Goal: Feedback & Contribution: Contribute content

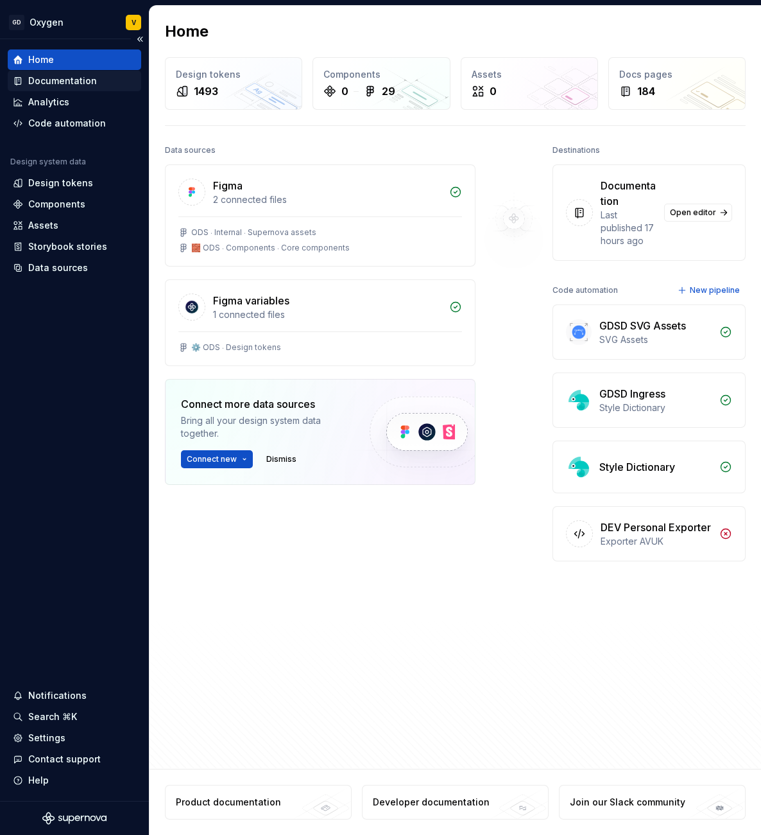
click at [65, 83] on div "Documentation" at bounding box center [62, 80] width 69 height 13
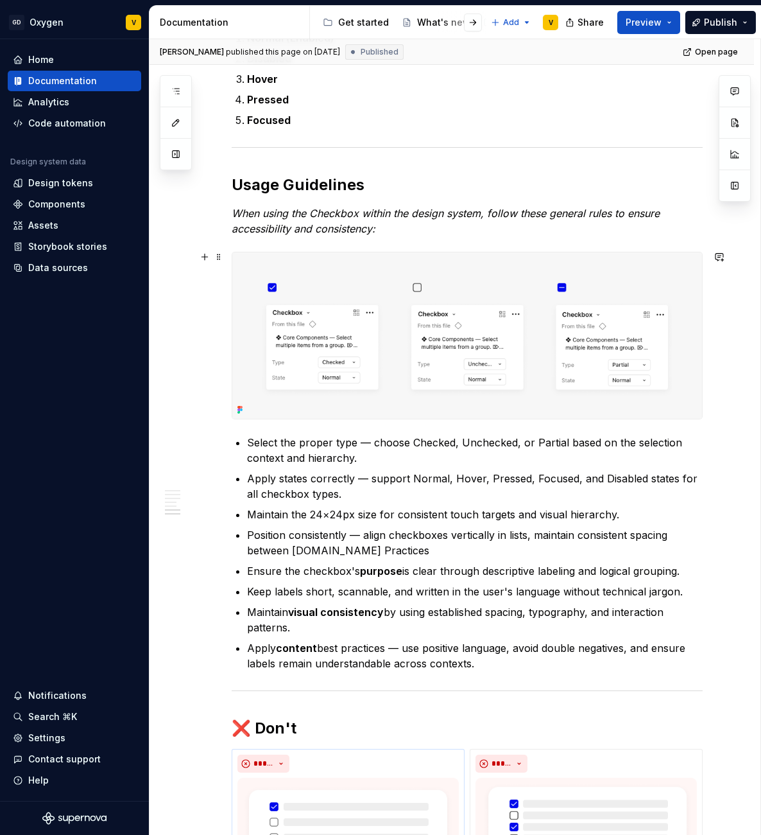
scroll to position [1609, 0]
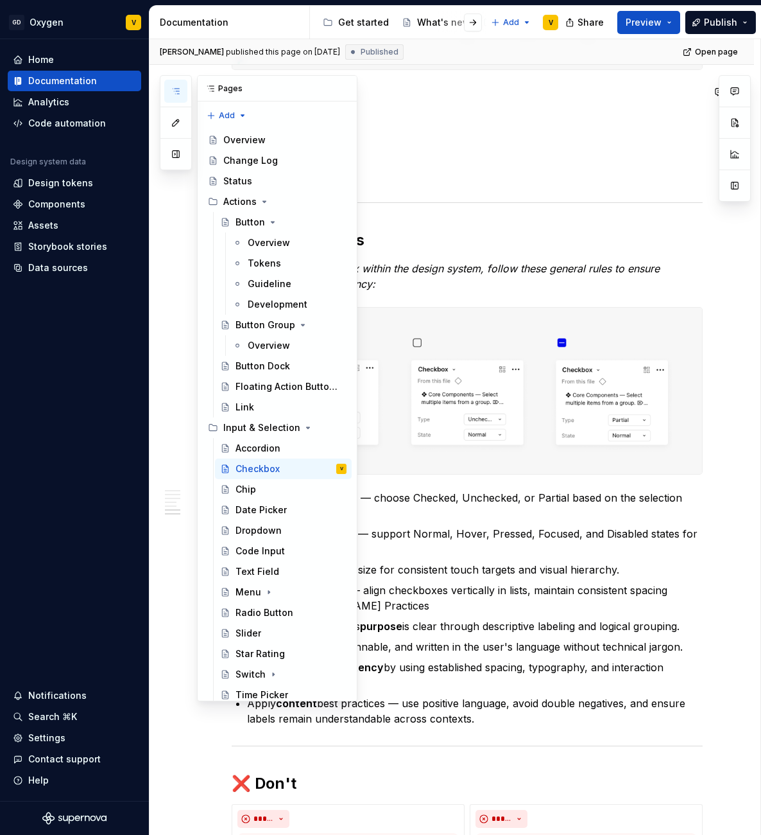
click at [183, 94] on button "button" at bounding box center [175, 91] width 23 height 23
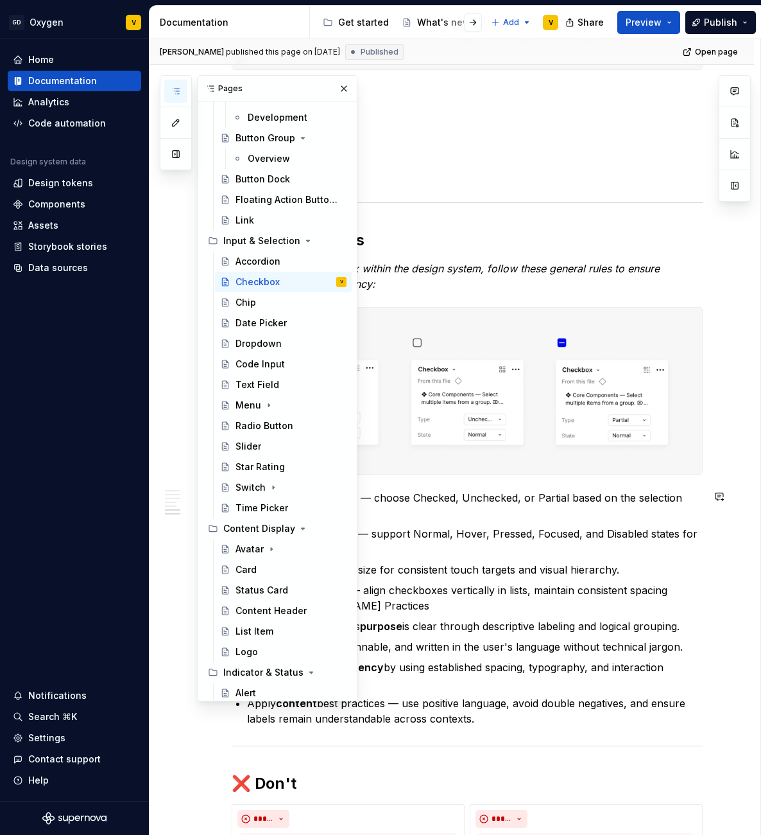
scroll to position [264, 0]
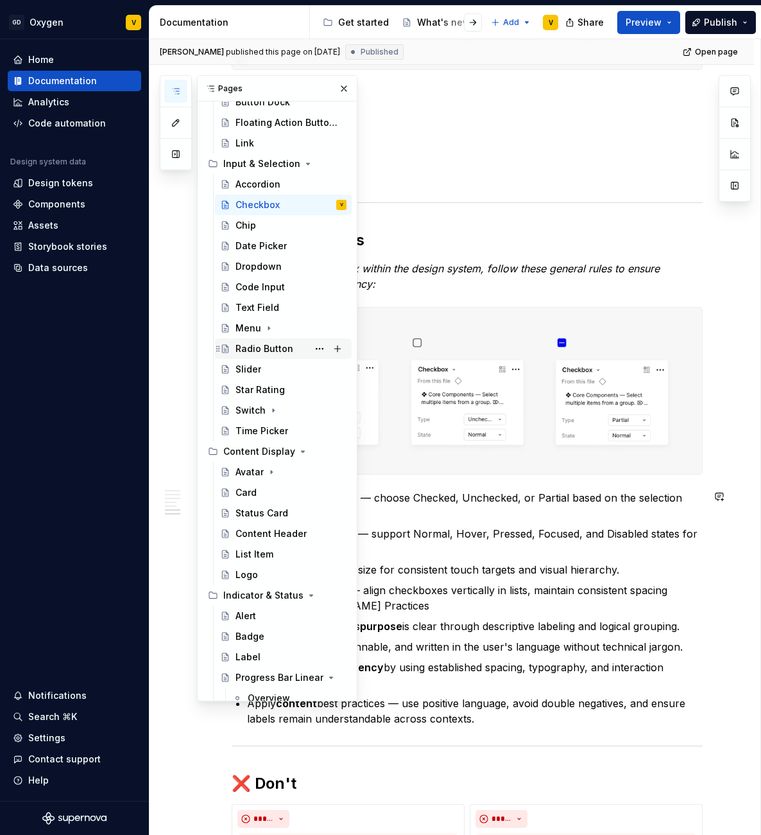
click at [255, 350] on div "Radio Button" at bounding box center [265, 348] width 58 height 13
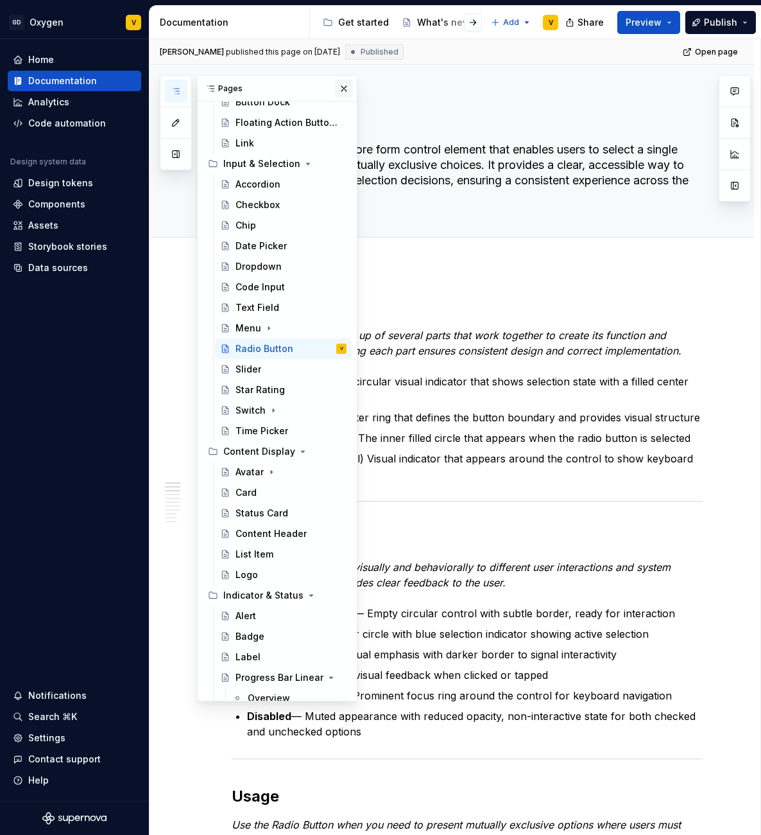
click at [337, 85] on button "button" at bounding box center [344, 89] width 18 height 18
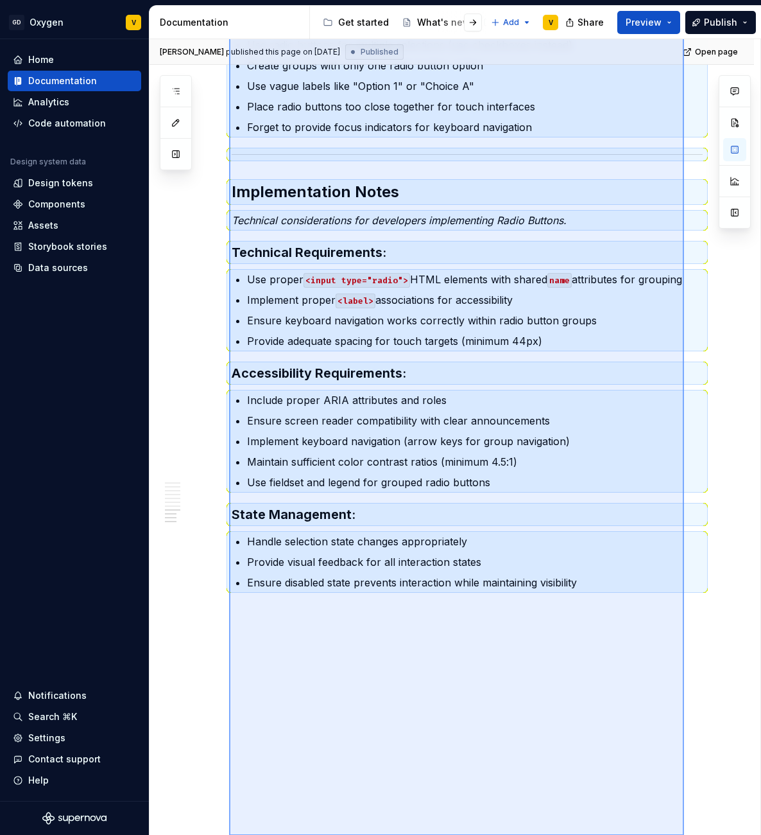
scroll to position [1636, 0]
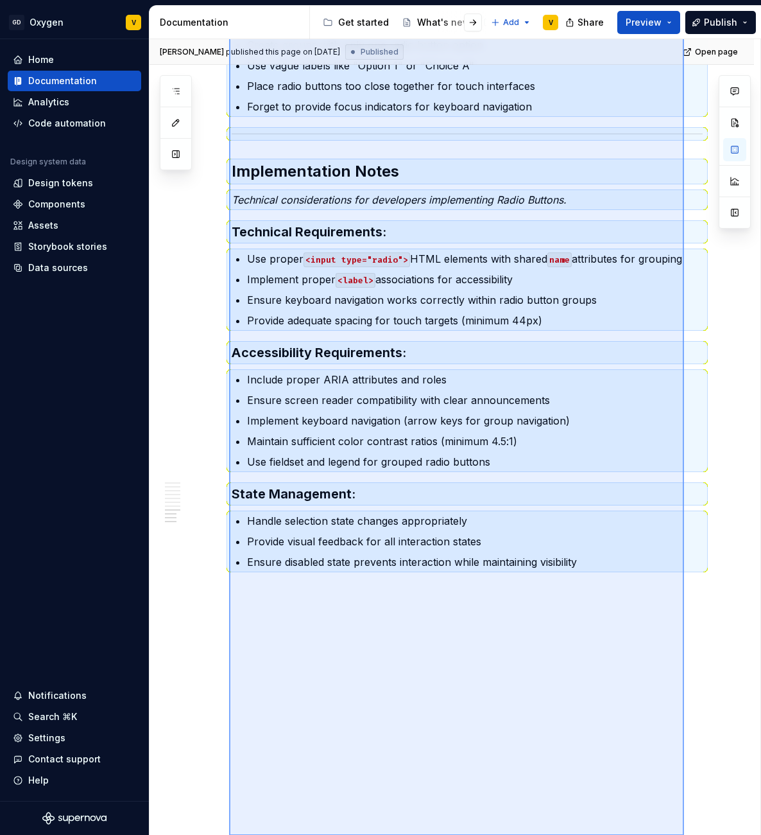
drag, startPoint x: 229, startPoint y: 305, endPoint x: 684, endPoint y: 849, distance: 709.1
click at [684, 834] on html "GD Oxygen V Home Documentation Analytics Code automation Design system data Des…" at bounding box center [380, 417] width 761 height 835
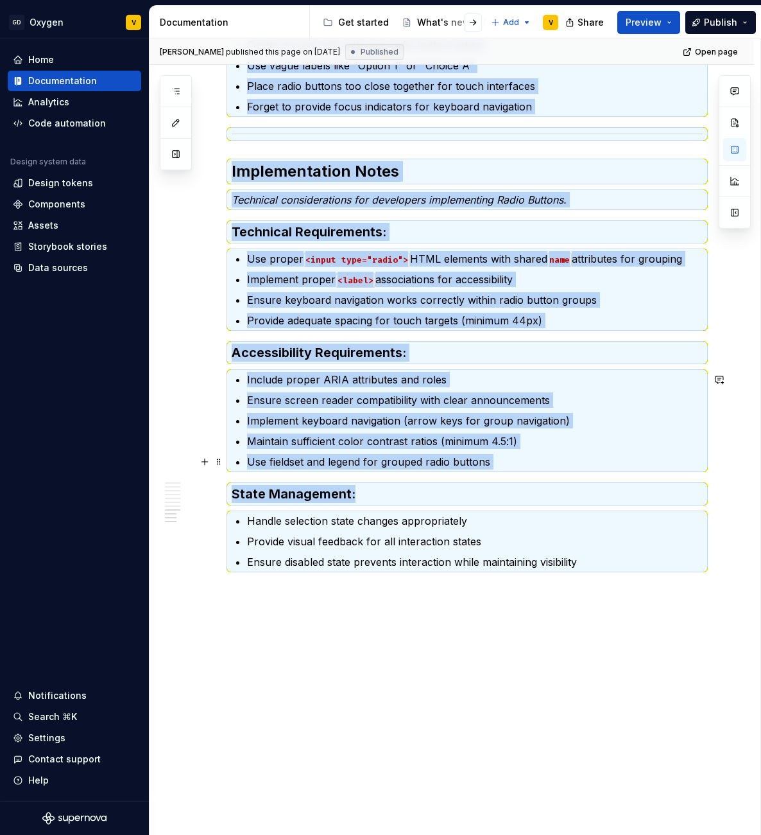
scroll to position [0, 0]
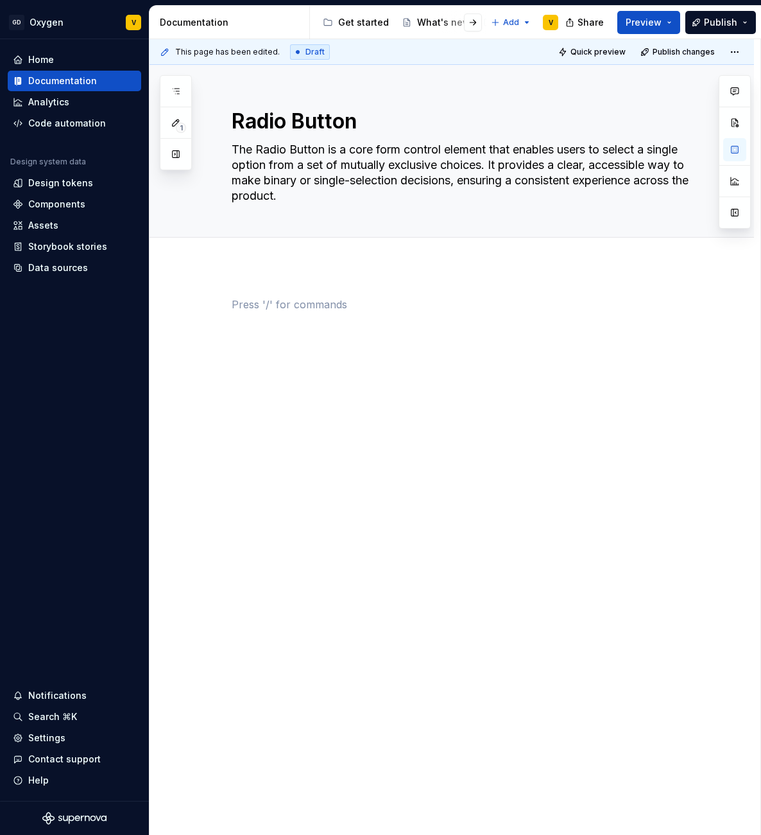
type textarea "*"
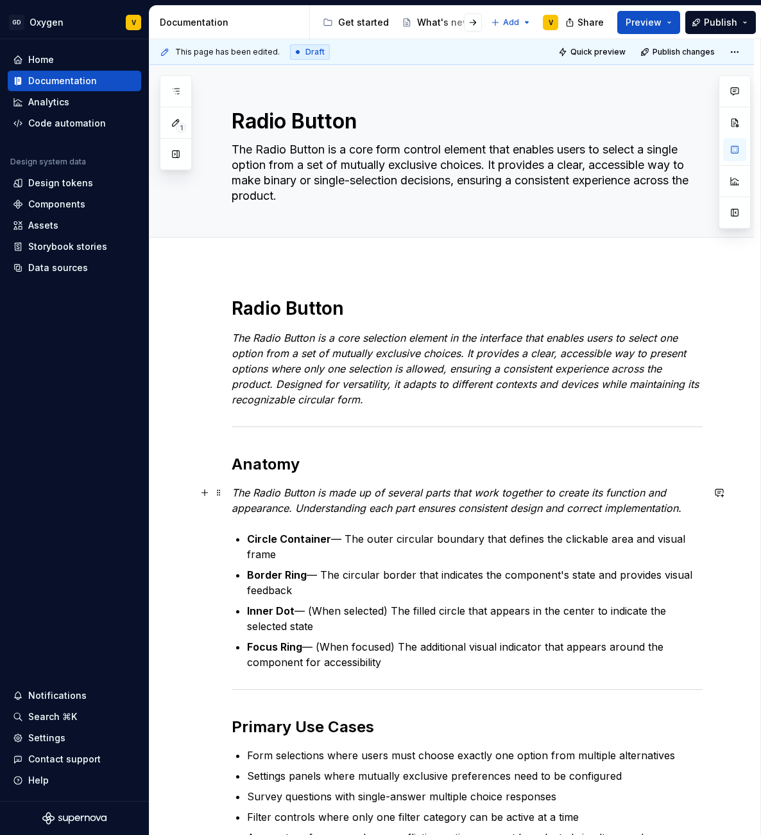
click at [688, 508] on p "The Radio Button is made up of several parts that work together to create its f…" at bounding box center [467, 500] width 471 height 31
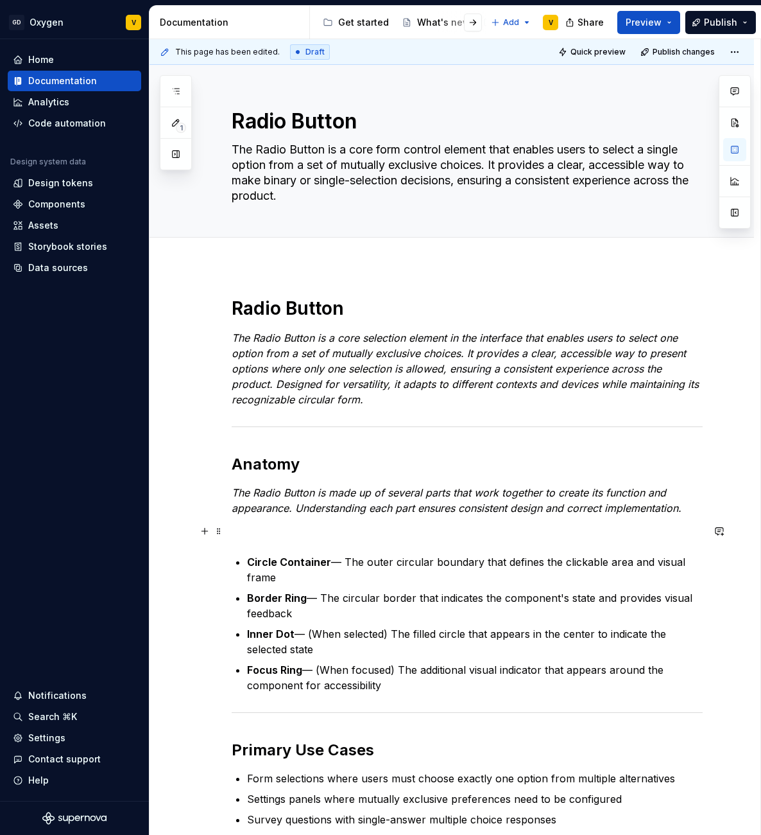
click at [203, 535] on button "button" at bounding box center [205, 531] width 18 height 18
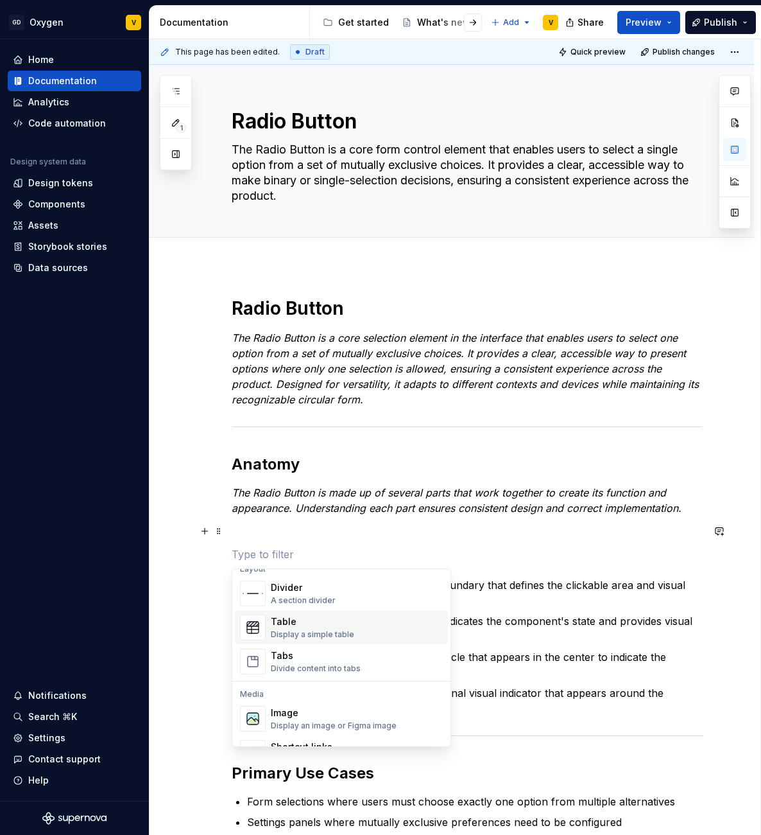
scroll to position [435, 0]
click at [365, 721] on div "Display an image or Figma image" at bounding box center [334, 724] width 126 height 10
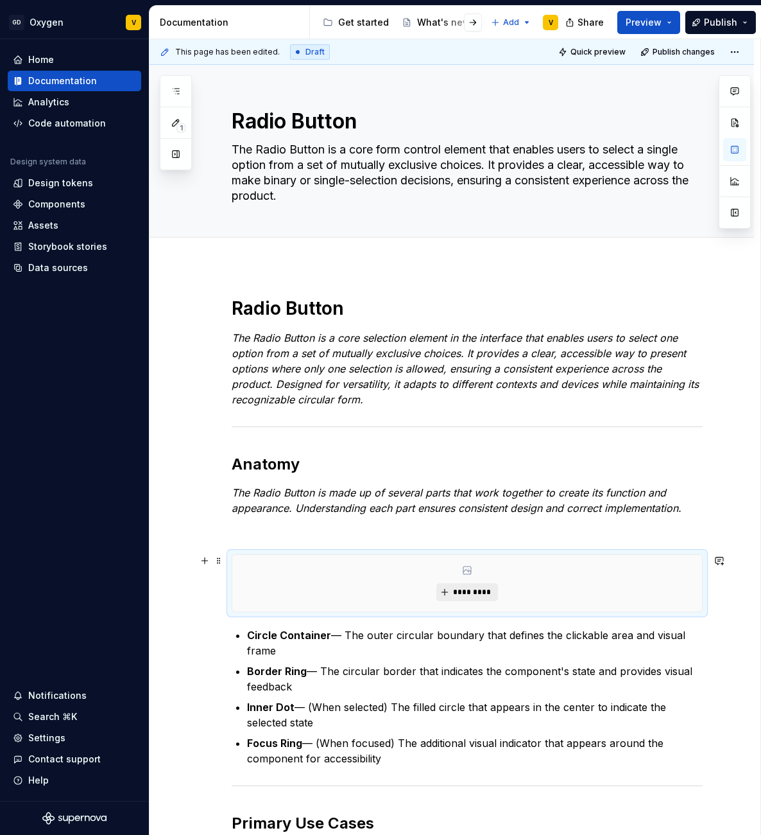
click at [490, 598] on button "*********" at bounding box center [467, 592] width 61 height 18
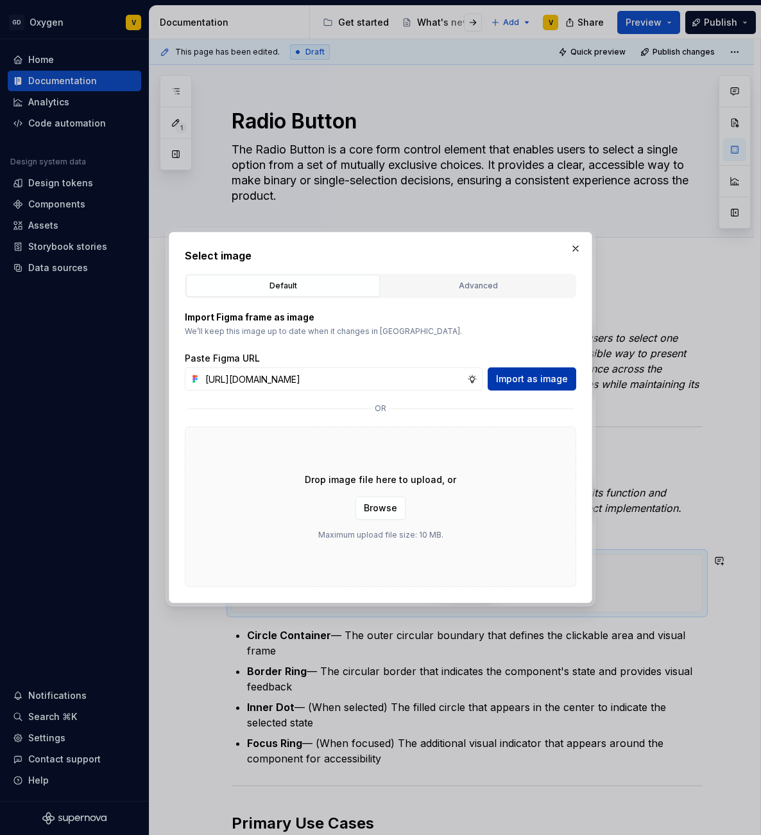
scroll to position [0, 460]
type input "[URL][DOMAIN_NAME]"
click at [526, 374] on span "Import as image" at bounding box center [532, 378] width 72 height 13
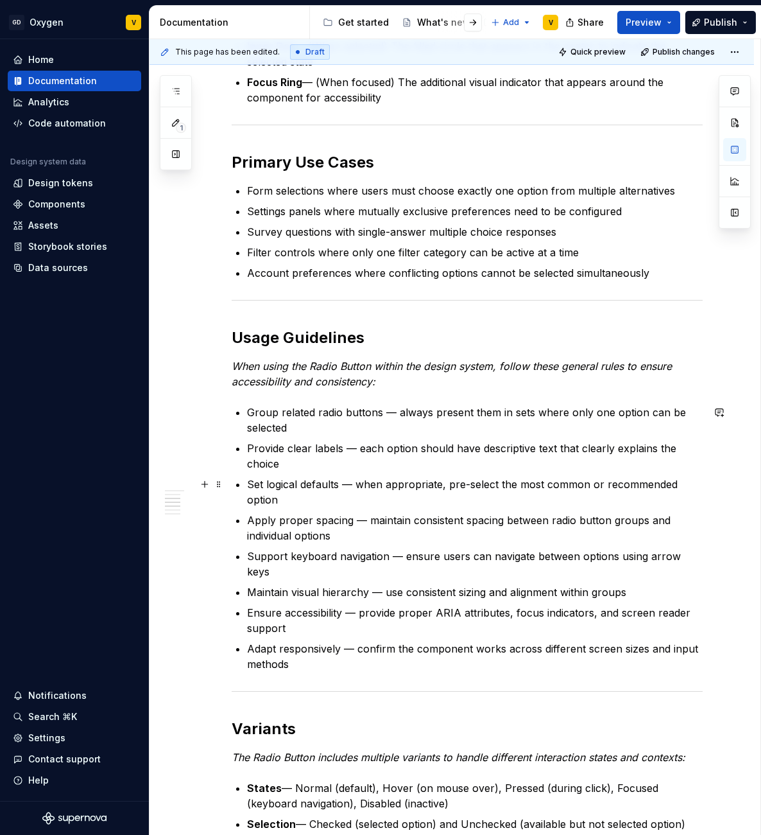
scroll to position [721, 0]
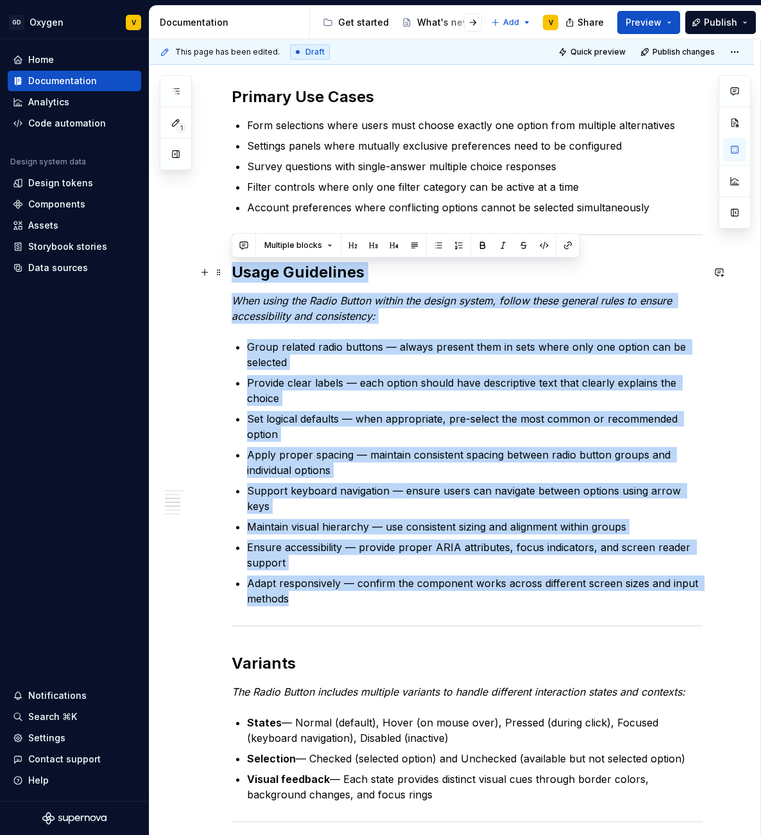
drag, startPoint x: 303, startPoint y: 597, endPoint x: 233, endPoint y: 263, distance: 341.7
click at [233, 263] on div "**********" at bounding box center [467, 498] width 471 height 1844
copy div "Usage Guidelines When using the Radio Button within the design system, follow t…"
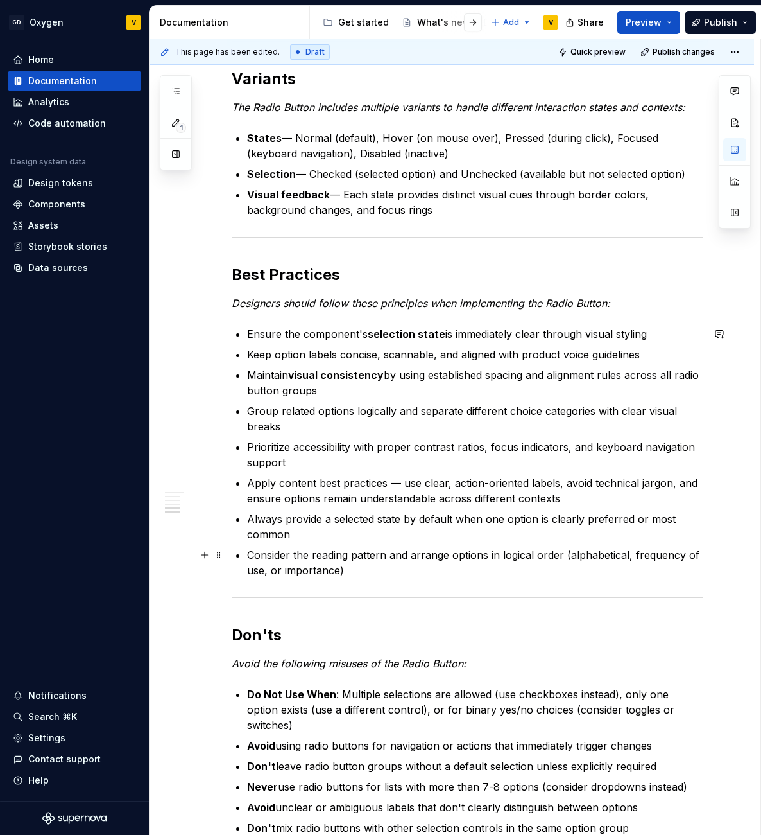
scroll to position [946, 0]
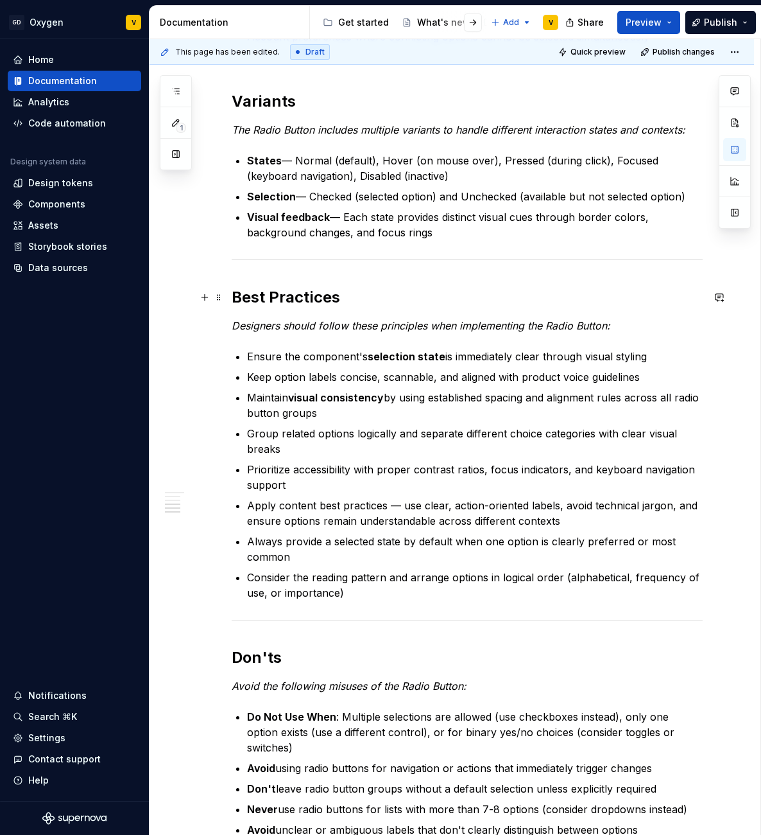
click at [238, 296] on h2 "Best Practices" at bounding box center [467, 297] width 471 height 21
click at [235, 296] on h2 "Best Practices" at bounding box center [467, 297] width 471 height 21
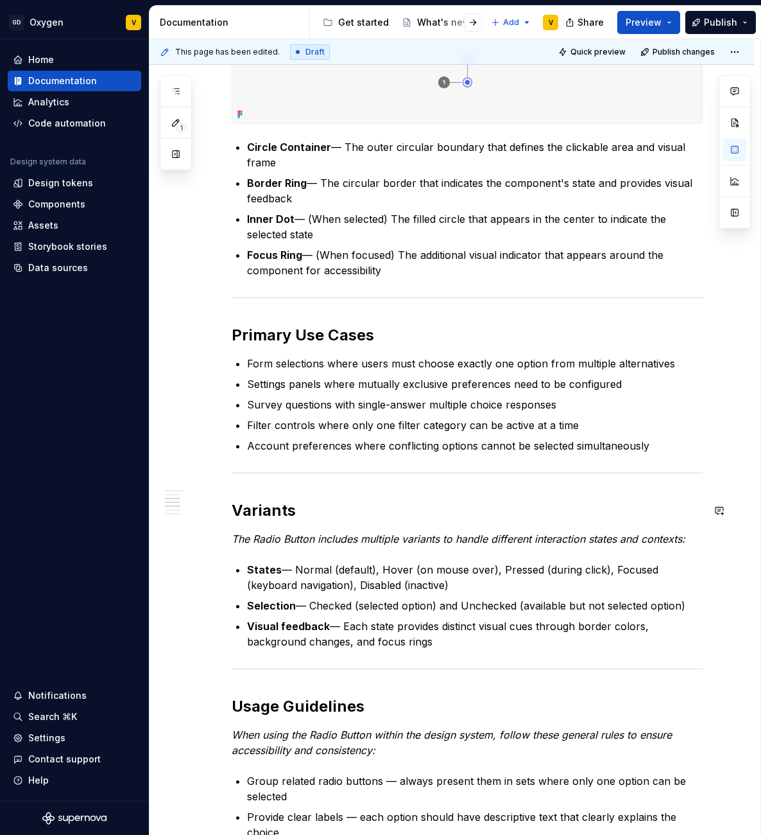
scroll to position [632, 0]
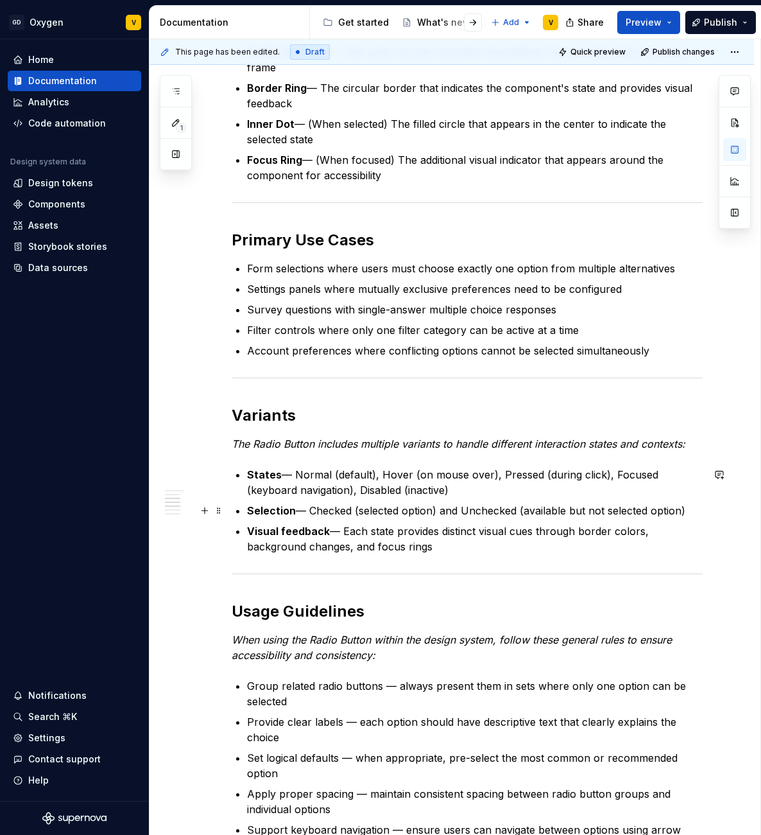
click at [691, 508] on p "Selection — Checked (selected option) and Unchecked (available but not selected…" at bounding box center [475, 510] width 456 height 15
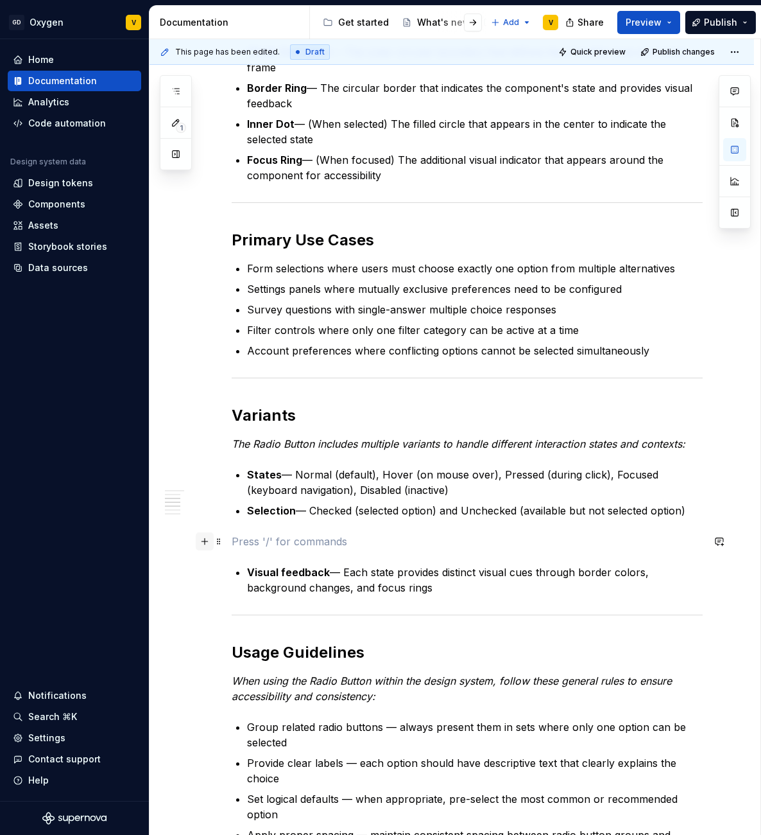
click at [201, 542] on button "button" at bounding box center [205, 541] width 18 height 18
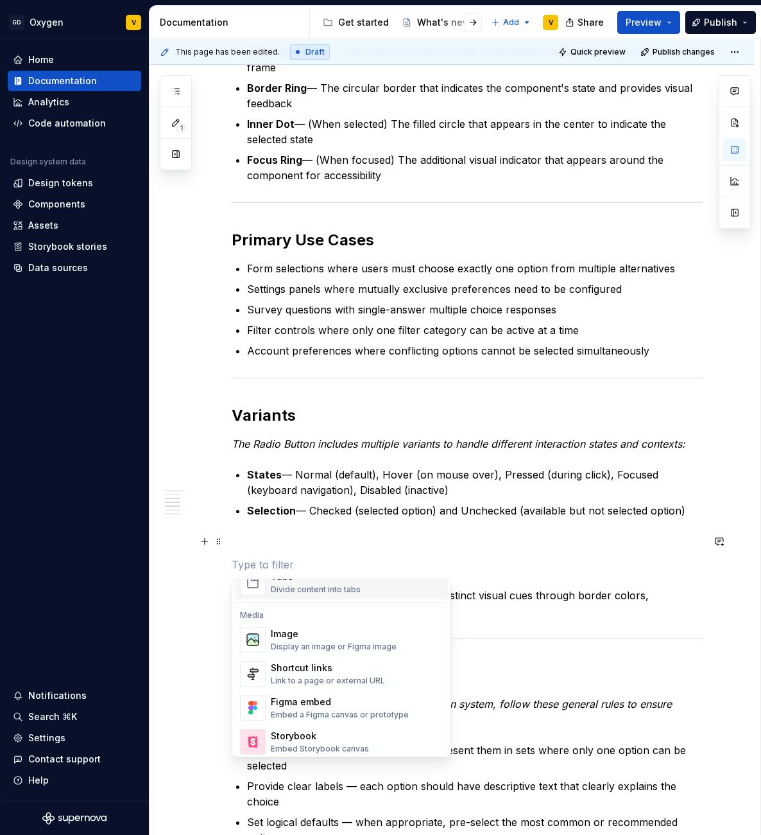
scroll to position [528, 0]
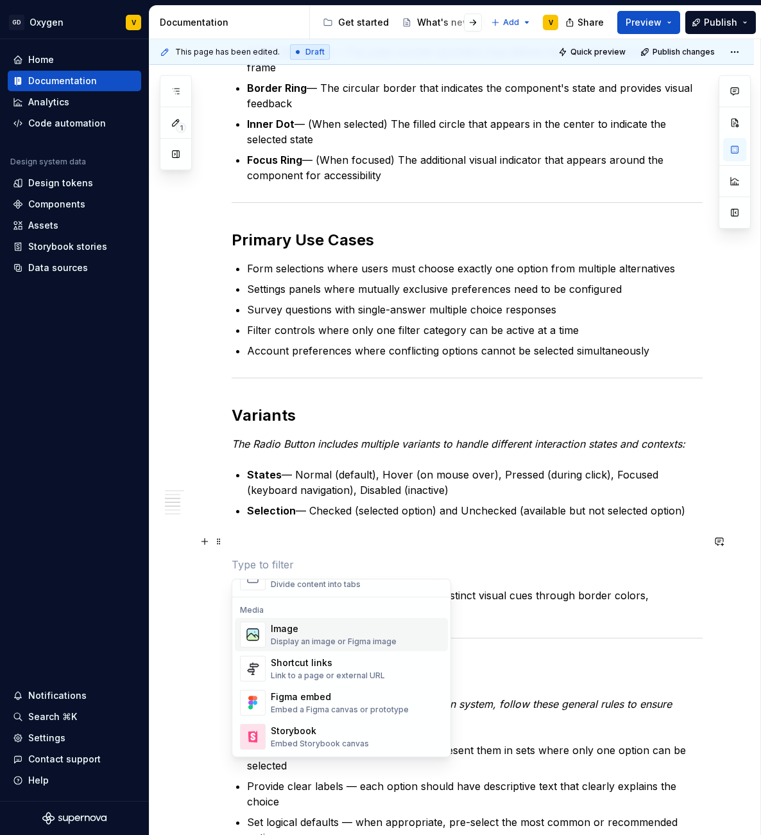
click at [348, 637] on div "Display an image or Figma image" at bounding box center [334, 641] width 126 height 10
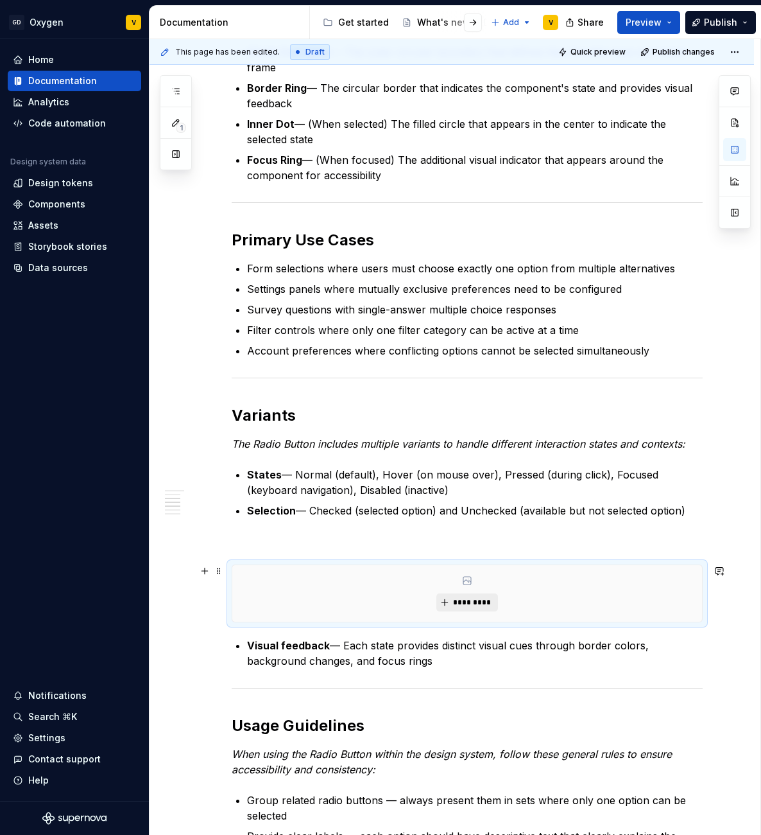
click at [463, 595] on button "*********" at bounding box center [467, 602] width 61 height 18
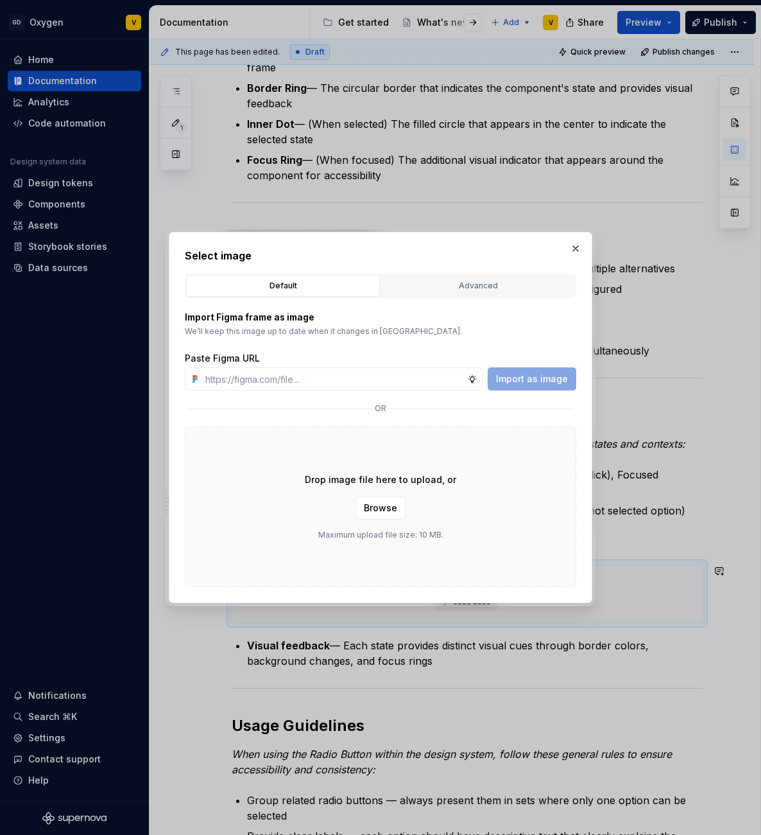
type textarea "*"
type input "[URL][DOMAIN_NAME]"
click at [532, 376] on span "Import as image" at bounding box center [532, 378] width 72 height 13
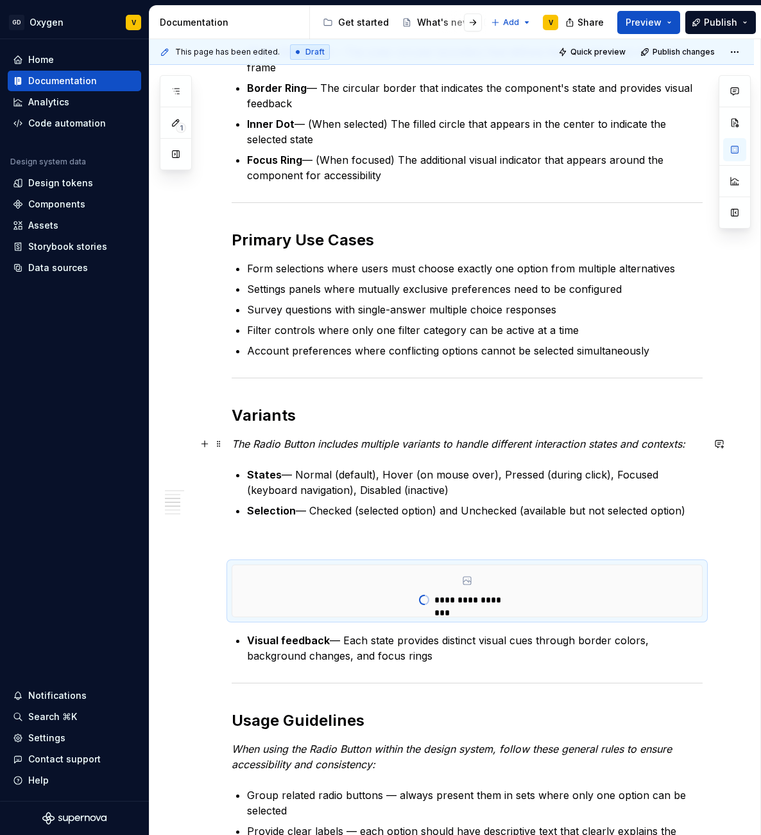
type textarea "*"
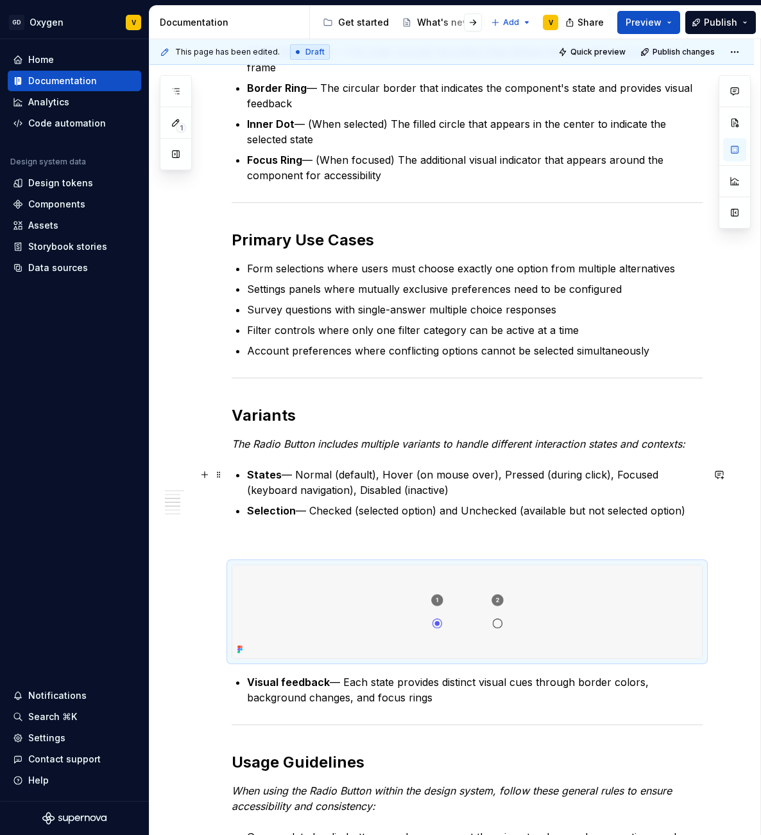
click at [474, 492] on p "States — Normal (default), Hover (on mouse over), Pressed (during click), Focus…" at bounding box center [475, 482] width 456 height 31
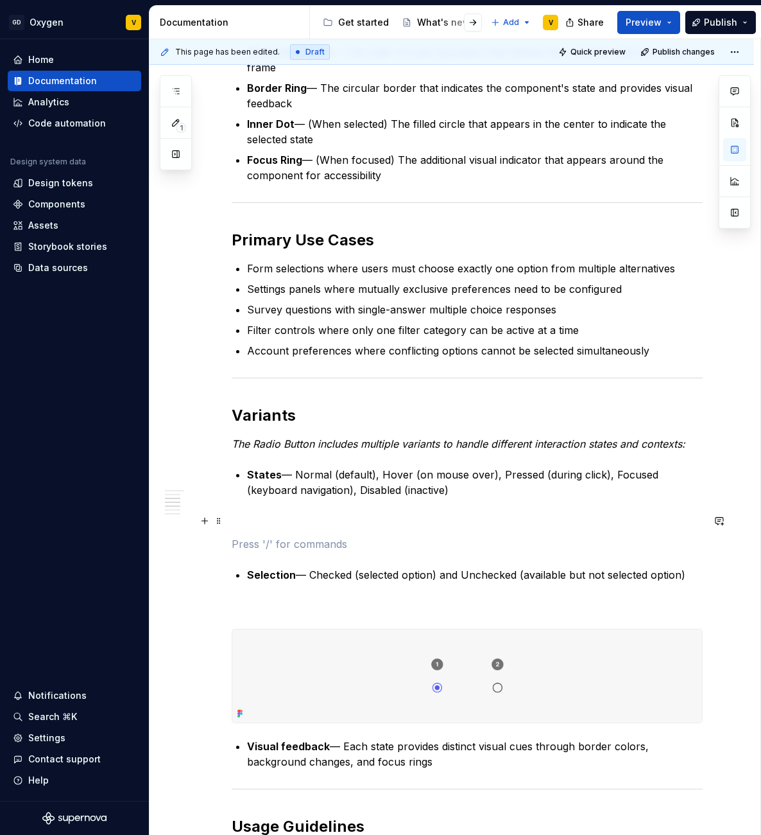
click at [256, 528] on div "Radio Button The Radio Button is a core selection element in the interface that…" at bounding box center [467, 725] width 471 height 2120
click at [252, 527] on p at bounding box center [467, 520] width 471 height 15
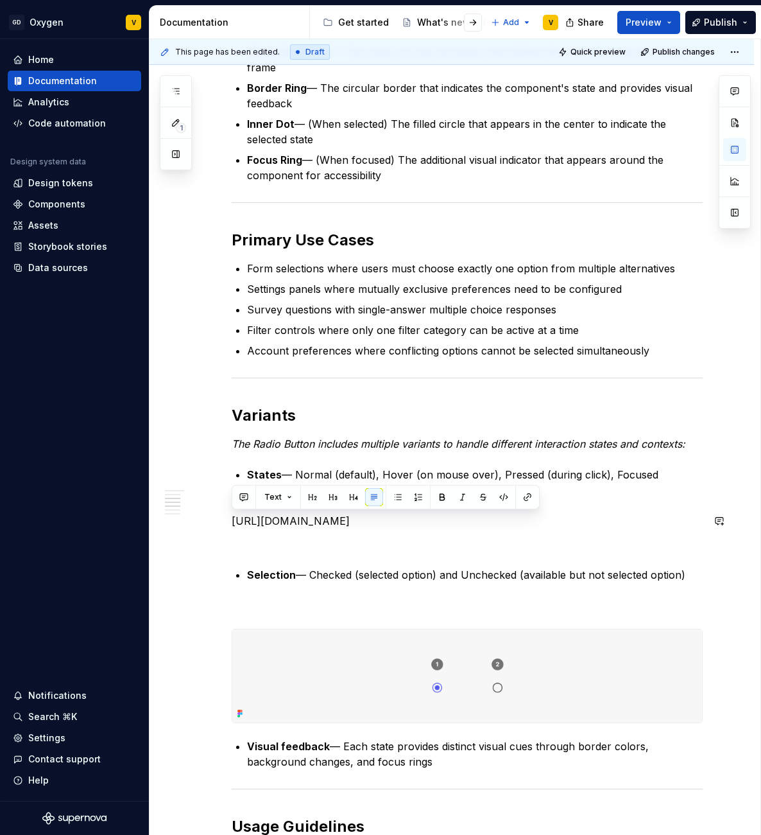
drag, startPoint x: 643, startPoint y: 537, endPoint x: 295, endPoint y: 507, distance: 349.9
click at [295, 507] on div "Radio Button The Radio Button is a core selection element in the interface that…" at bounding box center [467, 725] width 471 height 2120
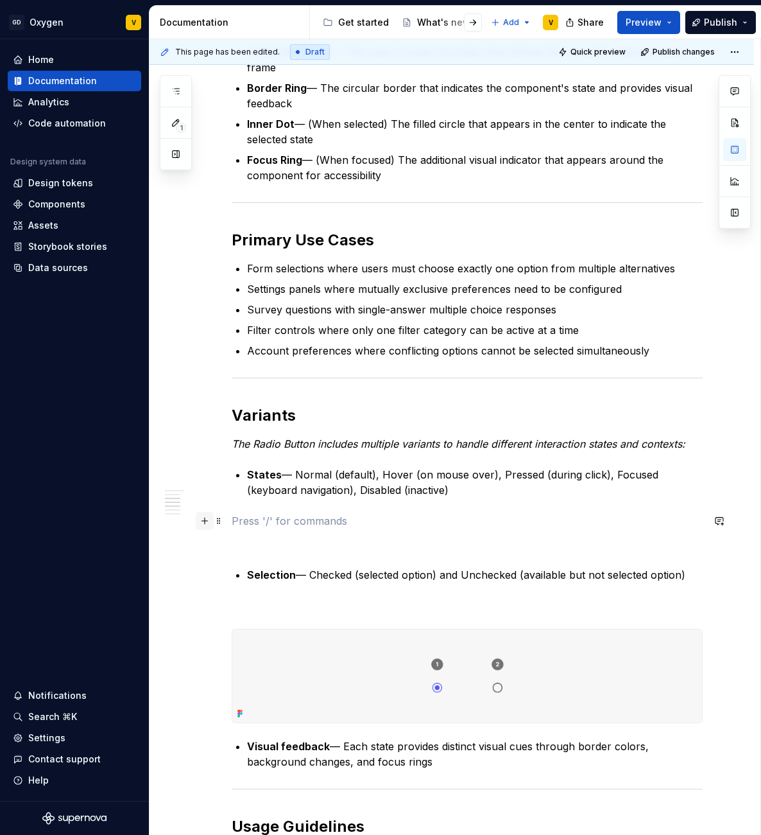
click at [206, 524] on button "button" at bounding box center [205, 521] width 18 height 18
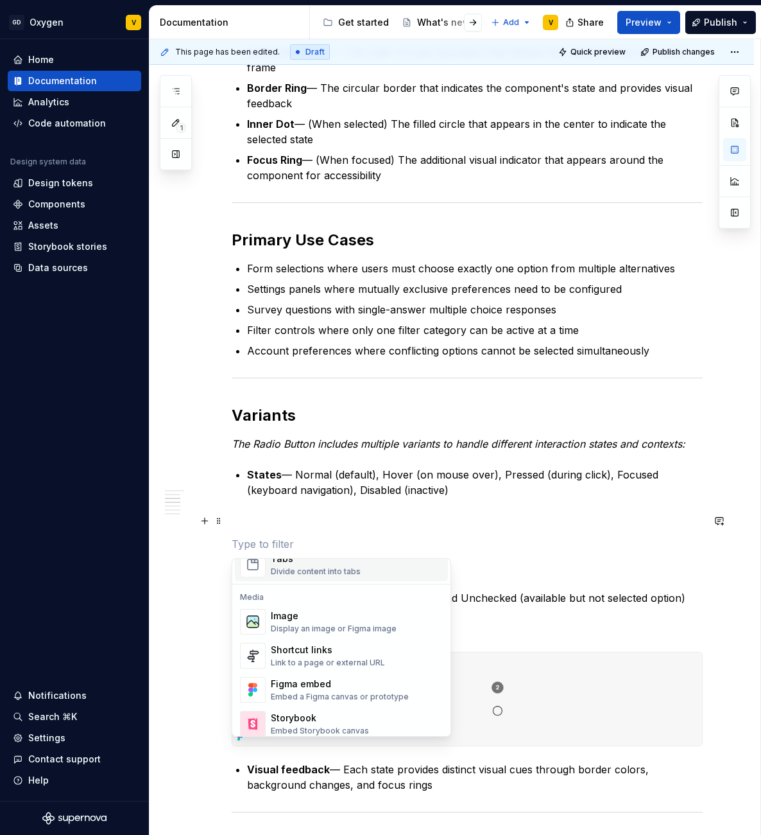
scroll to position [524, 0]
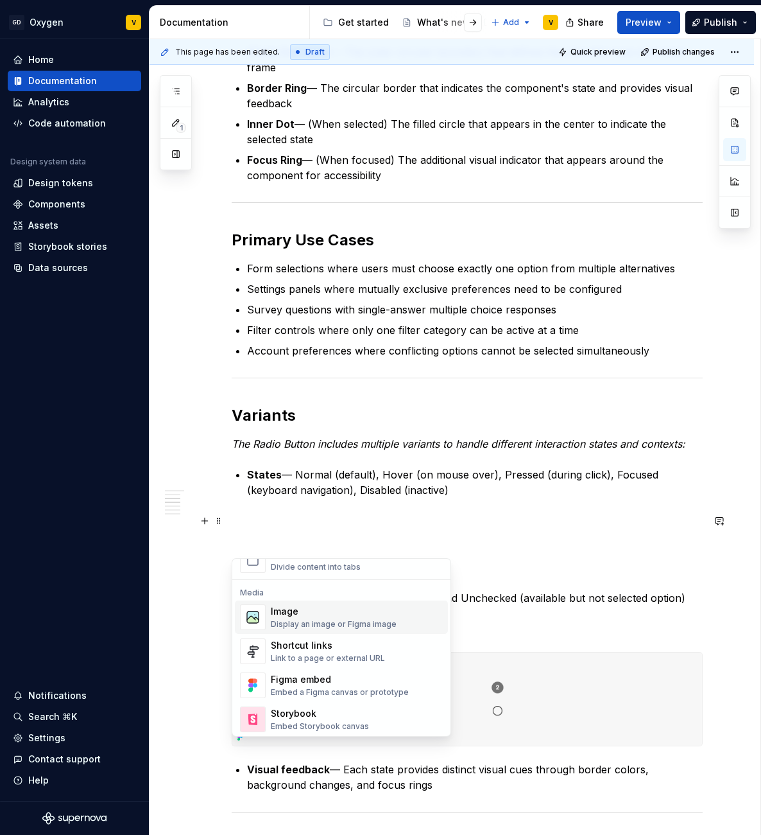
click at [306, 619] on div "Display an image or Figma image" at bounding box center [334, 624] width 126 height 10
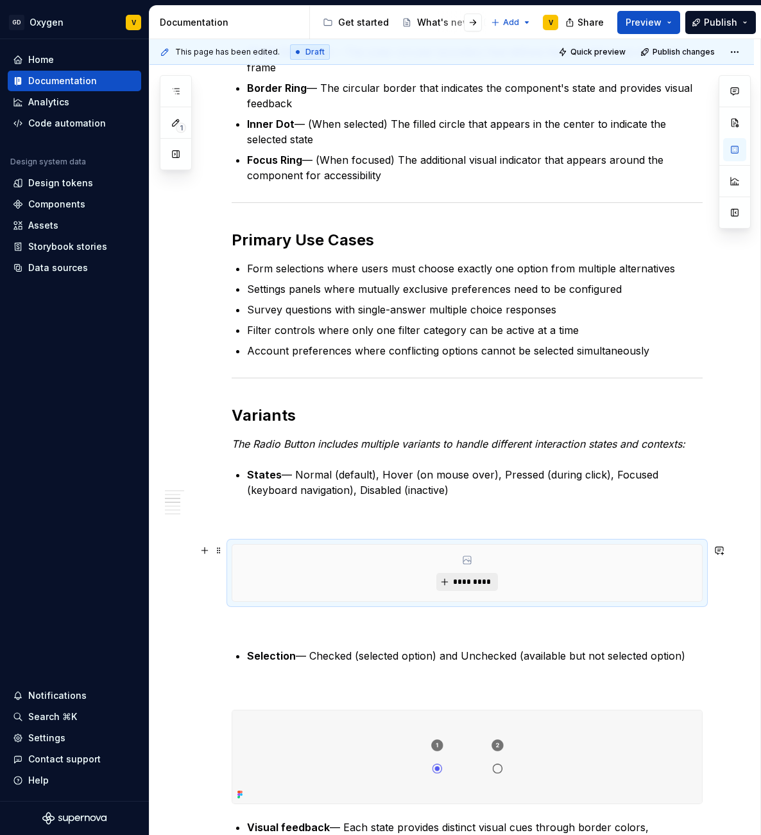
click at [464, 578] on span "*********" at bounding box center [472, 581] width 39 height 10
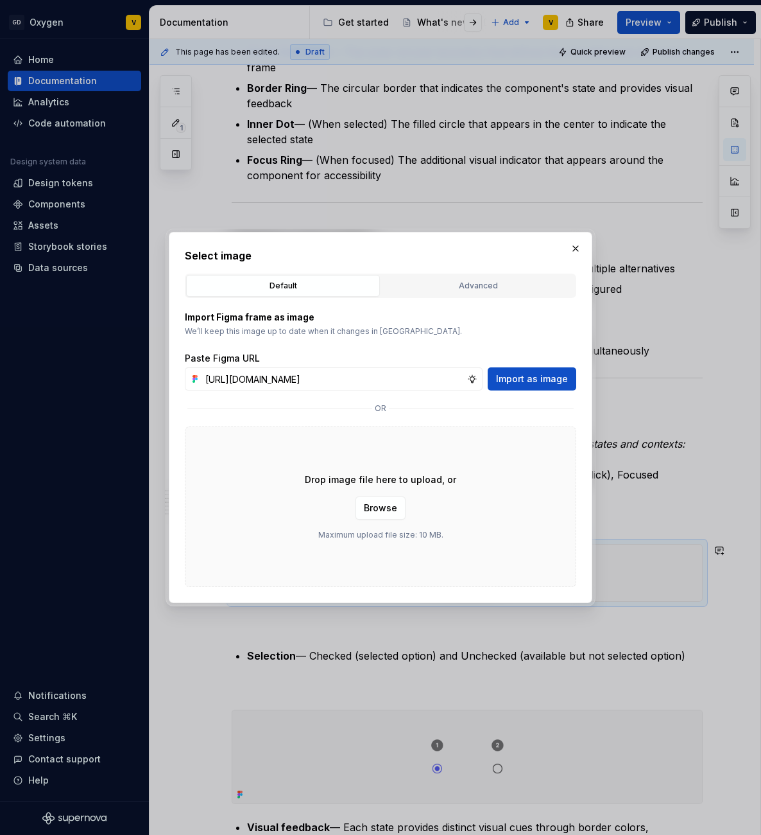
scroll to position [0, 460]
type input "[URL][DOMAIN_NAME]"
click at [533, 372] on span "Import as image" at bounding box center [532, 378] width 72 height 13
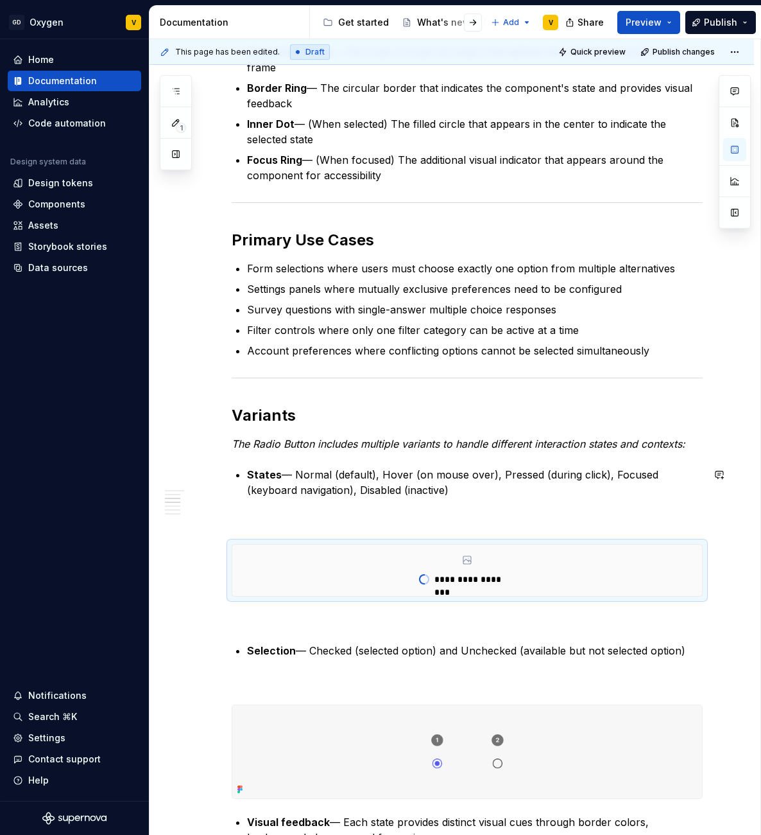
click at [316, 510] on div "Radio Button The Radio Button is a core selection element in the interface that…" at bounding box center [467, 762] width 471 height 2195
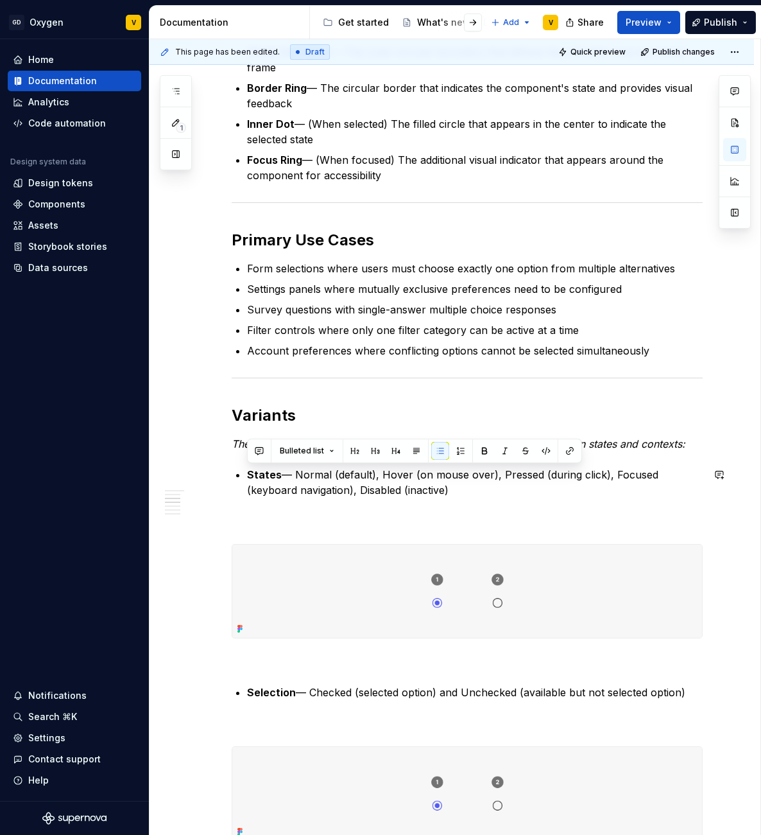
drag, startPoint x: 461, startPoint y: 490, endPoint x: 223, endPoint y: 464, distance: 239.0
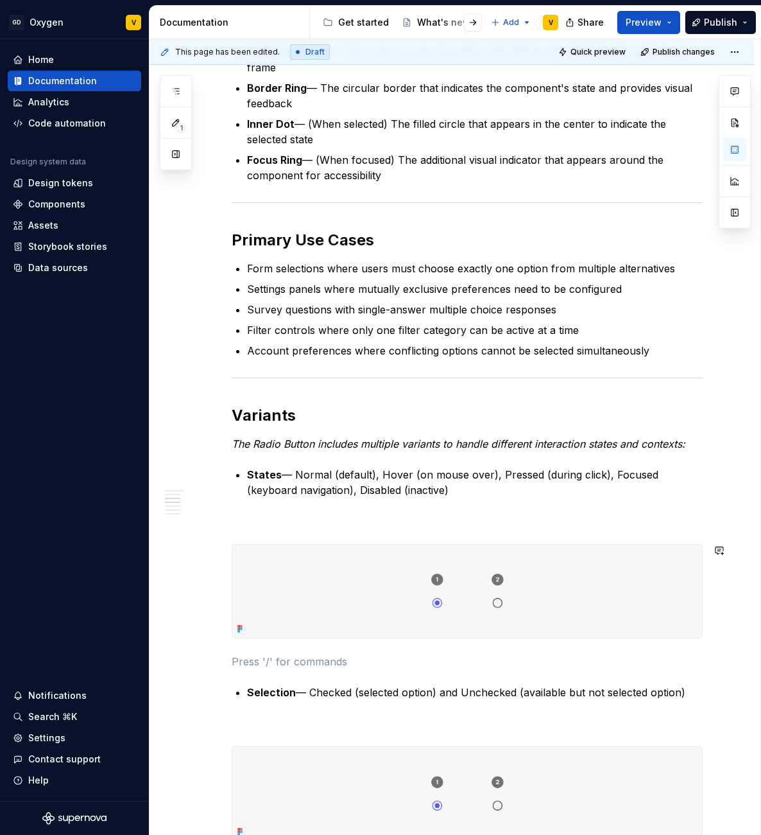
click at [271, 648] on div "Radio Button The Radio Button is a core selection element in the interface that…" at bounding box center [467, 784] width 471 height 2238
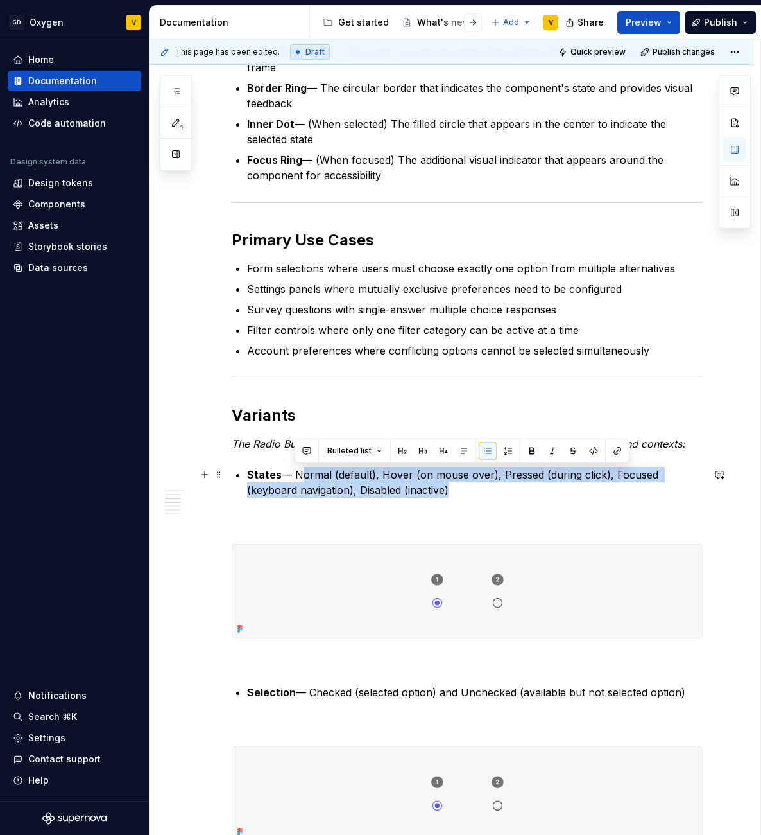
drag, startPoint x: 298, startPoint y: 474, endPoint x: 442, endPoint y: 486, distance: 144.9
click at [442, 486] on p "States — Normal (default), Hover (on mouse over), Pressed (during click), Focus…" at bounding box center [475, 482] width 456 height 31
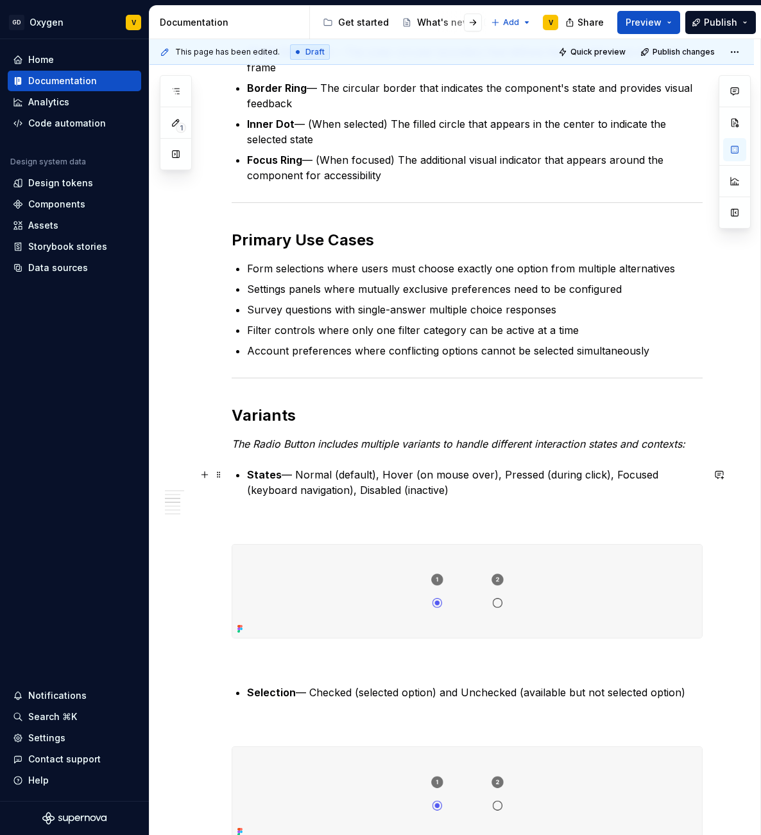
click at [462, 487] on p "States — Normal (default), Hover (on mouse over), Pressed (during click), Focus…" at bounding box center [475, 482] width 456 height 31
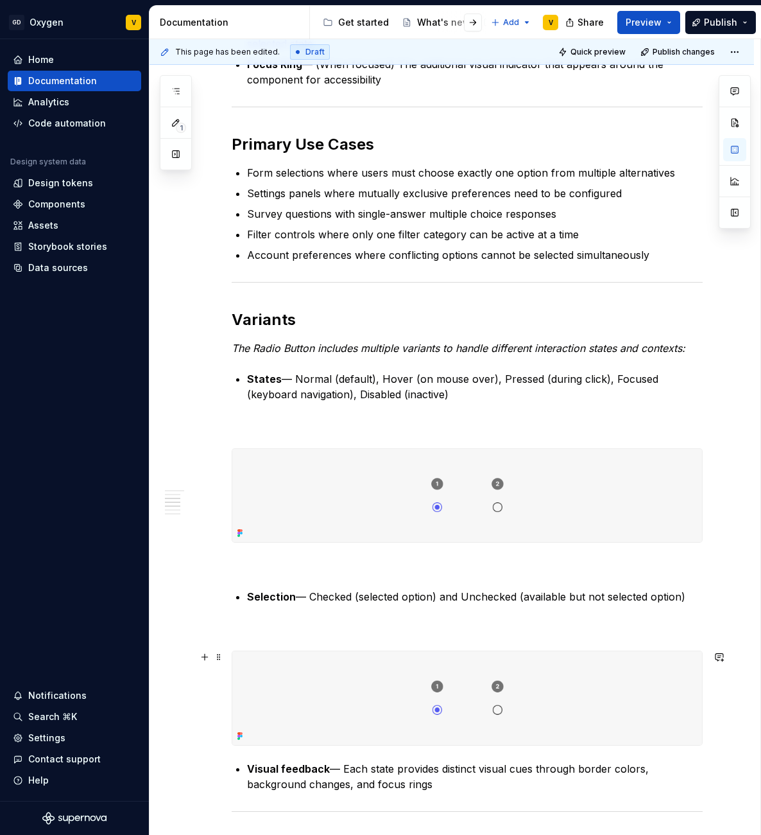
scroll to position [869, 0]
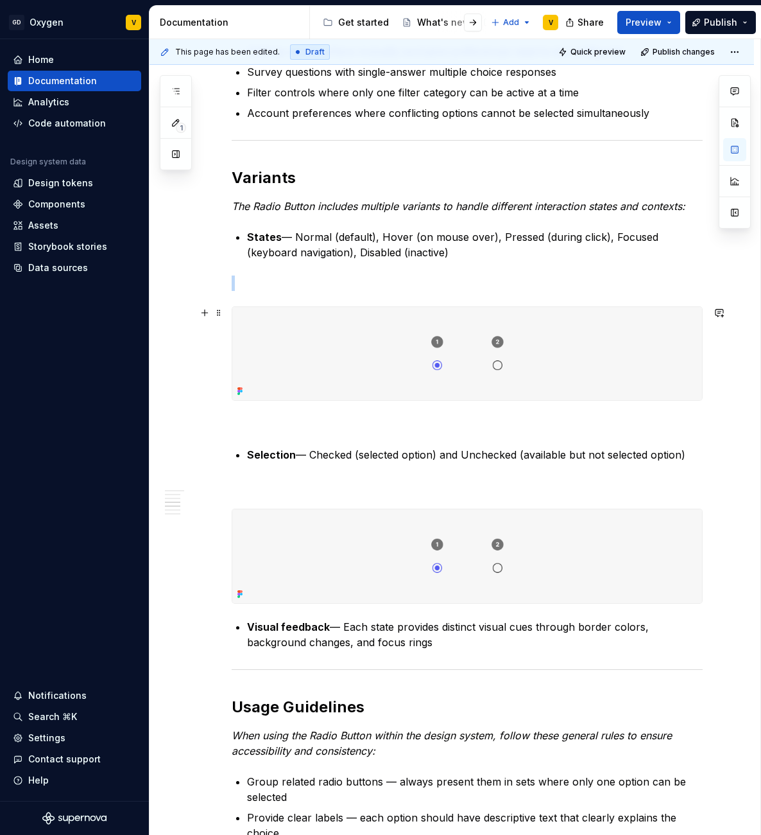
click at [441, 362] on img at bounding box center [467, 354] width 470 height 94
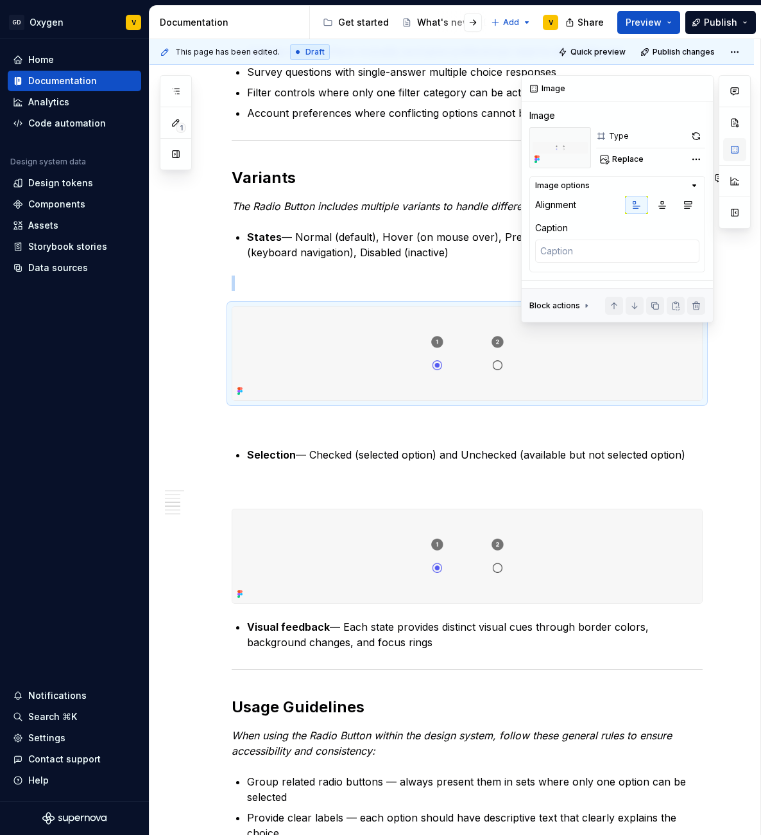
click at [728, 150] on button "button" at bounding box center [734, 149] width 23 height 23
click at [609, 159] on button "Replace" at bounding box center [622, 159] width 53 height 18
type textarea "*"
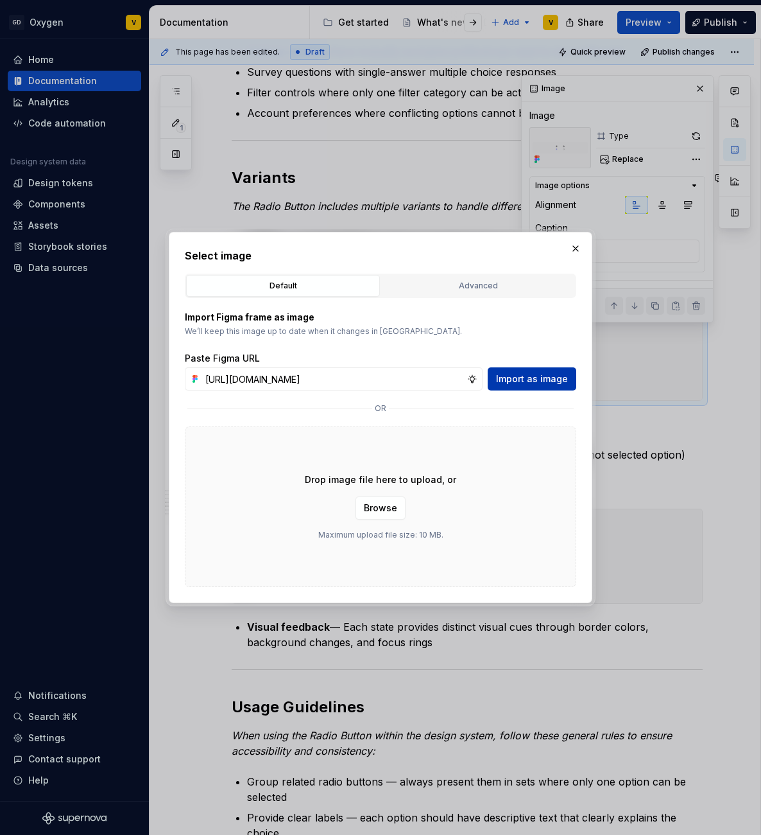
scroll to position [0, 460]
type input "[URL][DOMAIN_NAME]"
click at [528, 378] on span "Import as image" at bounding box center [532, 378] width 72 height 13
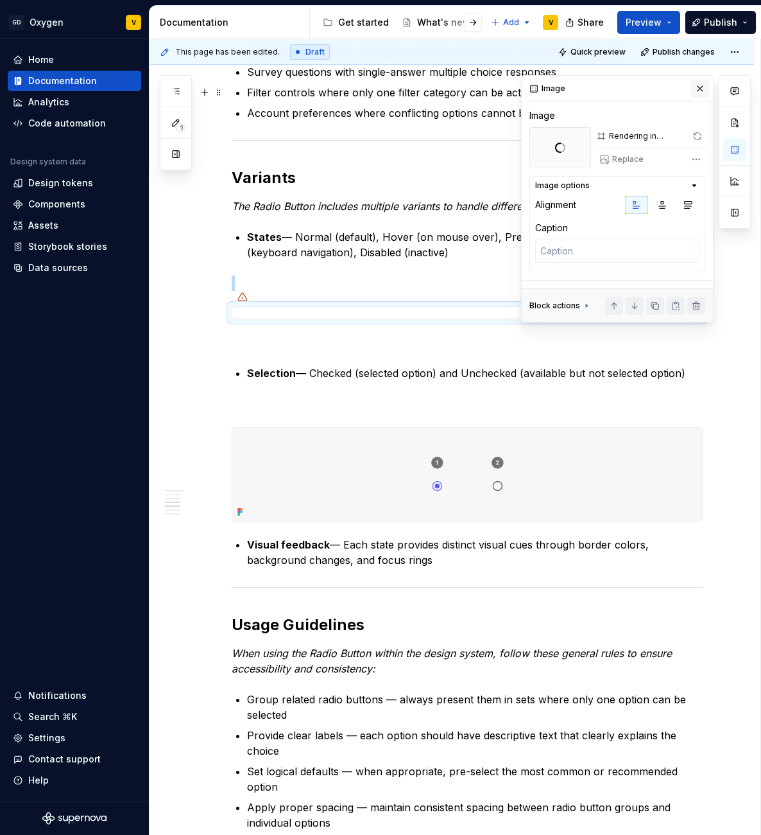
click at [701, 85] on button "button" at bounding box center [700, 89] width 18 height 18
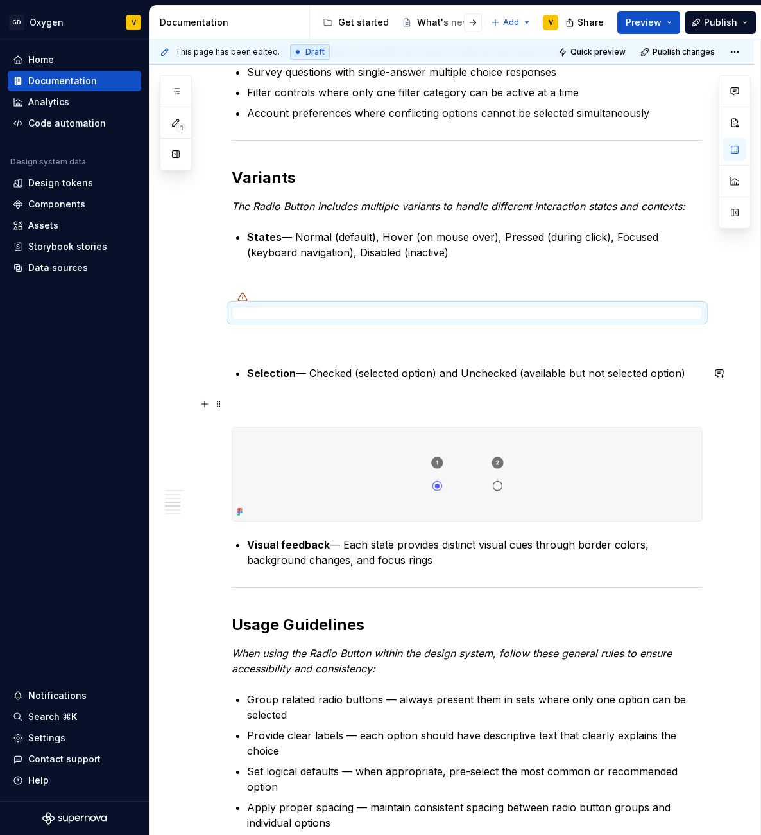
click at [318, 396] on p at bounding box center [467, 403] width 471 height 15
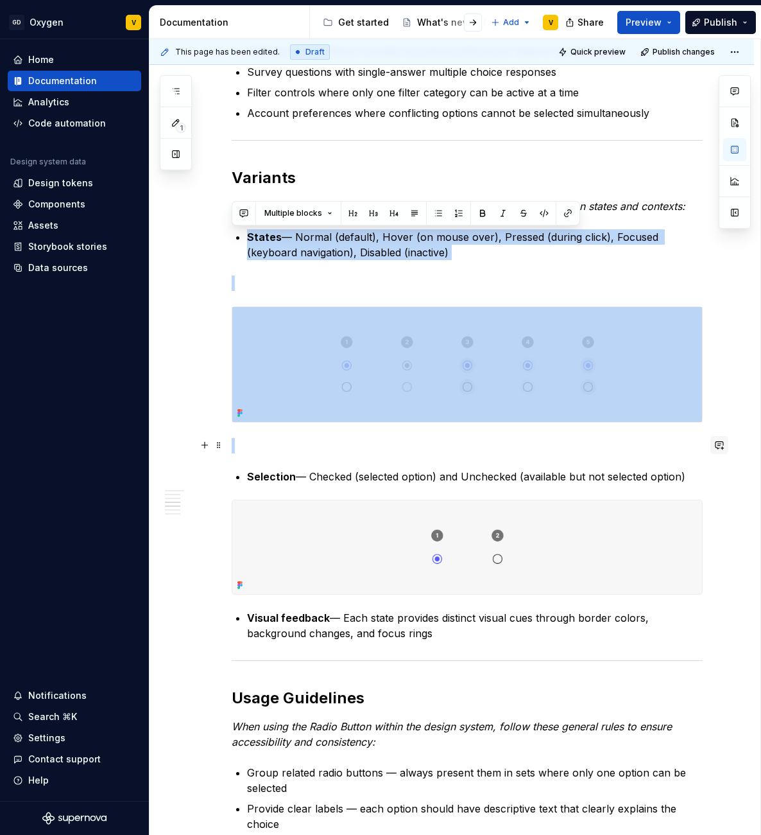
drag, startPoint x: 231, startPoint y: 230, endPoint x: 720, endPoint y: 442, distance: 533.1
click at [703, 442] on div "Radio Button The Radio Button is a core selection element in the interface that…" at bounding box center [467, 549] width 471 height 2244
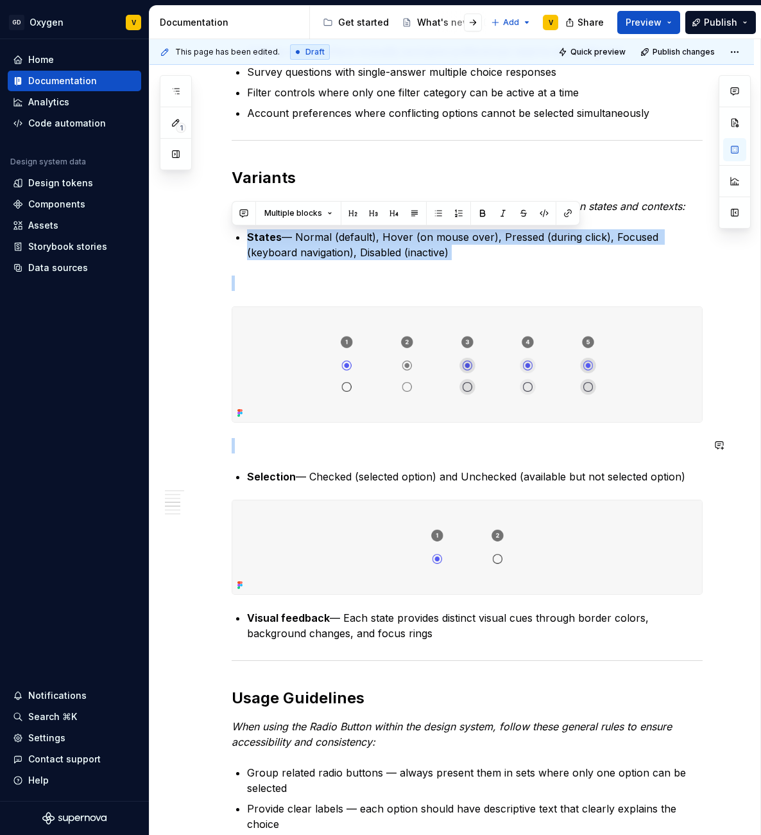
click at [745, 429] on div "Radio Button The Radio Button is a core selection element in the interface that…" at bounding box center [452, 659] width 605 height 2525
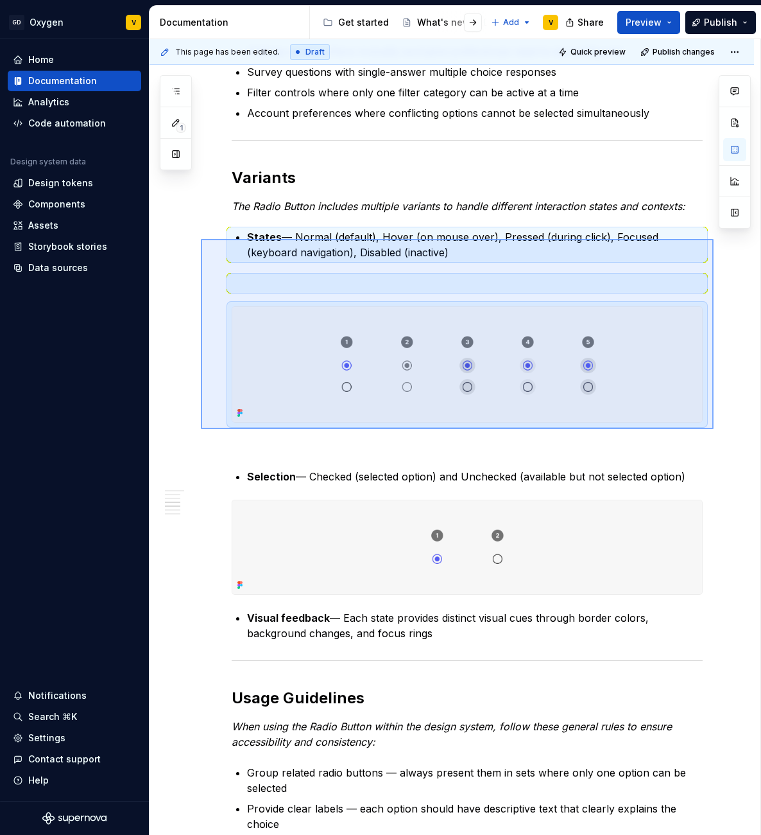
drag, startPoint x: 714, startPoint y: 429, endPoint x: 201, endPoint y: 239, distance: 547.0
click at [201, 239] on div "This page has been edited. Draft Quick preview Publish changes Radio Button The…" at bounding box center [455, 437] width 611 height 796
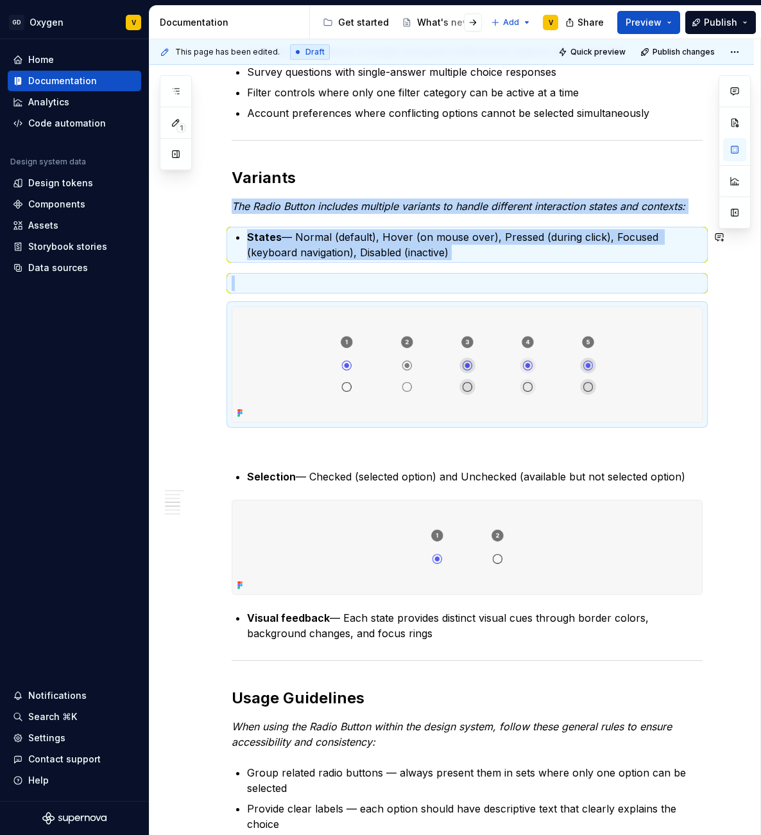
copy div "The Radio Button includes multiple variants to handle different interaction sta…"
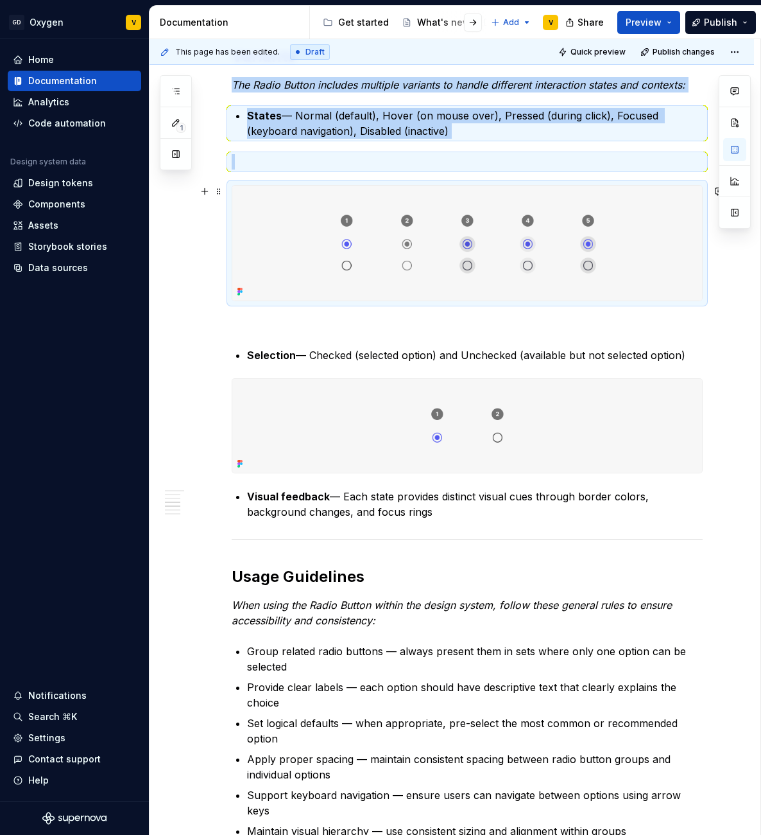
scroll to position [1018, 0]
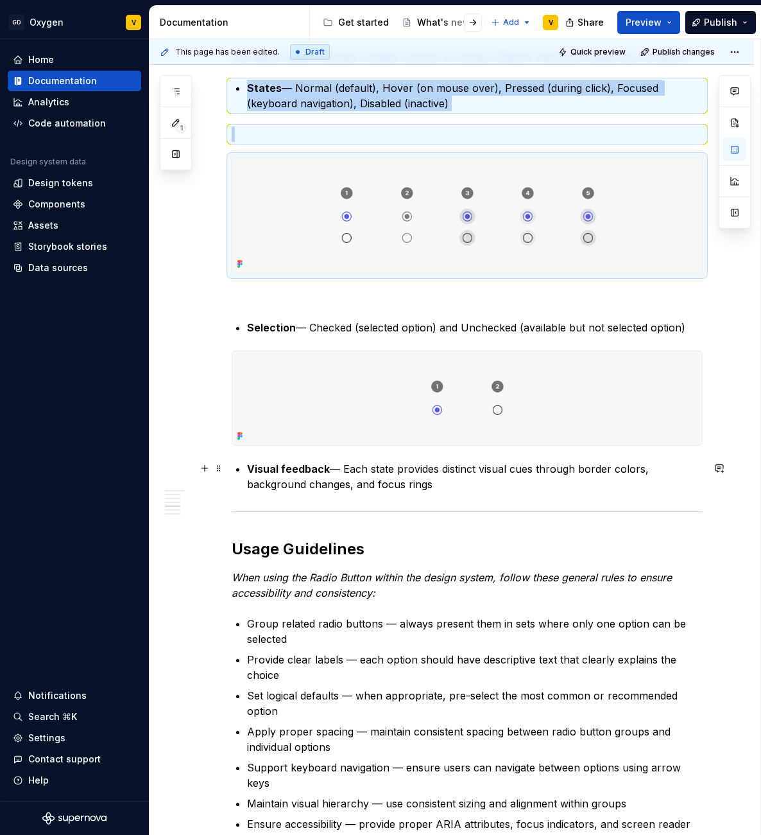
click at [229, 469] on div "Radio Button The Radio Button is a core selection element in the interface that…" at bounding box center [452, 510] width 605 height 2525
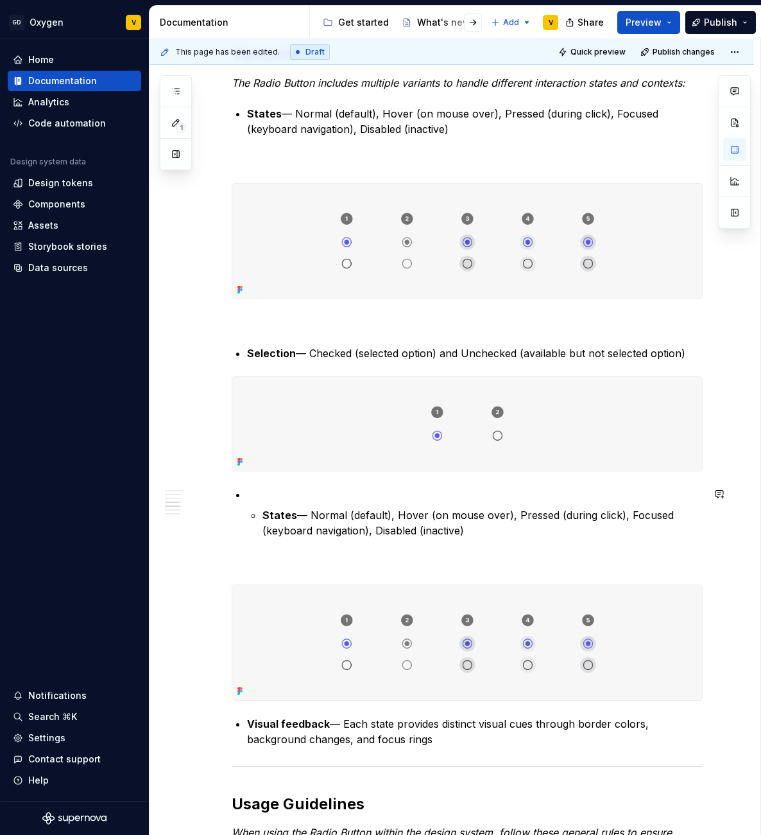
scroll to position [990, 0]
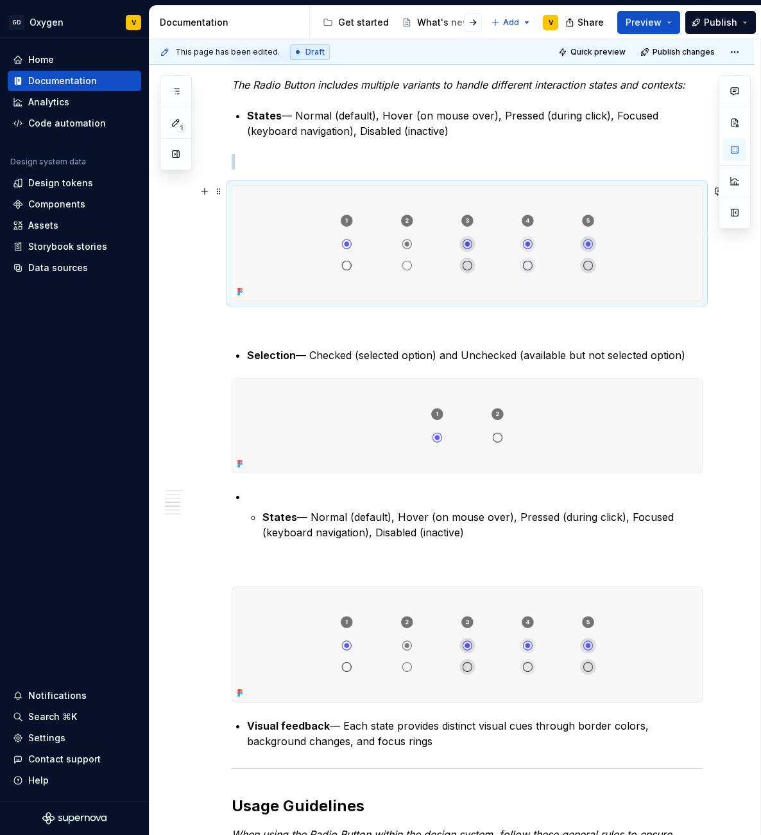
click at [281, 221] on img at bounding box center [467, 243] width 470 height 115
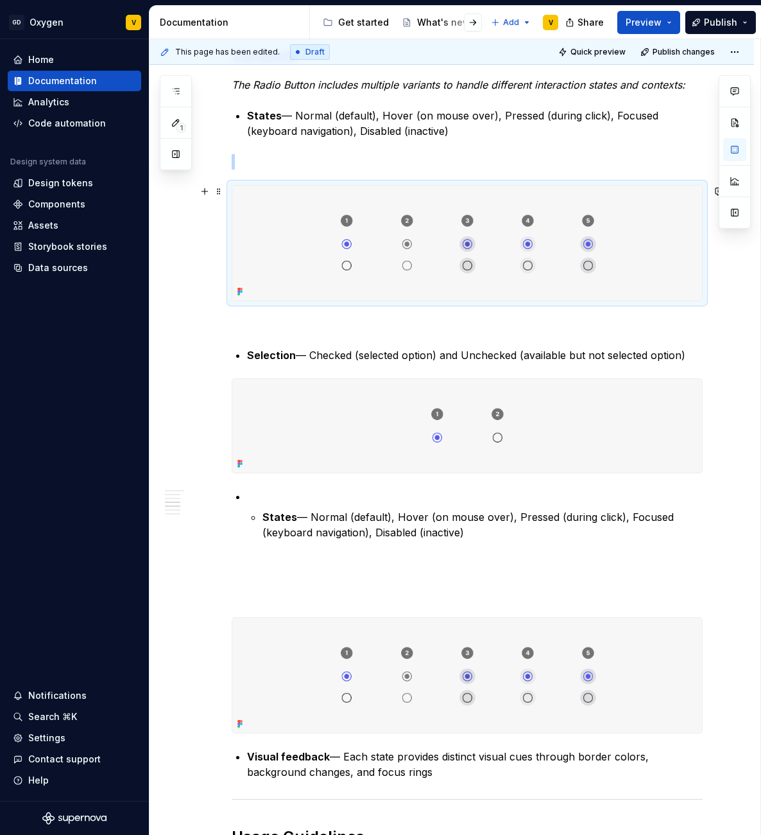
scroll to position [982, 0]
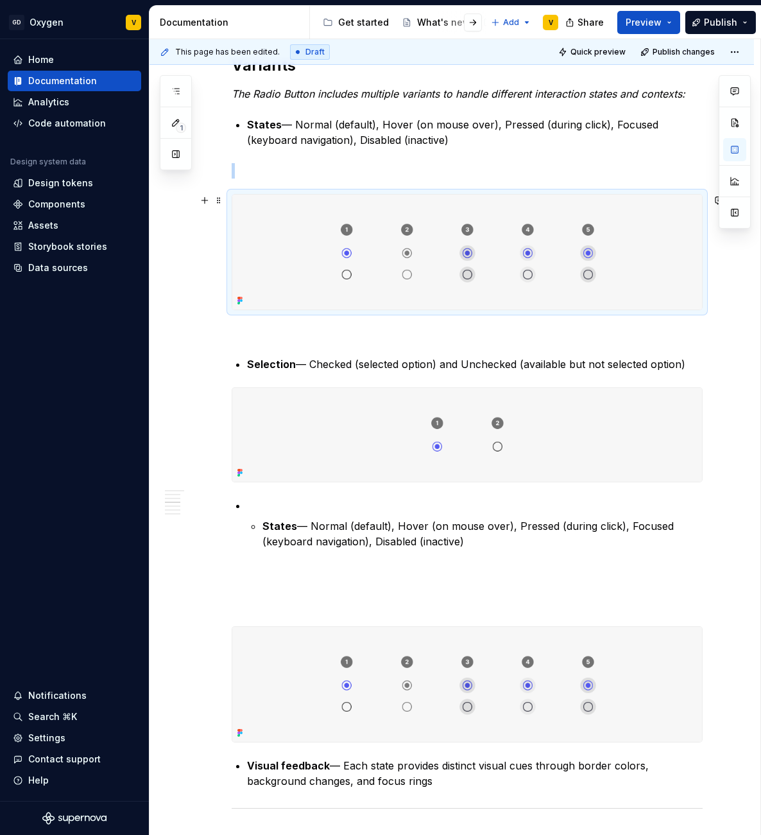
click at [298, 222] on img at bounding box center [467, 252] width 470 height 115
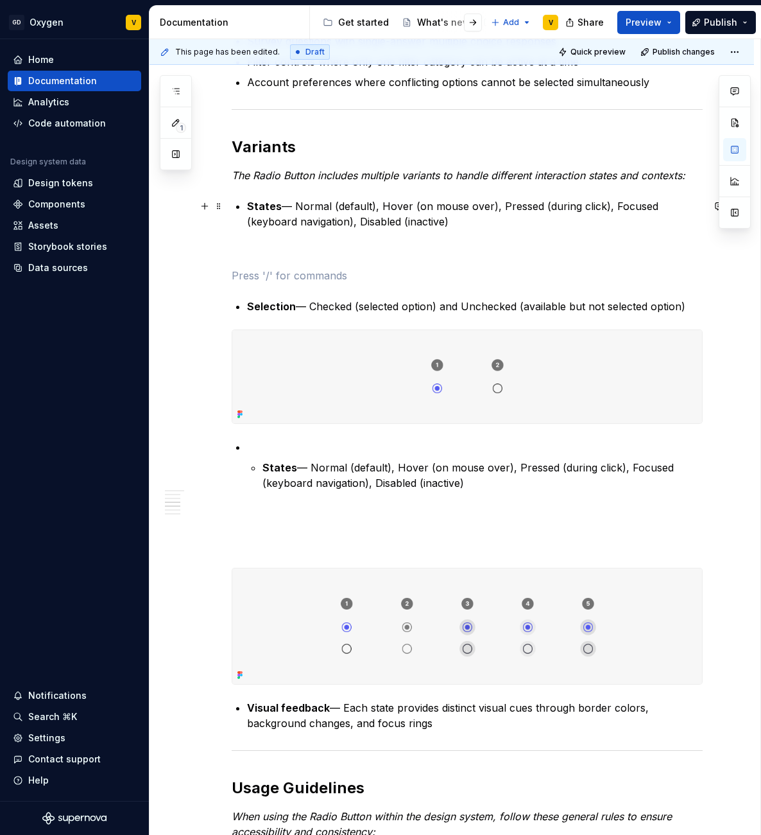
scroll to position [890, 0]
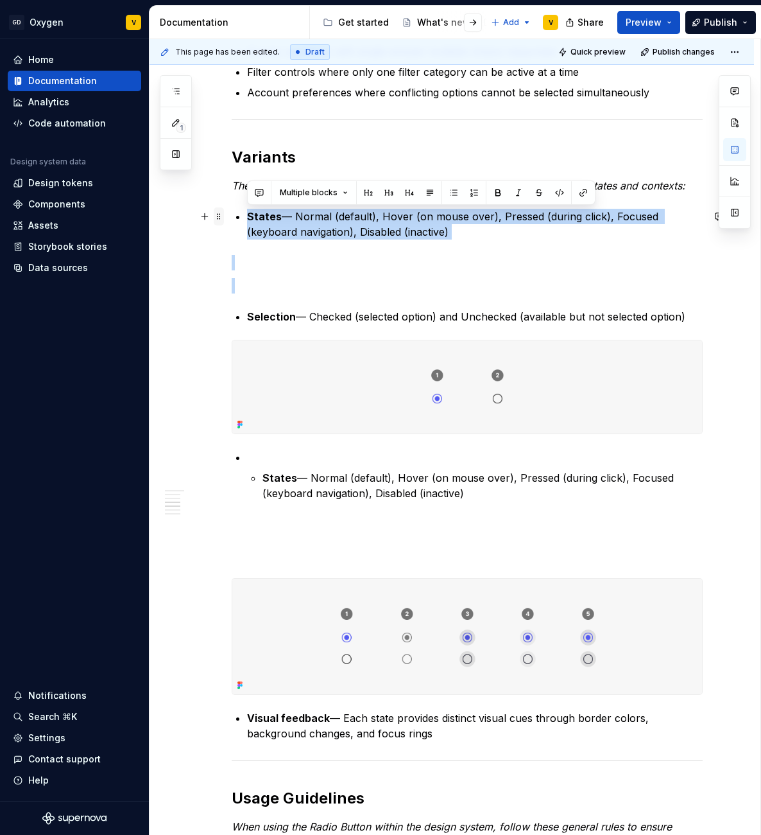
drag, startPoint x: 246, startPoint y: 322, endPoint x: 218, endPoint y: 213, distance: 112.1
click at [232, 213] on div "Radio Button The Radio Button is a core selection element in the interface that…" at bounding box center [467, 589] width 471 height 2365
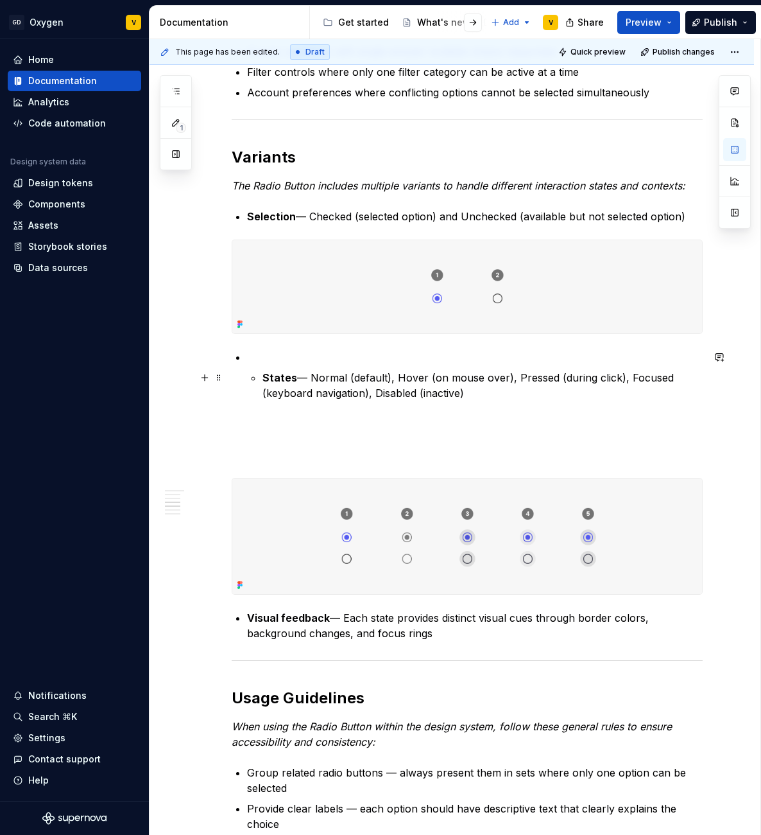
click at [250, 379] on li "States — Normal (default), Hover (on mouse over), Pressed (during click), Focus…" at bounding box center [475, 374] width 456 height 51
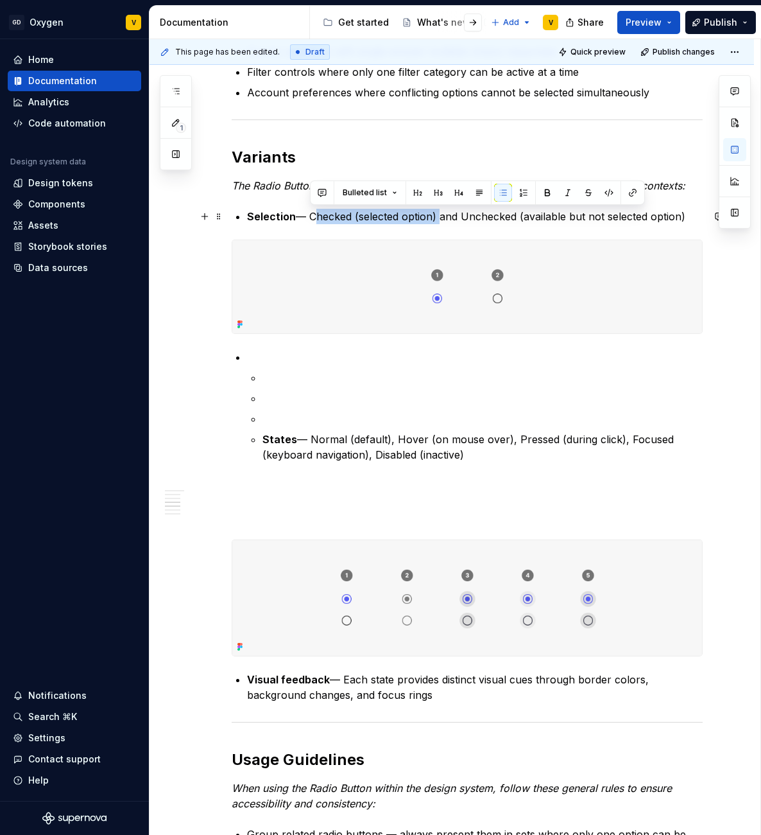
drag, startPoint x: 311, startPoint y: 216, endPoint x: 438, endPoint y: 217, distance: 127.1
click at [438, 217] on p "Selection — Checked (selected option) and Unchecked (available but not selected…" at bounding box center [475, 216] width 456 height 15
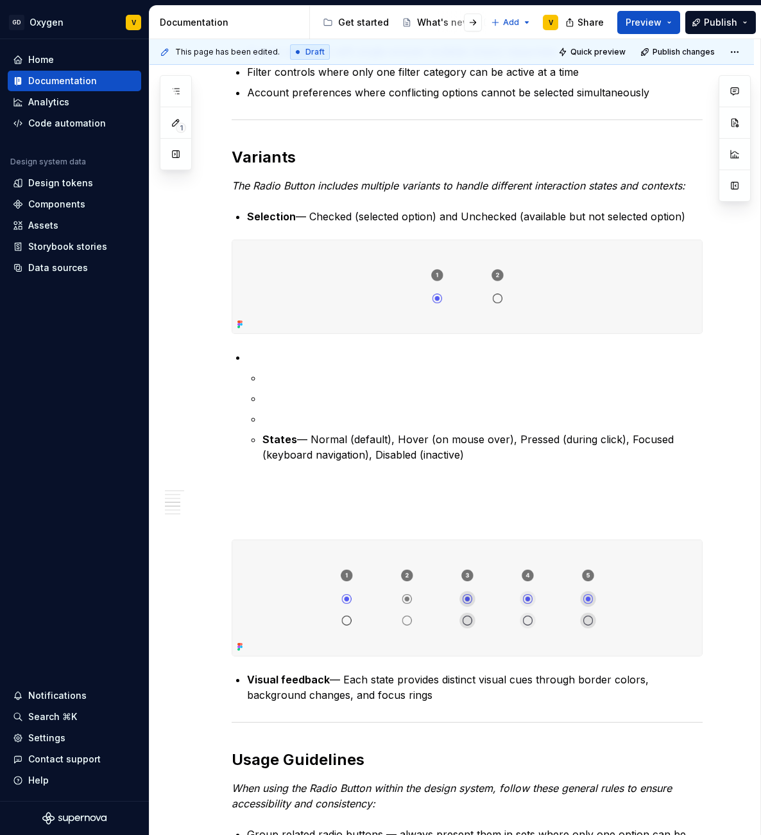
type textarea "*"
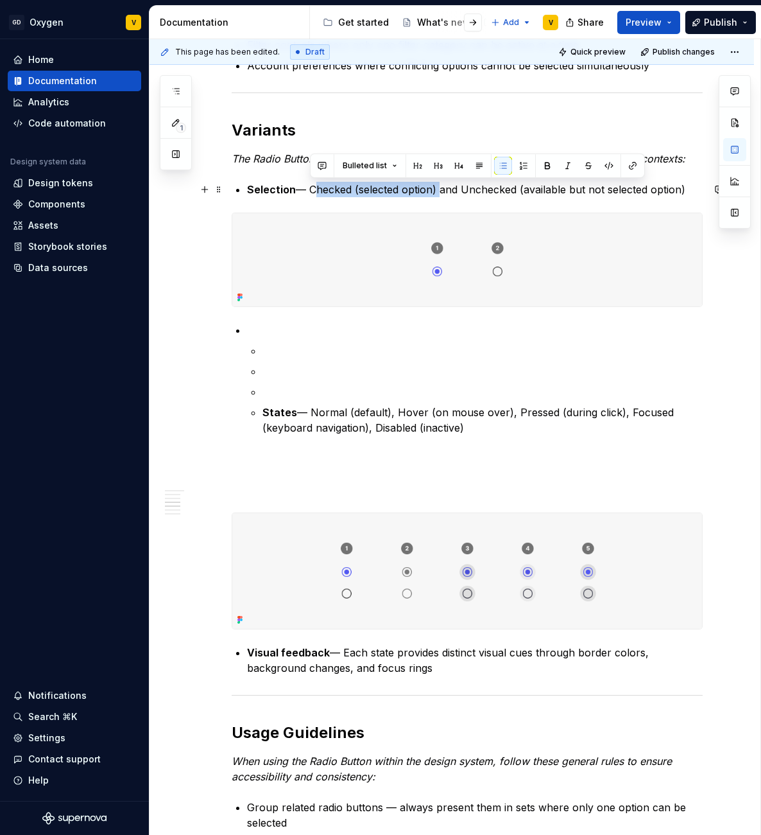
drag, startPoint x: 309, startPoint y: 191, endPoint x: 437, endPoint y: 193, distance: 128.4
click at [437, 193] on p "Selection — Checked (selected option) and Unchecked (available but not selected…" at bounding box center [475, 189] width 456 height 15
copy p "Checked (selected option)"
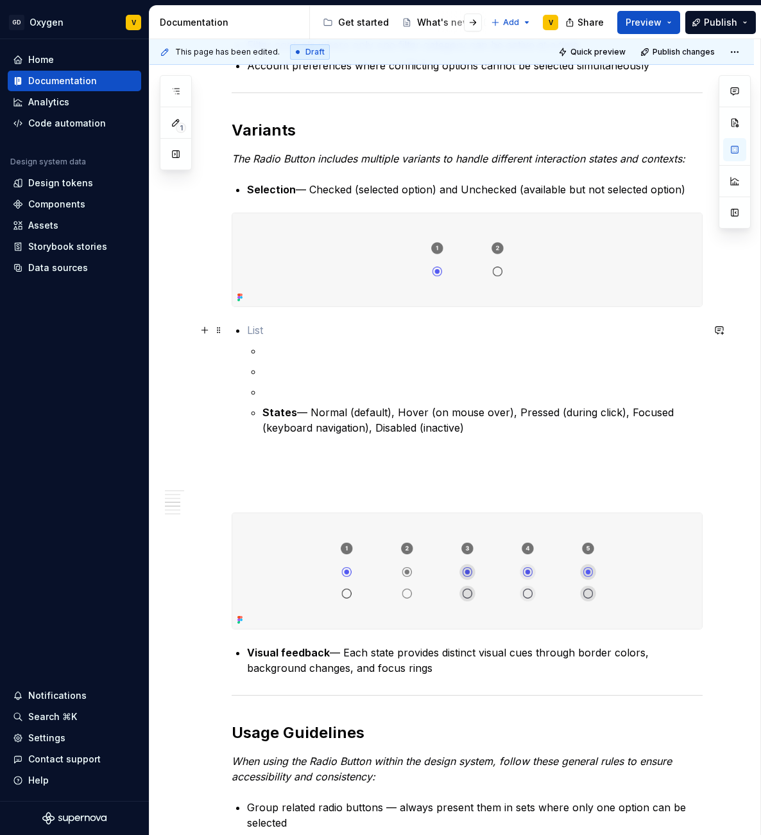
click at [313, 327] on p at bounding box center [475, 329] width 456 height 15
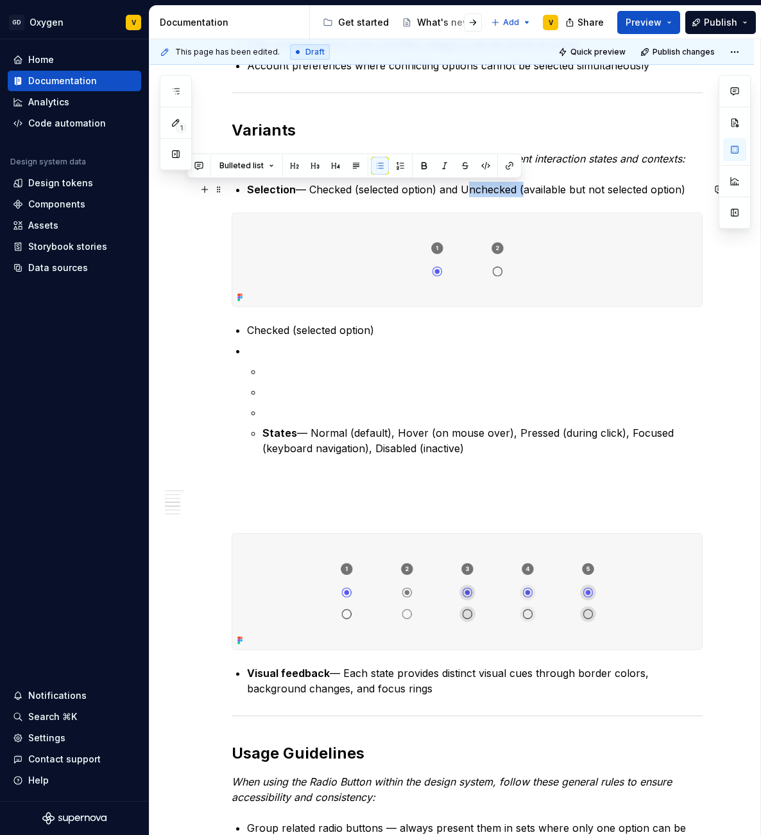
drag, startPoint x: 461, startPoint y: 191, endPoint x: 519, endPoint y: 193, distance: 57.8
click at [519, 193] on p "Selection — Checked (selected option) and Unchecked (available but not selected…" at bounding box center [475, 189] width 456 height 15
copy p "Unchecked"
click at [268, 348] on p at bounding box center [475, 350] width 456 height 15
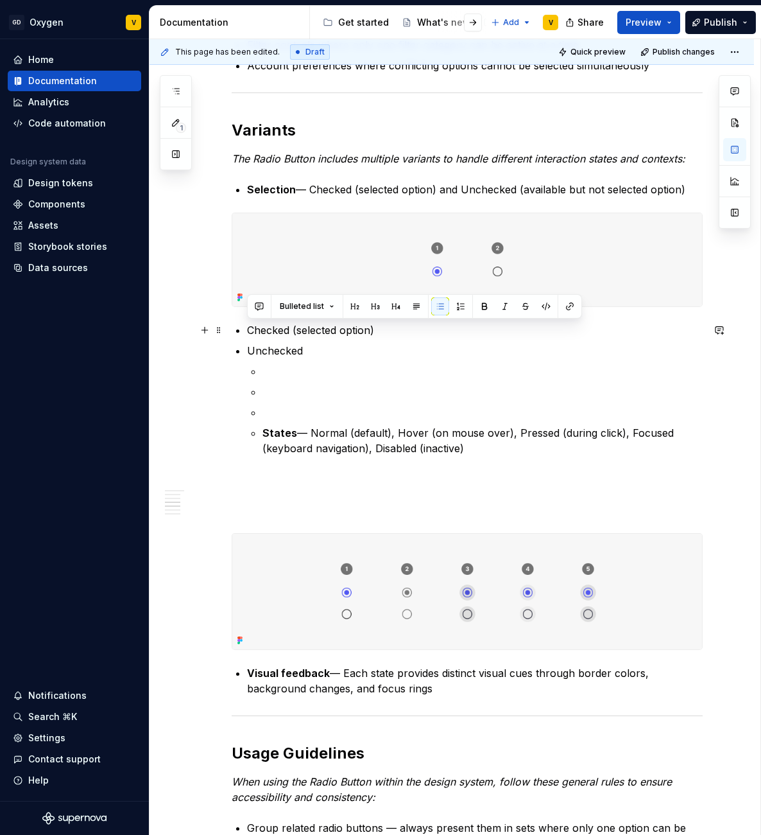
drag, startPoint x: 324, startPoint y: 352, endPoint x: 245, endPoint y: 327, distance: 83.4
click at [245, 327] on div "Radio Button The Radio Button is a core selection element in the interface that…" at bounding box center [467, 545] width 471 height 2331
click at [483, 302] on button "button" at bounding box center [485, 306] width 18 height 18
click at [372, 353] on p "Unchecked" at bounding box center [475, 350] width 456 height 15
drag, startPoint x: 324, startPoint y: 346, endPoint x: 225, endPoint y: 332, distance: 99.2
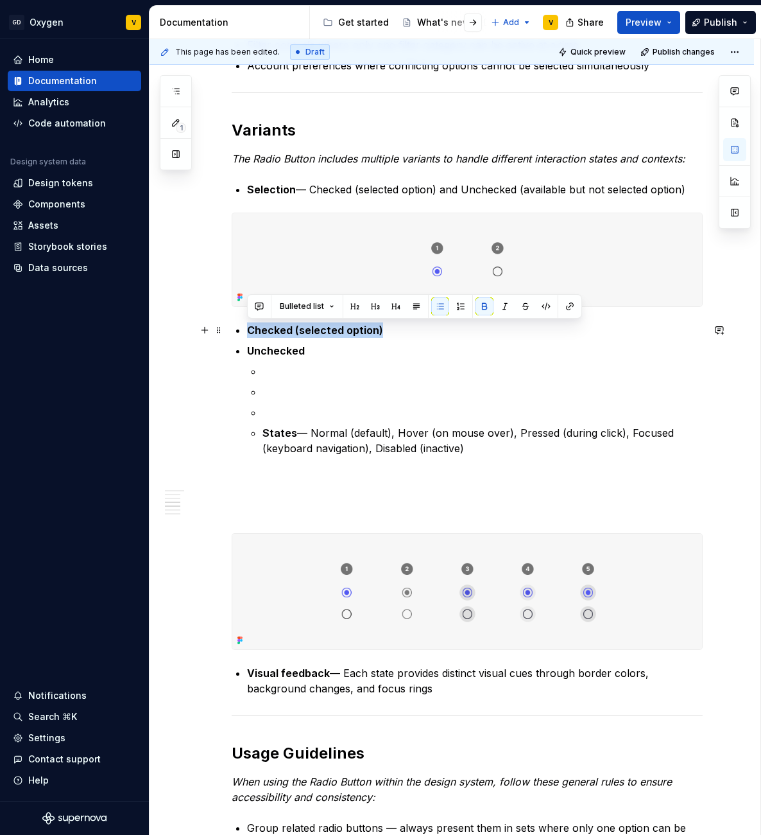
click at [225, 332] on div "Radio Button The Radio Button is a core selection element in the interface that…" at bounding box center [452, 663] width 605 height 2628
click at [456, 304] on button "button" at bounding box center [461, 306] width 18 height 18
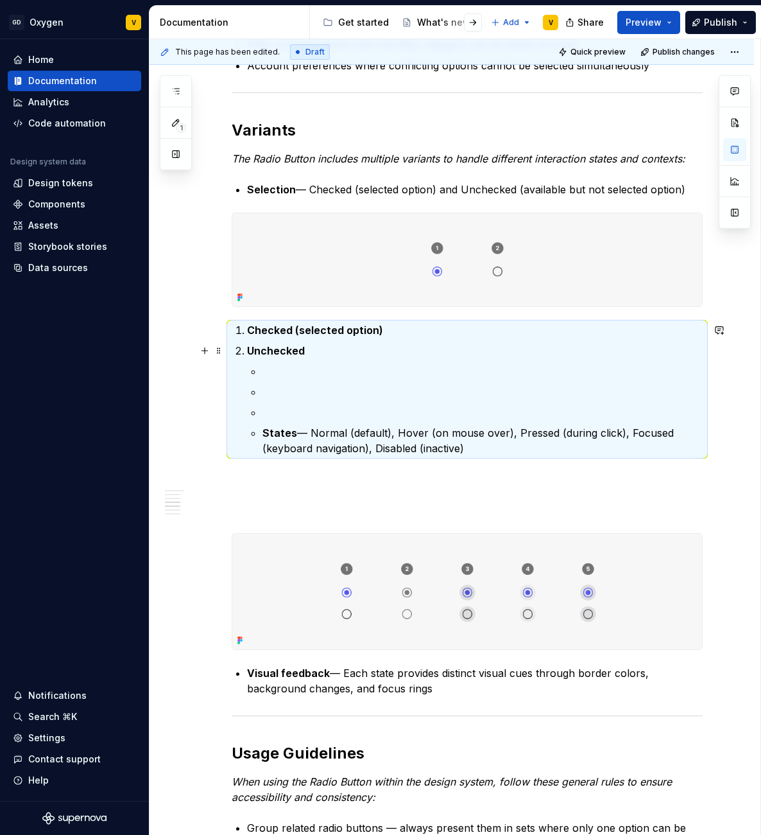
click at [316, 357] on p "Unchecked" at bounding box center [475, 350] width 456 height 15
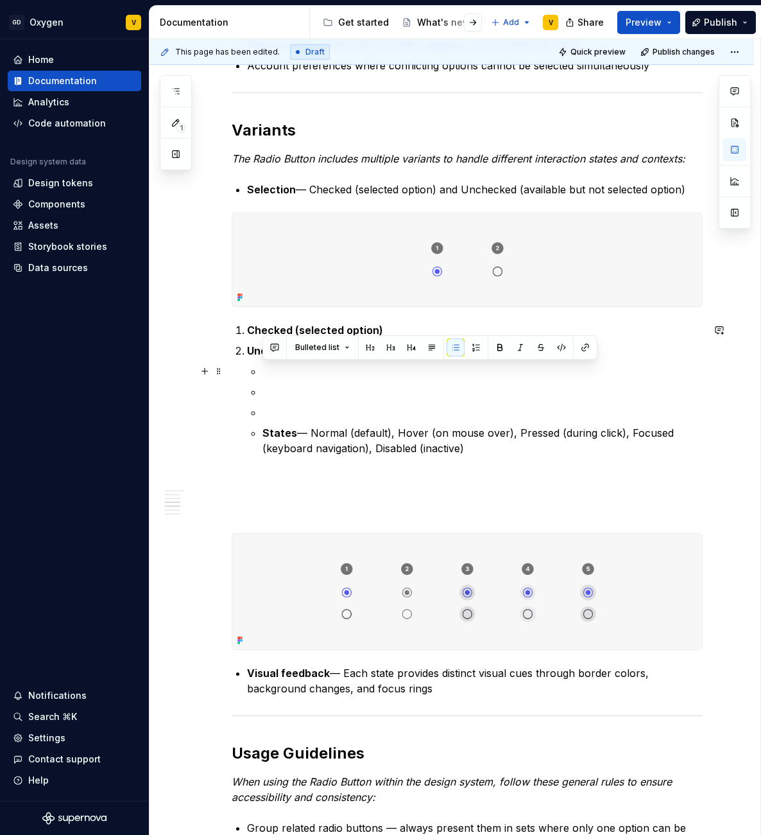
drag, startPoint x: 477, startPoint y: 454, endPoint x: 276, endPoint y: 369, distance: 218.3
click at [276, 369] on ul "States — Normal (default), Hover (on mouse over), Pressed (during click), Focus…" at bounding box center [483, 409] width 440 height 92
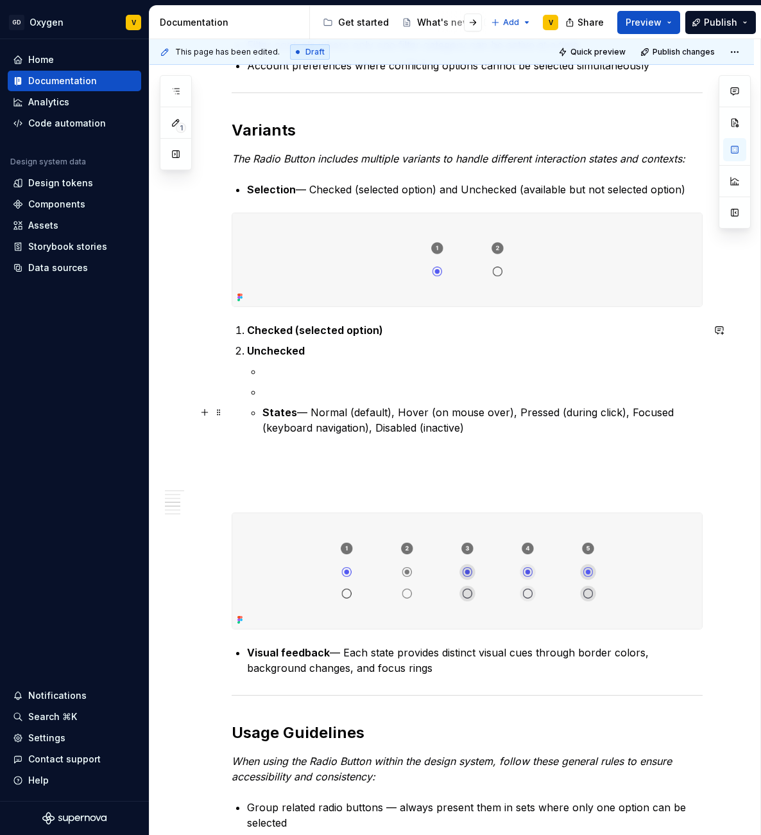
click at [483, 417] on p "States — Normal (default), Hover (on mouse over), Pressed (during click), Focus…" at bounding box center [483, 419] width 440 height 31
click at [483, 425] on p "States — Normal (default), Hover (on mouse over), Pressed (during click), Focus…" at bounding box center [483, 419] width 440 height 31
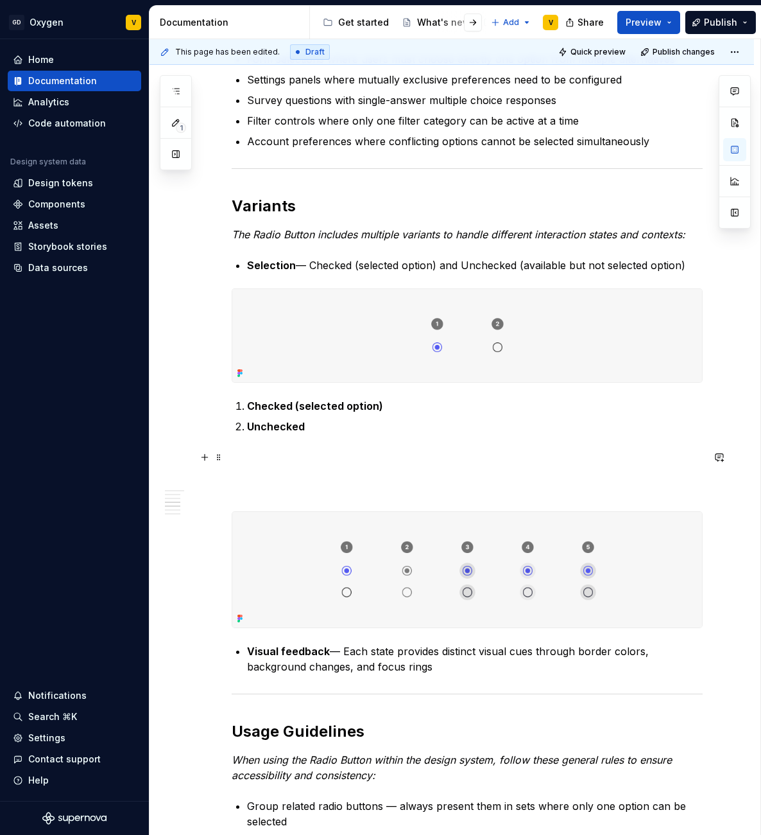
scroll to position [833, 0]
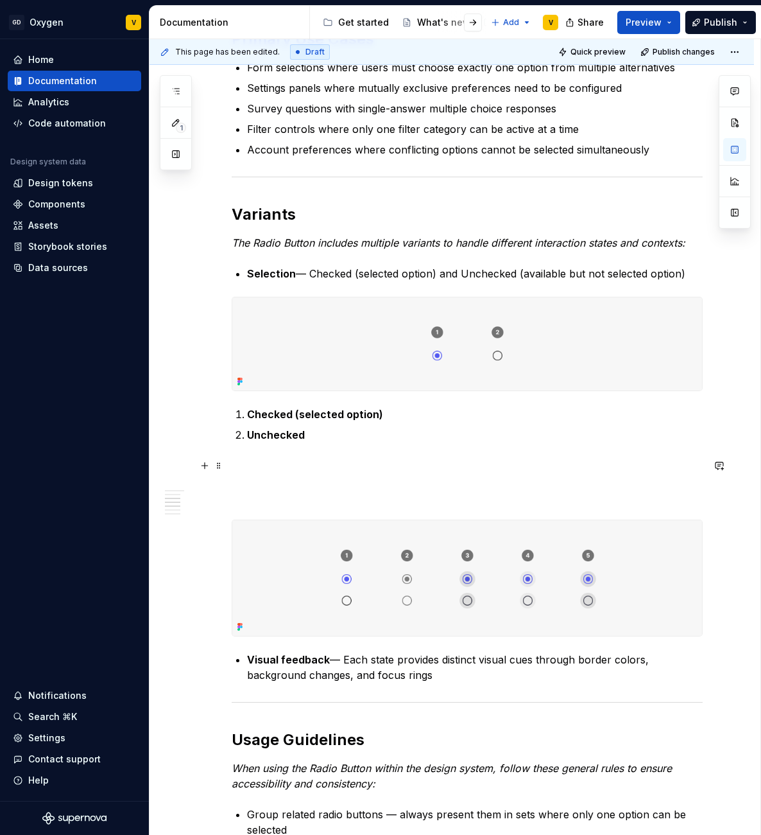
click at [275, 487] on p at bounding box center [467, 481] width 471 height 46
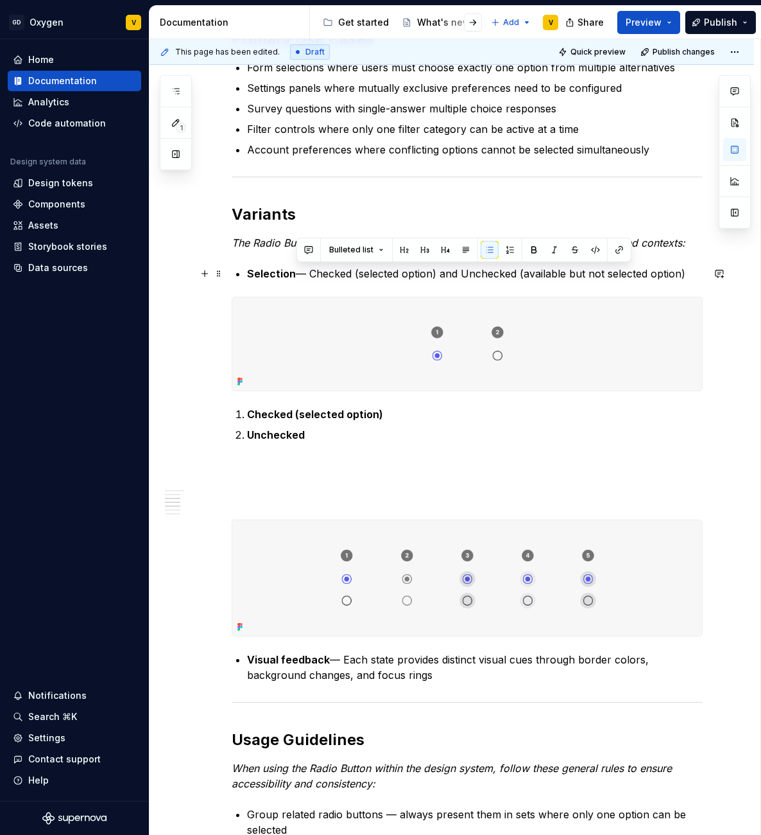
drag, startPoint x: 297, startPoint y: 270, endPoint x: 693, endPoint y: 275, distance: 396.7
click at [693, 275] on p "Selection — Checked (selected option) and Unchecked (available but not selected…" at bounding box center [475, 273] width 456 height 15
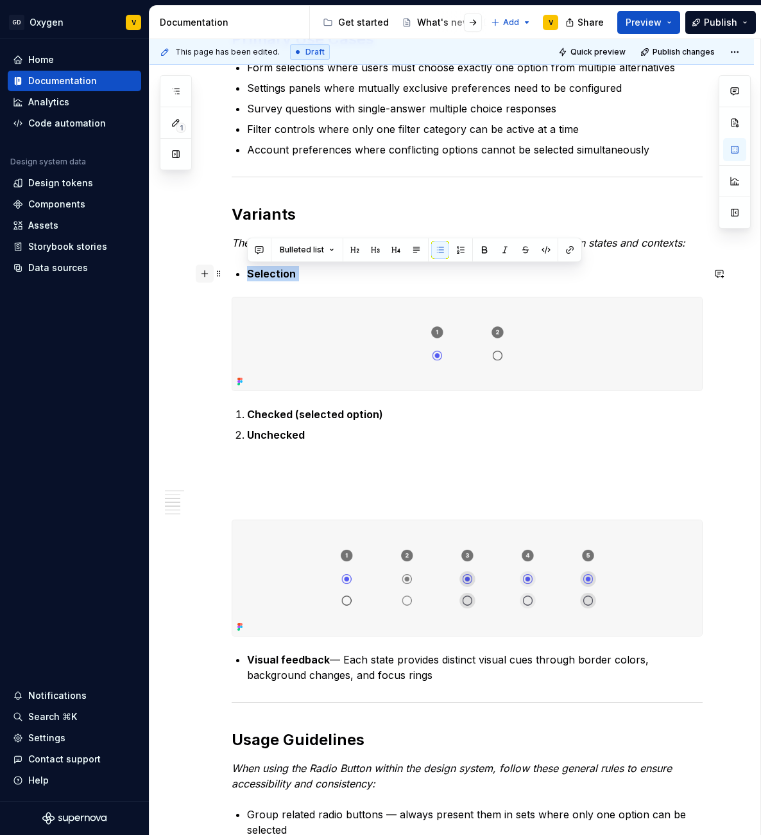
drag, startPoint x: 307, startPoint y: 279, endPoint x: 205, endPoint y: 275, distance: 102.8
click at [232, 275] on div "Radio Button The Radio Button is a core selection element in the interface that…" at bounding box center [467, 588] width 471 height 2249
click at [377, 248] on button "button" at bounding box center [376, 250] width 18 height 18
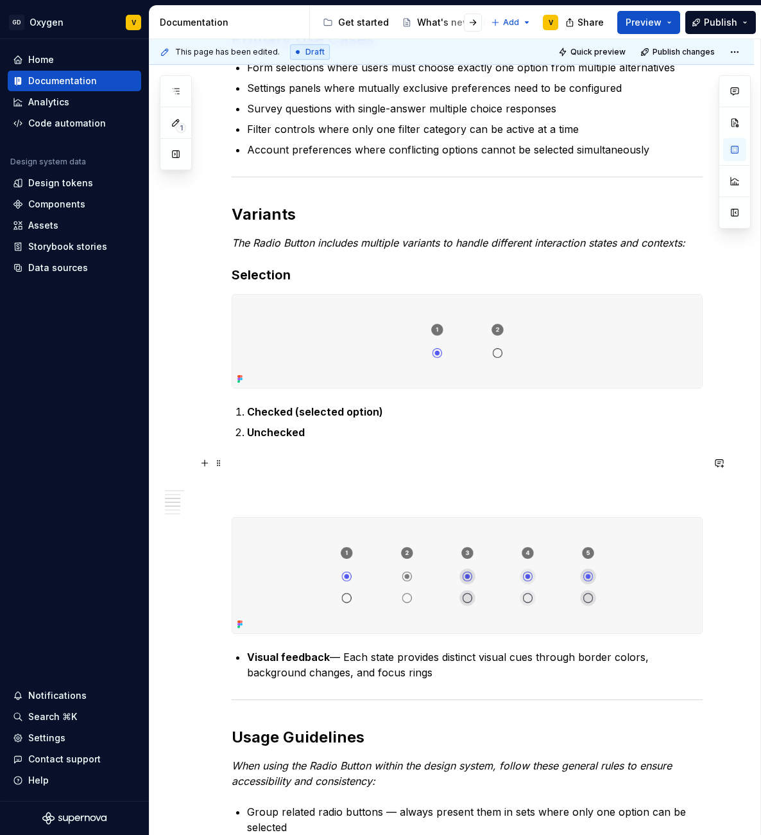
click at [283, 471] on p at bounding box center [467, 478] width 471 height 46
click at [248, 498] on p at bounding box center [467, 478] width 471 height 46
drag, startPoint x: 295, startPoint y: 496, endPoint x: 209, endPoint y: 496, distance: 86.7
click at [209, 496] on div "Radio Button The Radio Button is a core selection element in the interface that…" at bounding box center [452, 697] width 605 height 2528
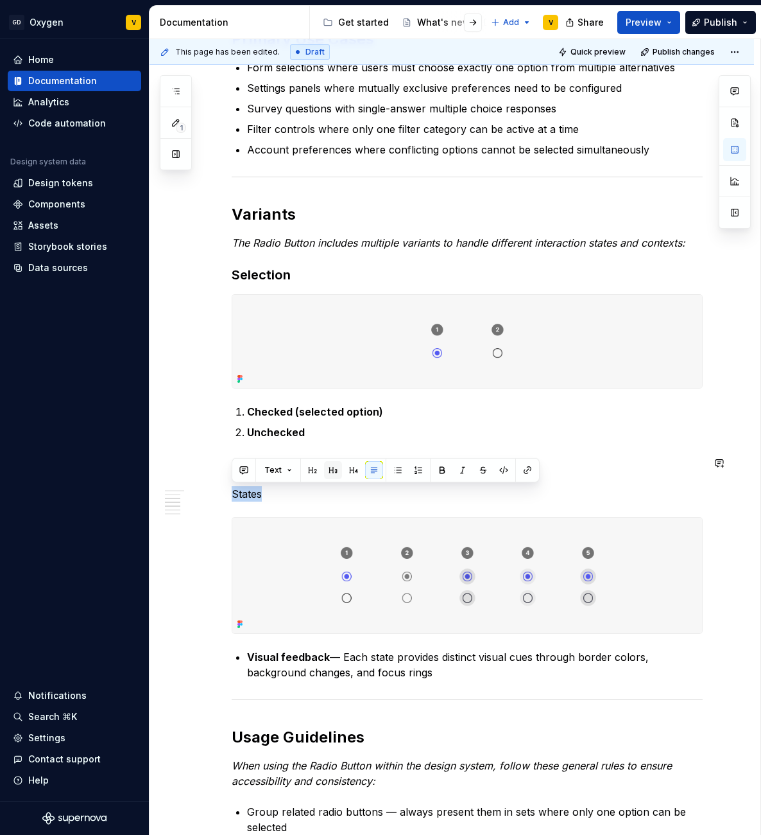
click at [332, 471] on button "button" at bounding box center [333, 470] width 18 height 18
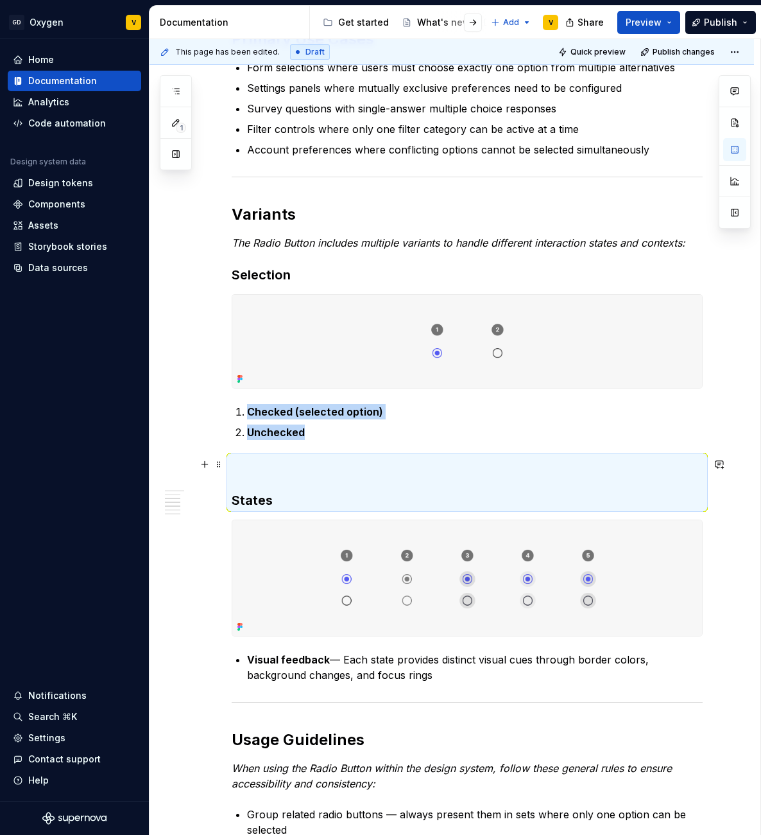
click at [320, 476] on h3 "States" at bounding box center [467, 482] width 471 height 54
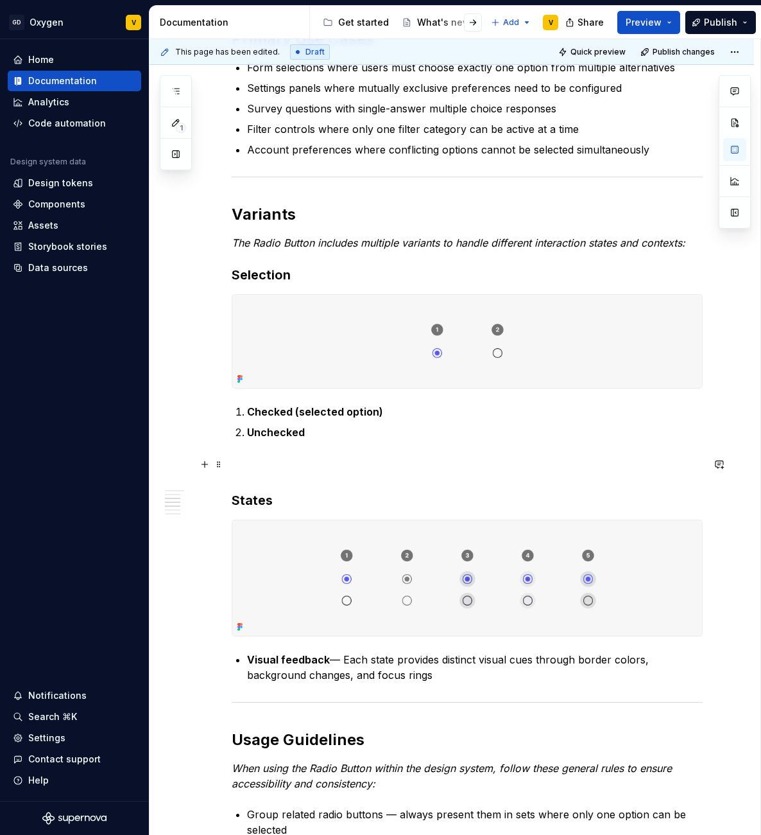
click at [243, 486] on h3 "States" at bounding box center [467, 482] width 471 height 54
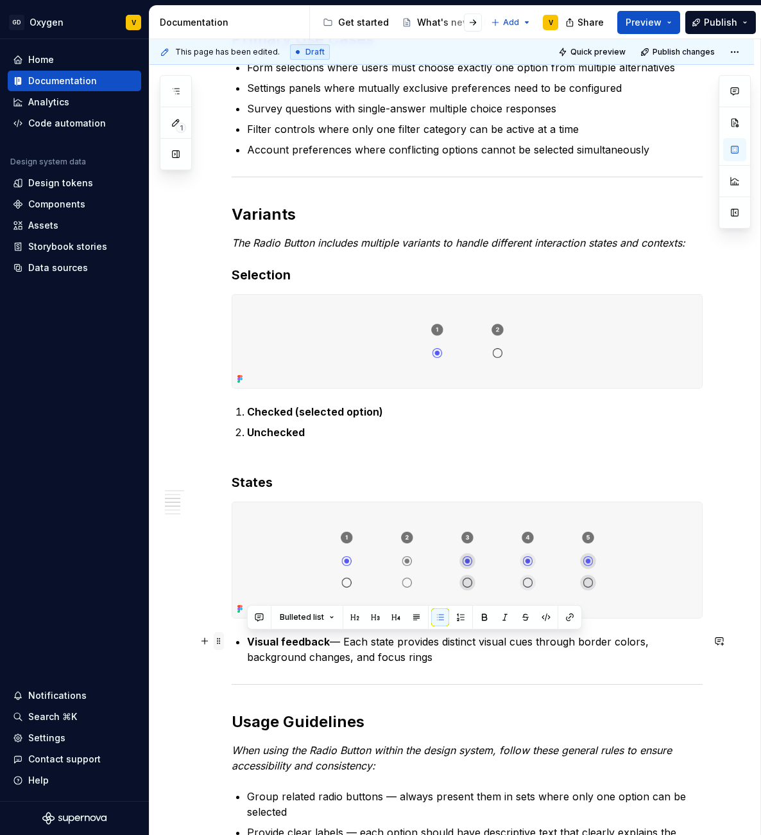
drag, startPoint x: 459, startPoint y: 653, endPoint x: 223, endPoint y: 642, distance: 236.5
click at [232, 642] on div "Radio Button The Radio Button is a core selection element in the interface that…" at bounding box center [467, 579] width 471 height 2231
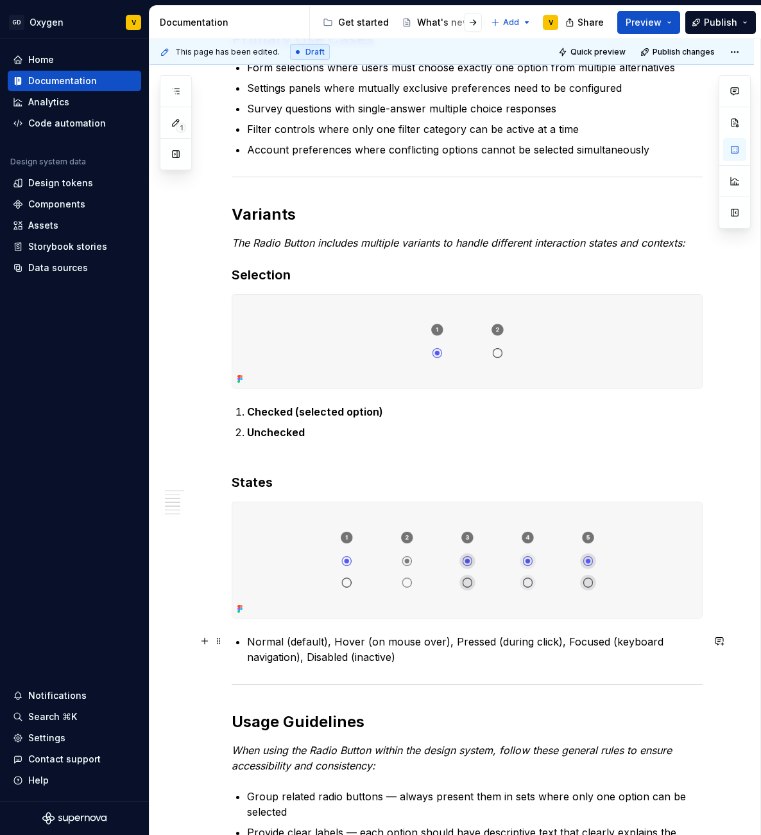
click at [336, 641] on p "Normal (default), Hover (on mouse over), Pressed (during click), Focused (keybo…" at bounding box center [475, 649] width 456 height 31
click at [333, 641] on p "Normal (default), Hover (on mouse over), Pressed (during click), Focused (keybo…" at bounding box center [475, 649] width 456 height 31
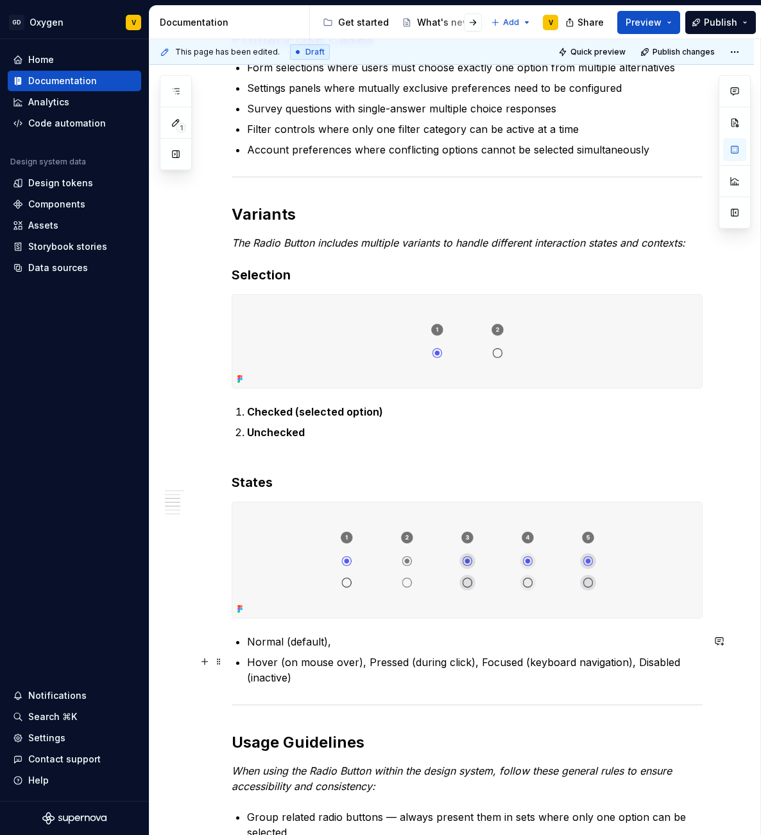
click at [367, 664] on p "Hover (on mouse over), Pressed (during click), Focused (keyboard navigation), D…" at bounding box center [475, 669] width 456 height 31
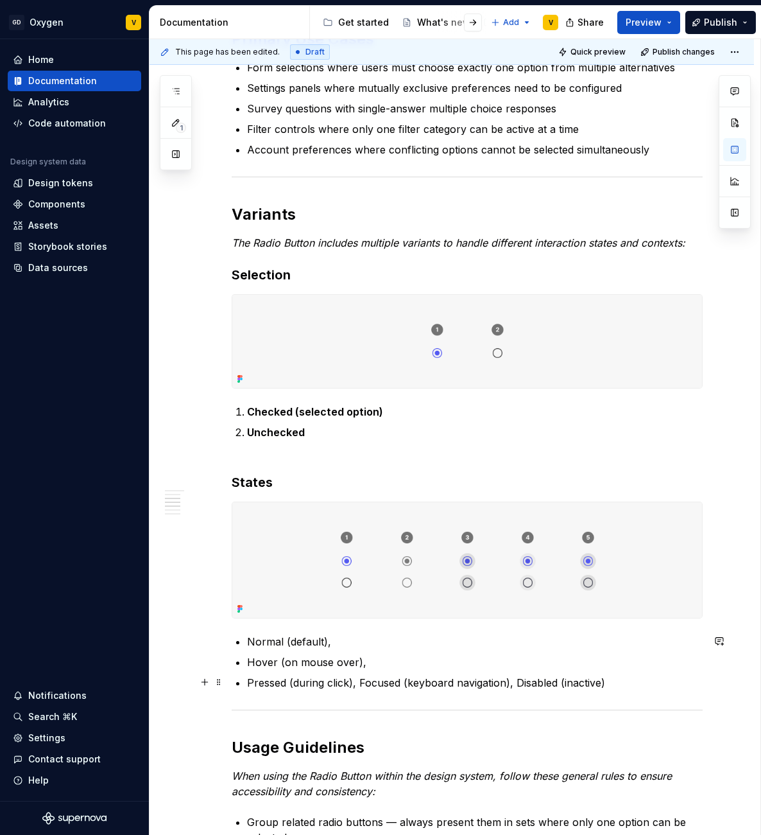
click at [359, 686] on p "Pressed (during click), Focused (keyboard navigation), Disabled (inactive)" at bounding box center [475, 682] width 456 height 15
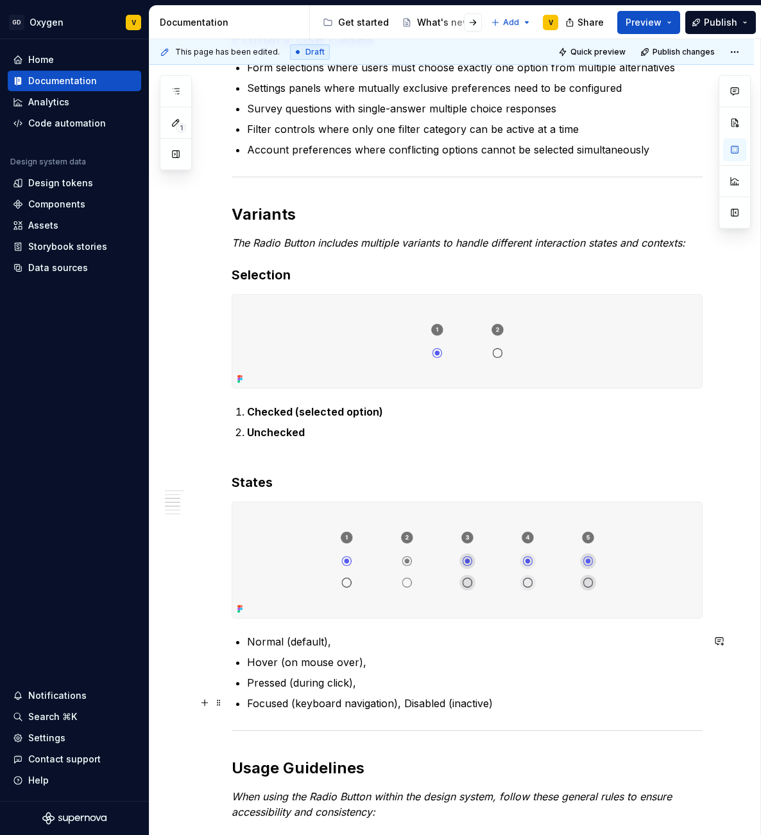
click at [404, 702] on p "Focused (keyboard navigation), Disabled (inactive)" at bounding box center [475, 702] width 456 height 15
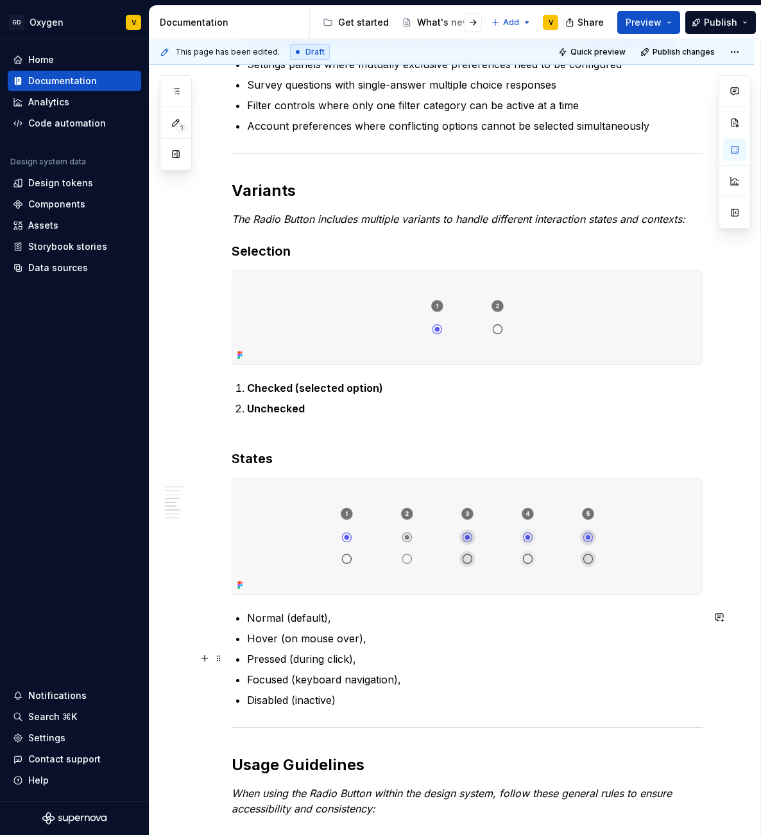
scroll to position [879, 0]
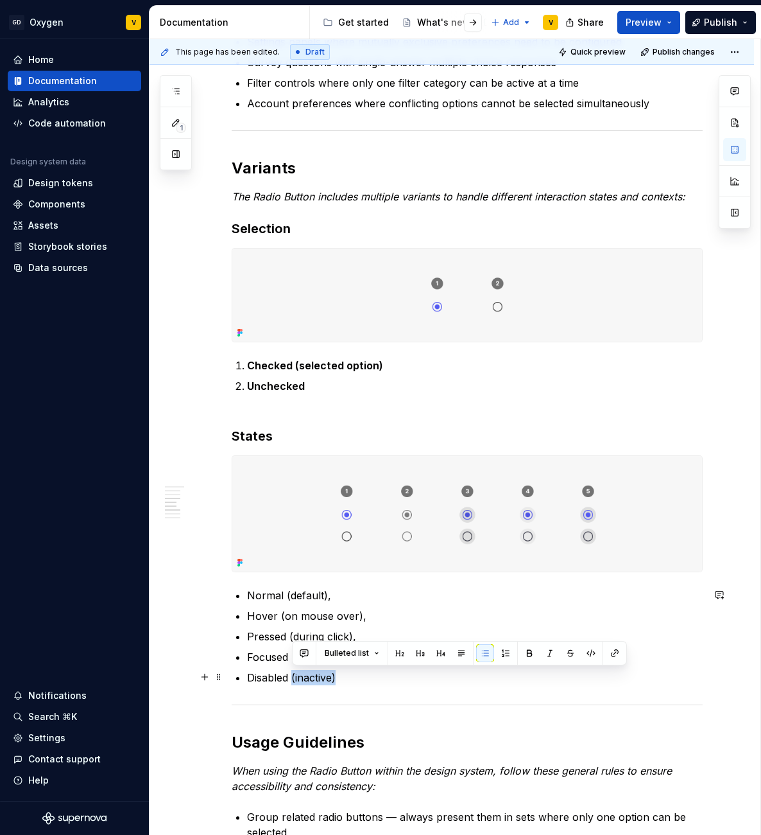
drag, startPoint x: 291, startPoint y: 677, endPoint x: 345, endPoint y: 679, distance: 53.3
click at [345, 679] on p "Disabled (inactive)" at bounding box center [475, 677] width 456 height 15
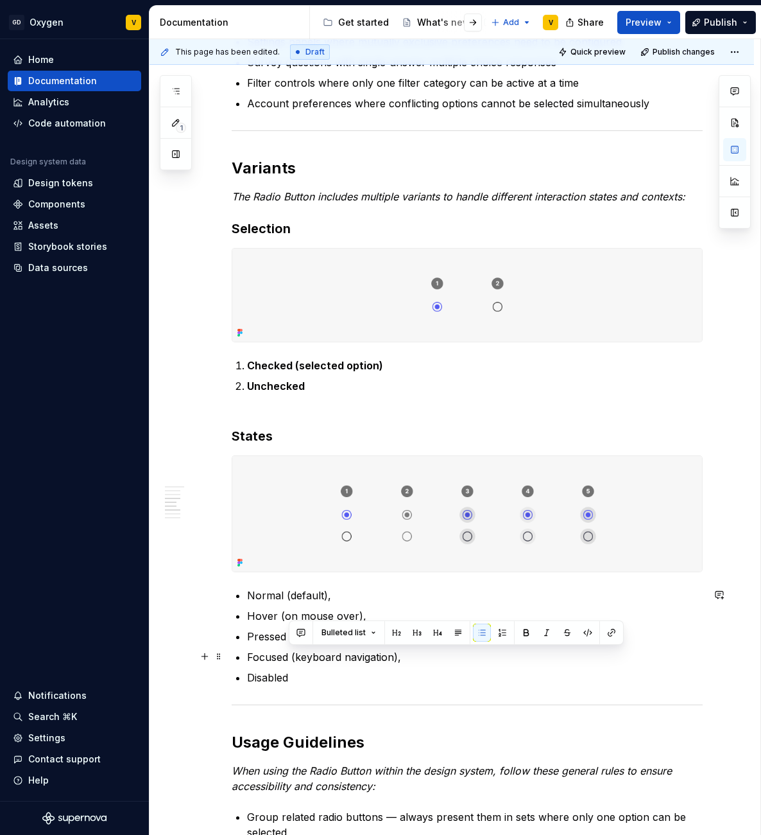
drag, startPoint x: 289, startPoint y: 657, endPoint x: 405, endPoint y: 657, distance: 116.2
click at [405, 657] on p "Focused (keyboard navigation)," at bounding box center [475, 656] width 456 height 15
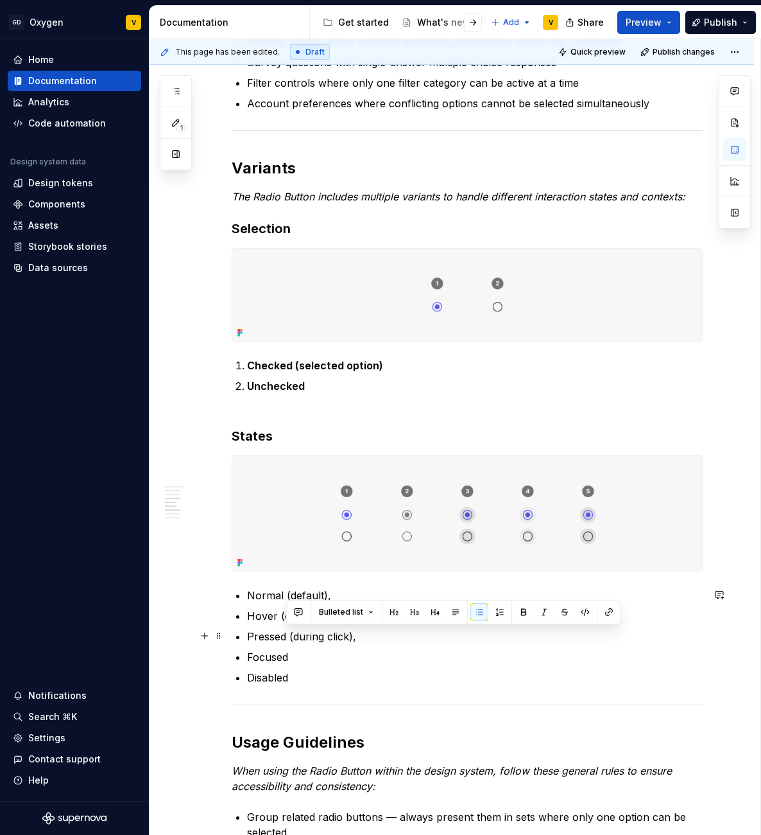
drag, startPoint x: 287, startPoint y: 632, endPoint x: 370, endPoint y: 637, distance: 83.6
click at [370, 637] on p "Pressed (during click)," at bounding box center [475, 635] width 456 height 15
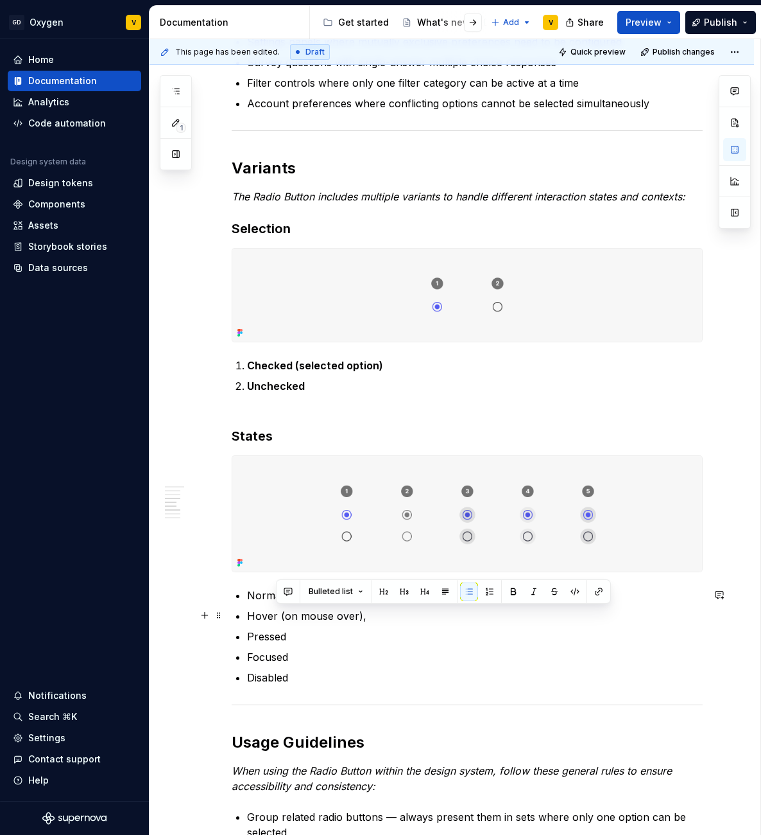
drag, startPoint x: 275, startPoint y: 616, endPoint x: 368, endPoint y: 619, distance: 92.5
click at [368, 619] on p "Hover (on mouse over)," at bounding box center [475, 615] width 456 height 15
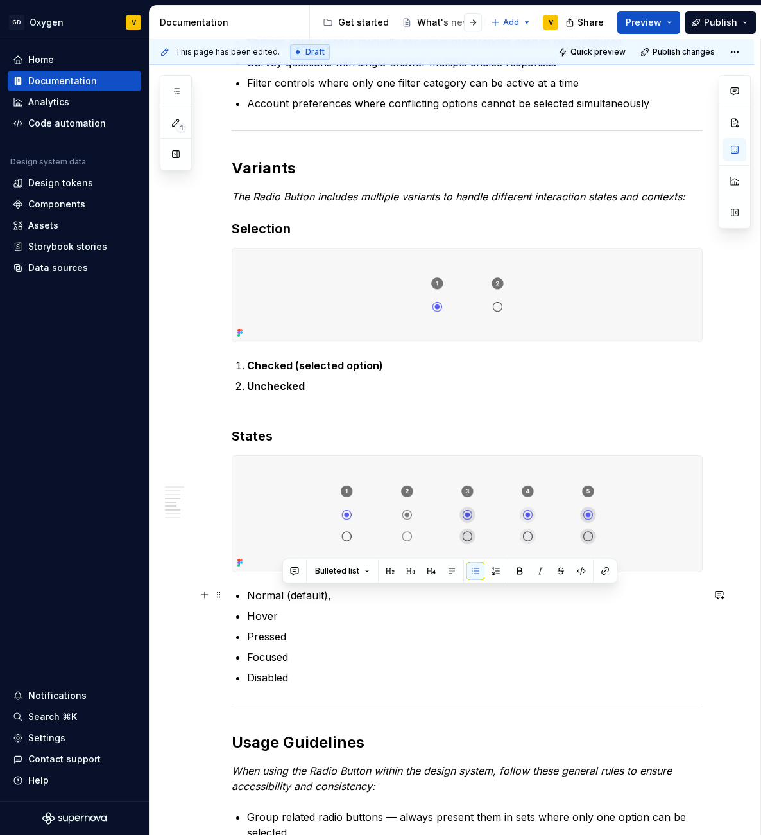
drag, startPoint x: 282, startPoint y: 594, endPoint x: 348, endPoint y: 603, distance: 66.8
click at [347, 601] on ul "Normal (default), Hover Pressed Focused Disabled" at bounding box center [475, 636] width 456 height 98
drag, startPoint x: 297, startPoint y: 673, endPoint x: 233, endPoint y: 596, distance: 100.3
click at [233, 596] on div "Radio Button The Radio Button is a core selection element in the interface that…" at bounding box center [467, 559] width 471 height 2283
click at [476, 571] on button "button" at bounding box center [485, 571] width 18 height 18
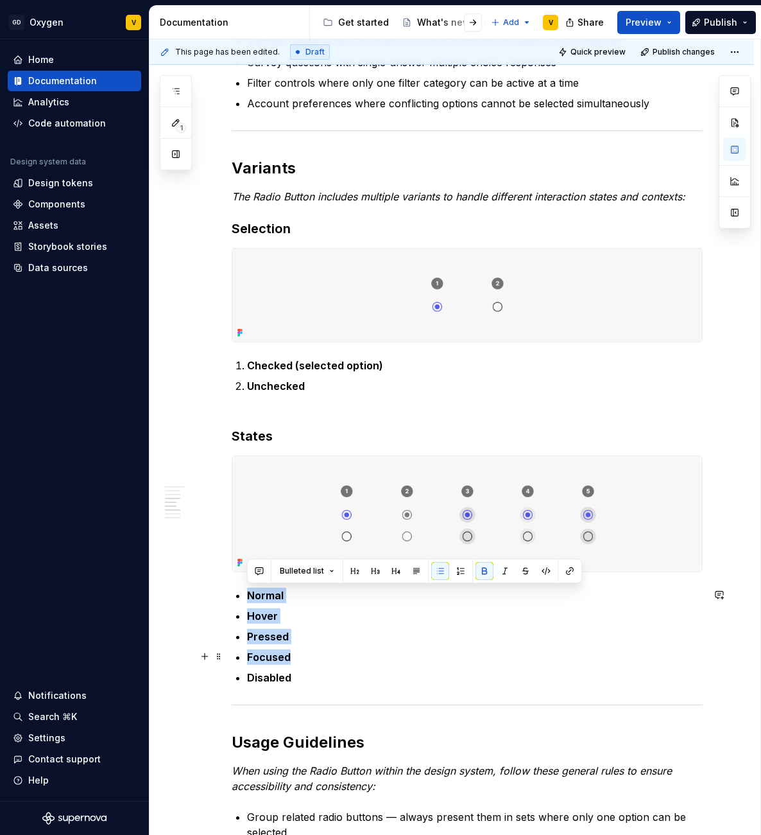
click at [339, 664] on ul "Normal Hover Pressed Focused Disabled" at bounding box center [475, 636] width 456 height 98
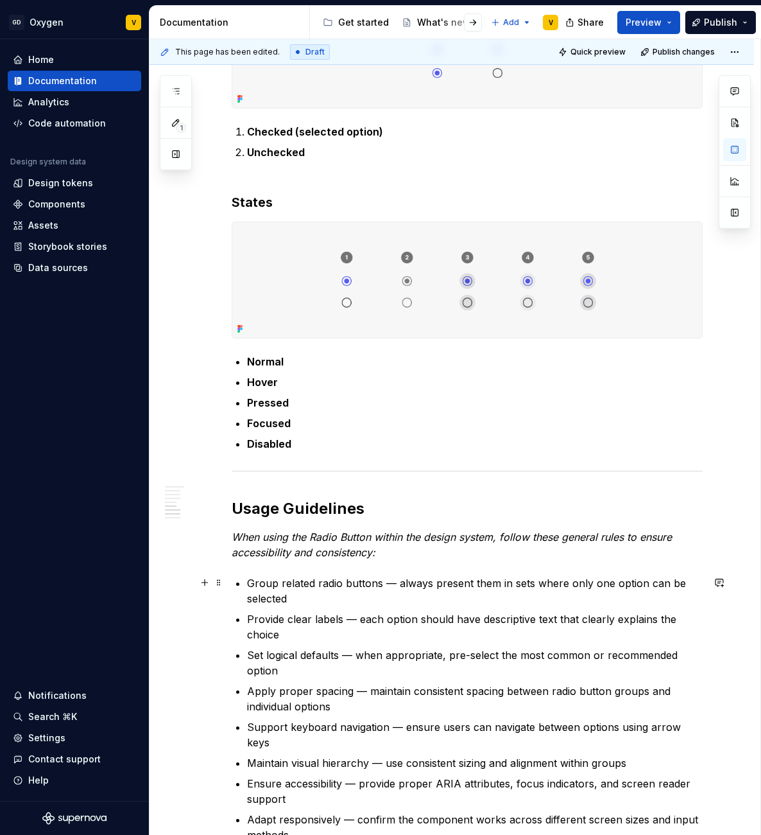
scroll to position [1308, 0]
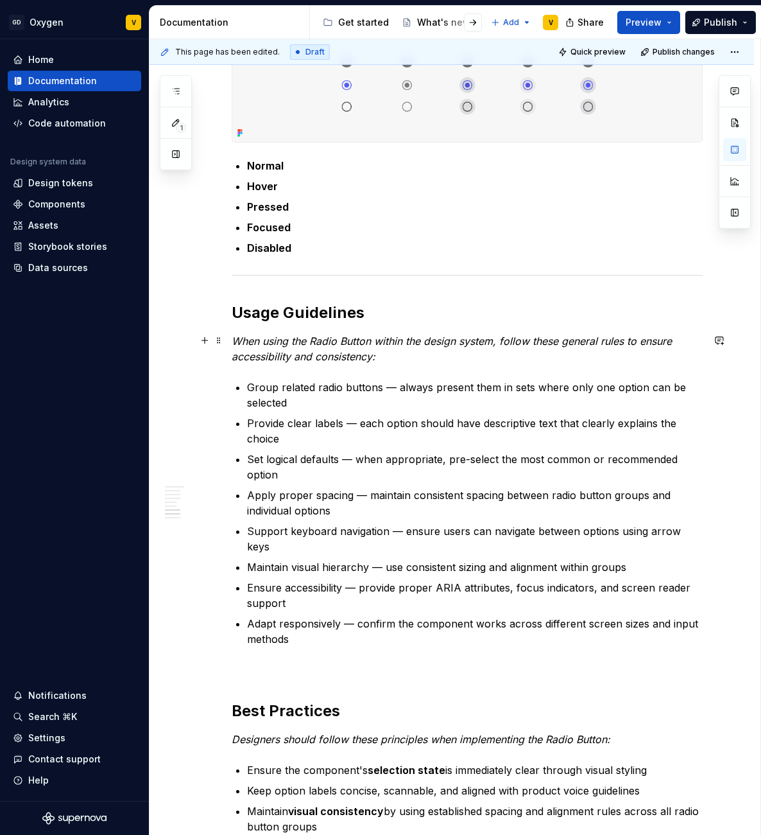
click at [390, 348] on p "When using the Radio Button within the design system, follow these general rule…" at bounding box center [467, 348] width 471 height 31
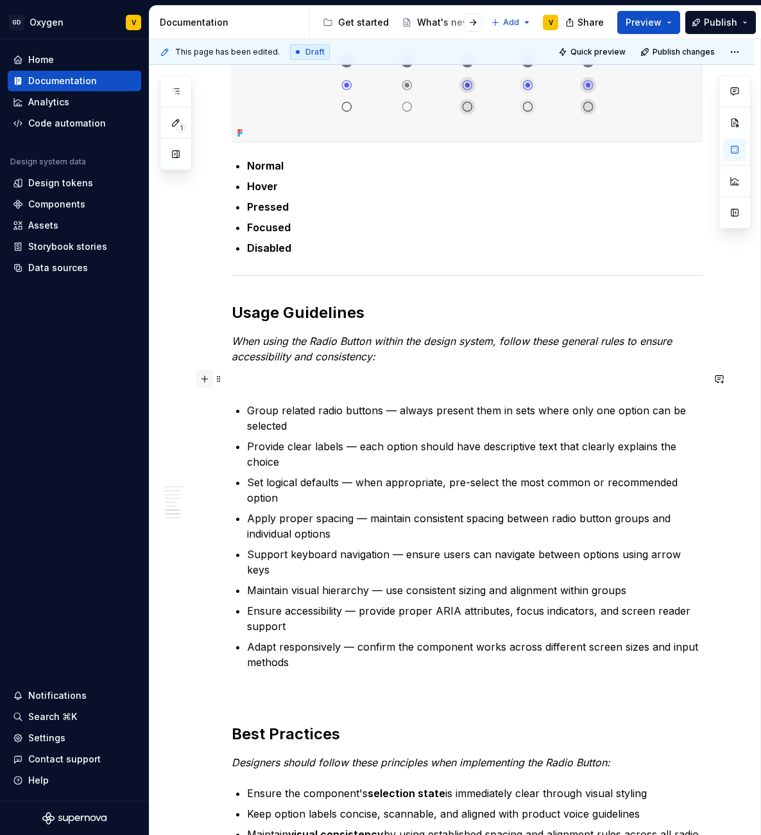
click at [202, 381] on button "button" at bounding box center [205, 379] width 18 height 18
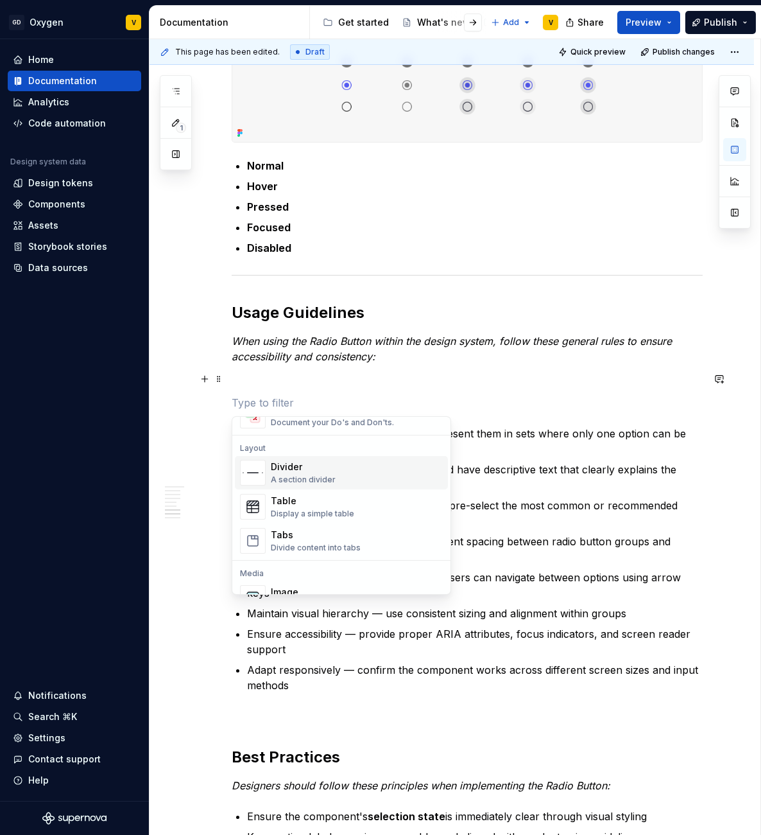
scroll to position [462, 0]
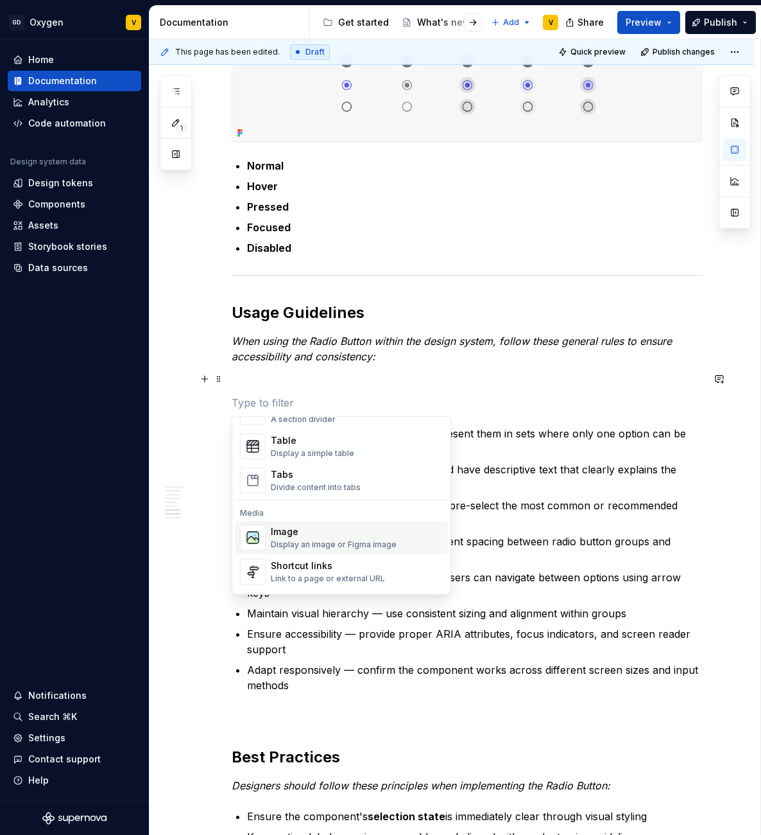
click at [297, 535] on div "Image" at bounding box center [334, 531] width 126 height 13
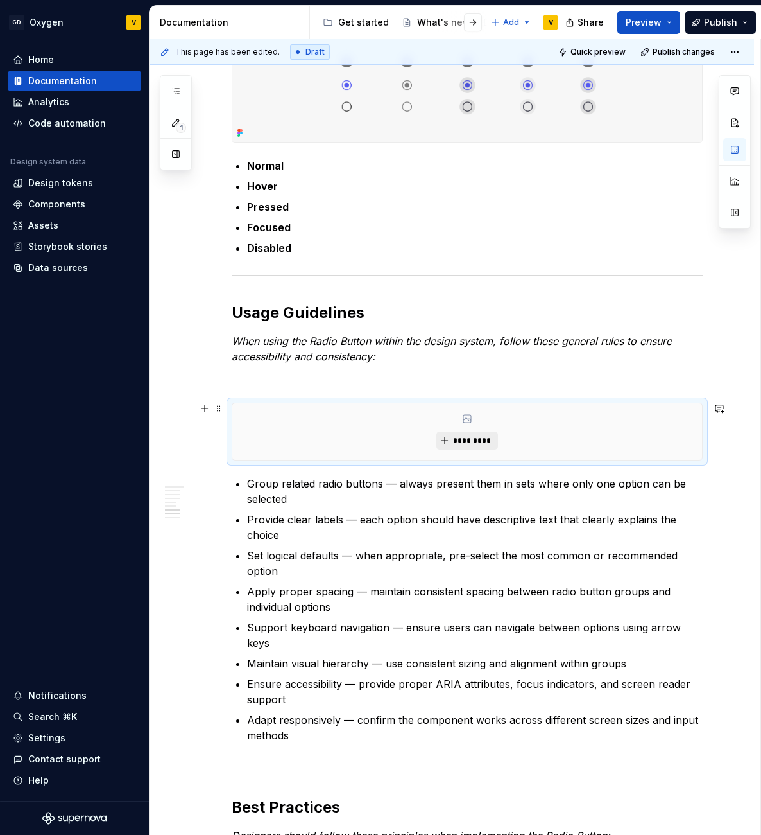
click at [474, 444] on span "*********" at bounding box center [472, 440] width 39 height 10
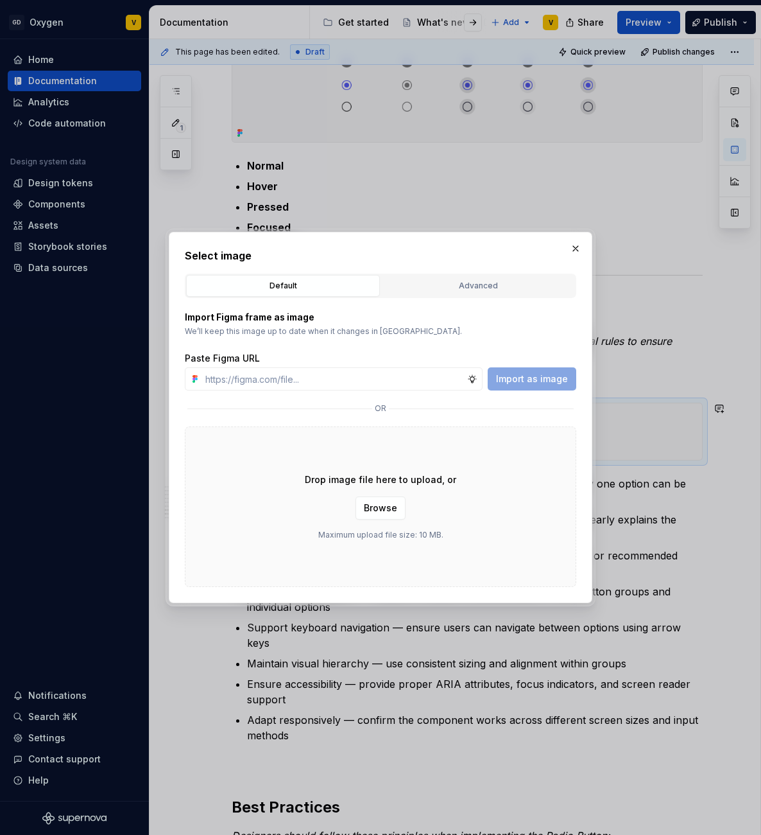
type textarea "*"
type input "[URL][DOMAIN_NAME]"
click at [556, 381] on span "Import as image" at bounding box center [532, 378] width 72 height 13
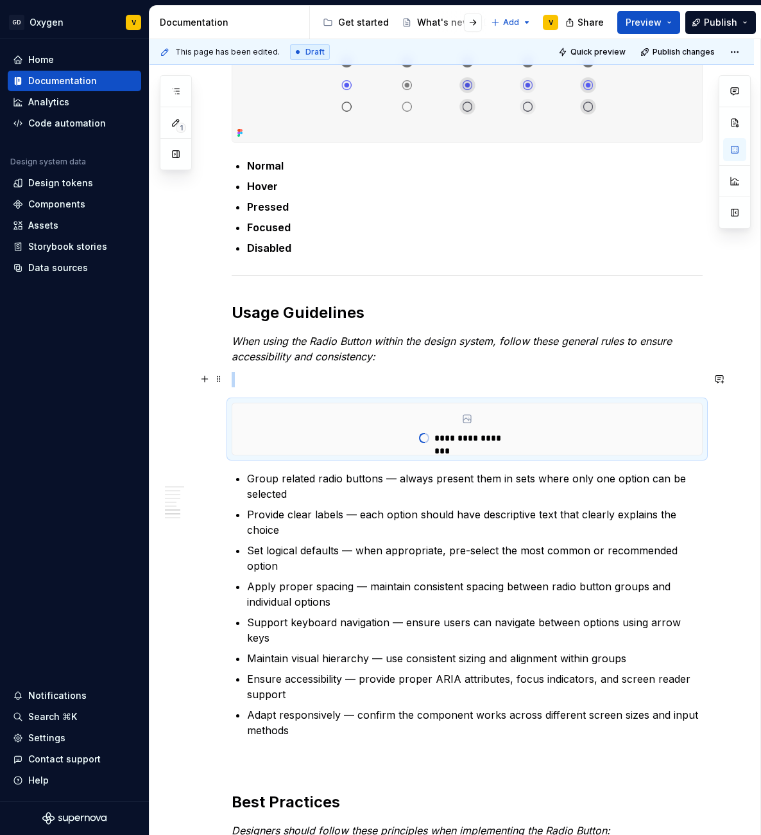
click at [292, 385] on p at bounding box center [467, 379] width 471 height 15
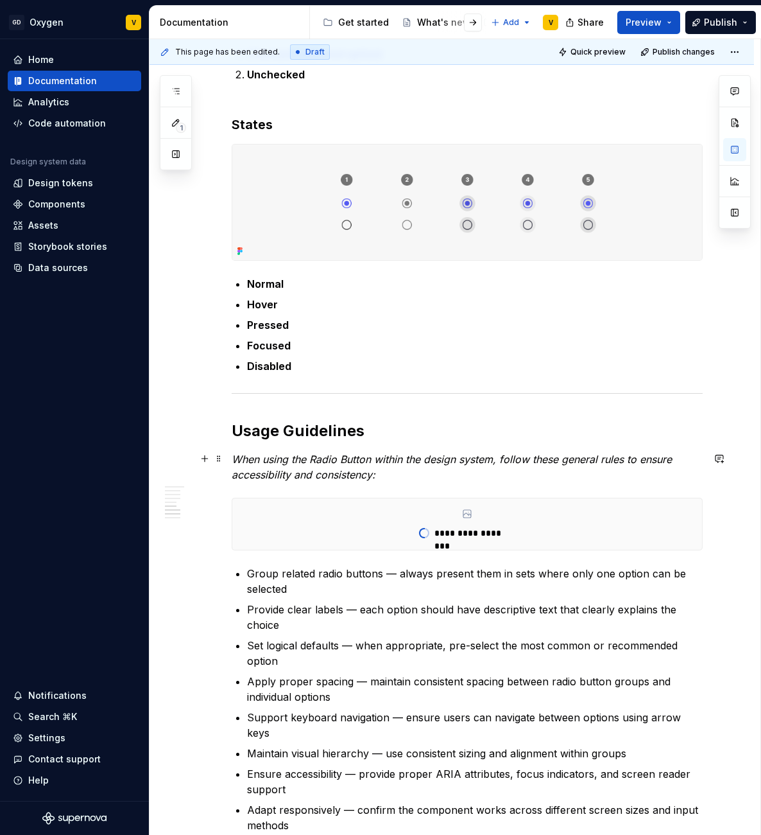
scroll to position [1148, 0]
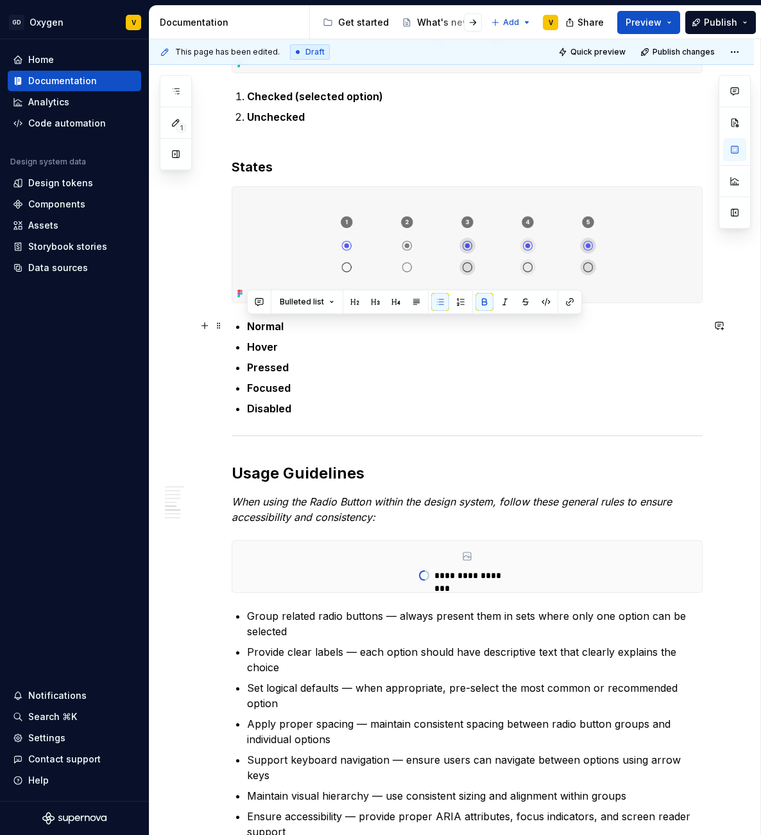
drag, startPoint x: 300, startPoint y: 417, endPoint x: 239, endPoint y: 326, distance: 109.1
click at [239, 326] on div "Radio Button The Radio Button is a core selection element in the interface that…" at bounding box center [467, 324] width 471 height 2351
click at [458, 304] on button "button" at bounding box center [461, 302] width 18 height 18
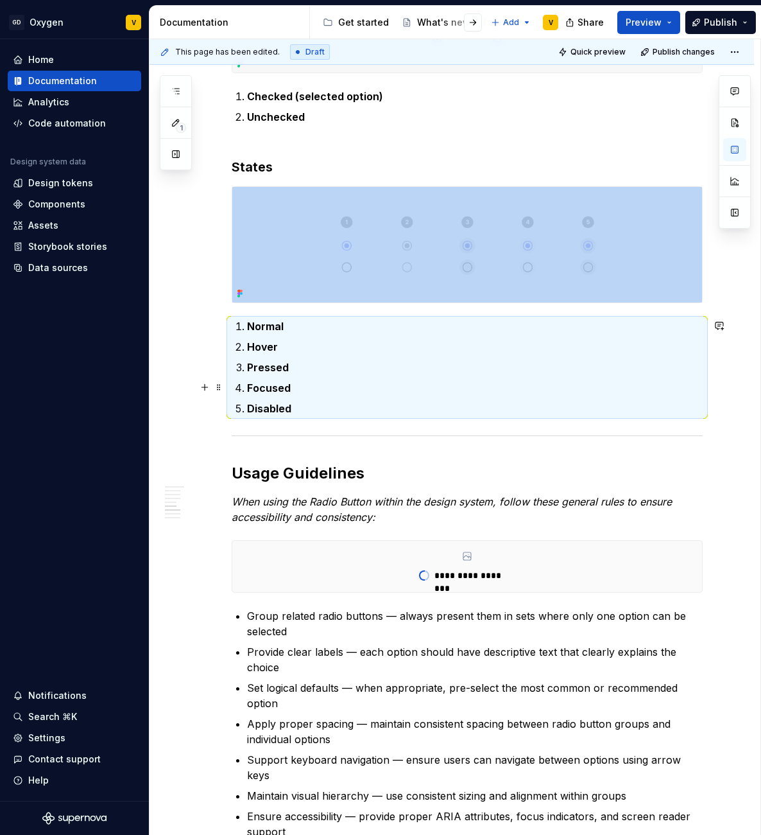
click at [342, 390] on p "Focused" at bounding box center [475, 387] width 456 height 15
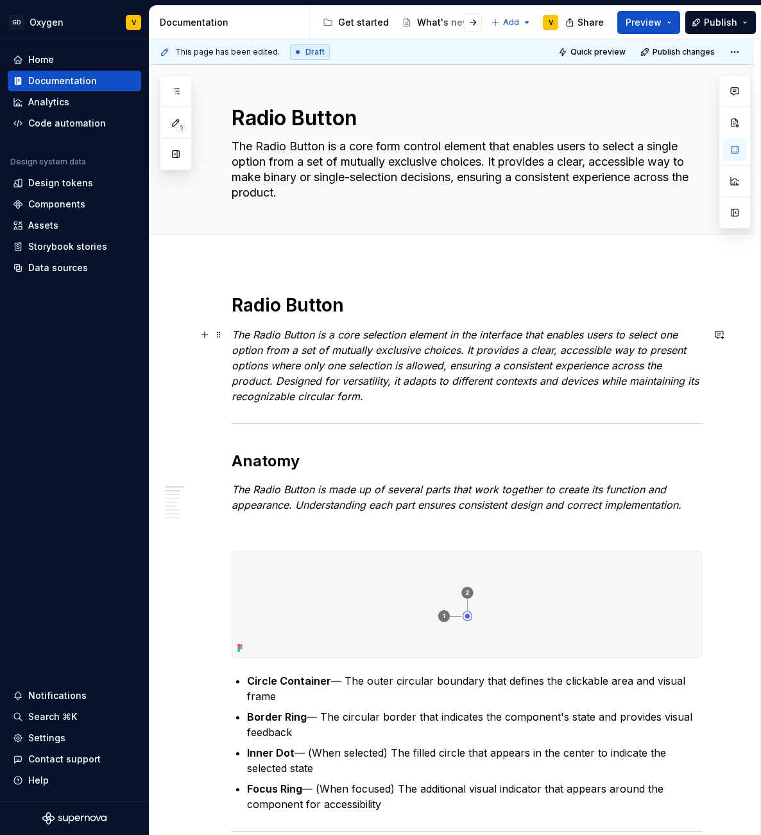
scroll to position [0, 0]
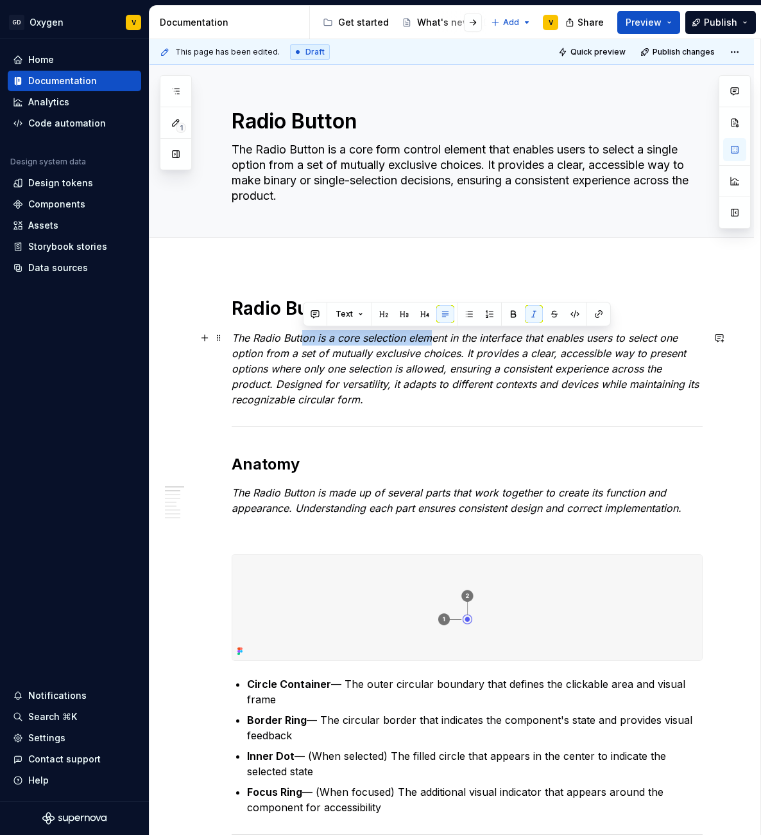
drag, startPoint x: 305, startPoint y: 338, endPoint x: 430, endPoint y: 340, distance: 125.2
click at [430, 340] on em "The Radio Button is a core selection element in the interface that enables user…" at bounding box center [467, 368] width 471 height 74
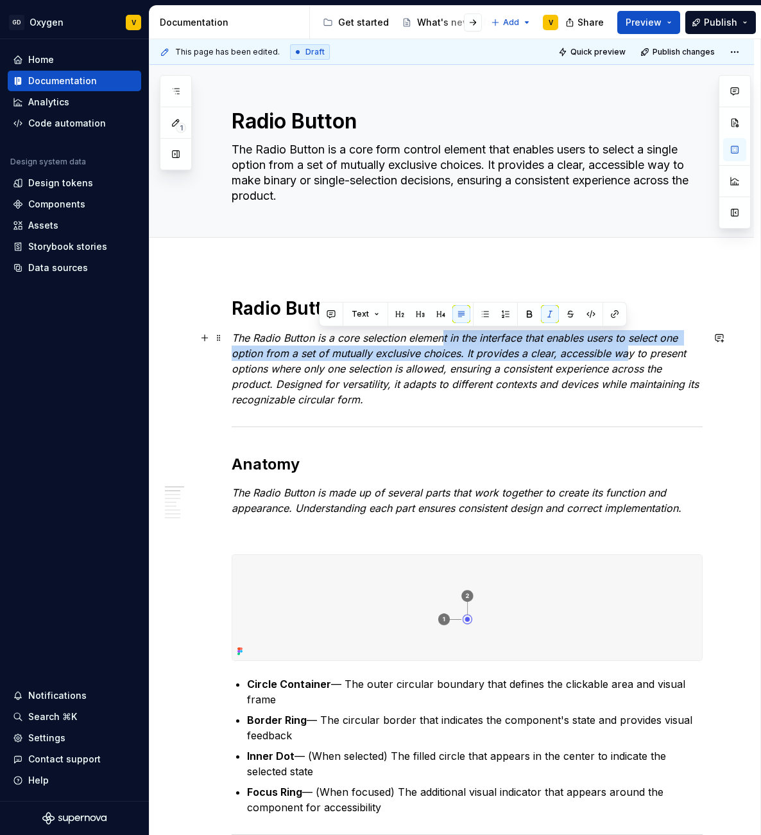
drag, startPoint x: 445, startPoint y: 338, endPoint x: 624, endPoint y: 349, distance: 179.4
click at [624, 349] on em "The Radio Button is a core selection element in the interface that enables user…" at bounding box center [467, 368] width 471 height 74
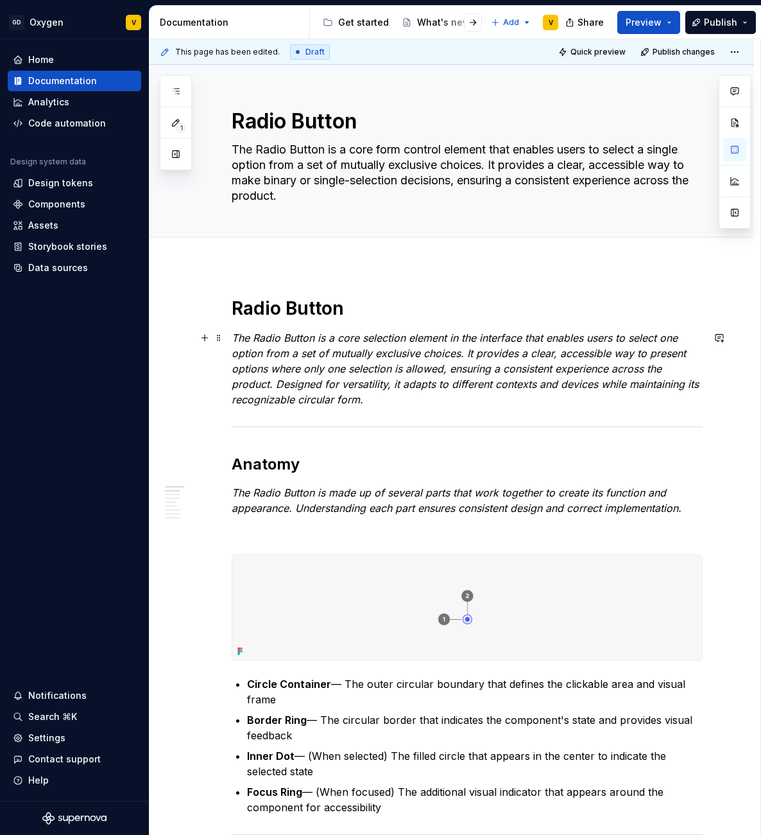
click at [623, 350] on em "The Radio Button is a core selection element in the interface that enables user…" at bounding box center [467, 368] width 471 height 74
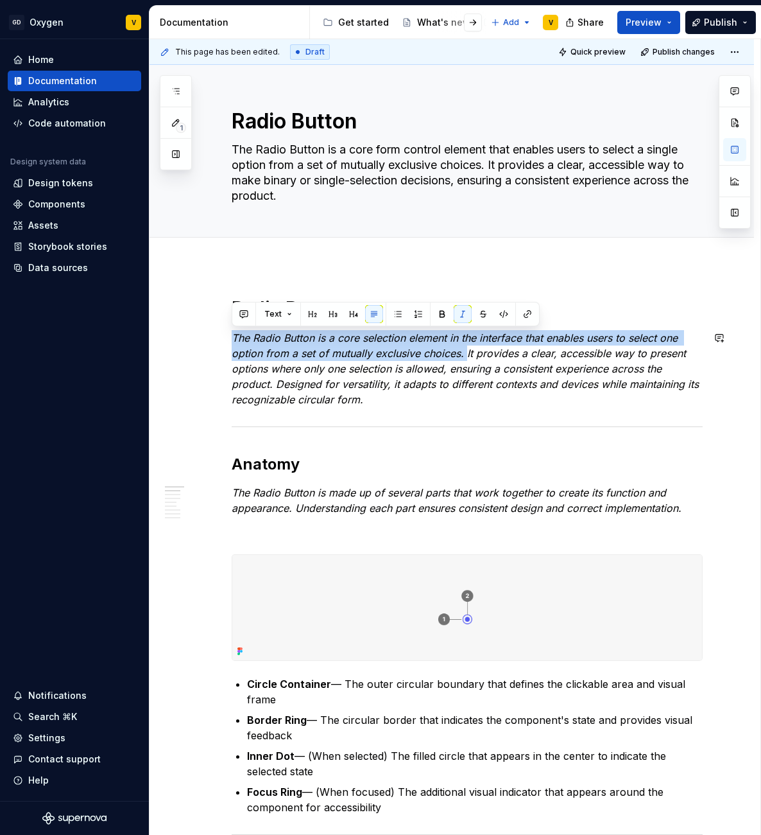
drag, startPoint x: 467, startPoint y: 354, endPoint x: 216, endPoint y: 320, distance: 252.6
copy em "The Radio Button is a core selection element in the interface that enables user…"
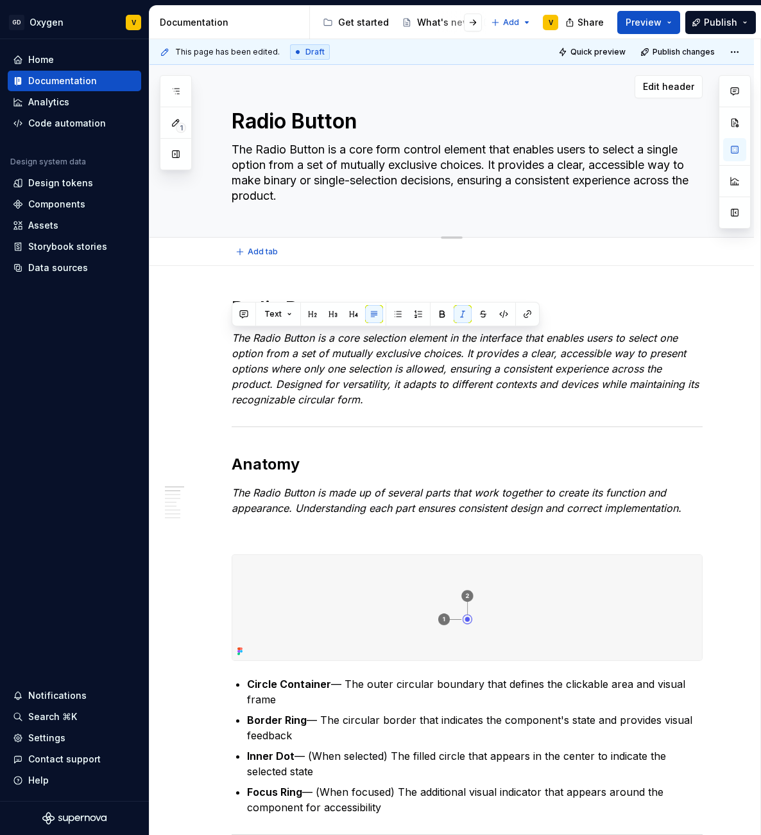
click at [281, 195] on textarea "The Radio Button is a core form control element that enables users to select a …" at bounding box center [464, 172] width 471 height 67
paste textarea "selection element in the interface that enables users to select one option from…"
type textarea "*"
type textarea "The Radio Button is a core selection element in the interface that enables user…"
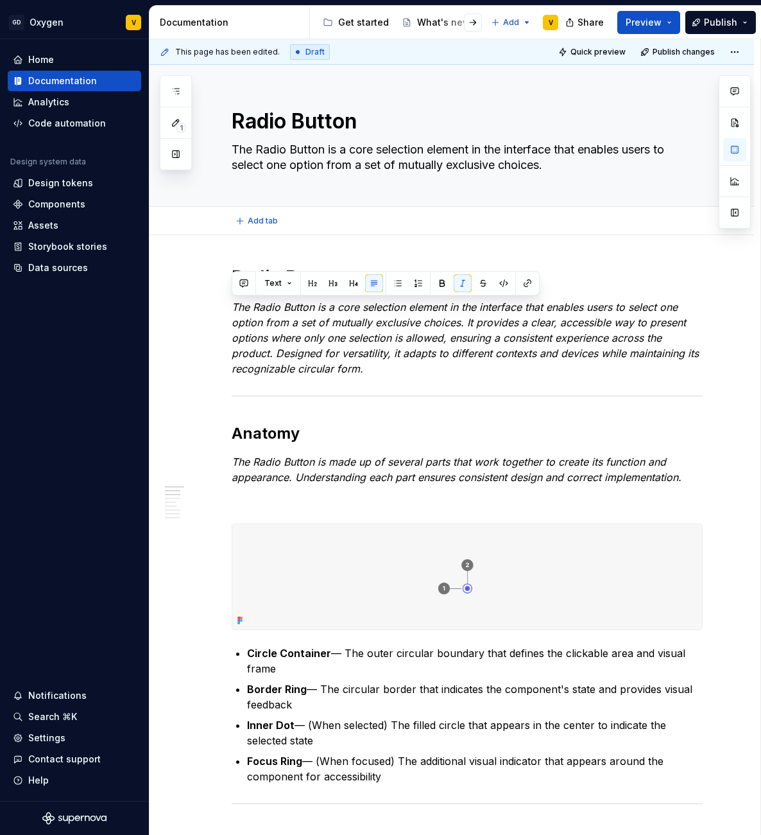
type textarea "*"
type textarea "The Radio Button is a core selection element in the interface that enables user…"
type textarea "*"
type textarea "The Radio Button is a core selection element in the interface that enables user…"
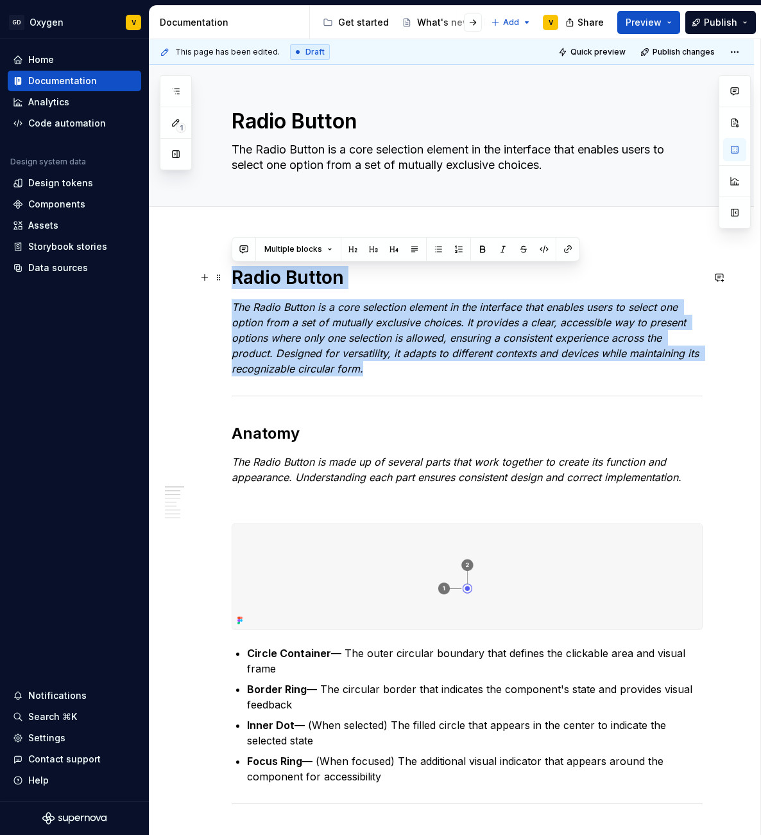
drag, startPoint x: 385, startPoint y: 363, endPoint x: 227, endPoint y: 267, distance: 185.5
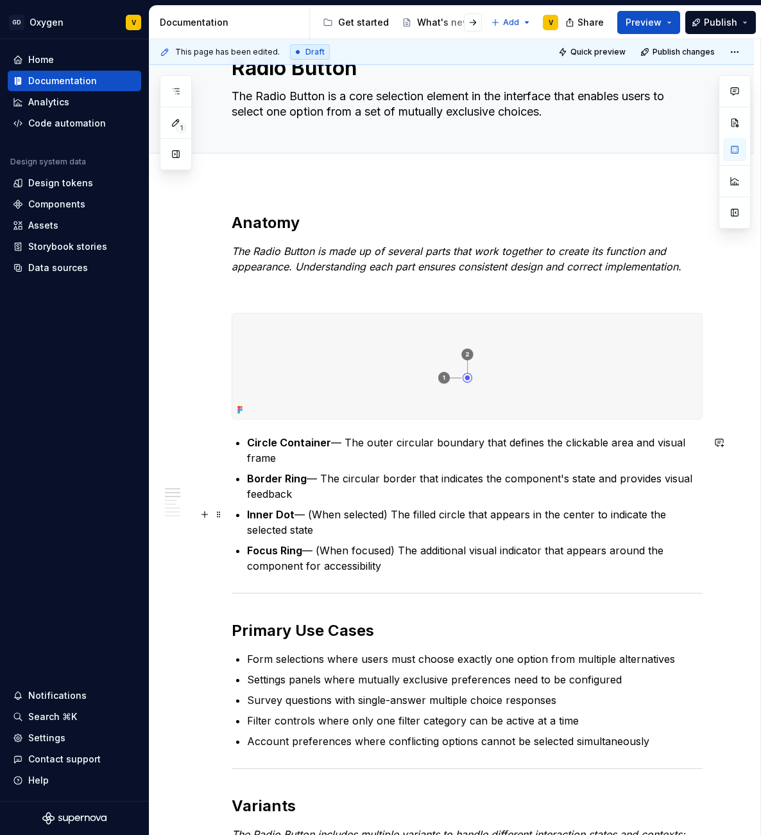
scroll to position [56, 0]
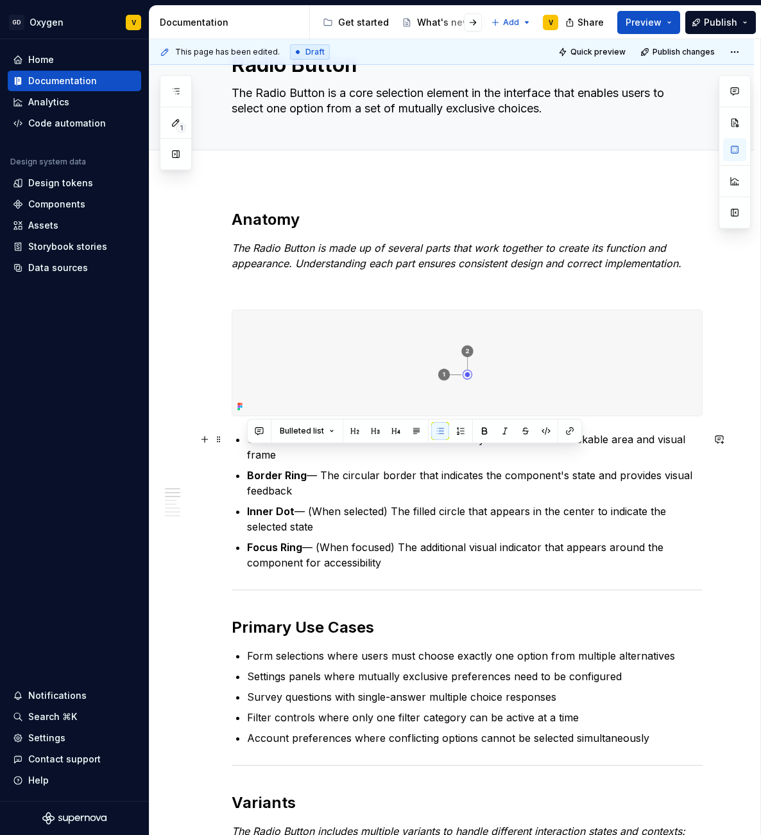
drag, startPoint x: 398, startPoint y: 565, endPoint x: 229, endPoint y: 441, distance: 209.4
click at [460, 417] on button "button" at bounding box center [461, 415] width 18 height 18
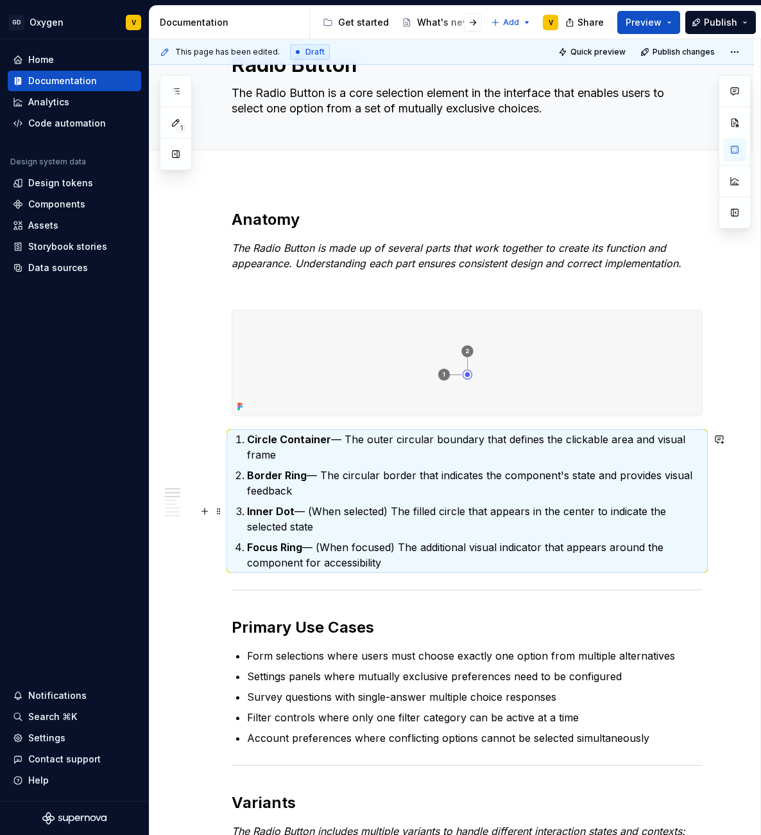
click at [343, 515] on p "Inner Dot — (When selected) The filled circle that appears in the center to ind…" at bounding box center [475, 518] width 456 height 31
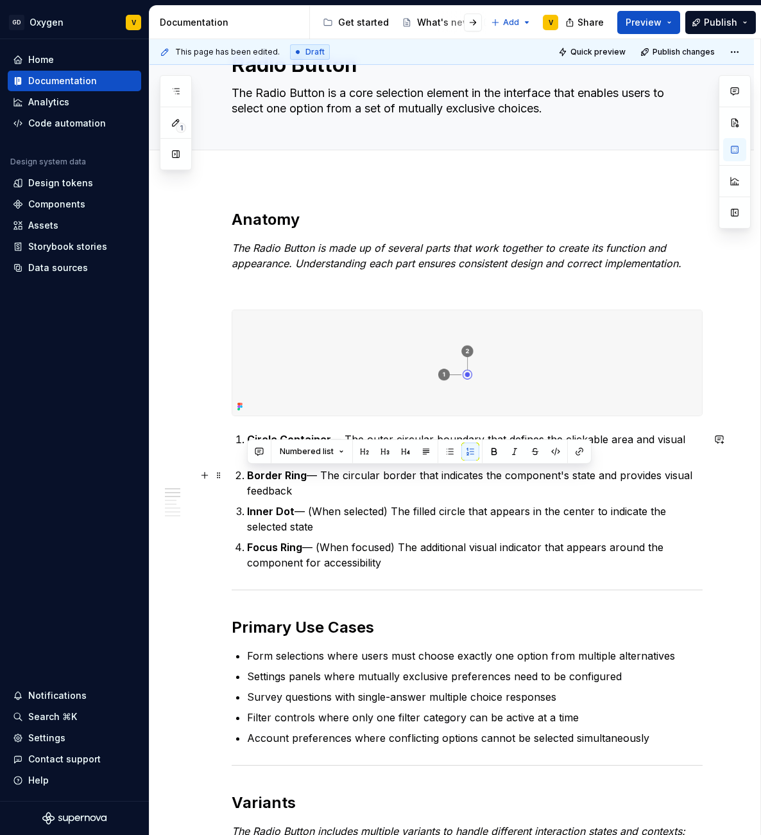
drag, startPoint x: 308, startPoint y: 496, endPoint x: 239, endPoint y: 477, distance: 71.8
click at [247, 476] on li "Border Ring — The circular border that indicates the component's state and prov…" at bounding box center [475, 482] width 456 height 31
click at [284, 488] on p "Border Ring — The circular border that indicates the component's state and prov…" at bounding box center [475, 482] width 456 height 31
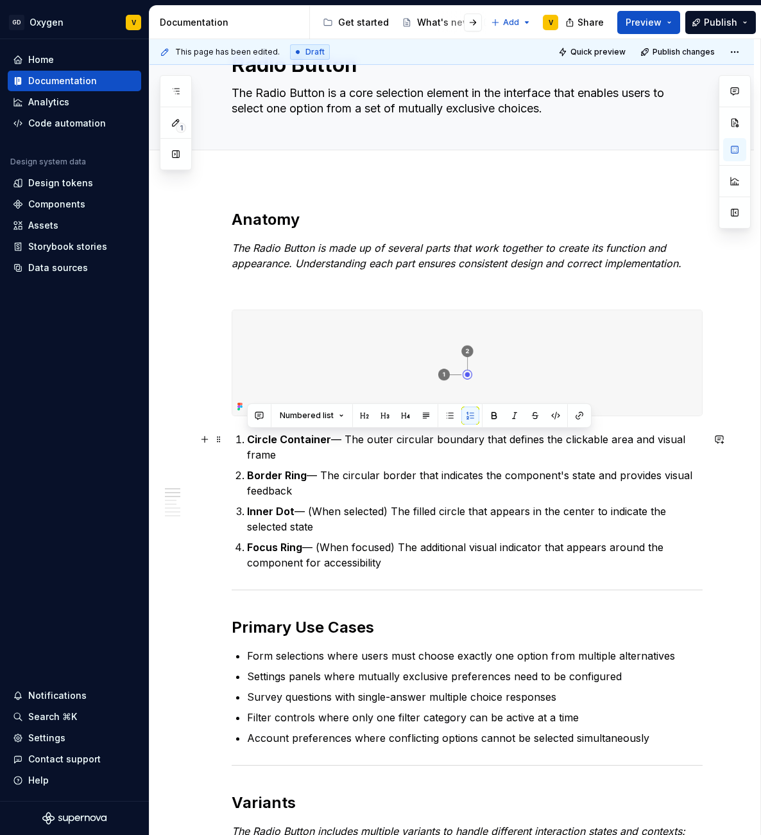
drag, startPoint x: 320, startPoint y: 458, endPoint x: 234, endPoint y: 433, distance: 89.6
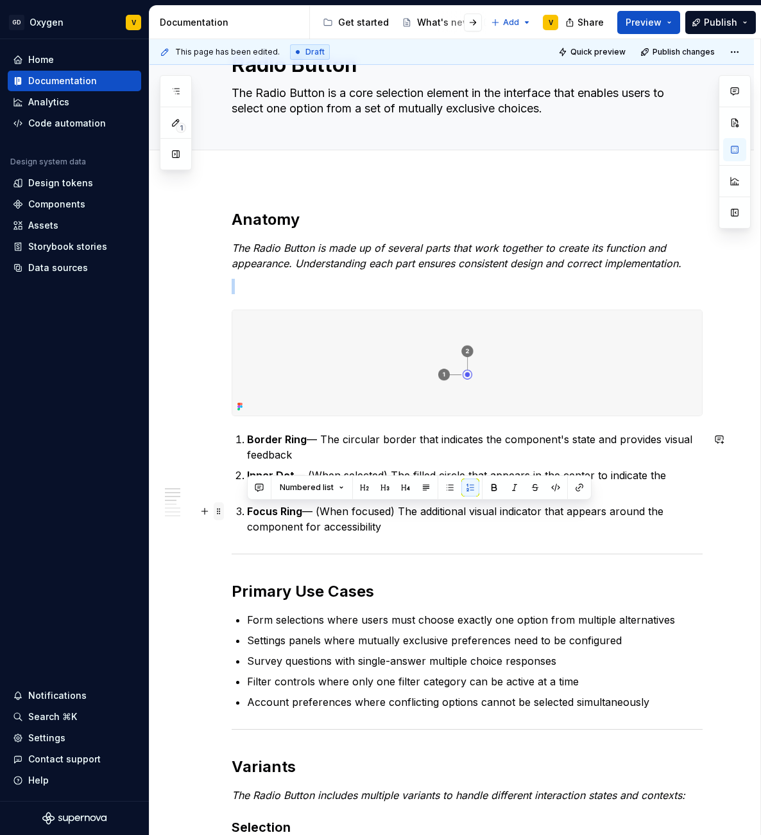
drag, startPoint x: 387, startPoint y: 530, endPoint x: 223, endPoint y: 503, distance: 166.5
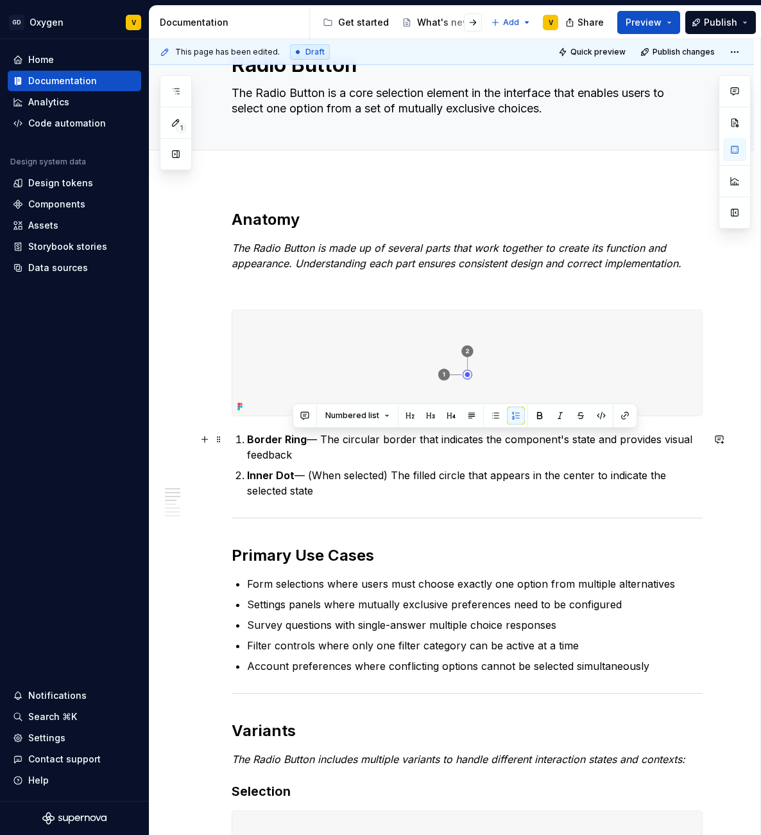
drag, startPoint x: 307, startPoint y: 440, endPoint x: 343, endPoint y: 457, distance: 39.9
click at [343, 457] on p "Border Ring — The circular border that indicates the component's state and prov…" at bounding box center [475, 446] width 456 height 31
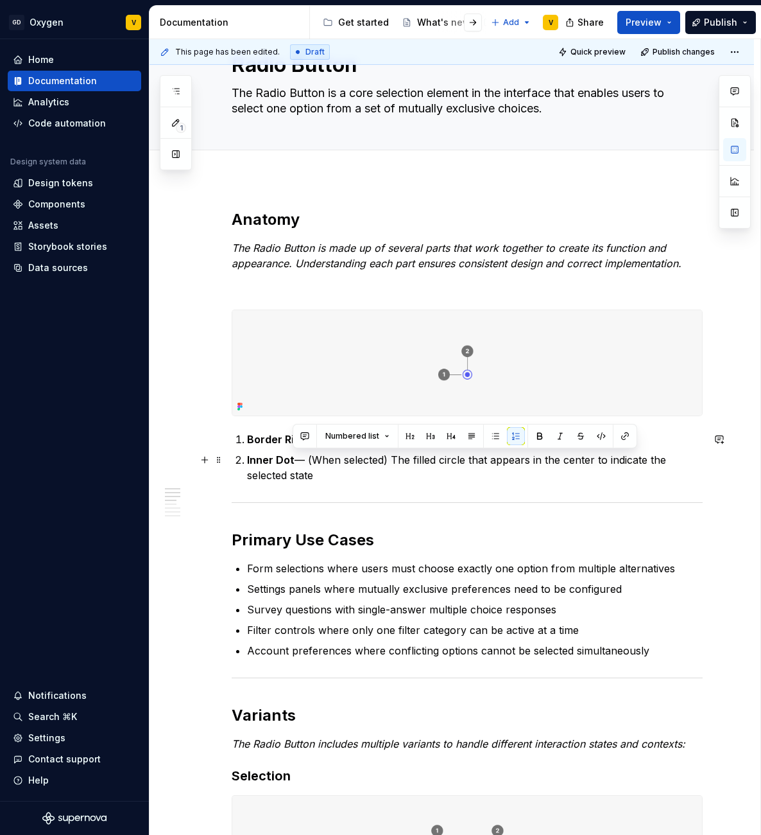
drag, startPoint x: 293, startPoint y: 458, endPoint x: 320, endPoint y: 478, distance: 34.0
click at [320, 478] on p "Inner Dot — (When selected) The filled circle that appears in the center to ind…" at bounding box center [475, 467] width 456 height 31
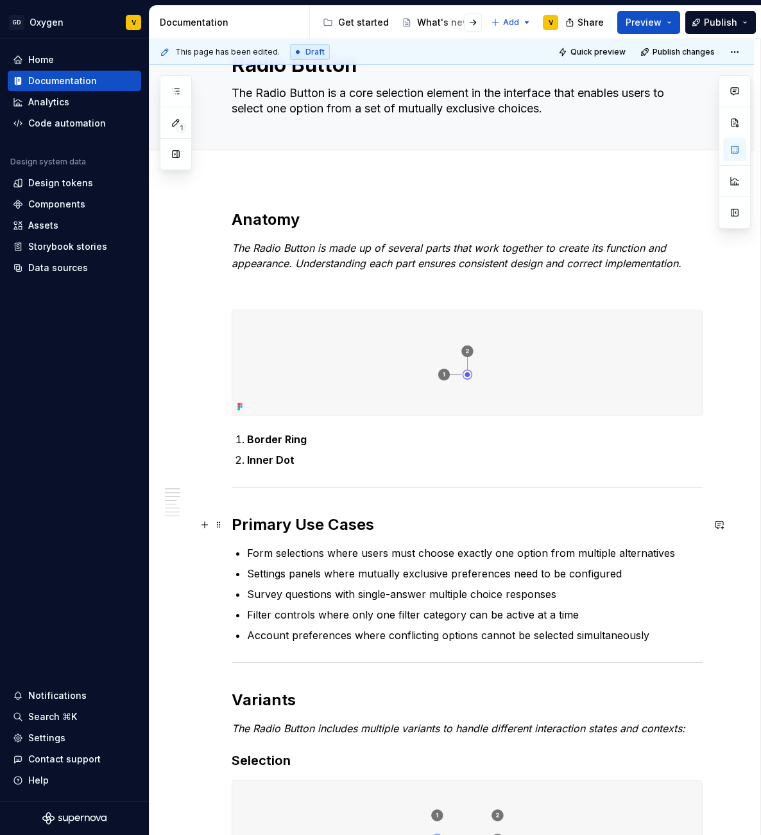
scroll to position [0, 0]
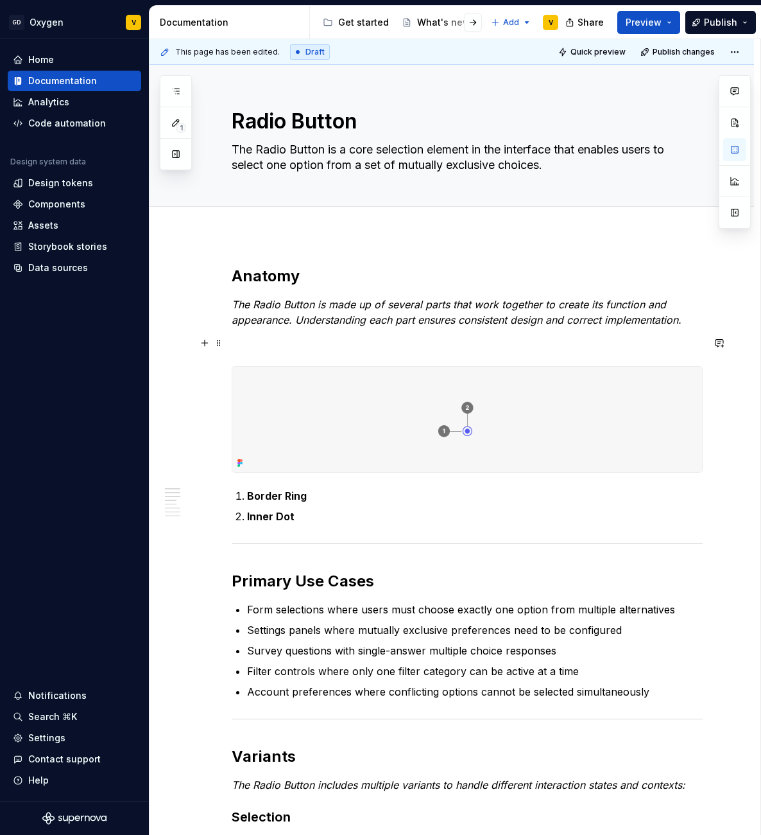
click at [250, 339] on p at bounding box center [467, 342] width 471 height 15
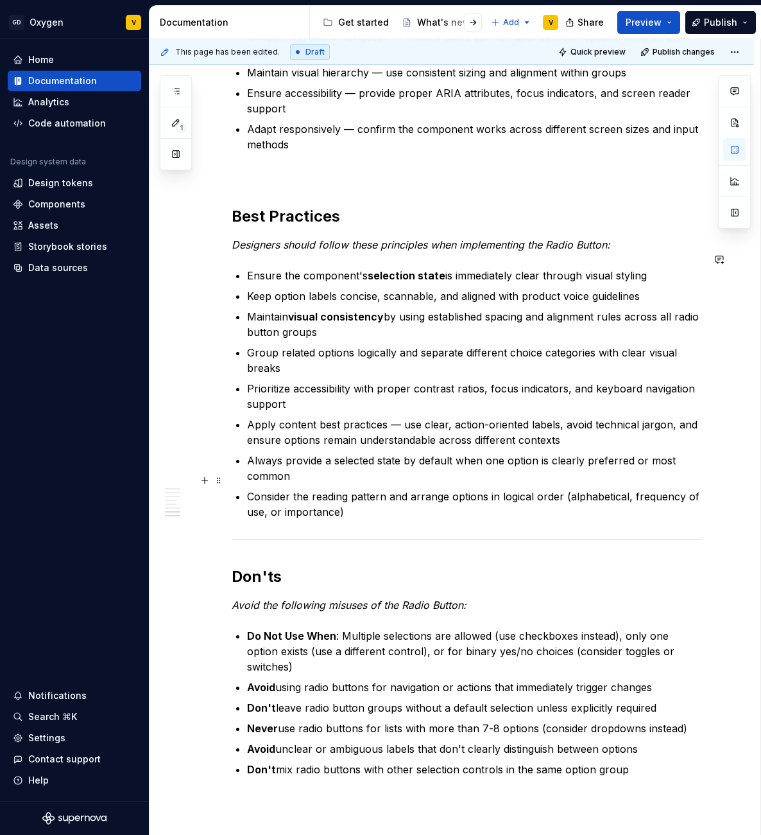
scroll to position [1849, 0]
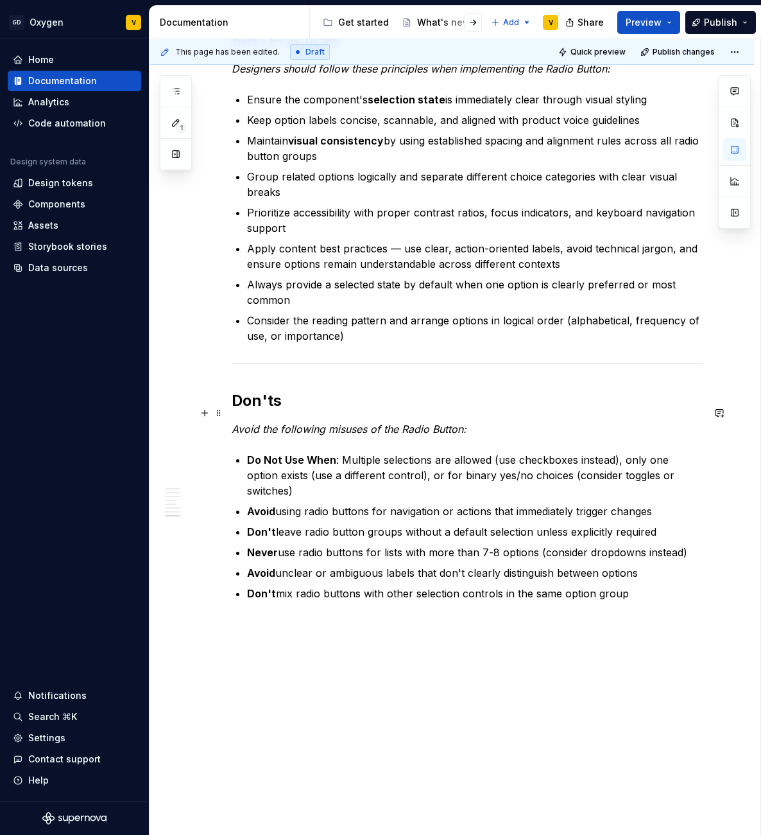
click at [521, 421] on p "Avoid the following misuses of the Radio Button:" at bounding box center [467, 428] width 471 height 15
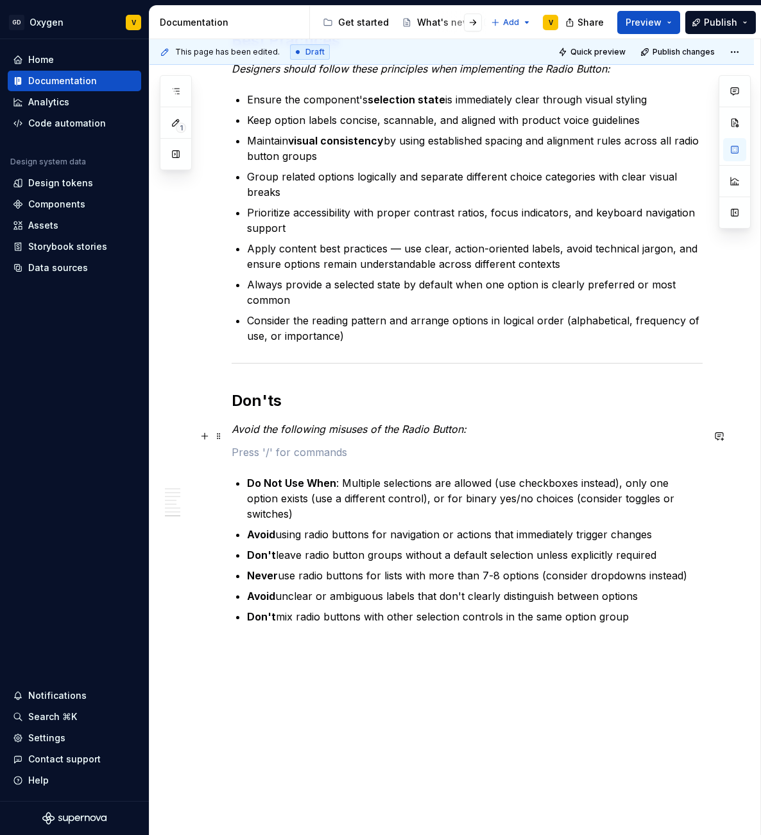
click at [202, 433] on button "button" at bounding box center [205, 436] width 18 height 18
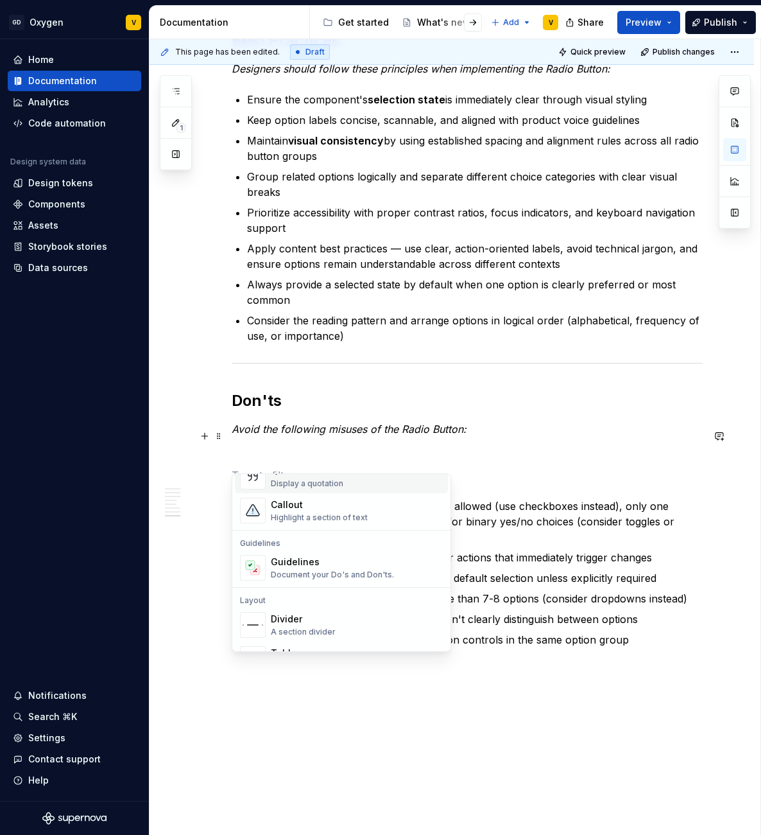
scroll to position [336, 0]
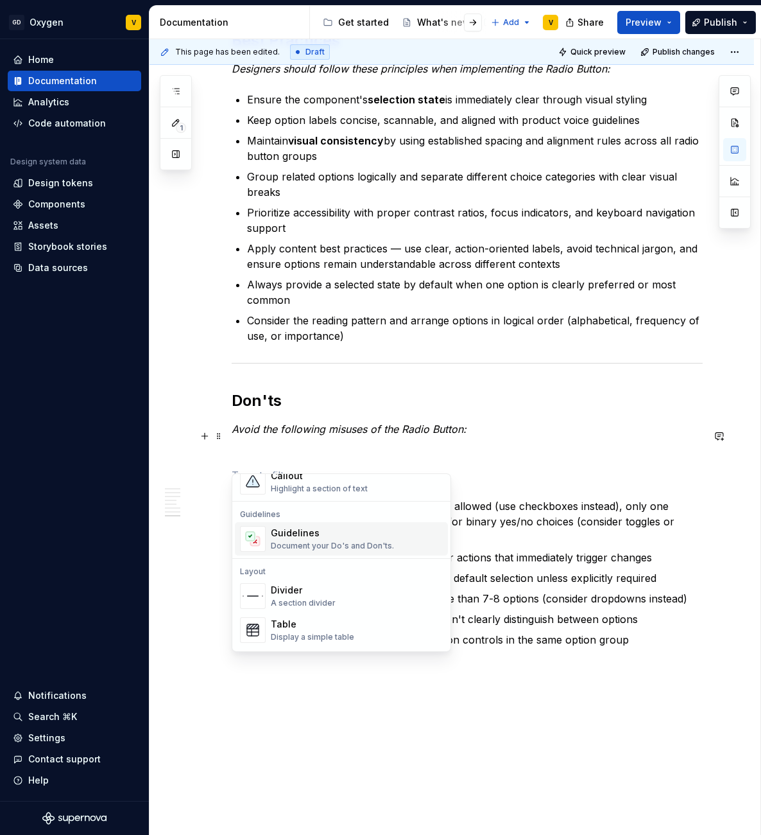
click at [348, 538] on div "Guidelines" at bounding box center [332, 532] width 123 height 13
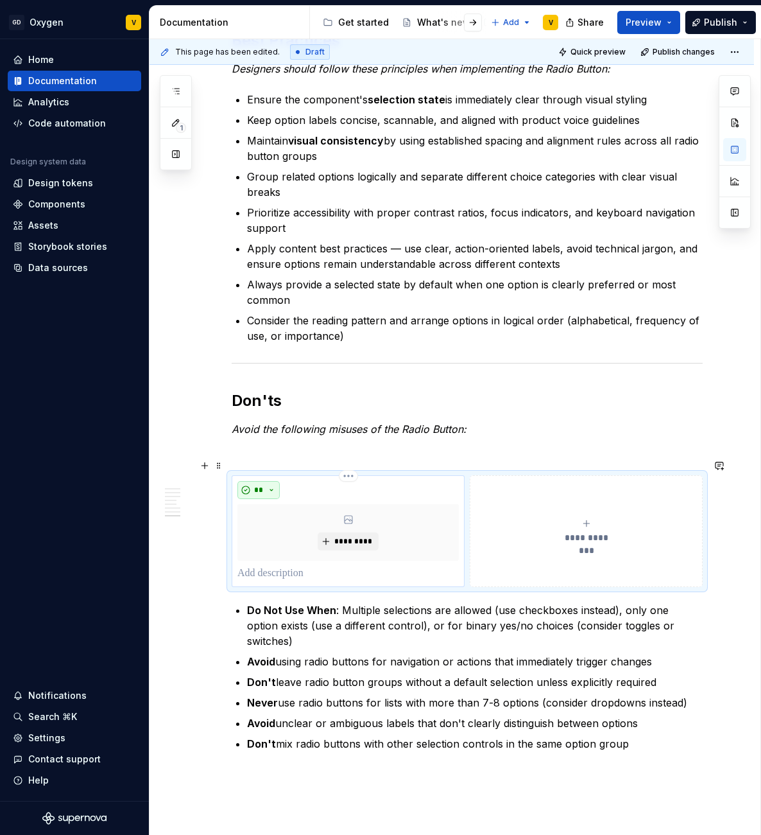
click at [268, 481] on button "**" at bounding box center [259, 490] width 42 height 18
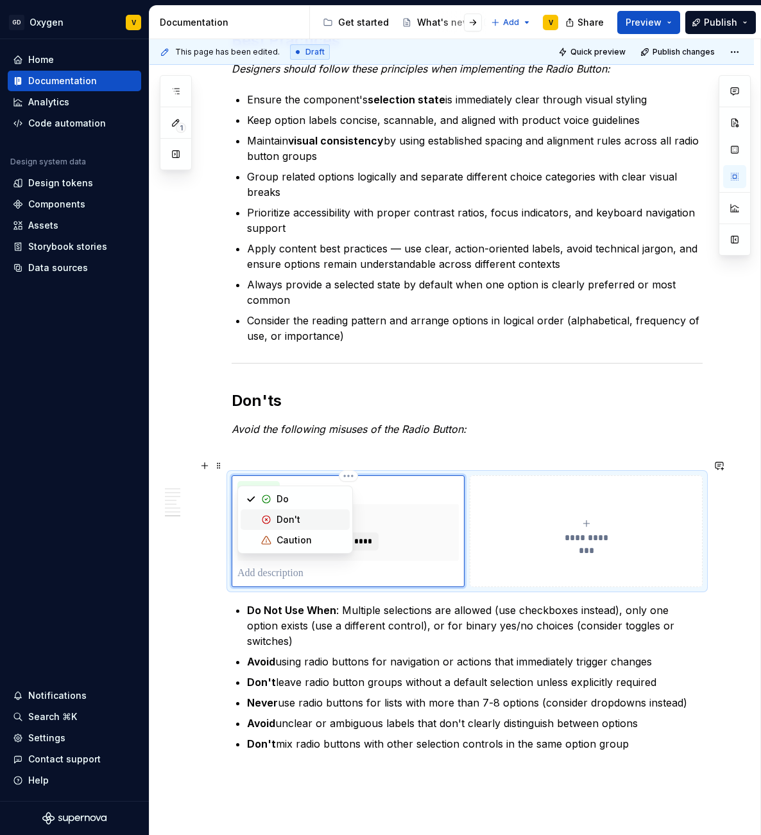
click at [283, 522] on div "Don't" at bounding box center [289, 519] width 24 height 13
click at [512, 500] on button "**********" at bounding box center [586, 531] width 233 height 112
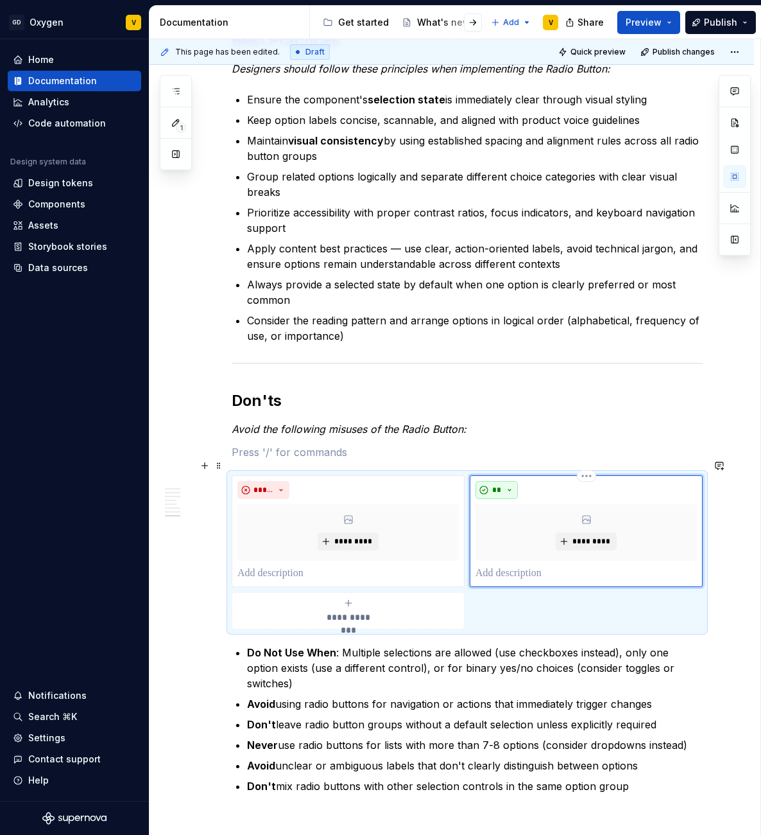
click at [502, 481] on button "**" at bounding box center [497, 490] width 42 height 18
click at [517, 519] on div "Don't" at bounding box center [527, 519] width 24 height 13
click at [396, 610] on button "**********" at bounding box center [348, 610] width 233 height 37
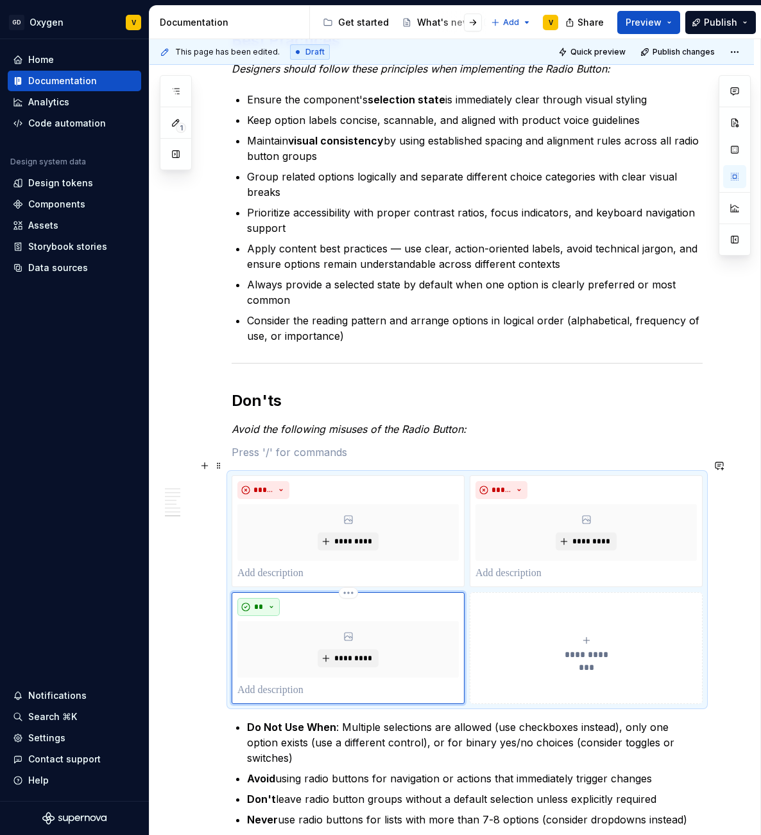
click at [263, 601] on span "**" at bounding box center [259, 606] width 10 height 10
click at [291, 637] on div "Don't" at bounding box center [289, 636] width 24 height 13
click at [510, 635] on div "**********" at bounding box center [586, 648] width 221 height 26
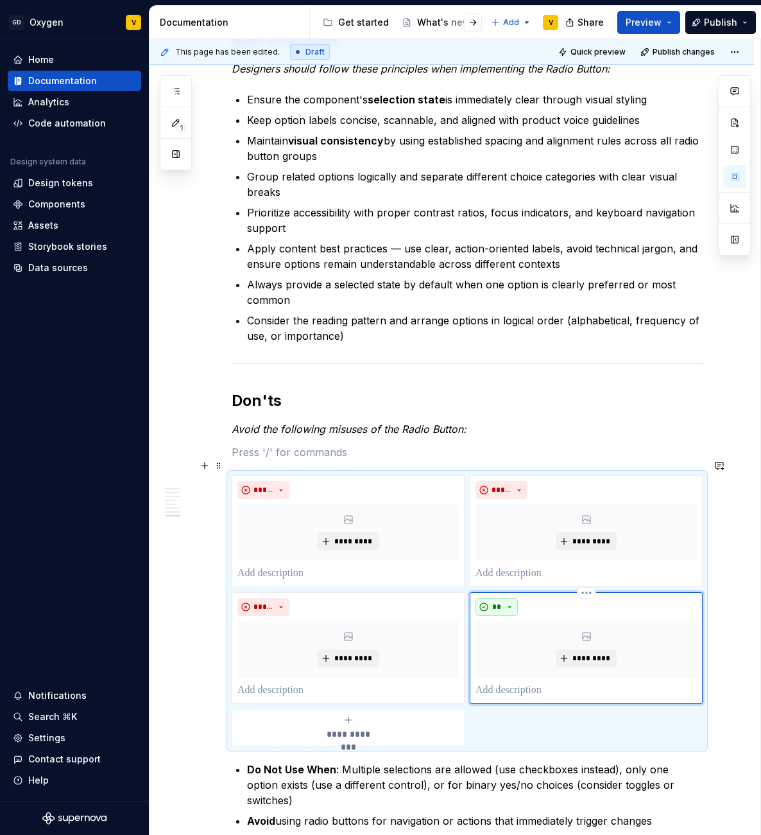
click at [489, 598] on button "**" at bounding box center [497, 607] width 42 height 18
click at [516, 644] on span "Don't" at bounding box center [533, 636] width 109 height 21
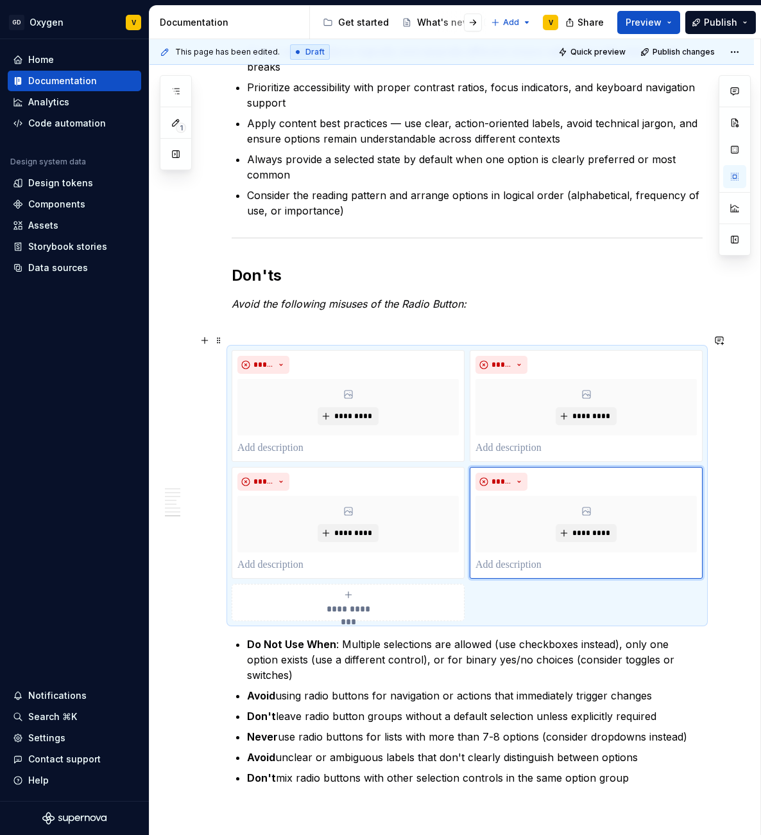
scroll to position [1985, 0]
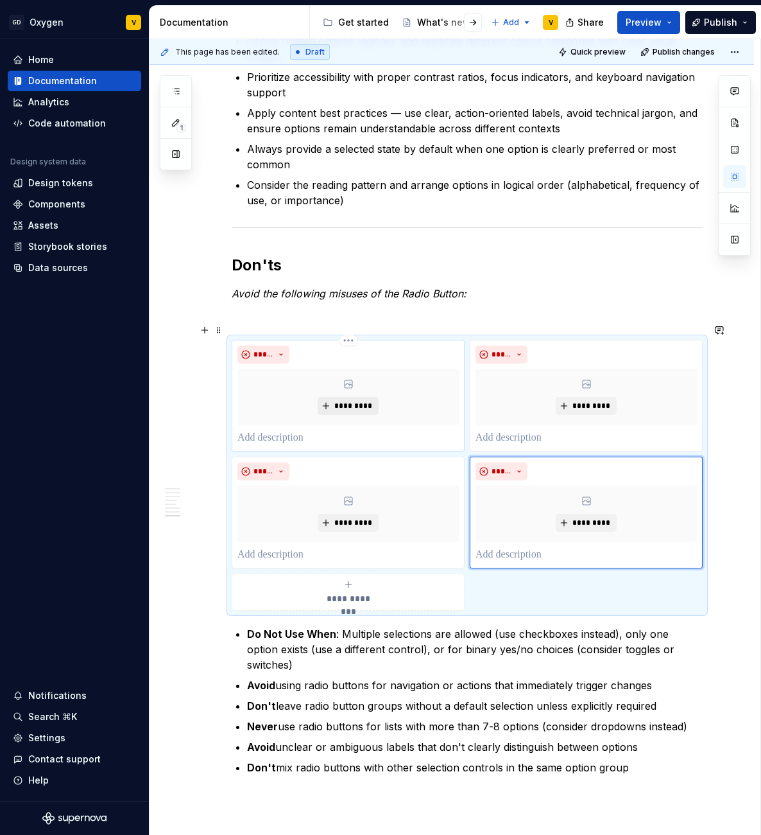
click at [342, 401] on span "*********" at bounding box center [353, 406] width 39 height 10
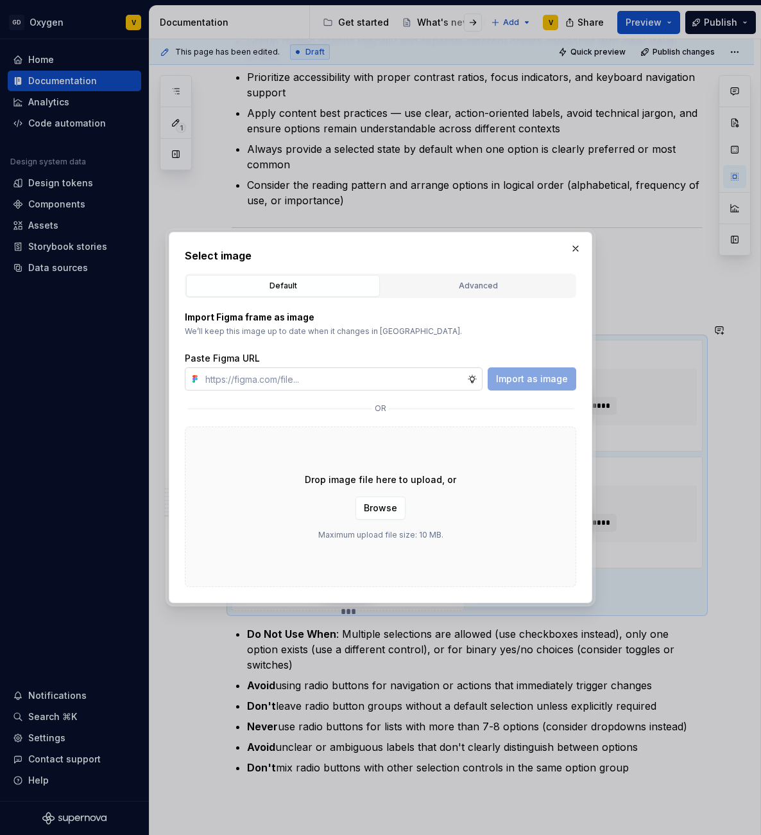
type textarea "*"
type input "[URL][DOMAIN_NAME]"
click at [527, 376] on span "Import as image" at bounding box center [532, 378] width 72 height 13
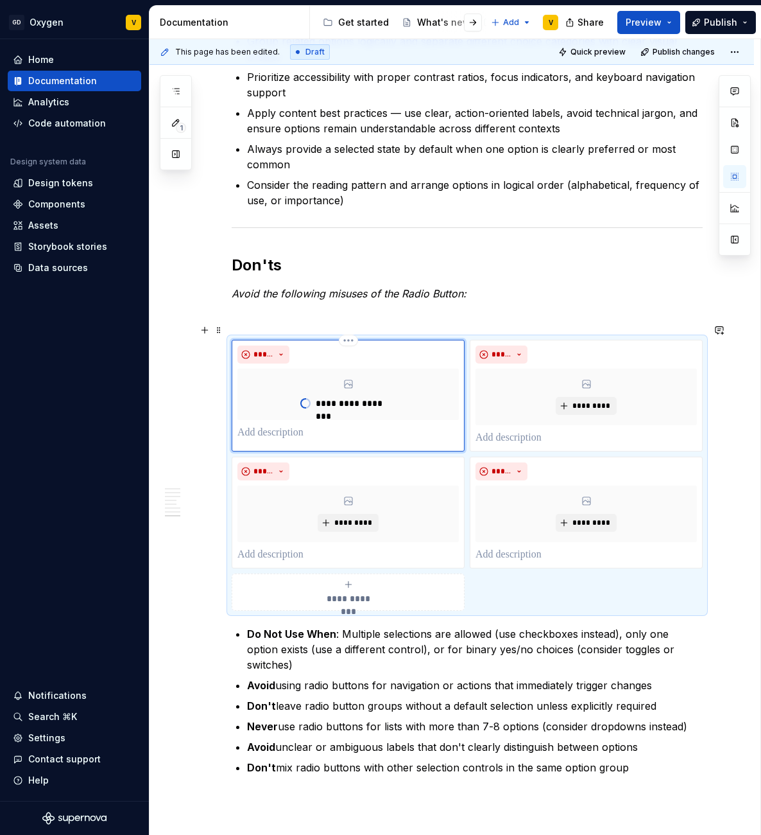
type textarea "*"
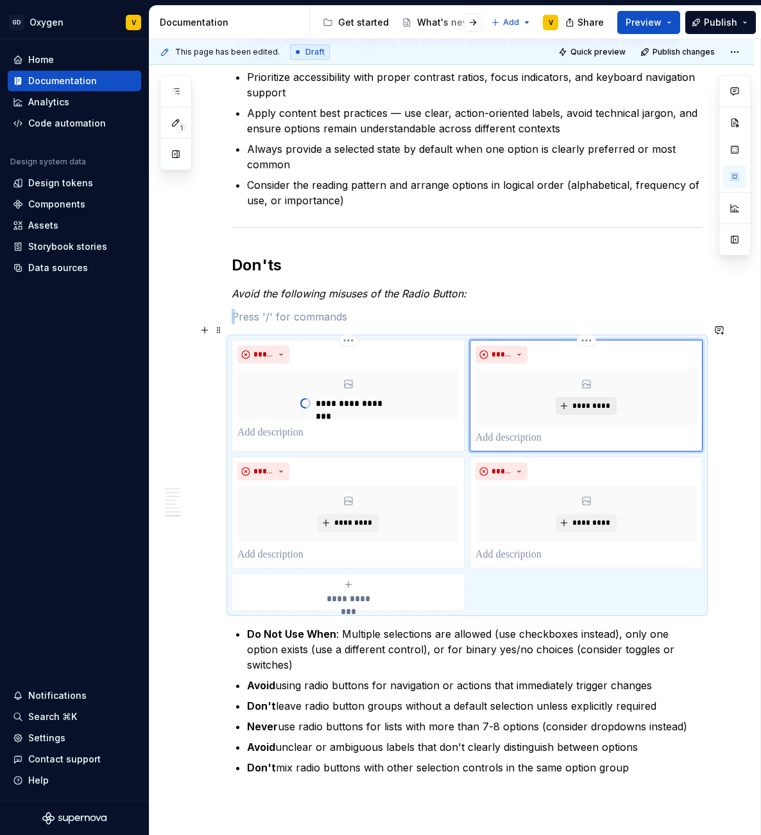
click at [576, 401] on span "*********" at bounding box center [591, 406] width 39 height 10
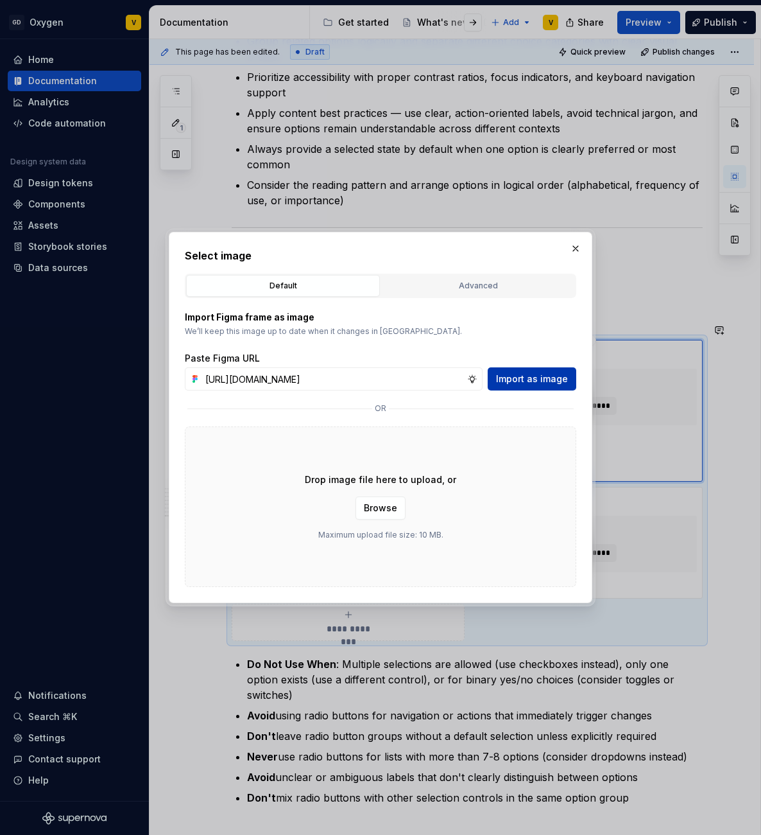
scroll to position [0, 459]
type input "[URL][DOMAIN_NAME]"
click at [530, 382] on span "Import as image" at bounding box center [532, 378] width 72 height 13
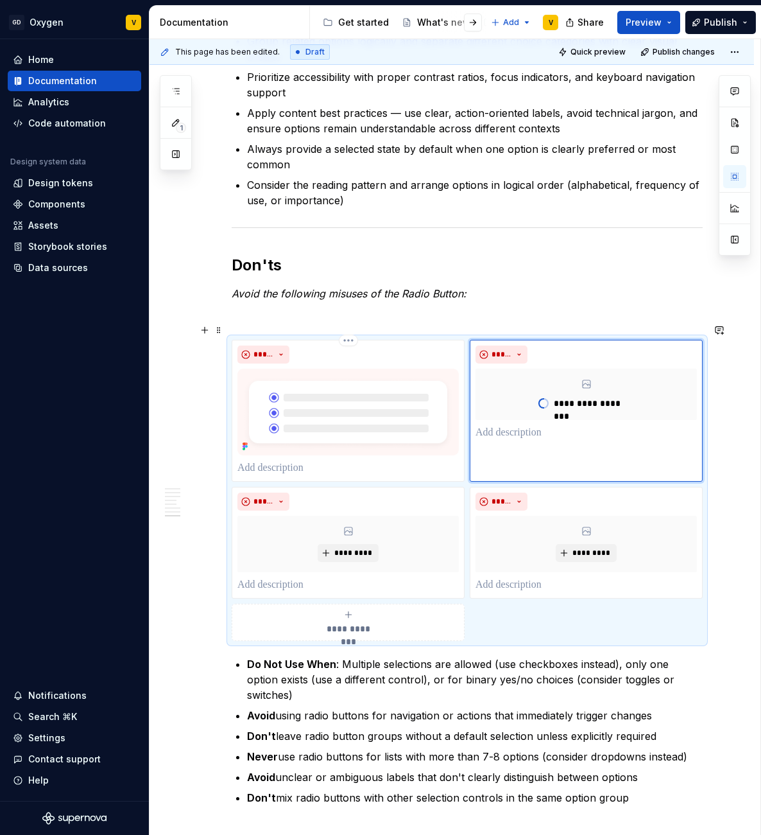
type textarea "*"
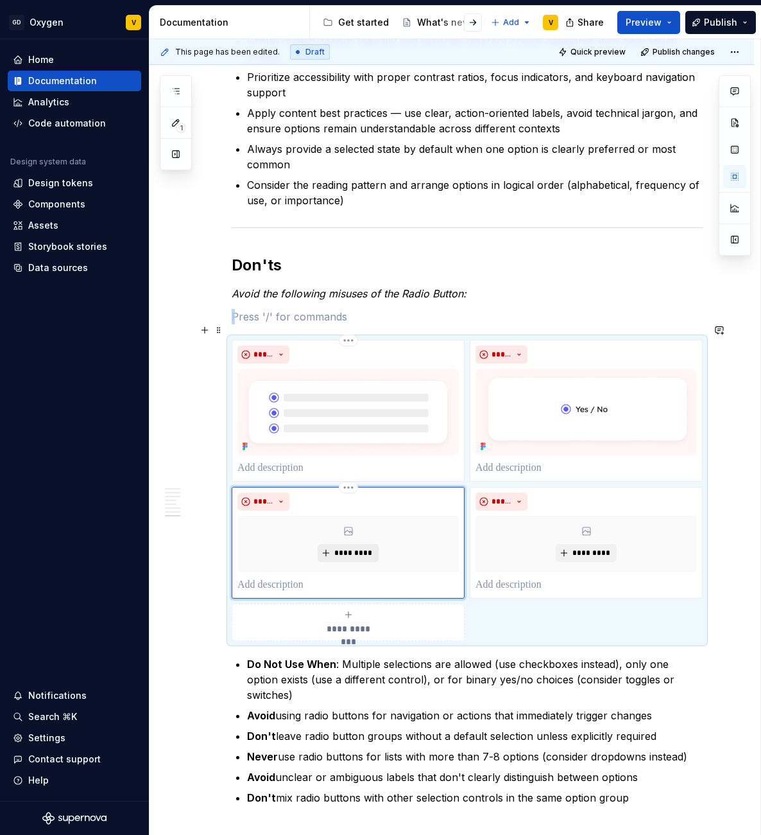
click at [349, 548] on span "*********" at bounding box center [353, 553] width 39 height 10
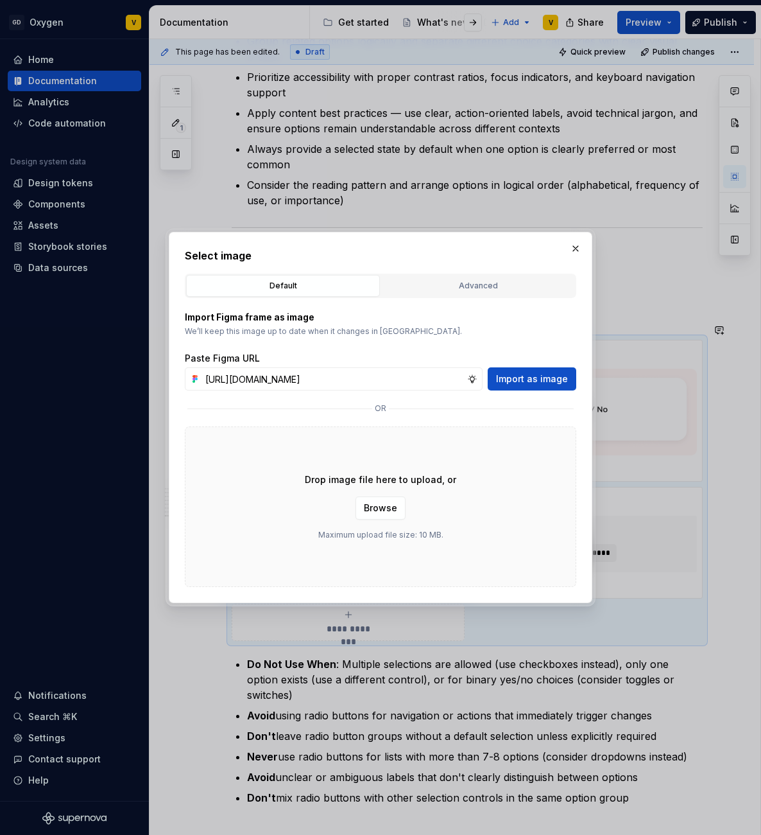
scroll to position [0, 461]
type input "[URL][DOMAIN_NAME]"
click at [524, 372] on span "Import as image" at bounding box center [532, 378] width 72 height 13
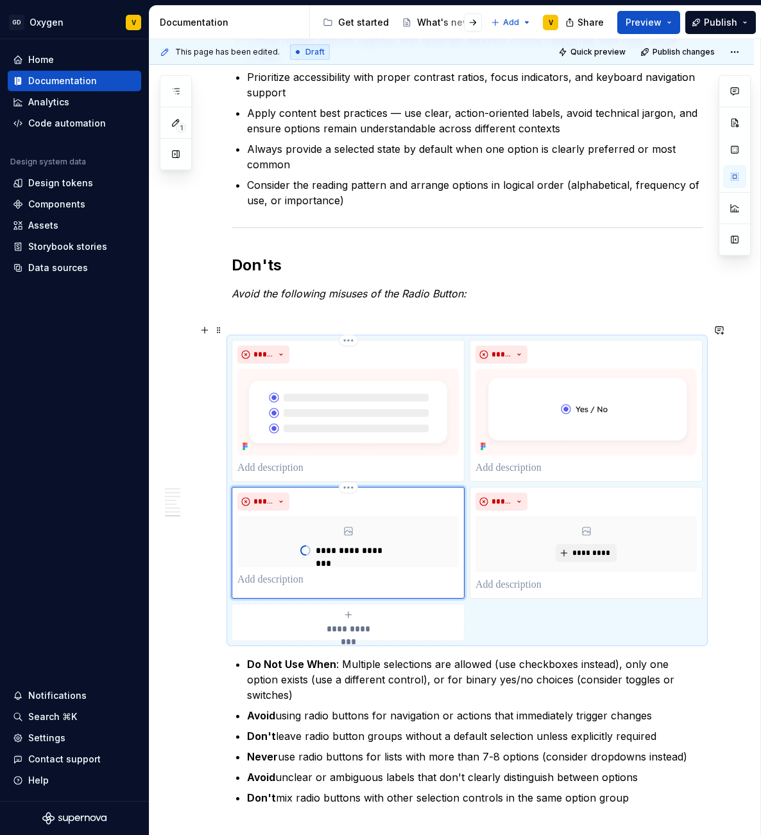
type textarea "*"
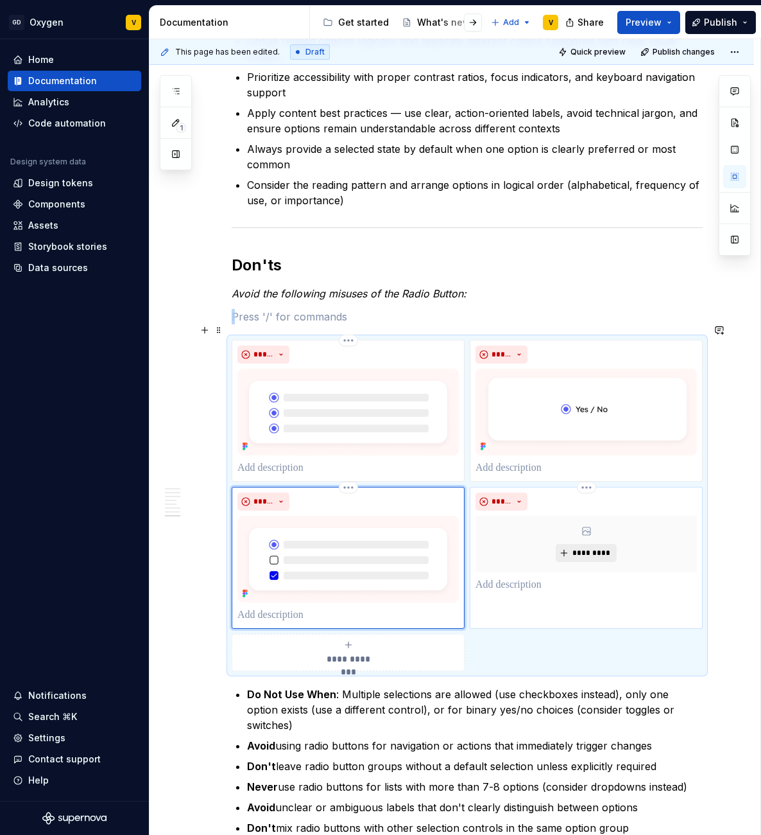
click at [585, 548] on span "*********" at bounding box center [591, 553] width 39 height 10
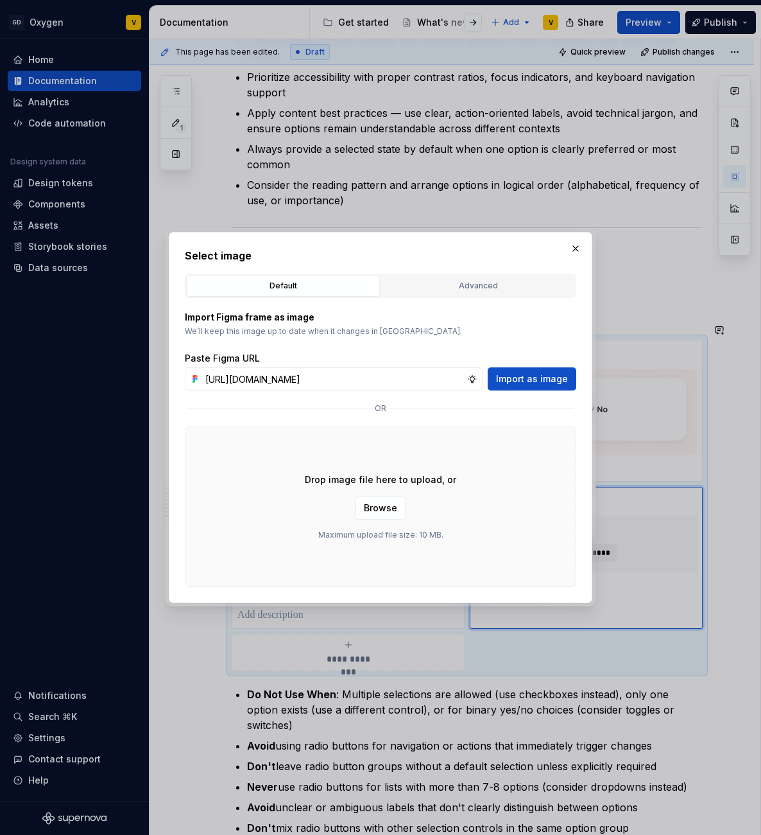
scroll to position [0, 459]
type input "[URL][DOMAIN_NAME]"
click at [545, 383] on span "Import as image" at bounding box center [532, 378] width 72 height 13
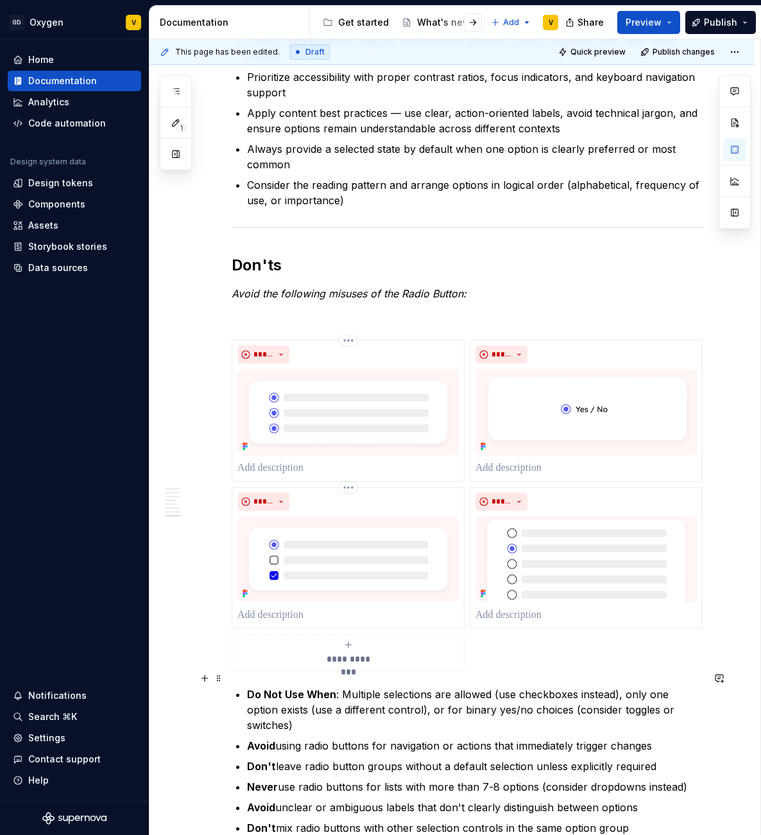
click at [345, 686] on p "Do Not Use When : Multiple selections are allowed (use checkboxes instead), onl…" at bounding box center [475, 709] width 456 height 46
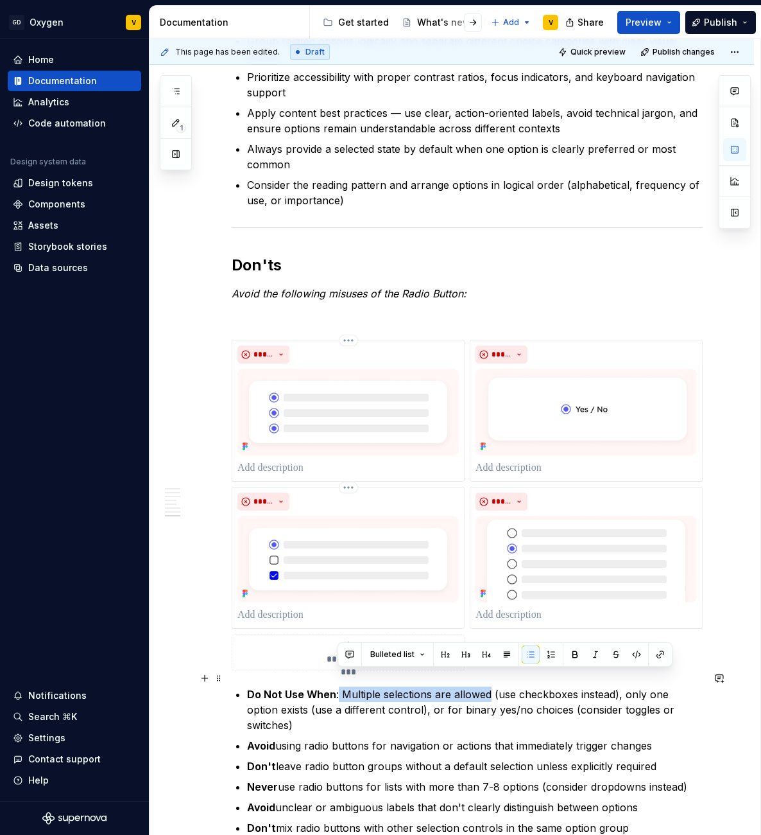
drag, startPoint x: 337, startPoint y: 675, endPoint x: 488, endPoint y: 672, distance: 150.9
click at [488, 686] on p "Do Not Use When : Multiple selections are allowed (use checkboxes instead), onl…" at bounding box center [475, 709] width 456 height 46
copy p "Multiple selections are allowed"
click at [288, 460] on p at bounding box center [348, 467] width 221 height 15
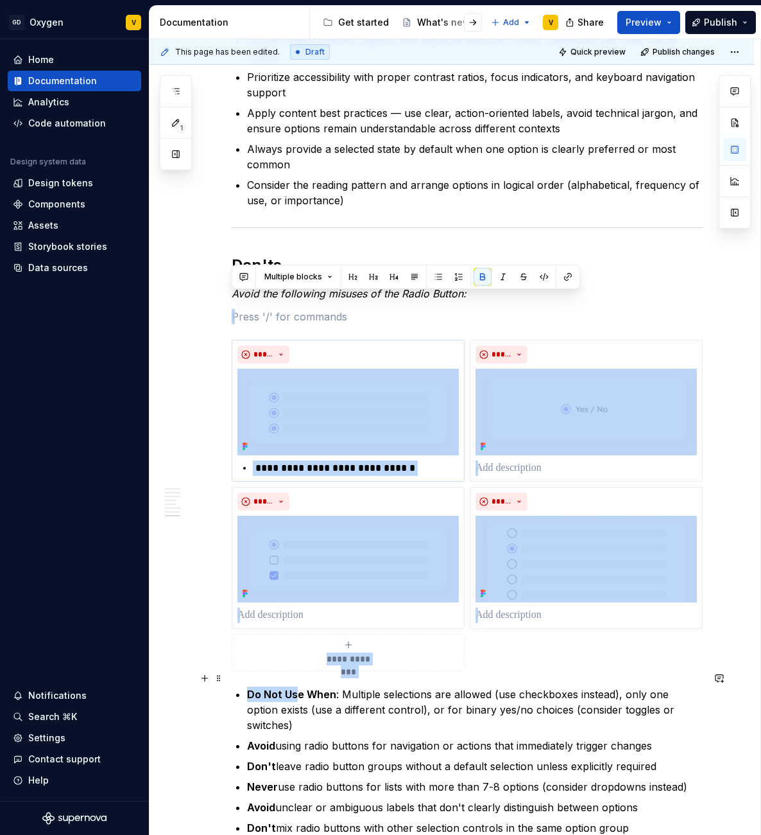
drag, startPoint x: 279, startPoint y: 676, endPoint x: 295, endPoint y: 676, distance: 15.4
click at [295, 688] on strong "Do Not Use When" at bounding box center [291, 694] width 89 height 13
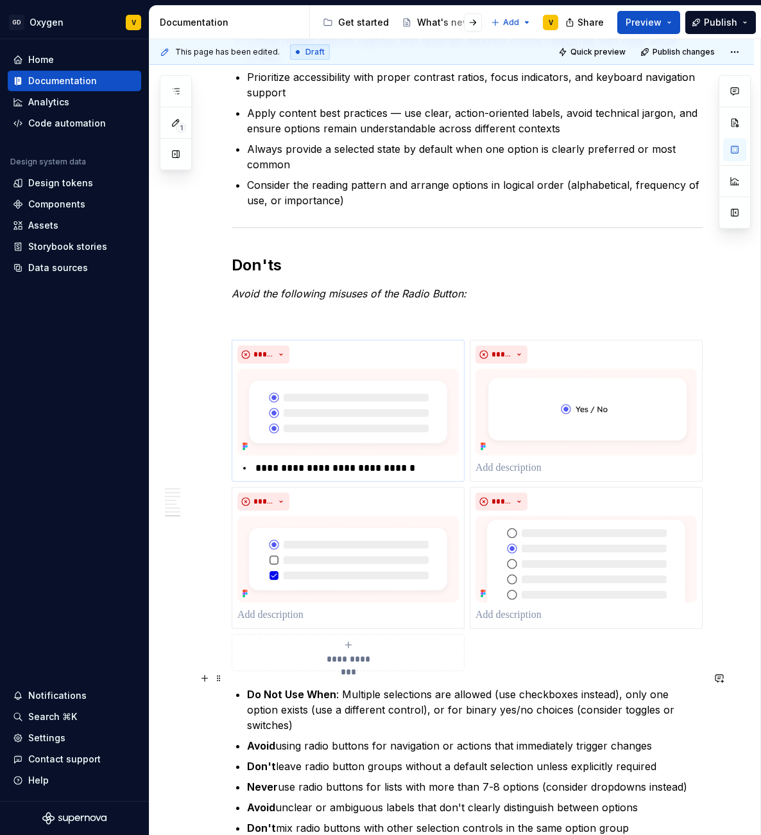
click at [300, 688] on strong "Do Not Use When" at bounding box center [291, 694] width 89 height 13
click at [257, 460] on p "**********" at bounding box center [356, 467] width 206 height 15
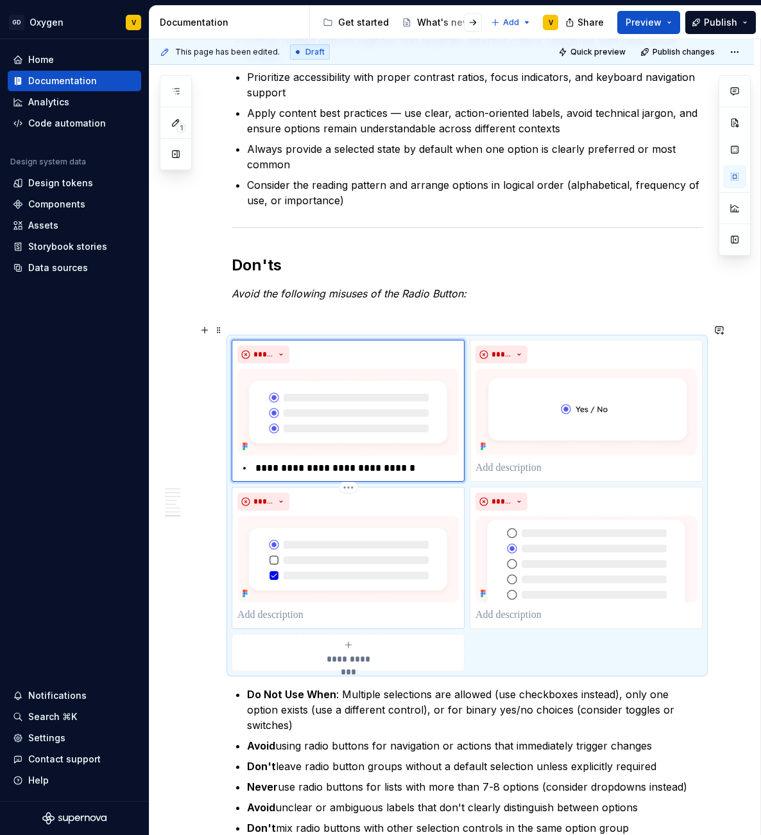
type textarea "*"
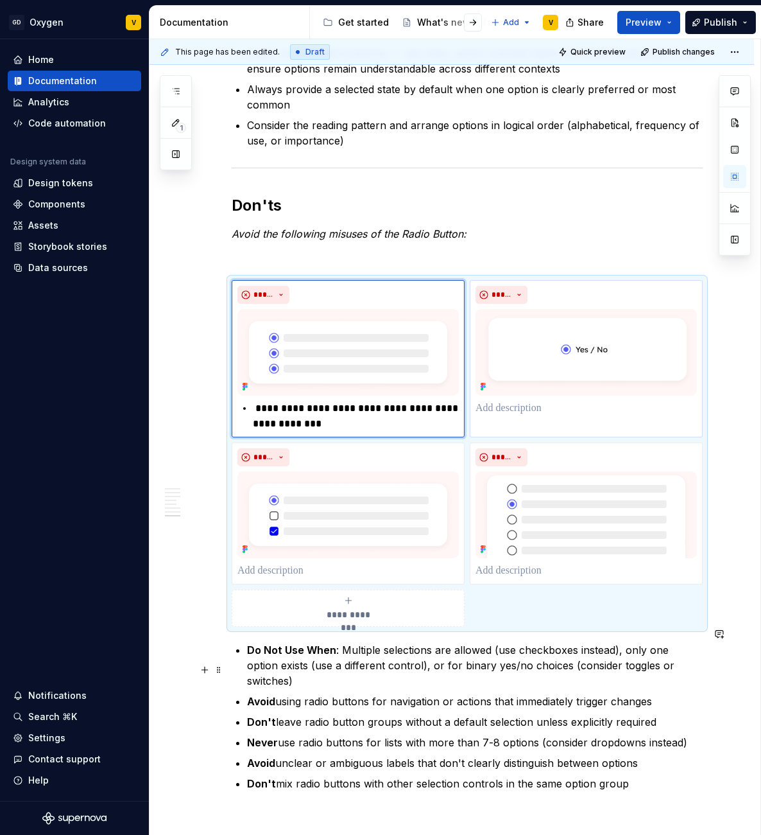
scroll to position [2201, 0]
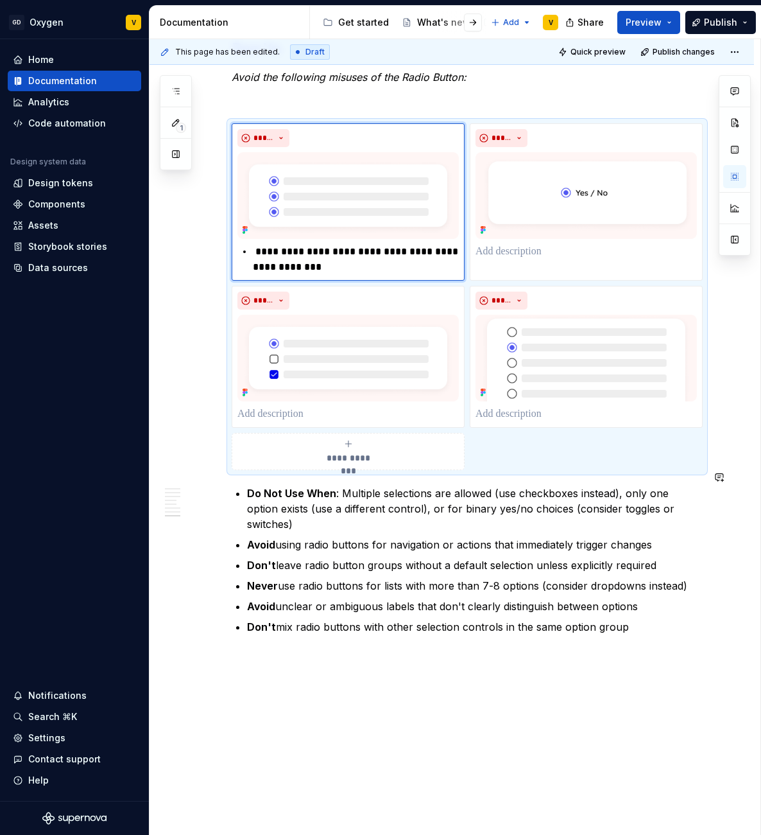
click at [364, 244] on p "**********" at bounding box center [356, 259] width 206 height 31
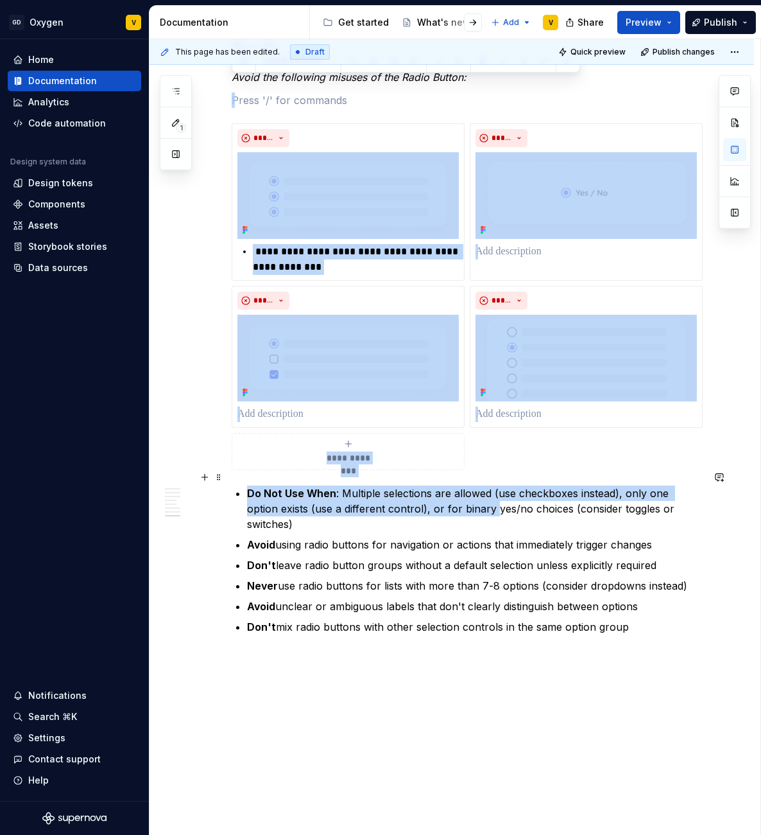
drag, startPoint x: 411, startPoint y: 492, endPoint x: 460, endPoint y: 492, distance: 48.8
click at [460, 492] on p "Do Not Use When : Multiple selections are allowed (use checkboxes instead), onl…" at bounding box center [475, 508] width 456 height 46
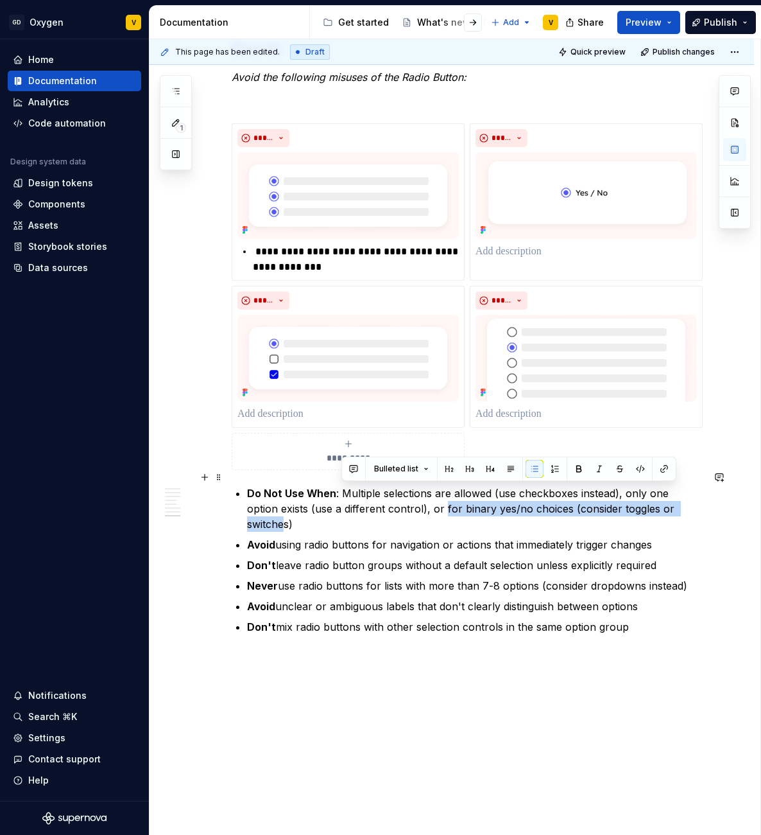
drag, startPoint x: 411, startPoint y: 492, endPoint x: 675, endPoint y: 496, distance: 264.5
click at [675, 497] on p "Do Not Use When : Multiple selections are allowed (use checkboxes instead), onl…" at bounding box center [475, 508] width 456 height 46
drag, startPoint x: 698, startPoint y: 496, endPoint x: 412, endPoint y: 496, distance: 286.3
click at [412, 496] on p "Do Not Use When : Multiple selections are allowed (use checkboxes instead), onl…" at bounding box center [475, 508] width 456 height 46
copy p "for binary yes/no choices (consider toggles or switches)"
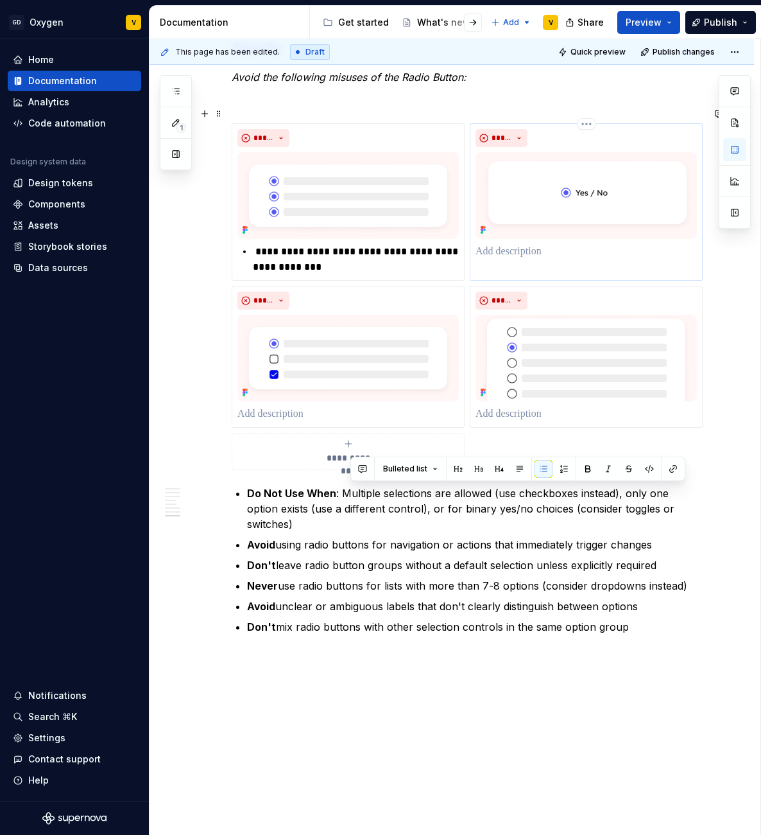
click at [571, 244] on p at bounding box center [586, 251] width 221 height 15
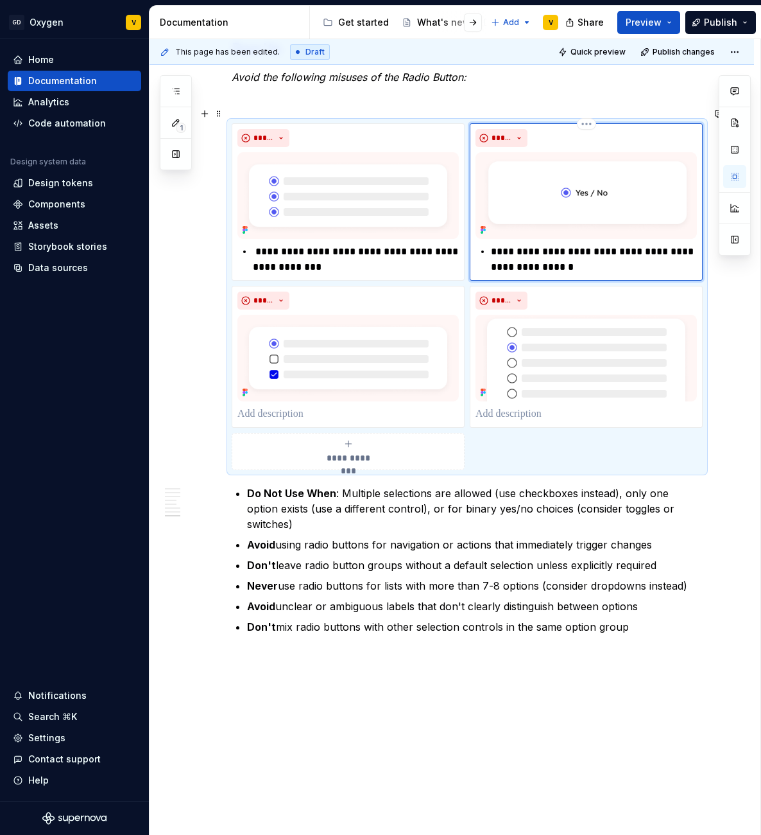
click at [492, 244] on p "**********" at bounding box center [594, 259] width 206 height 31
type textarea "*"
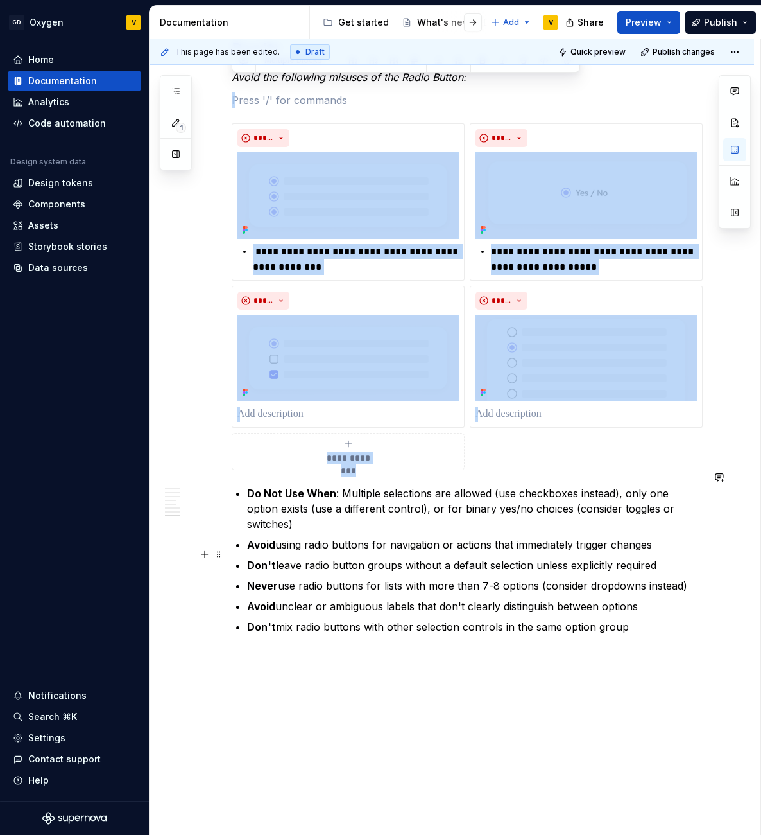
click at [360, 578] on p "Never use radio buttons for lists with more than 7-8 options (consider dropdown…" at bounding box center [475, 585] width 456 height 15
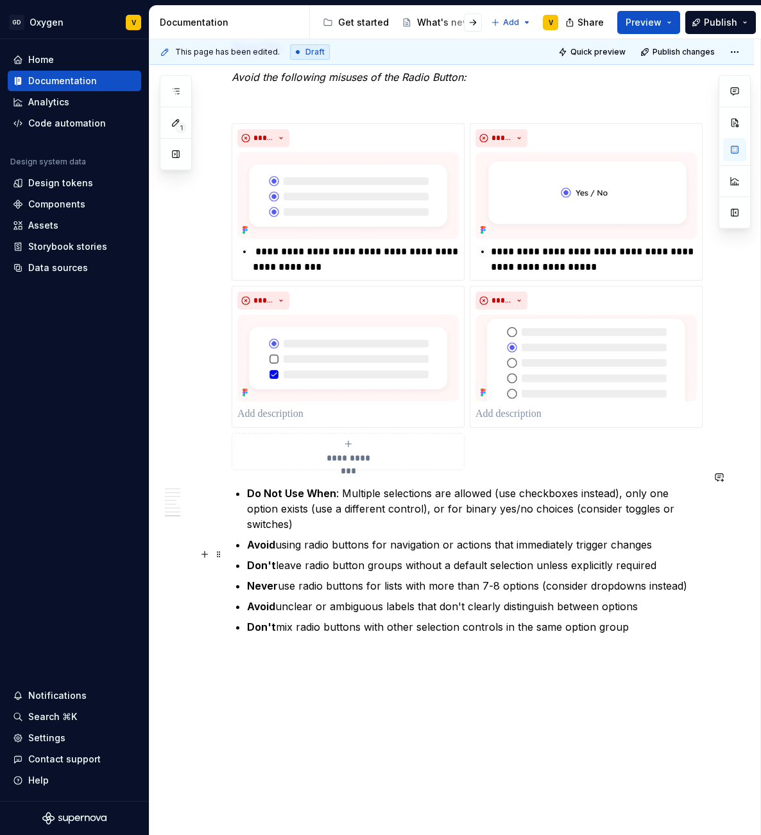
click at [360, 578] on p "Never use radio buttons for lists with more than 7-8 options (consider dropdown…" at bounding box center [475, 585] width 456 height 15
drag, startPoint x: 661, startPoint y: 536, endPoint x: 336, endPoint y: 555, distance: 325.3
click at [336, 555] on ul "Do Not Use When : Multiple selections are allowed (use checkboxes instead), onl…" at bounding box center [475, 559] width 456 height 149
click at [336, 578] on p "Never use radio buttons for lists with more than 7-8 options (consider dropdown…" at bounding box center [475, 585] width 456 height 15
drag, startPoint x: 363, startPoint y: 509, endPoint x: 666, endPoint y: 516, distance: 303.1
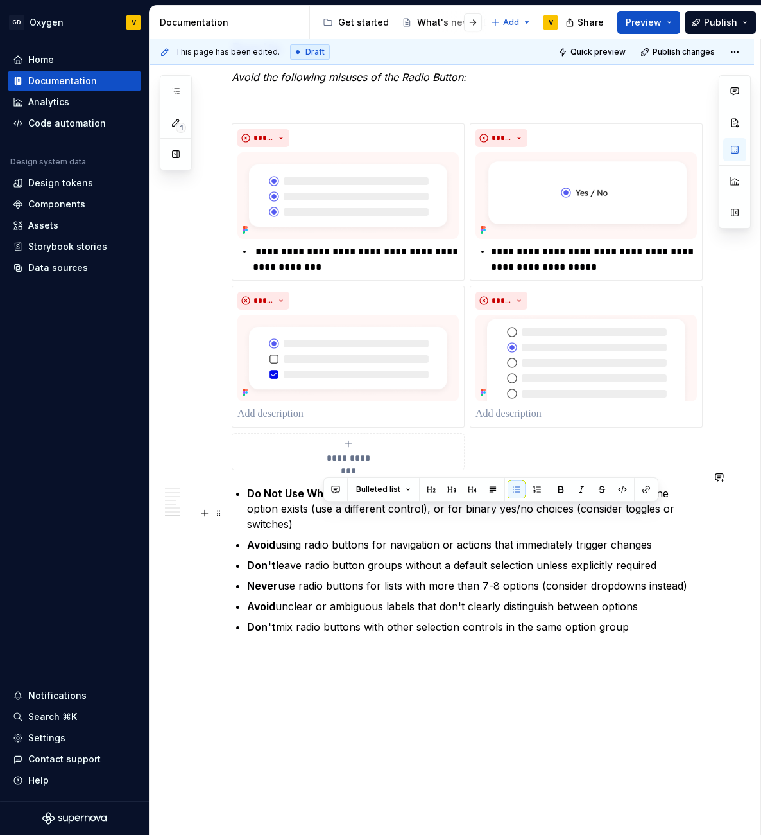
click at [666, 537] on p "Avoid using radio buttons for navigation or actions that immediately trigger ch…" at bounding box center [475, 544] width 456 height 15
click at [435, 563] on ul "Do Not Use When : Multiple selections are allowed (use checkboxes instead), onl…" at bounding box center [475, 559] width 456 height 149
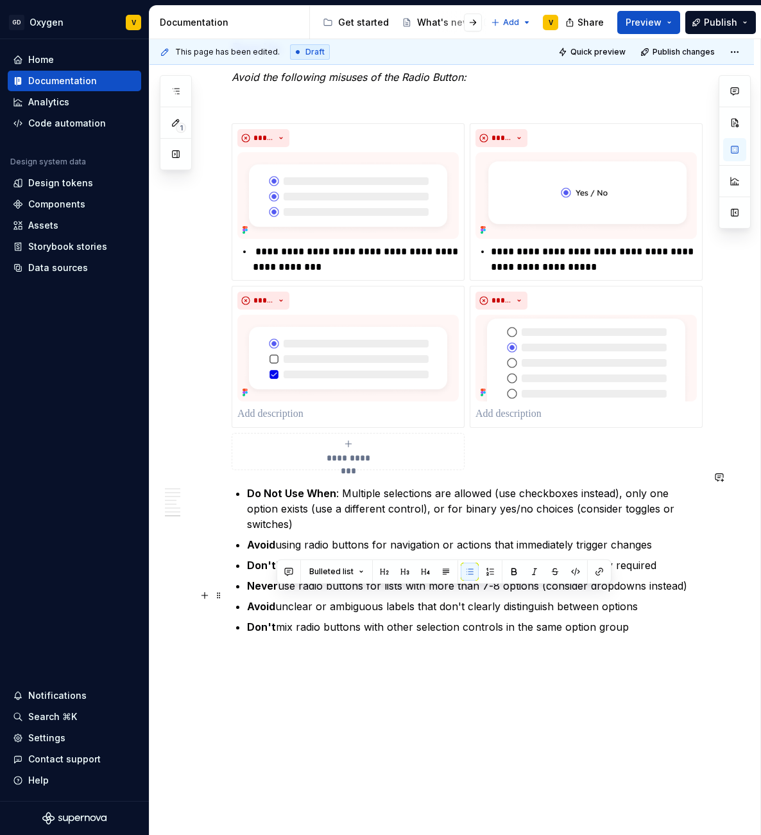
drag, startPoint x: 276, startPoint y: 599, endPoint x: 647, endPoint y: 601, distance: 371.0
click at [647, 619] on p "Don't mix radio buttons with other selection controls in the same option group" at bounding box center [475, 626] width 456 height 15
copy p "mix radio buttons with other selection controls in the same option group"
click at [334, 406] on p at bounding box center [348, 413] width 221 height 15
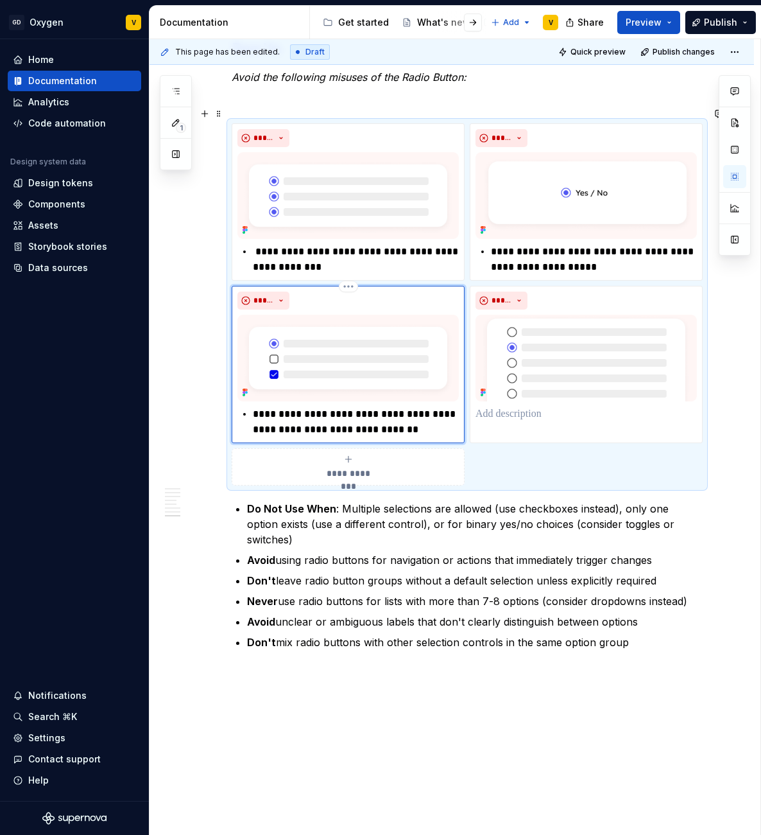
click at [259, 406] on p "**********" at bounding box center [356, 421] width 206 height 31
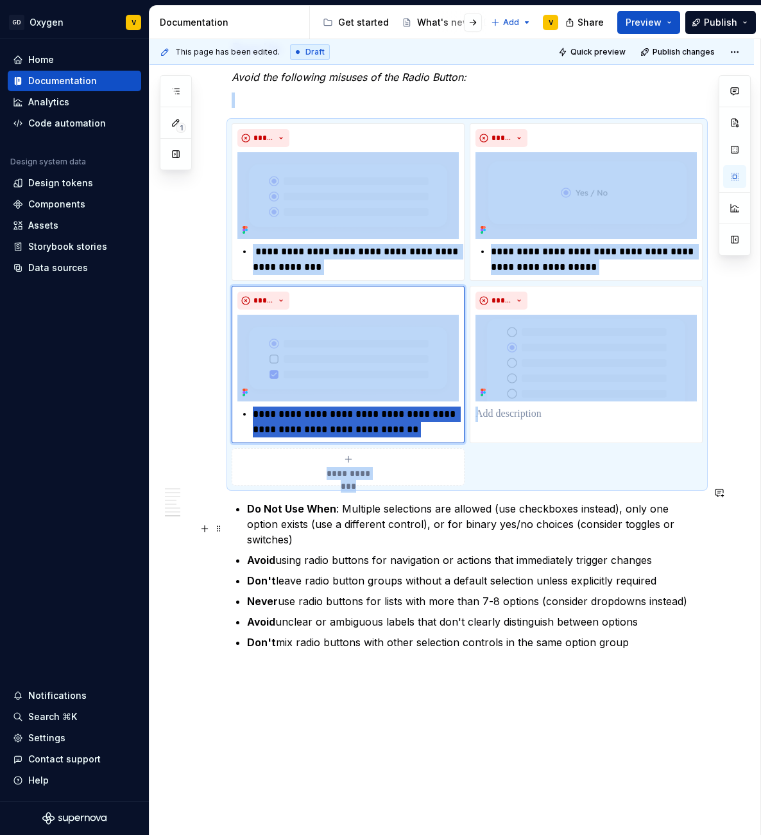
click at [513, 552] on p "Avoid using radio buttons for navigation or actions that immediately trigger ch…" at bounding box center [475, 559] width 456 height 15
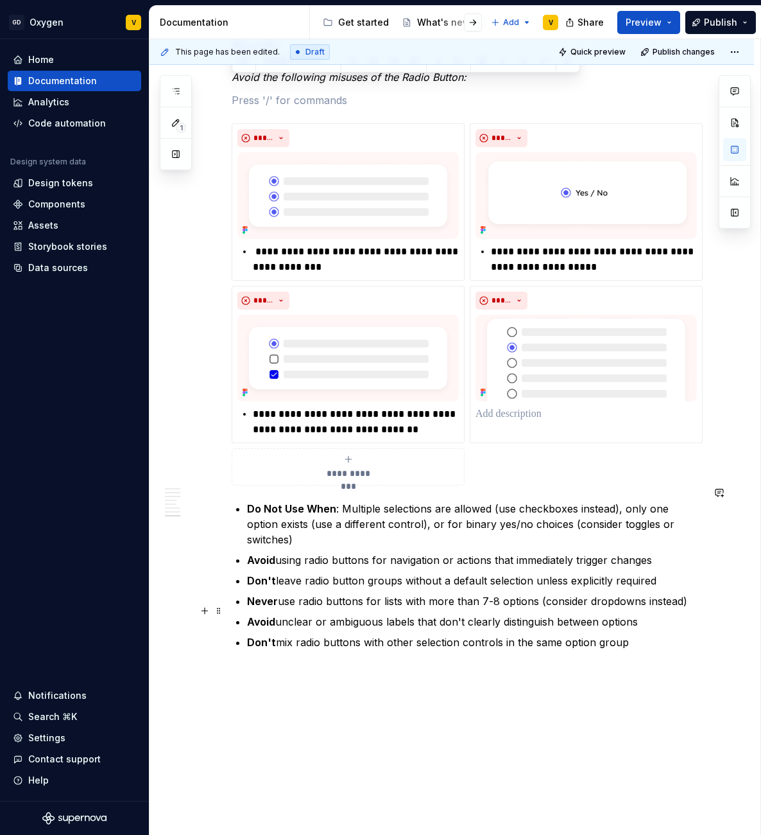
click at [372, 634] on p "Don't mix radio buttons with other selection controls in the same option group" at bounding box center [475, 641] width 456 height 15
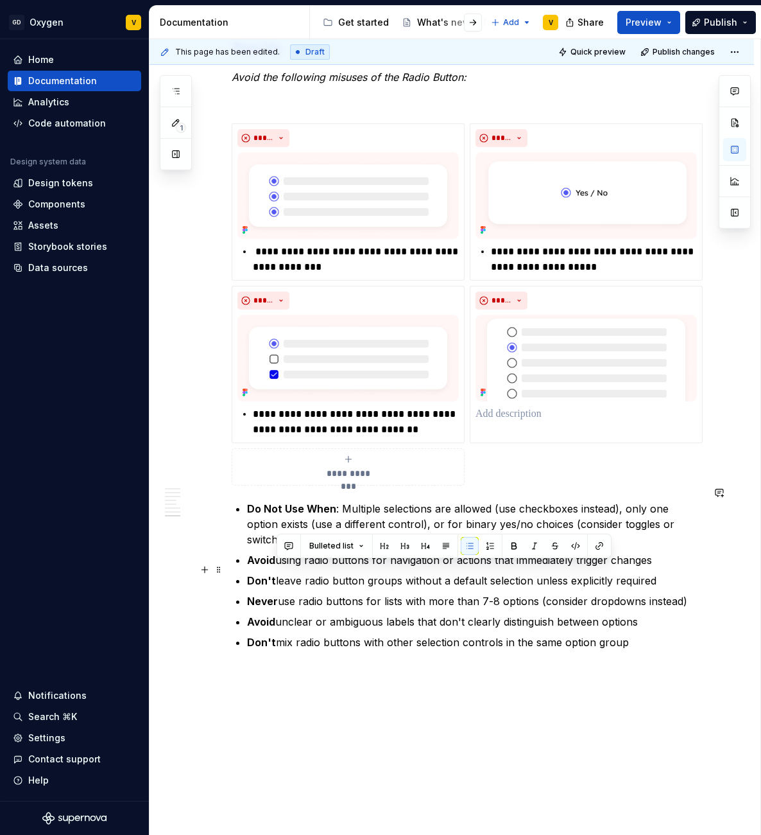
drag, startPoint x: 277, startPoint y: 571, endPoint x: 689, endPoint y: 573, distance: 412.1
click at [689, 593] on p "Never use radio buttons for lists with more than 7-8 options (consider dropdown…" at bounding box center [475, 600] width 456 height 15
copy p "use radio buttons for lists with more than 7-8 options (consider dropdowns inst…"
click at [542, 406] on p at bounding box center [586, 413] width 221 height 15
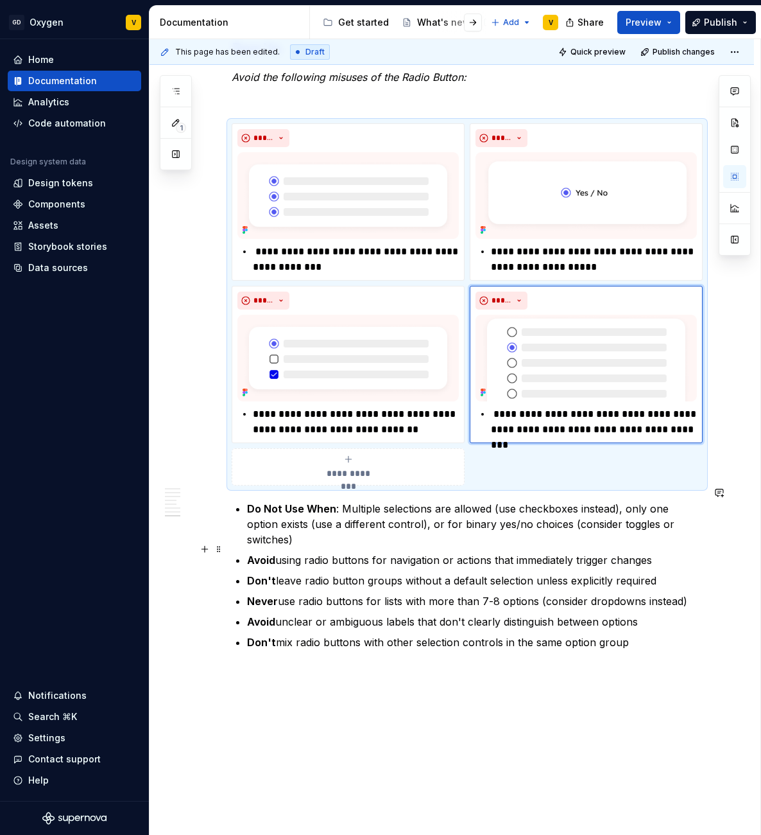
click at [724, 537] on div "This page has been edited. Draft Quick preview Publish changes Radio Button The…" at bounding box center [455, 437] width 611 height 796
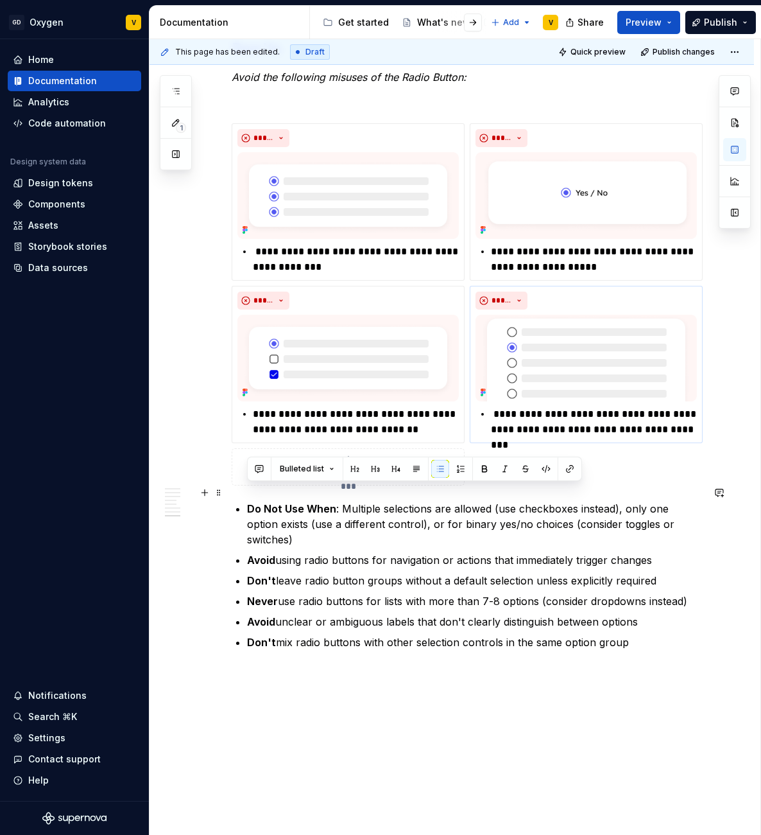
drag, startPoint x: 664, startPoint y: 612, endPoint x: 237, endPoint y: 485, distance: 445.4
click at [247, 501] on ul "Do Not Use When : Multiple selections are allowed (use checkboxes instead), onl…" at bounding box center [475, 575] width 456 height 149
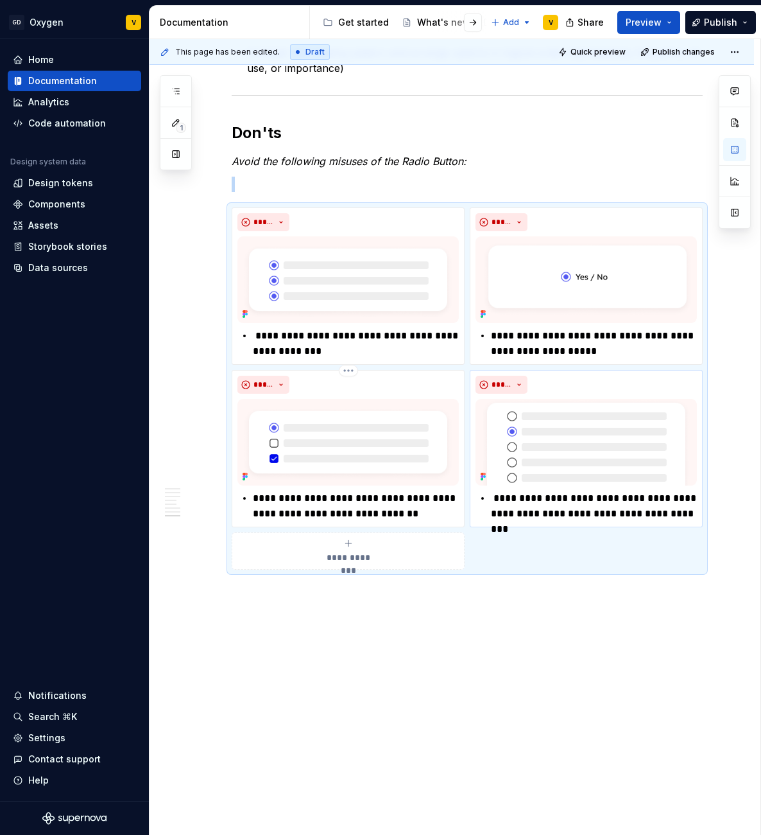
scroll to position [2101, 0]
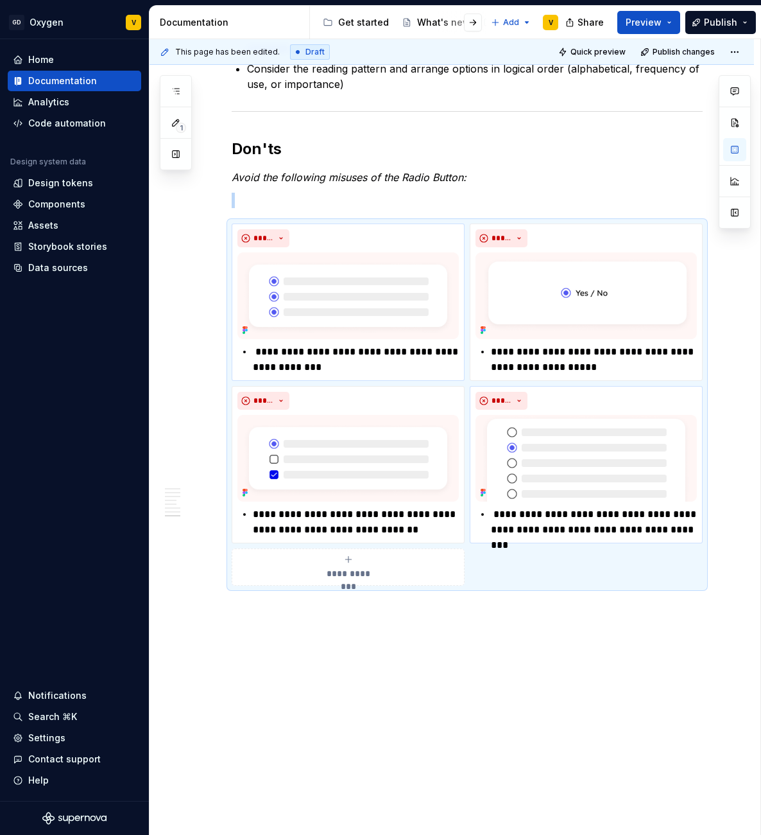
click at [350, 346] on p "**********" at bounding box center [356, 359] width 206 height 31
click at [372, 352] on p "**********" at bounding box center [356, 359] width 206 height 31
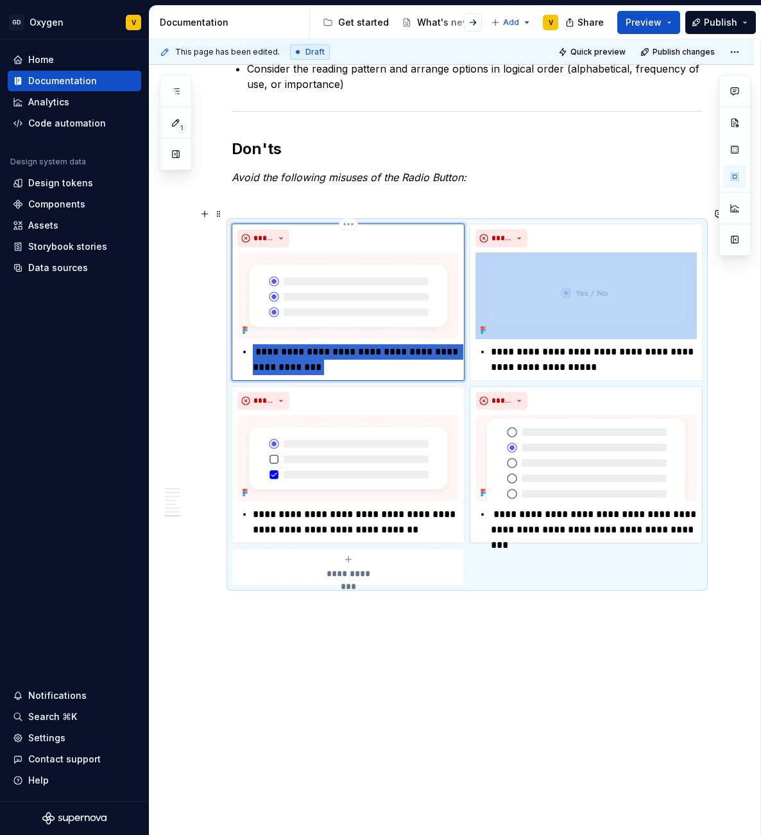
drag, startPoint x: 368, startPoint y: 346, endPoint x: 252, endPoint y: 329, distance: 117.4
click at [252, 344] on div "**********" at bounding box center [348, 359] width 221 height 31
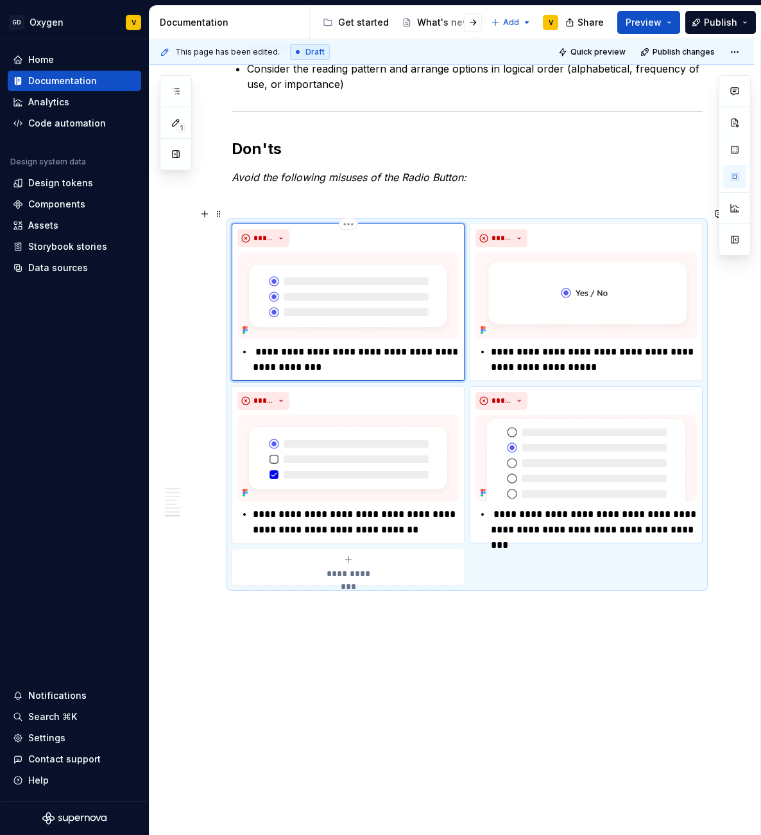
click at [372, 344] on p "**********" at bounding box center [356, 359] width 206 height 31
drag, startPoint x: 368, startPoint y: 338, endPoint x: 306, endPoint y: 336, distance: 62.3
click at [306, 344] on p "**********" at bounding box center [356, 359] width 206 height 31
drag, startPoint x: 390, startPoint y: 333, endPoint x: 456, endPoint y: 345, distance: 66.6
click at [456, 345] on div "**********" at bounding box center [348, 301] width 233 height 157
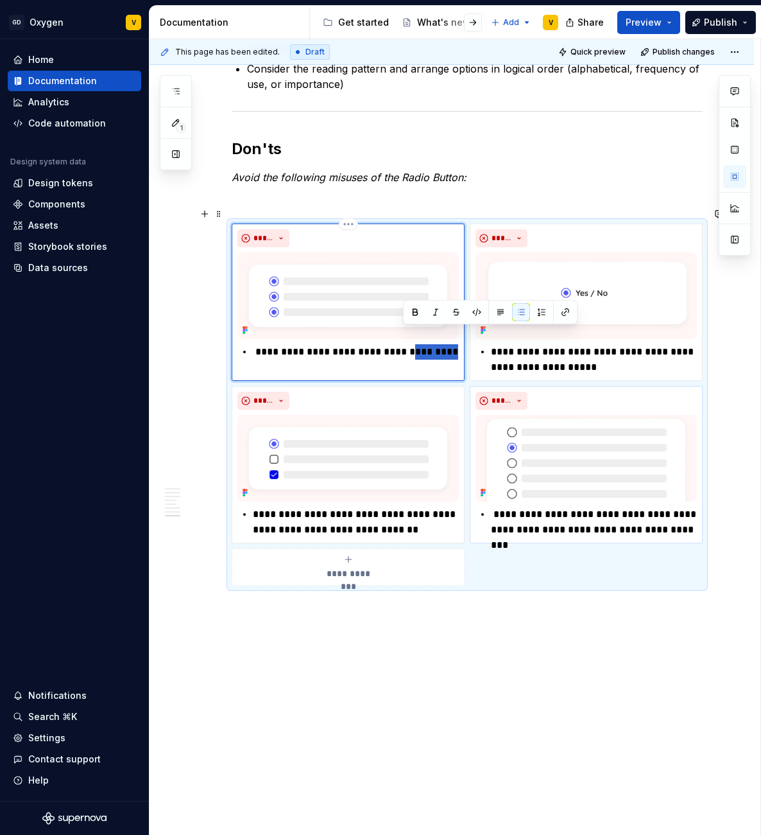
drag, startPoint x: 443, startPoint y: 333, endPoint x: 403, endPoint y: 333, distance: 39.8
click at [403, 344] on p "**********" at bounding box center [356, 351] width 206 height 15
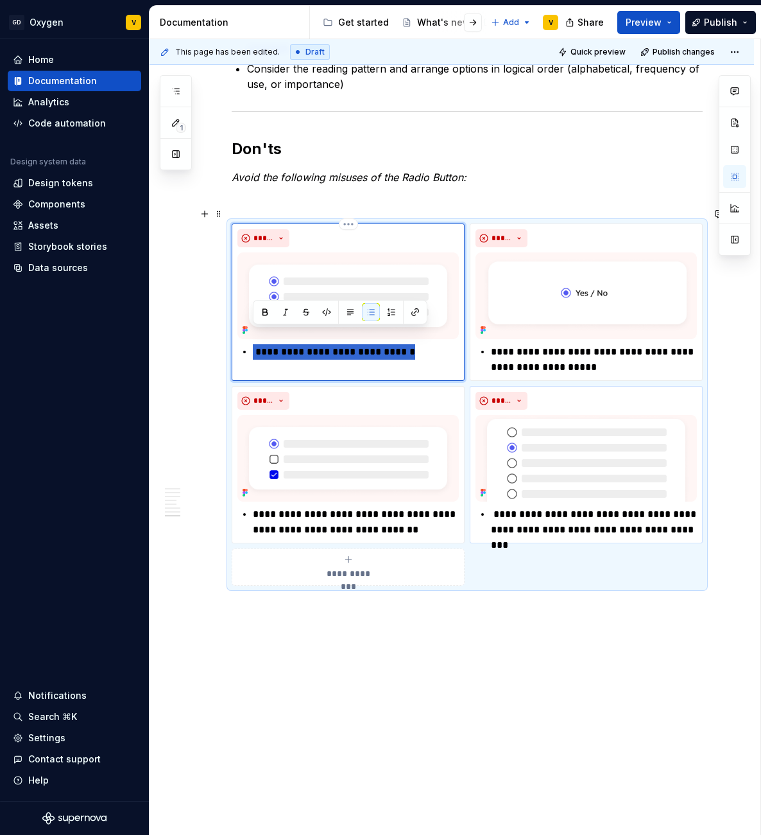
drag, startPoint x: 412, startPoint y: 335, endPoint x: 246, endPoint y: 340, distance: 166.3
click at [246, 344] on div "**********" at bounding box center [348, 351] width 221 height 15
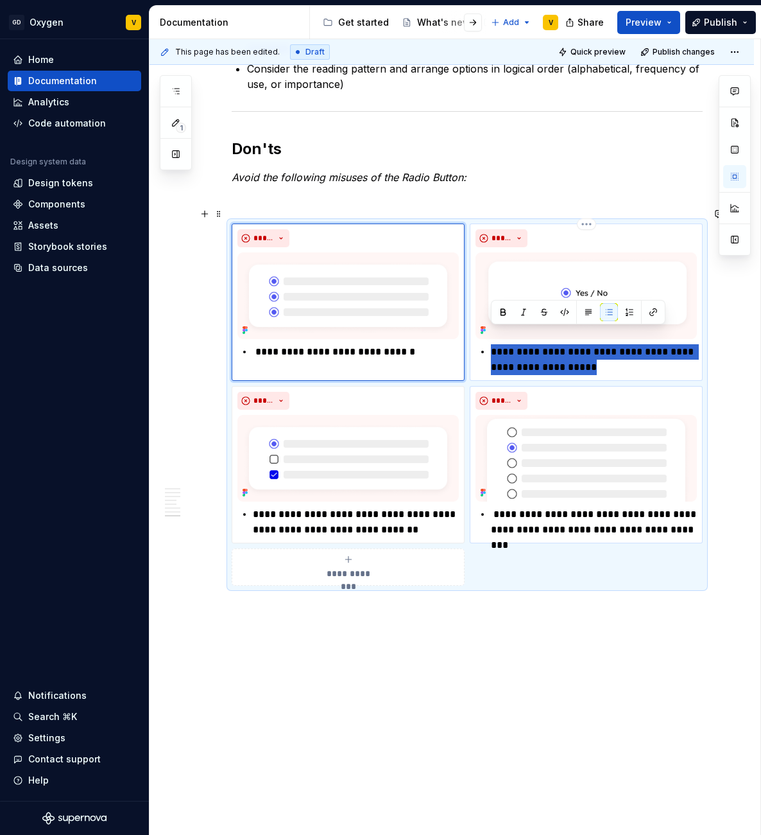
drag, startPoint x: 493, startPoint y: 334, endPoint x: 655, endPoint y: 349, distance: 163.1
click at [655, 349] on p "**********" at bounding box center [594, 359] width 206 height 31
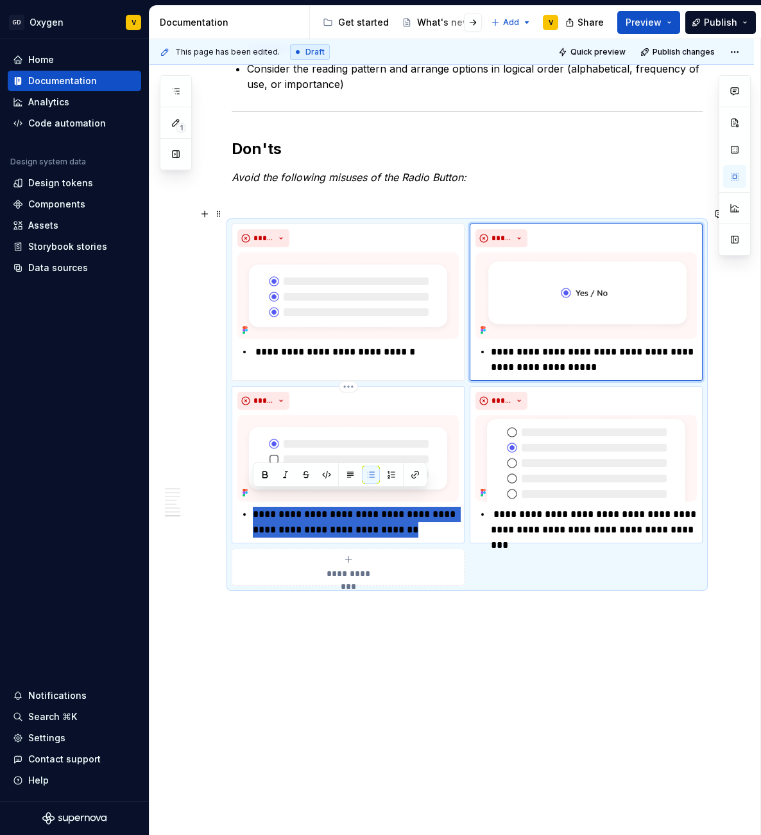
drag, startPoint x: 420, startPoint y: 515, endPoint x: 250, endPoint y: 497, distance: 171.0
click at [250, 506] on div "**********" at bounding box center [348, 521] width 221 height 31
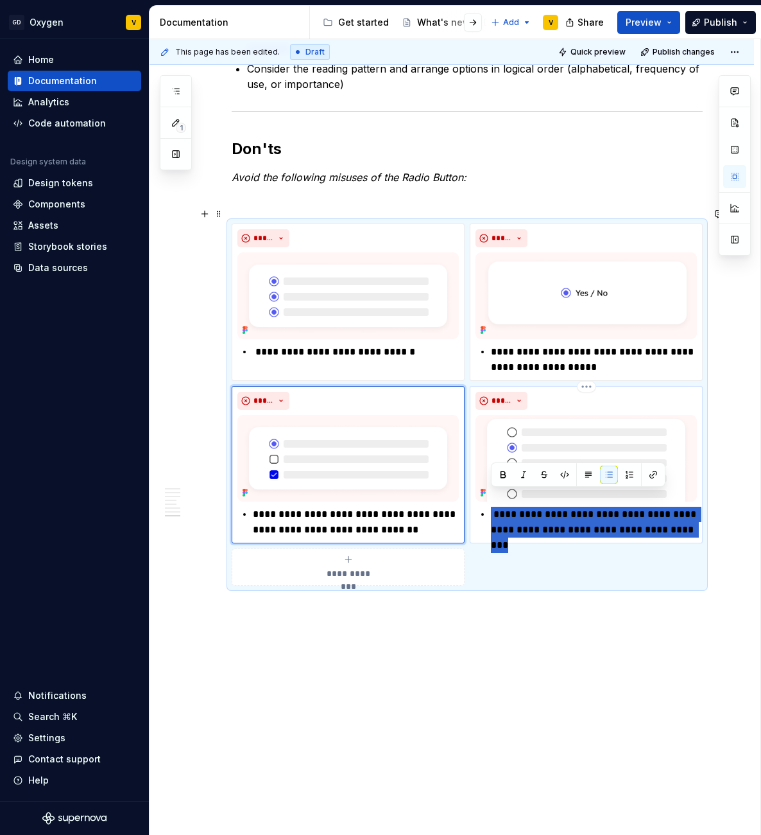
drag, startPoint x: 491, startPoint y: 496, endPoint x: 698, endPoint y: 519, distance: 207.9
click at [698, 519] on div "**********" at bounding box center [586, 464] width 233 height 157
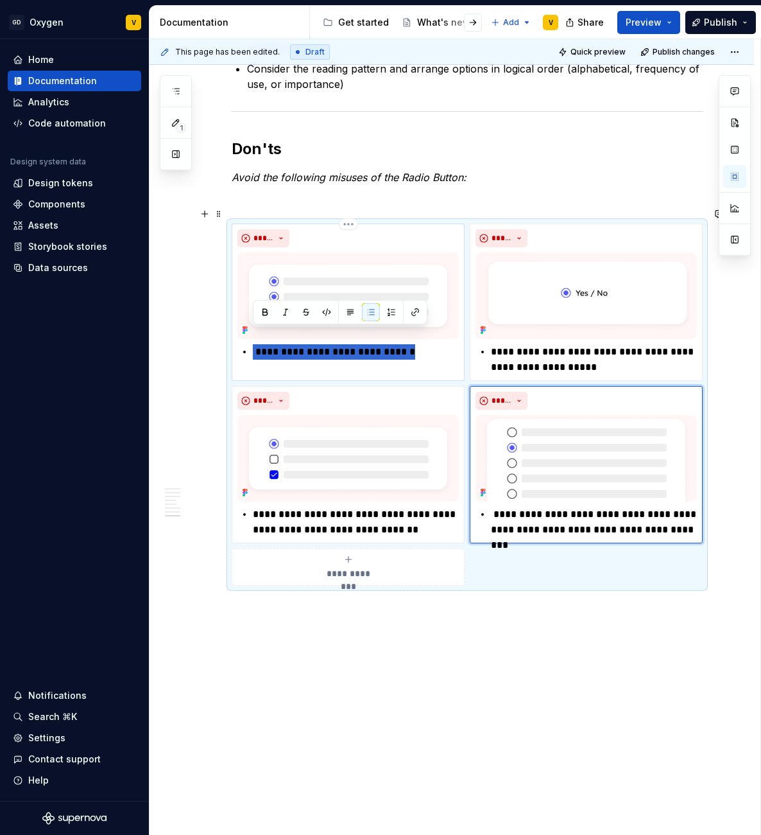
drag, startPoint x: 247, startPoint y: 338, endPoint x: 409, endPoint y: 329, distance: 162.6
click at [409, 344] on div "**********" at bounding box center [348, 351] width 221 height 15
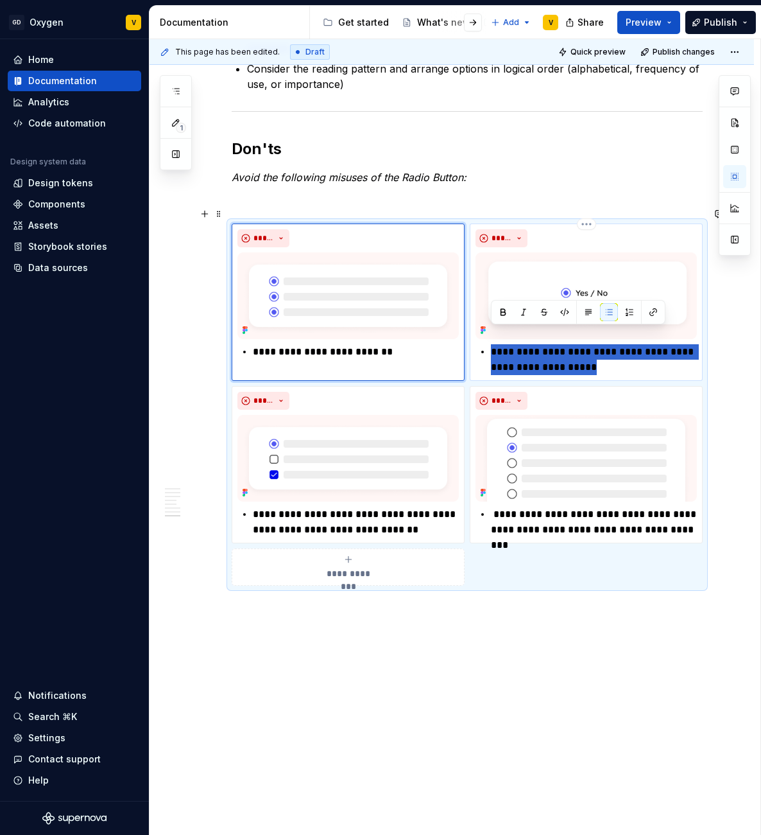
drag, startPoint x: 604, startPoint y: 352, endPoint x: 489, endPoint y: 333, distance: 116.5
click at [489, 344] on div "**********" at bounding box center [586, 359] width 221 height 31
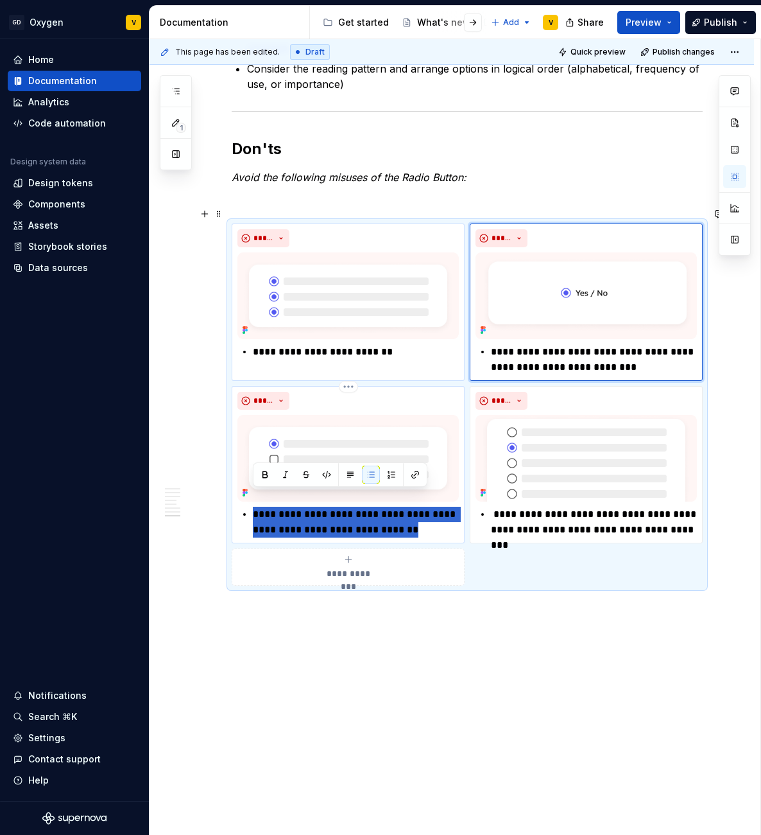
drag, startPoint x: 419, startPoint y: 517, endPoint x: 232, endPoint y: 493, distance: 188.9
click at [232, 493] on div "**********" at bounding box center [348, 464] width 233 height 157
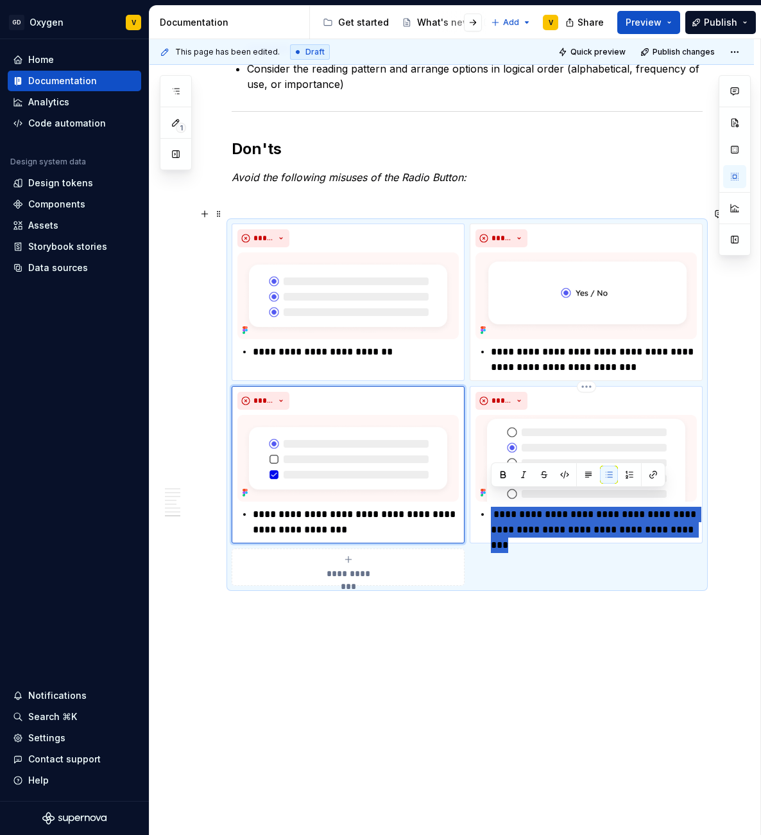
drag, startPoint x: 490, startPoint y: 497, endPoint x: 692, endPoint y: 521, distance: 203.5
click at [685, 524] on div "**********" at bounding box center [586, 464] width 233 height 157
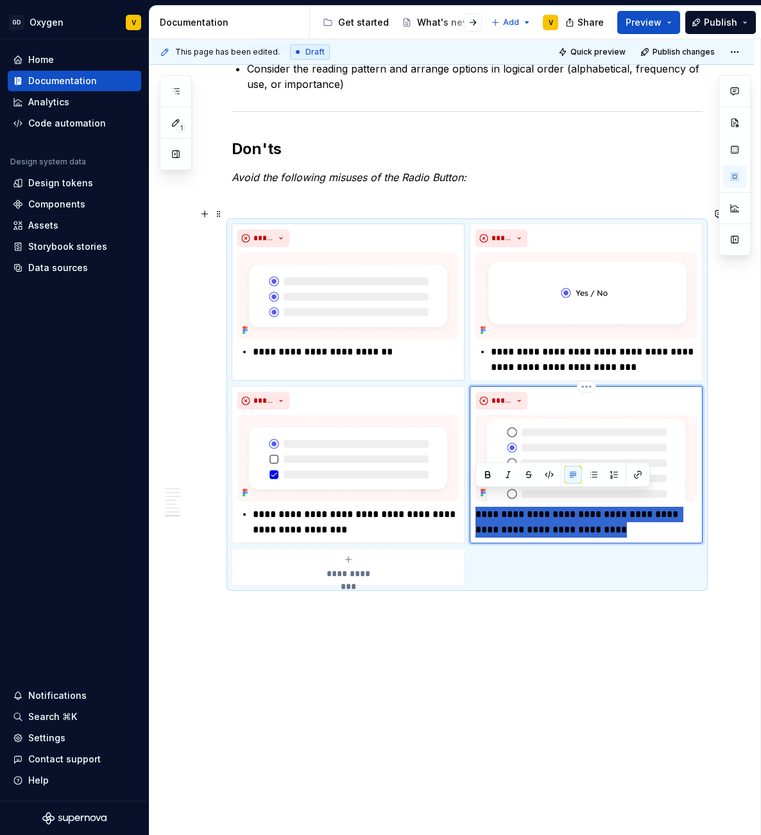
drag, startPoint x: 653, startPoint y: 519, endPoint x: 471, endPoint y: 502, distance: 183.1
click at [471, 502] on div "**********" at bounding box center [586, 464] width 233 height 157
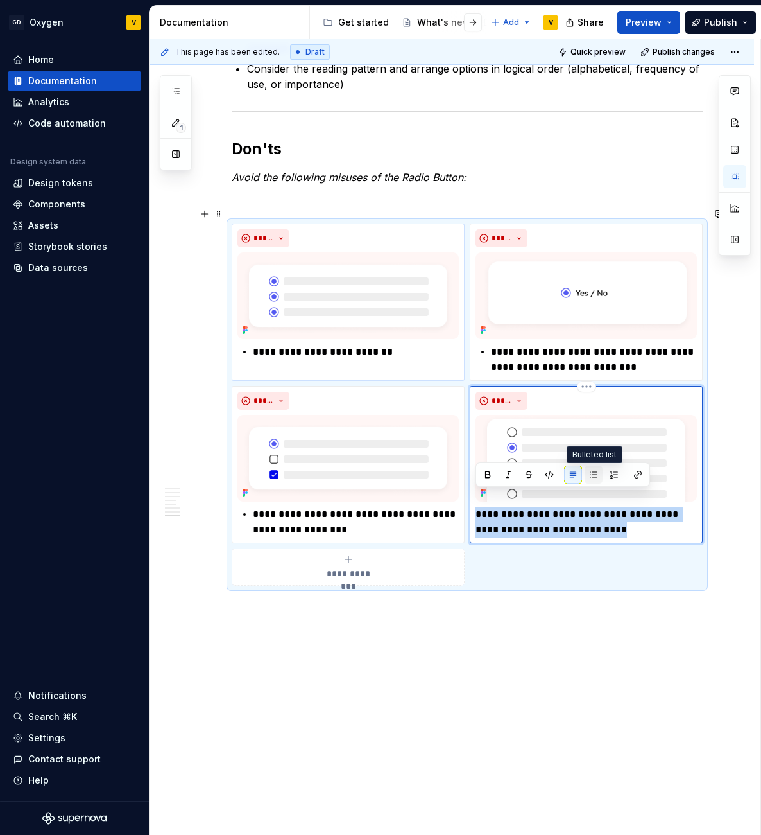
click at [592, 478] on button "button" at bounding box center [594, 474] width 18 height 18
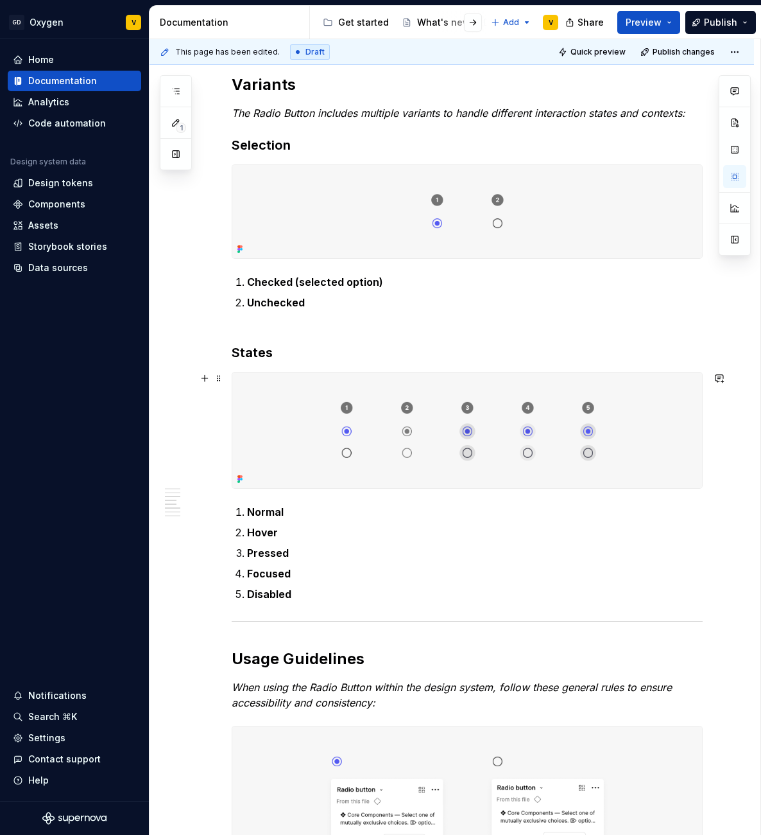
scroll to position [404, 0]
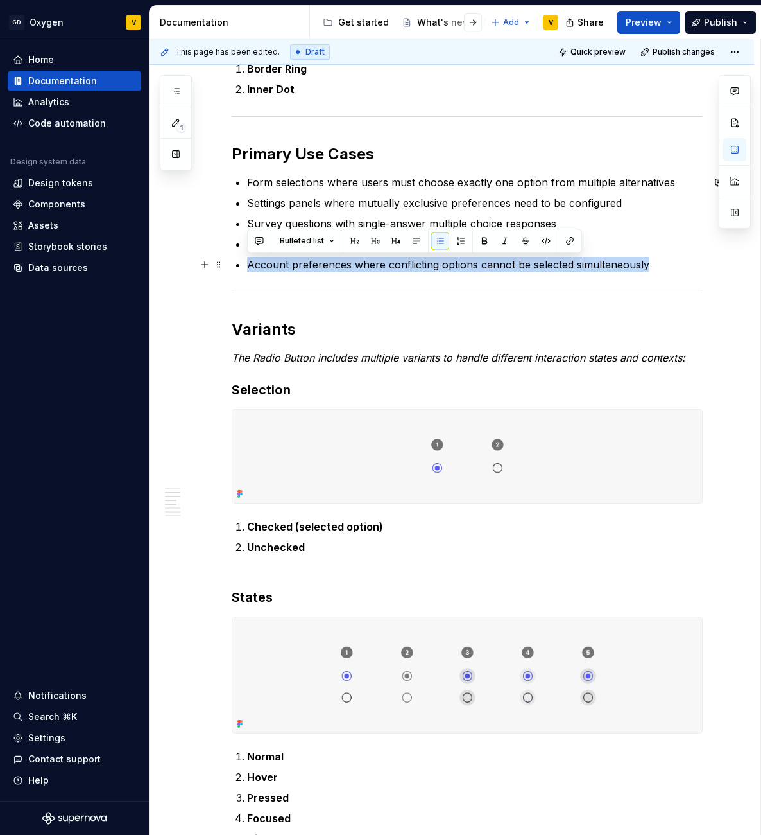
drag, startPoint x: 655, startPoint y: 267, endPoint x: 245, endPoint y: 270, distance: 410.2
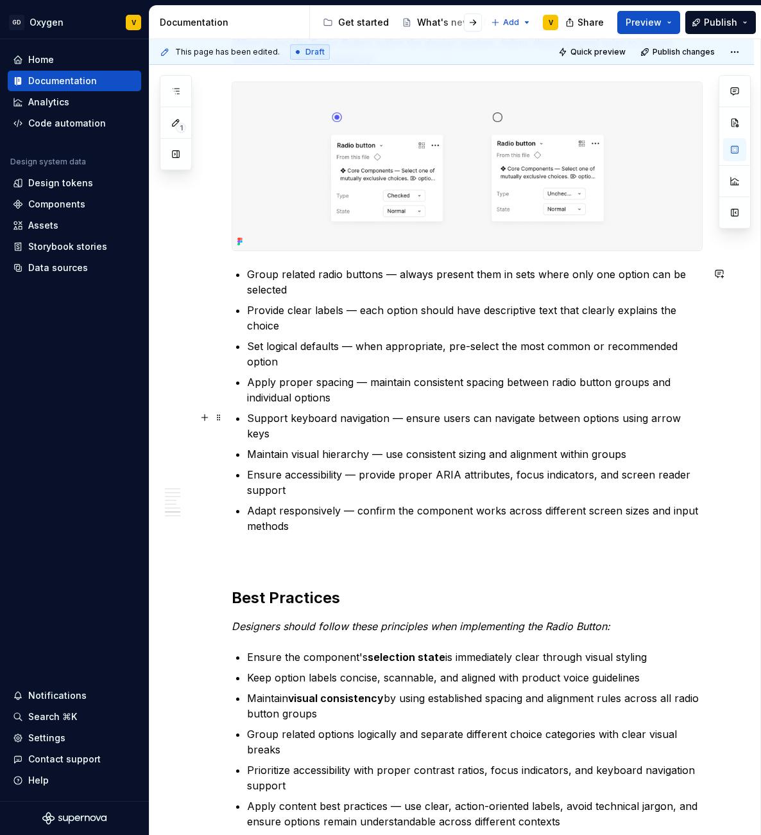
scroll to position [1276, 0]
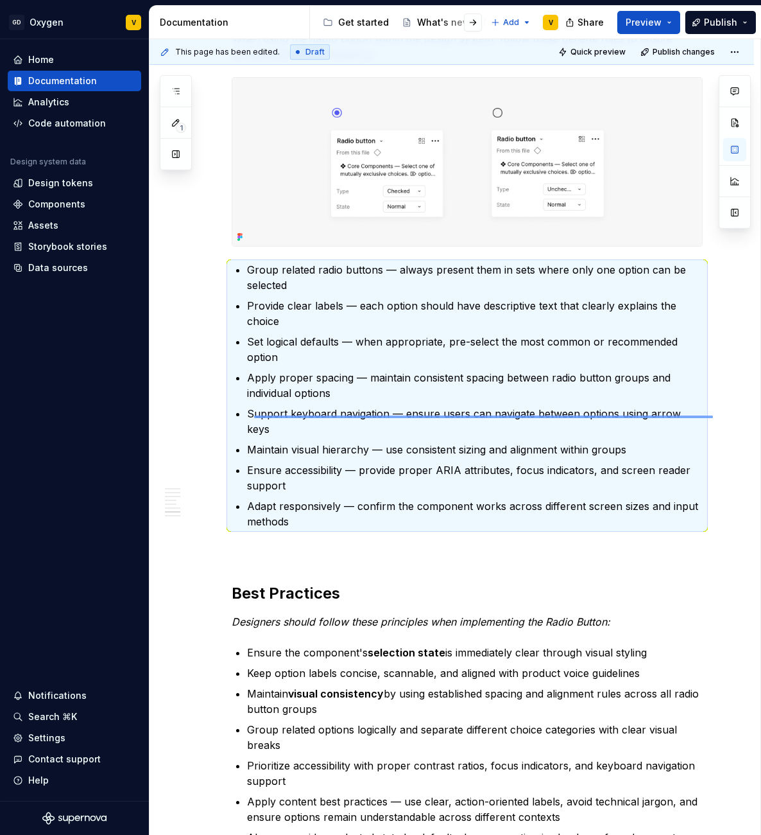
drag, startPoint x: 713, startPoint y: 417, endPoint x: 247, endPoint y: 412, distance: 466.1
click at [247, 412] on div "This page has been edited. Draft Quick preview Publish changes Radio Button The…" at bounding box center [455, 437] width 611 height 796
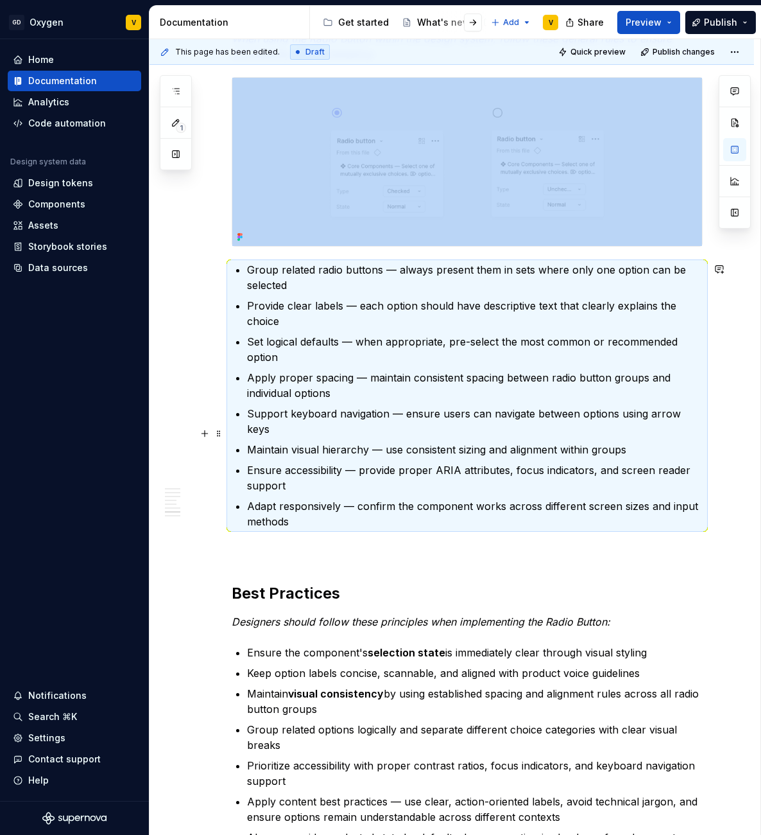
click at [504, 417] on p "Support keyboard navigation — ensure users can navigate between options using a…" at bounding box center [475, 421] width 456 height 31
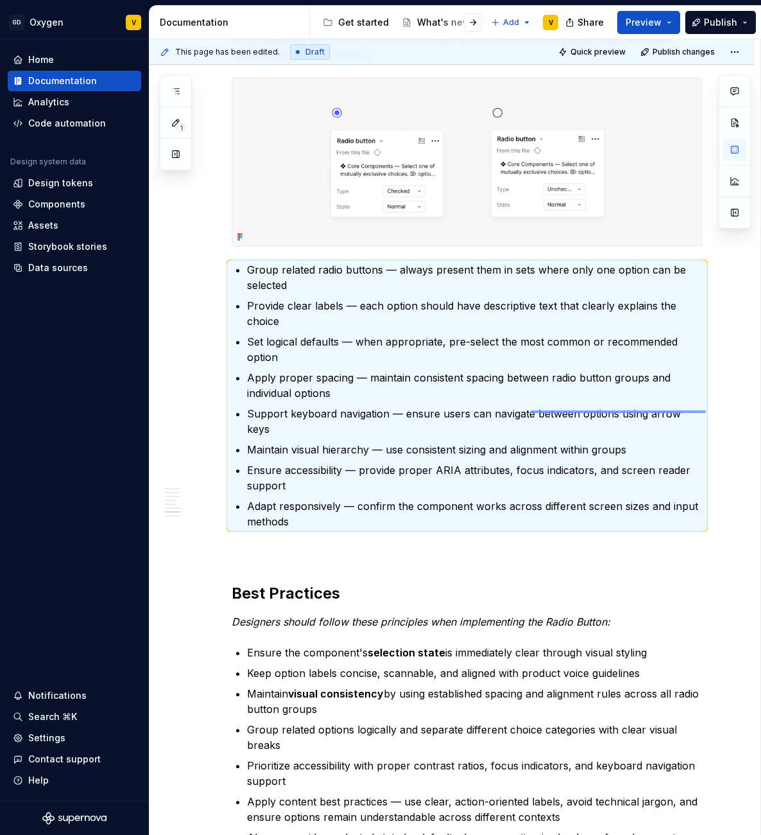
drag, startPoint x: 691, startPoint y: 413, endPoint x: 532, endPoint y: 410, distance: 159.2
click at [530, 410] on div "This page has been edited. Draft Quick preview Publish changes Radio Button The…" at bounding box center [455, 437] width 611 height 796
click at [533, 410] on p "Support keyboard navigation — ensure users can navigate between options using a…" at bounding box center [475, 421] width 456 height 31
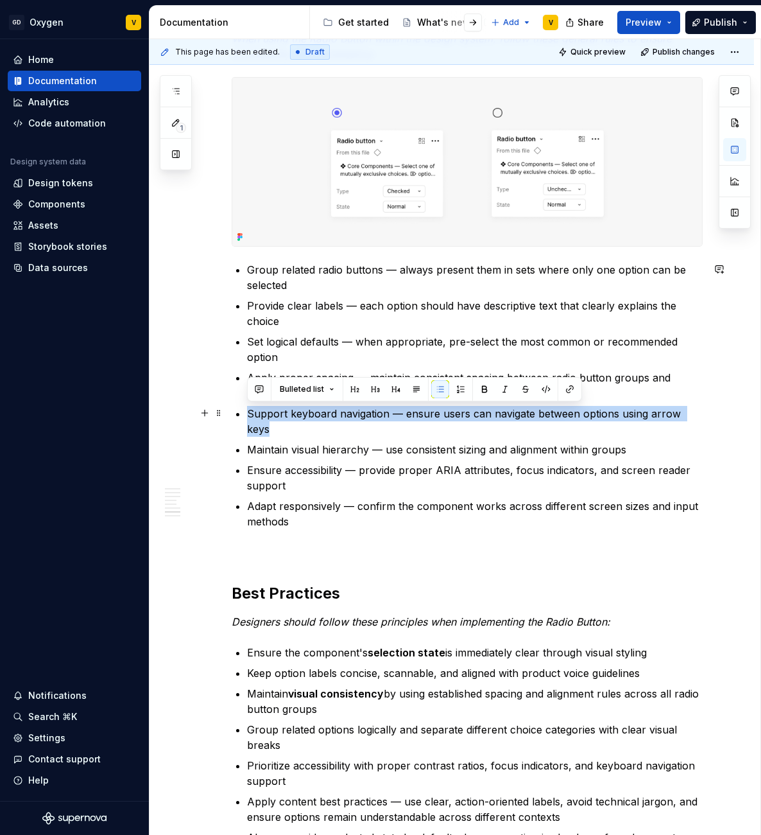
drag, startPoint x: 698, startPoint y: 414, endPoint x: 243, endPoint y: 410, distance: 455.1
click at [243, 410] on div "Anatomy The Radio Button is made up of several parts that work together to crea…" at bounding box center [467, 190] width 471 height 2400
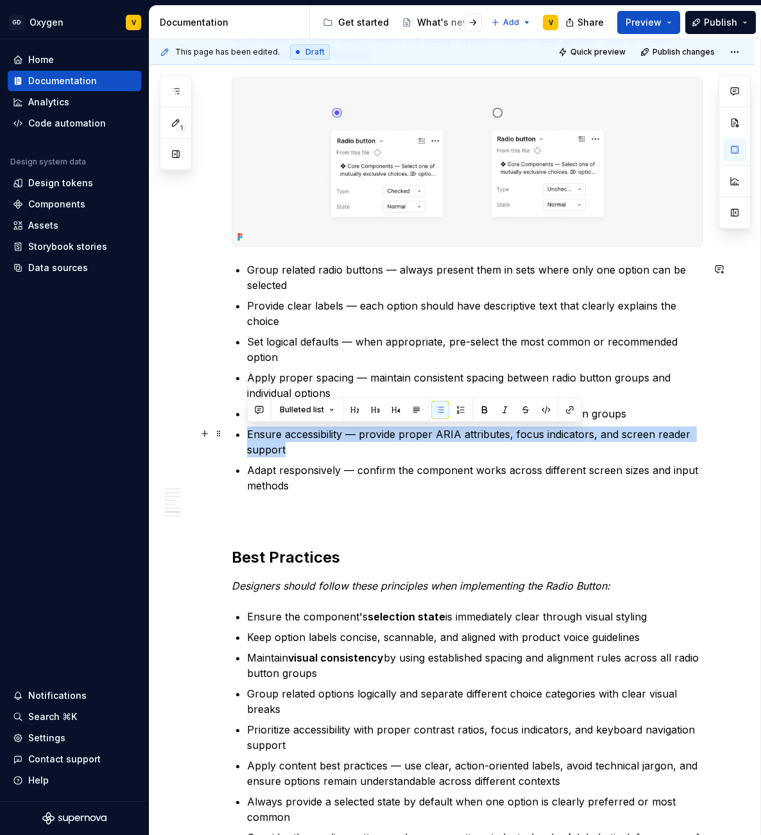
drag, startPoint x: 300, startPoint y: 451, endPoint x: 243, endPoint y: 438, distance: 58.6
click at [243, 438] on div "Anatomy The Radio Button is made up of several parts that work together to crea…" at bounding box center [467, 172] width 471 height 2364
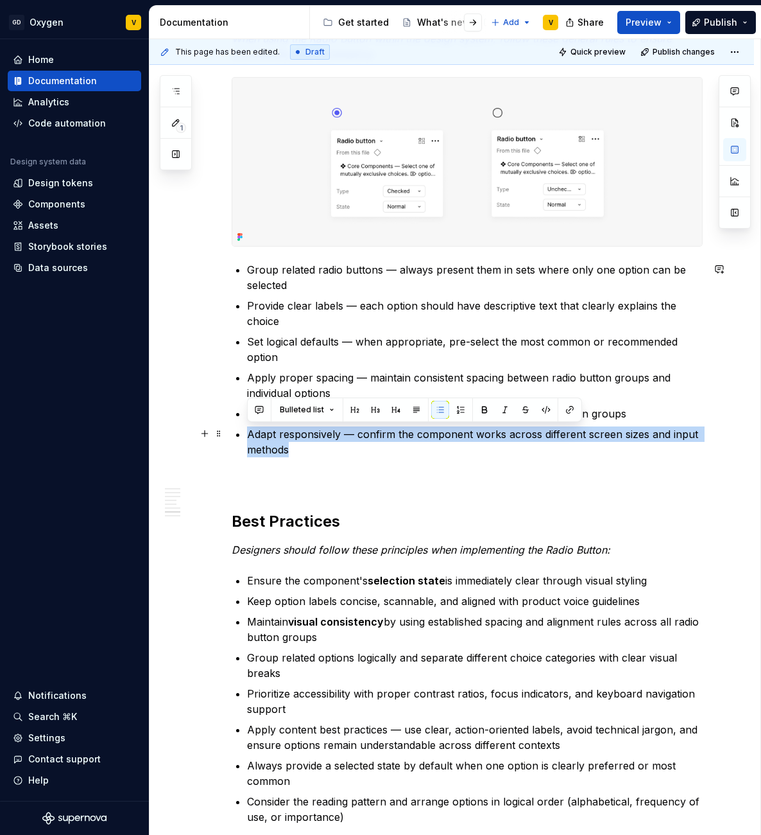
drag, startPoint x: 304, startPoint y: 451, endPoint x: 243, endPoint y: 434, distance: 63.2
click at [243, 434] on div "Anatomy The Radio Button is made up of several parts that work together to crea…" at bounding box center [467, 154] width 471 height 2328
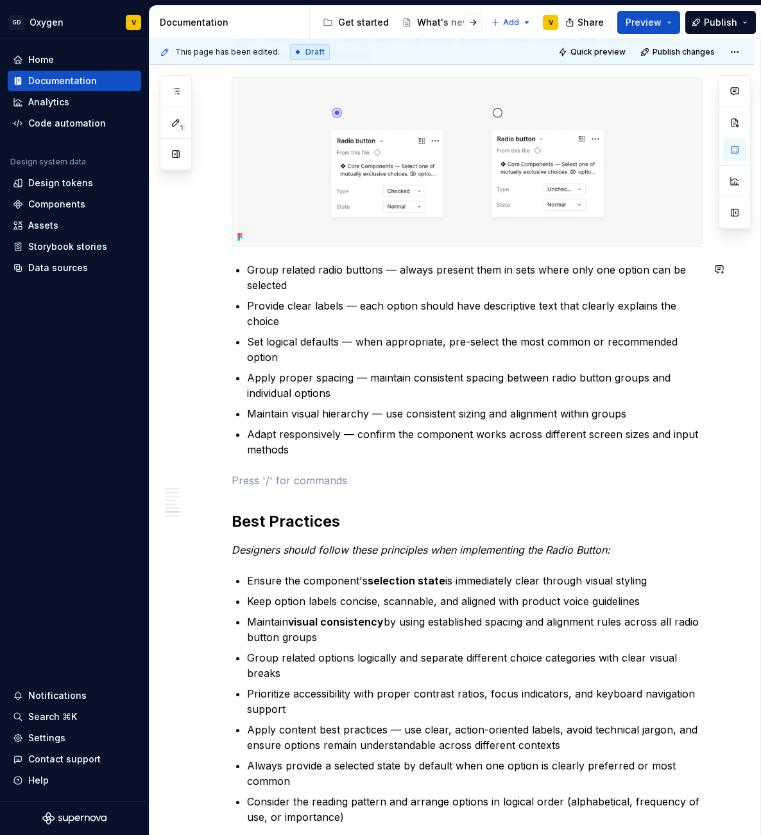
click at [384, 458] on div "Anatomy The Radio Button is made up of several parts that work together to crea…" at bounding box center [467, 154] width 471 height 2328
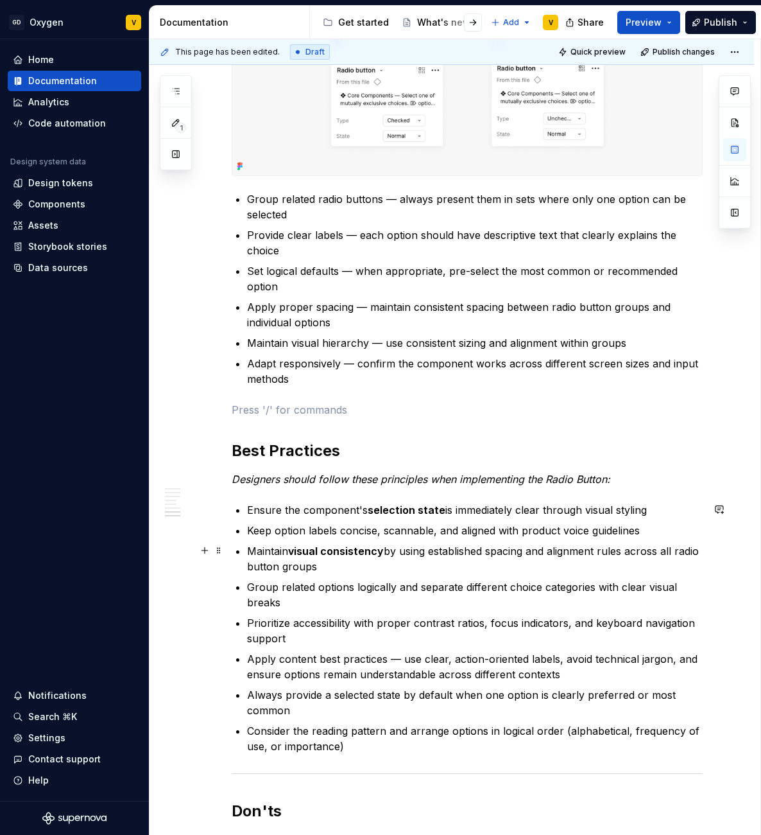
scroll to position [1347, 0]
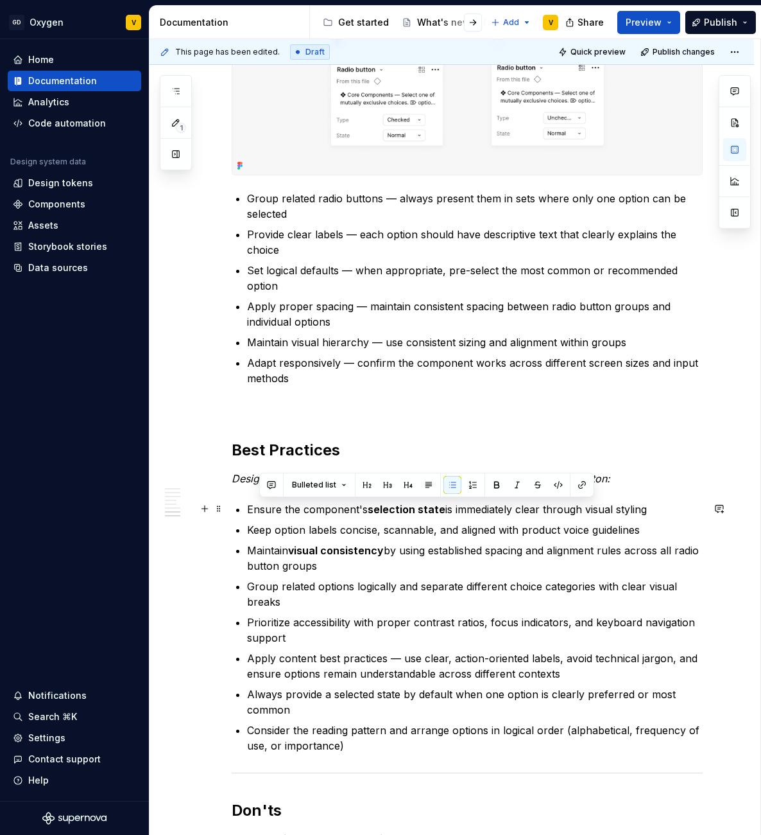
drag, startPoint x: 259, startPoint y: 508, endPoint x: 653, endPoint y: 515, distance: 394.2
click at [653, 515] on p "Ensure the component's selection state is immediately clear through visual styl…" at bounding box center [475, 508] width 456 height 15
click at [652, 503] on p "Ensure the component's selection state is immediately clear through visual styl…" at bounding box center [475, 508] width 456 height 15
drag, startPoint x: 649, startPoint y: 508, endPoint x: 245, endPoint y: 503, distance: 403.8
click at [245, 503] on div "Anatomy The Radio Button is made up of several parts that work together to crea…" at bounding box center [467, 82] width 471 height 2328
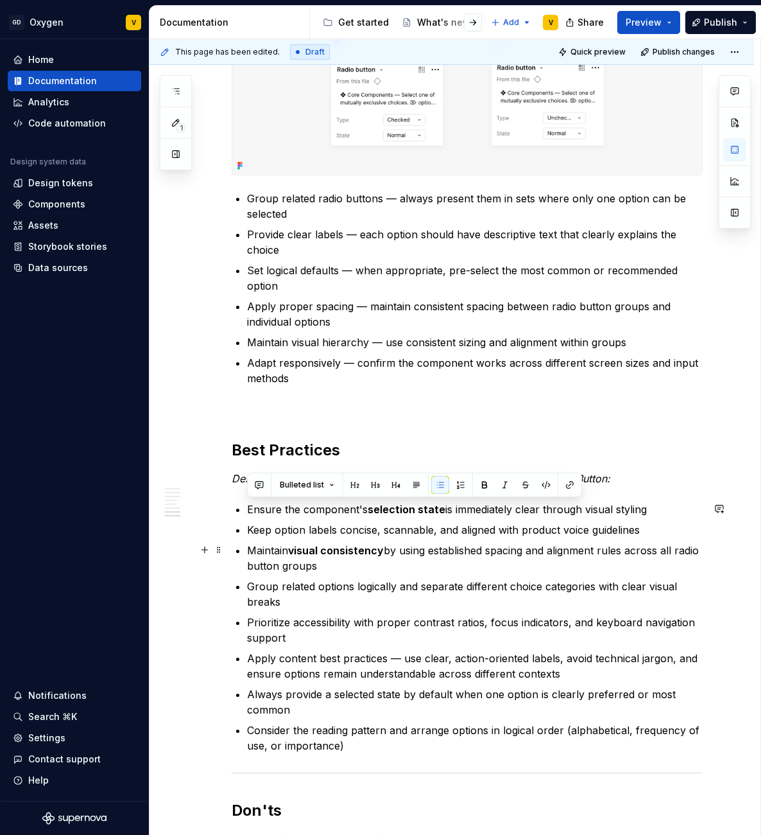
click at [279, 540] on ul "Ensure the component's selection state is immediately clear through visual styl…" at bounding box center [475, 627] width 456 height 252
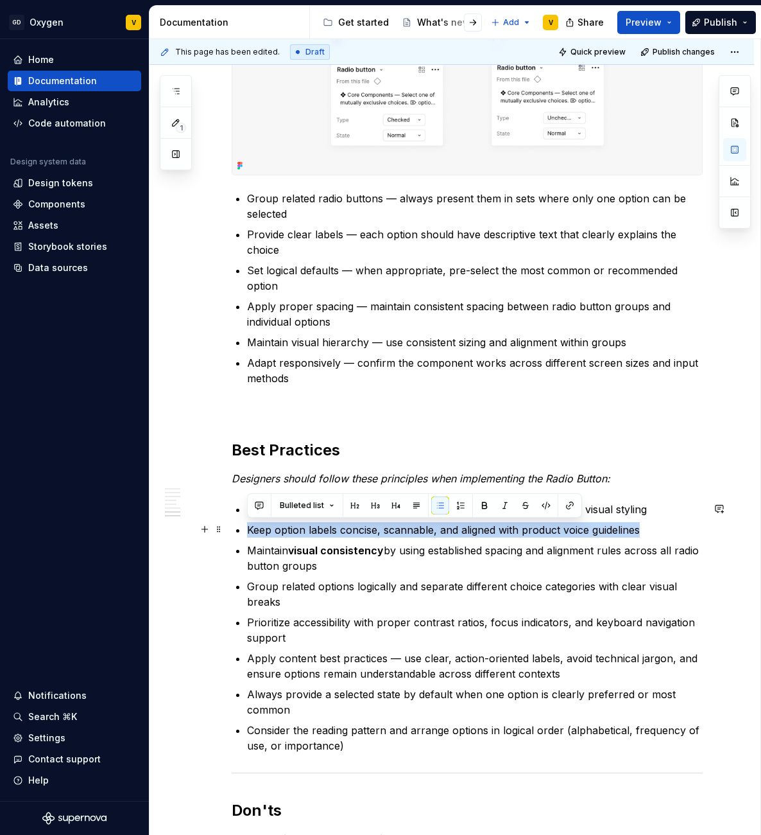
drag, startPoint x: 249, startPoint y: 528, endPoint x: 643, endPoint y: 532, distance: 394.2
click at [643, 532] on p "Keep option labels concise, scannable, and aligned with product voice guidelines" at bounding box center [475, 529] width 456 height 15
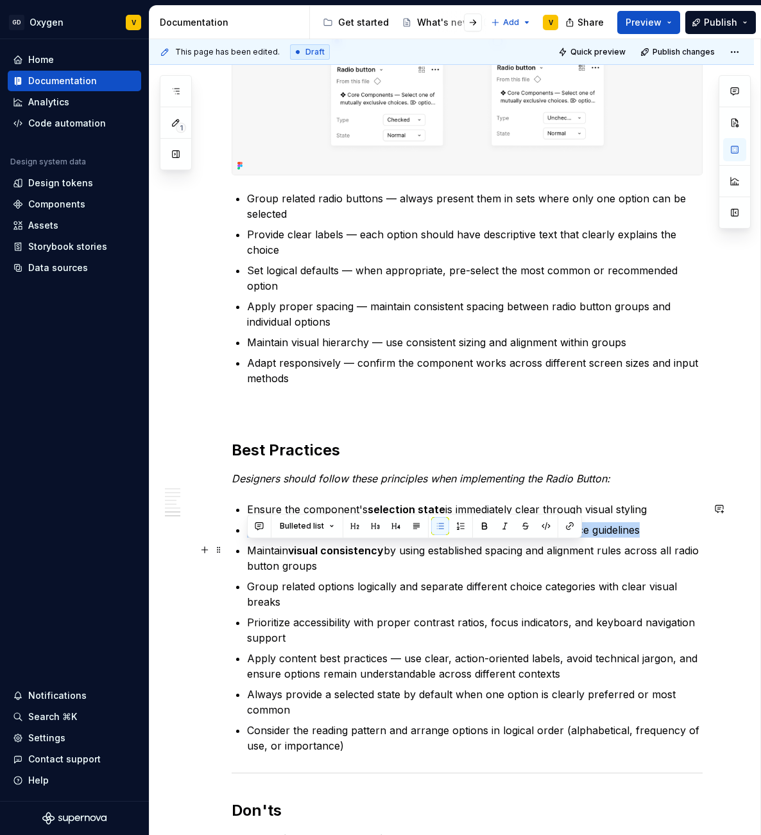
drag, startPoint x: 250, startPoint y: 550, endPoint x: 359, endPoint y: 562, distance: 109.2
click at [359, 562] on p "Maintain visual consistency by using established spacing and alignment rules ac…" at bounding box center [475, 557] width 456 height 31
click at [275, 598] on p "Group related options logically and separate different choice categories with c…" at bounding box center [475, 593] width 456 height 31
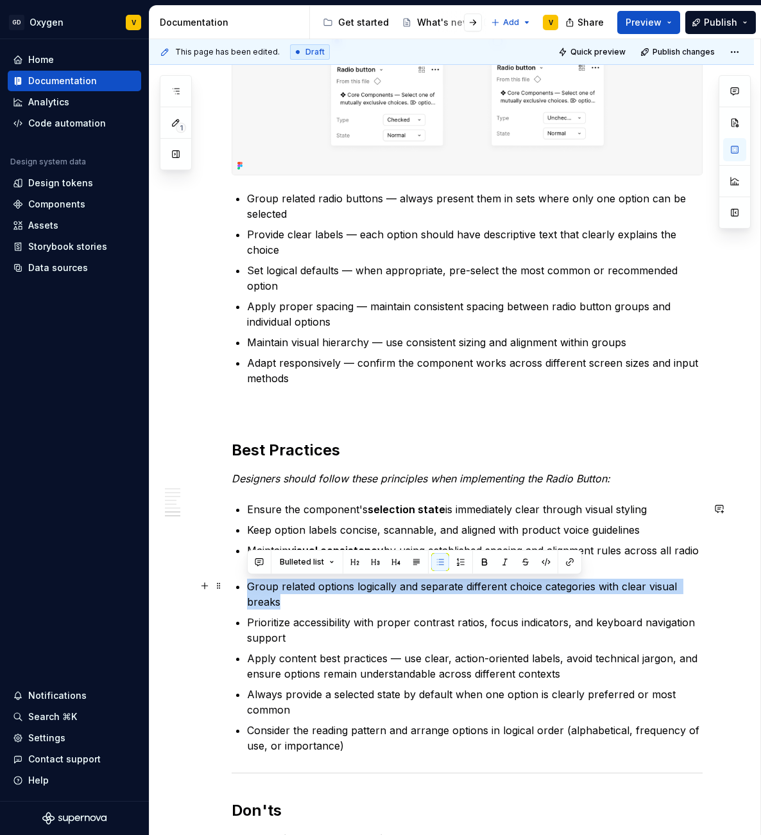
drag, startPoint x: 250, startPoint y: 587, endPoint x: 300, endPoint y: 601, distance: 52.6
click at [300, 601] on p "Group related options logically and separate different choice categories with c…" at bounding box center [475, 593] width 456 height 31
copy p "Group related options logically and separate different choice categories with c…"
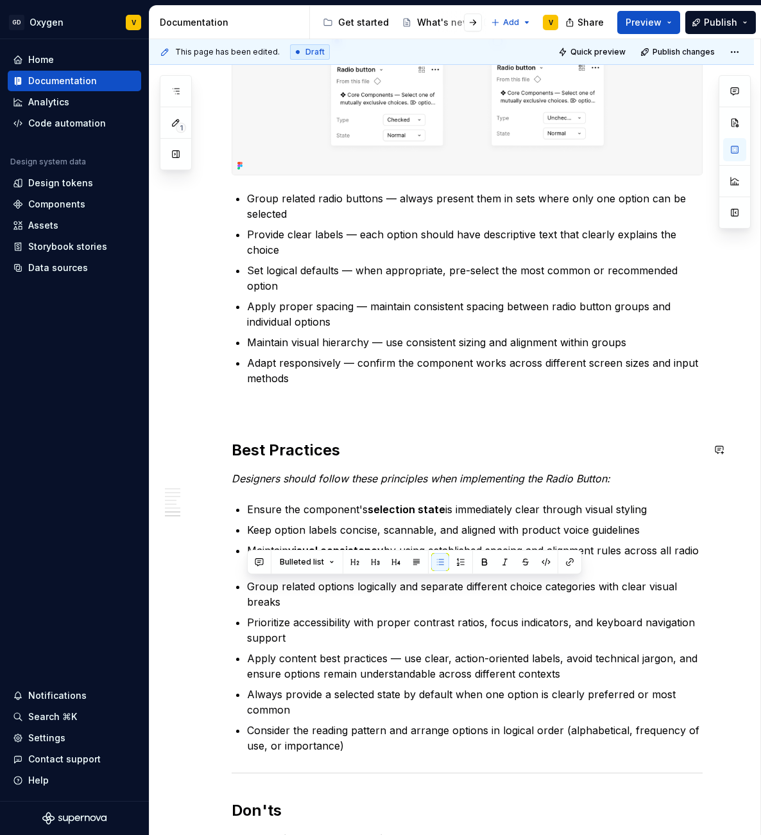
click at [372, 427] on div "Anatomy The Radio Button is made up of several parts that work together to crea…" at bounding box center [467, 82] width 471 height 2328
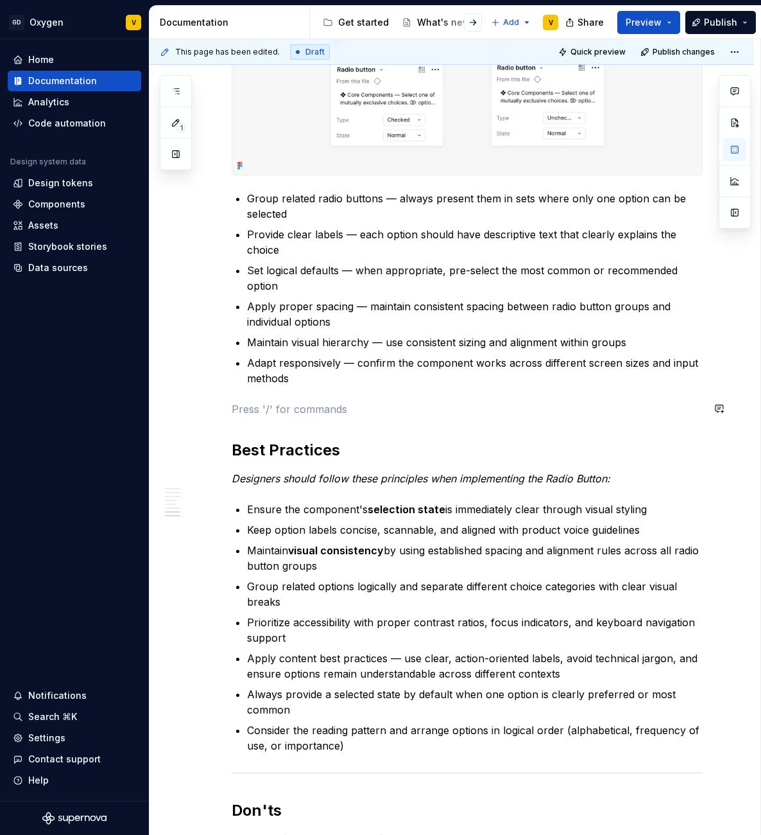
click at [308, 386] on div "Anatomy The Radio Button is made up of several parts that work together to crea…" at bounding box center [467, 82] width 471 height 2328
click at [284, 378] on p "Adapt responsively — confirm the component works across different screen sizes …" at bounding box center [475, 370] width 456 height 31
click at [293, 378] on p "Adapt responsively — confirm the component works across different screen sizes …" at bounding box center [475, 370] width 456 height 31
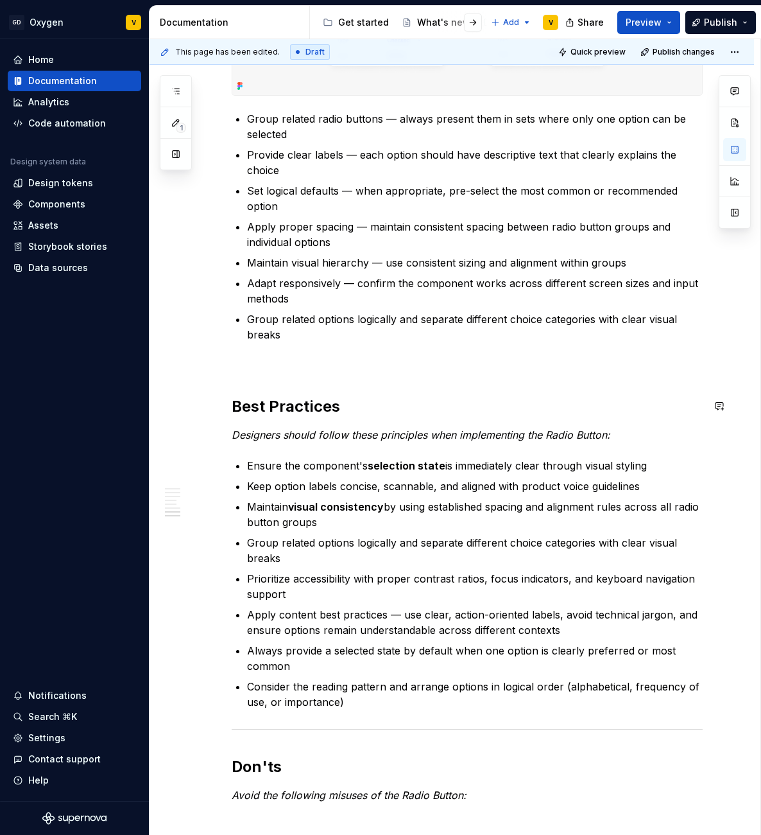
scroll to position [1430, 0]
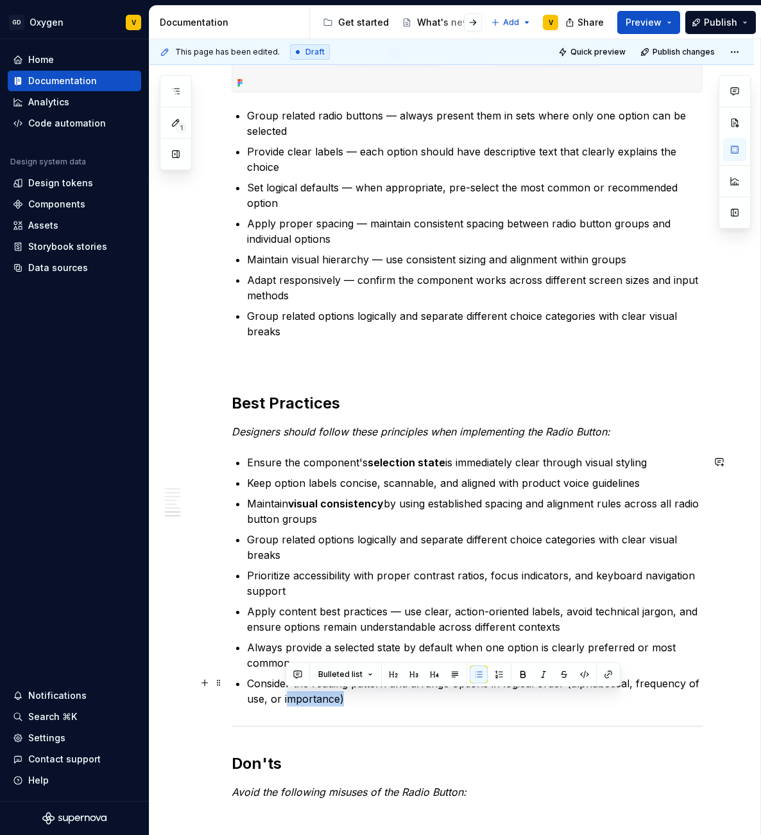
drag, startPoint x: 349, startPoint y: 709, endPoint x: 288, endPoint y: 697, distance: 62.1
click at [288, 697] on div "Anatomy The Radio Button is made up of several parts that work together to crea…" at bounding box center [467, 18] width 471 height 2364
click at [288, 697] on p "Consider the reading pattern and arrange options in logical order (alphabetical…" at bounding box center [475, 690] width 456 height 31
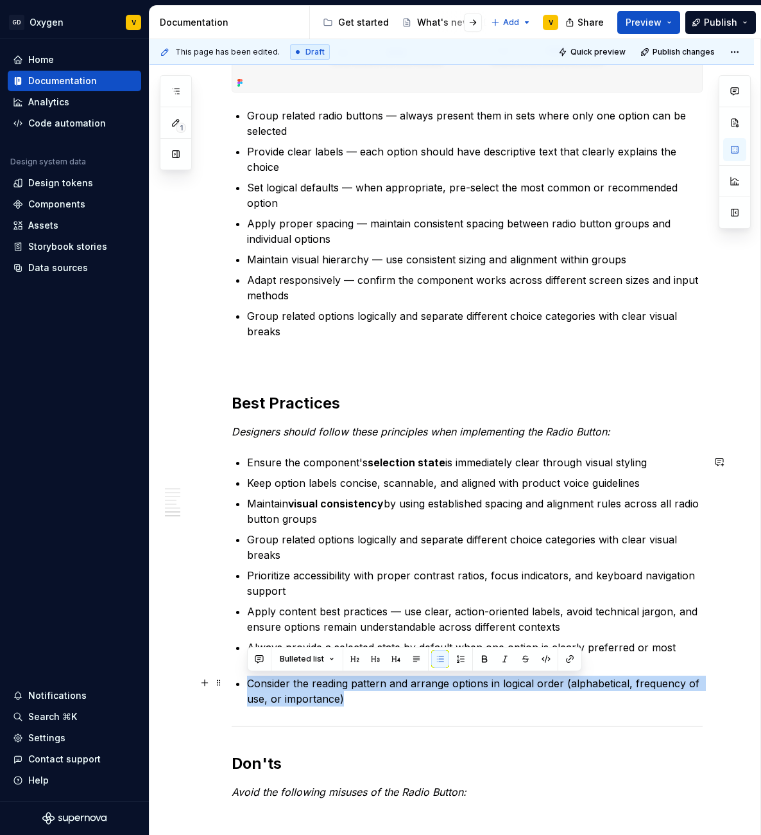
drag, startPoint x: 359, startPoint y: 698, endPoint x: 228, endPoint y: 680, distance: 132.2
click at [228, 680] on div "Anatomy The Radio Button is made up of several parts that work together to crea…" at bounding box center [452, 135] width 605 height 2661
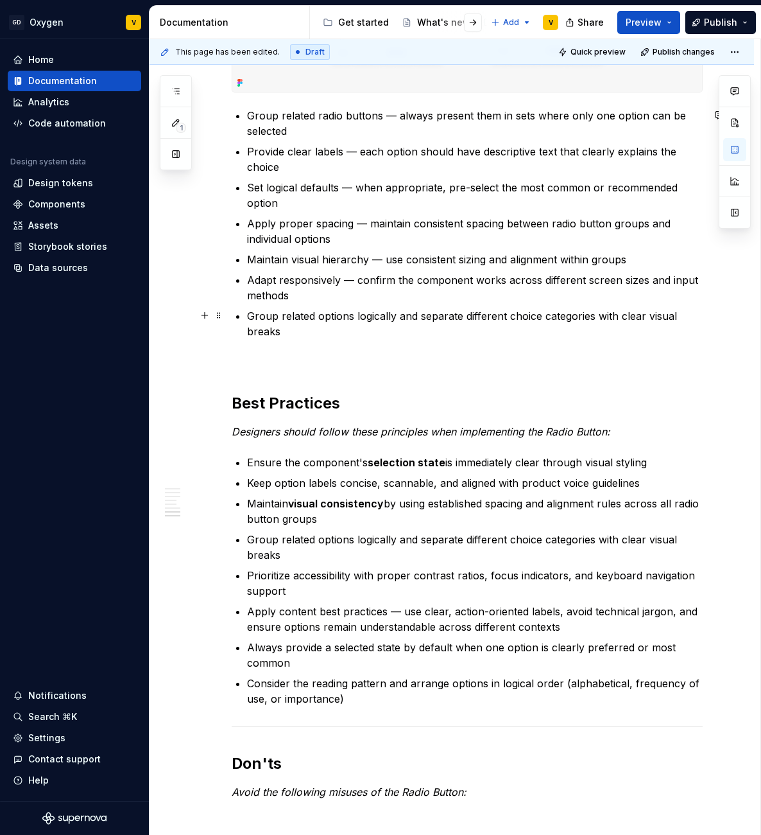
click at [304, 325] on p "Group related options logically and separate different choice categories with c…" at bounding box center [475, 323] width 456 height 31
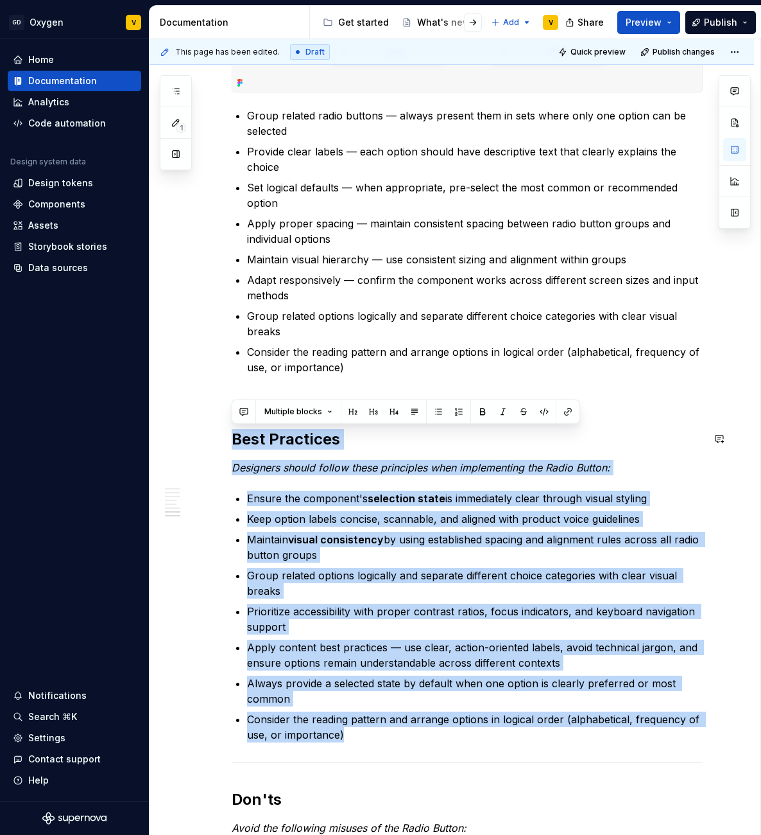
drag, startPoint x: 355, startPoint y: 731, endPoint x: 213, endPoint y: 426, distance: 336.3
click at [213, 426] on div "Anatomy The Radio Button is made up of several parts that work together to crea…" at bounding box center [452, 153] width 605 height 2697
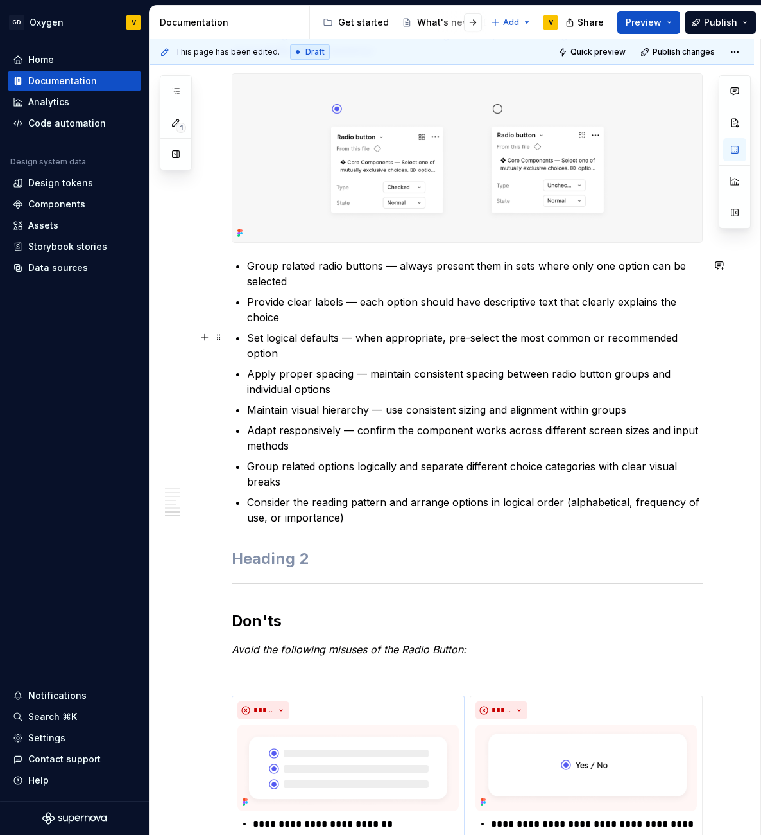
scroll to position [1279, 0]
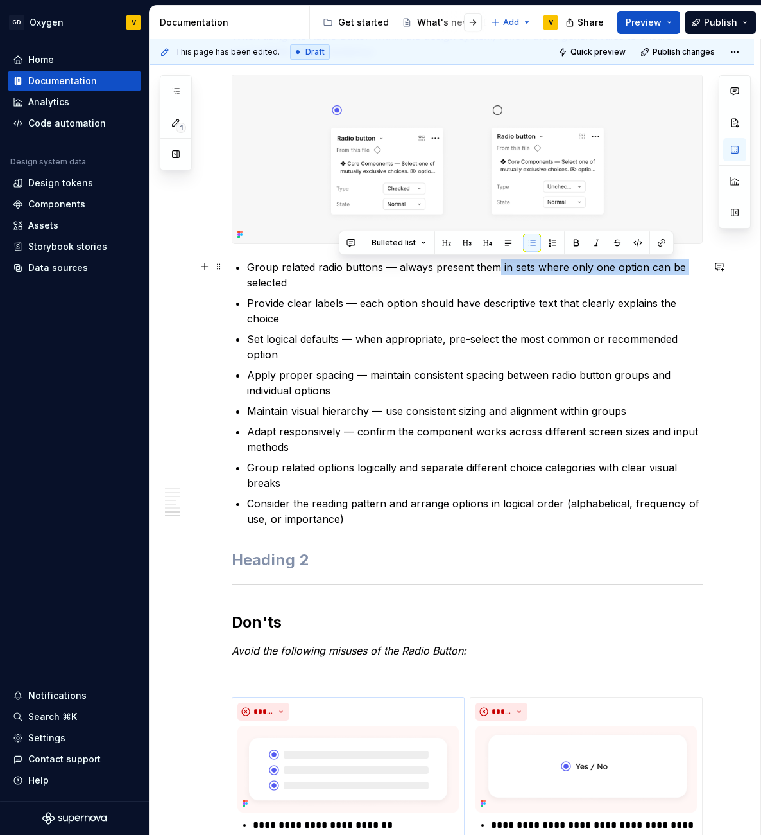
drag, startPoint x: 499, startPoint y: 267, endPoint x: 681, endPoint y: 262, distance: 181.7
click at [681, 262] on p "Group related radio buttons — always present them in sets where only one option…" at bounding box center [475, 274] width 456 height 31
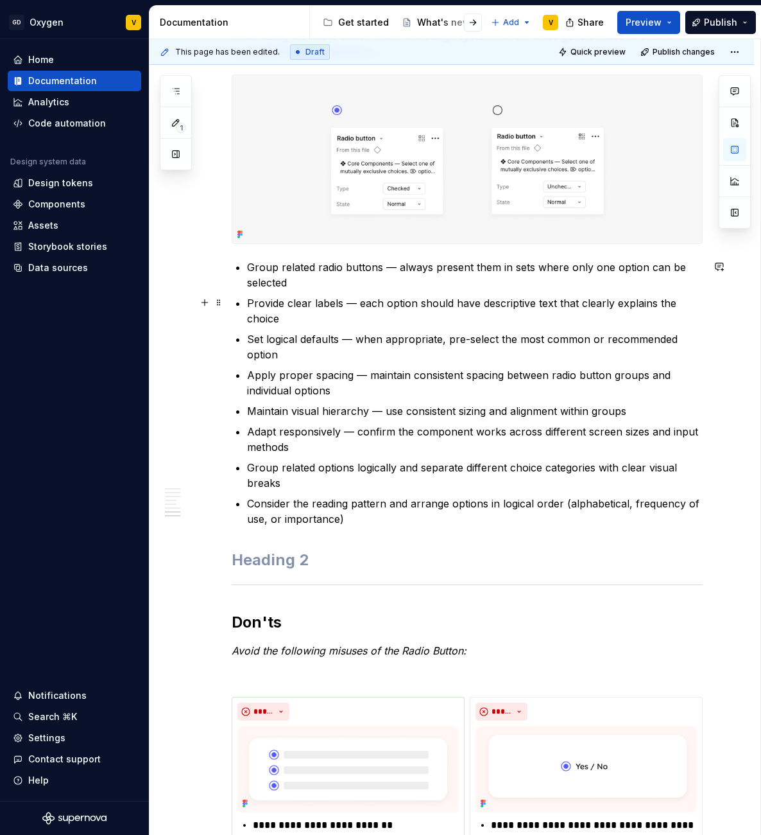
click at [347, 311] on p "Provide clear labels — each option should have descriptive text that clearly ex…" at bounding box center [475, 310] width 456 height 31
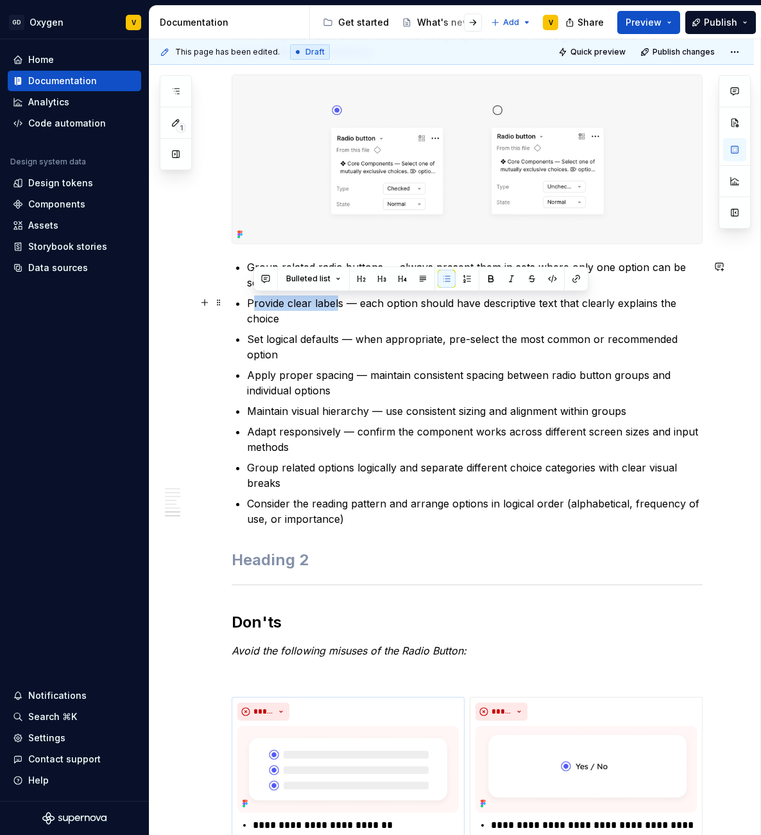
drag, startPoint x: 255, startPoint y: 309, endPoint x: 336, endPoint y: 304, distance: 81.0
click at [336, 304] on p "Provide clear labels — each option should have descriptive text that clearly ex…" at bounding box center [475, 310] width 456 height 31
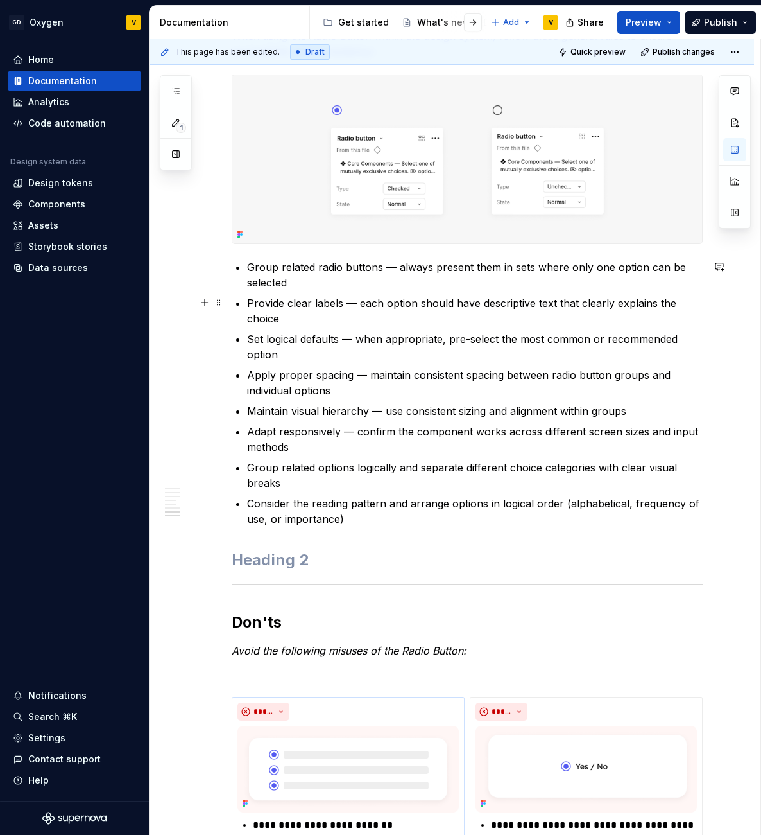
click at [334, 318] on p "Provide clear labels — each option should have descriptive text that clearly ex…" at bounding box center [475, 310] width 456 height 31
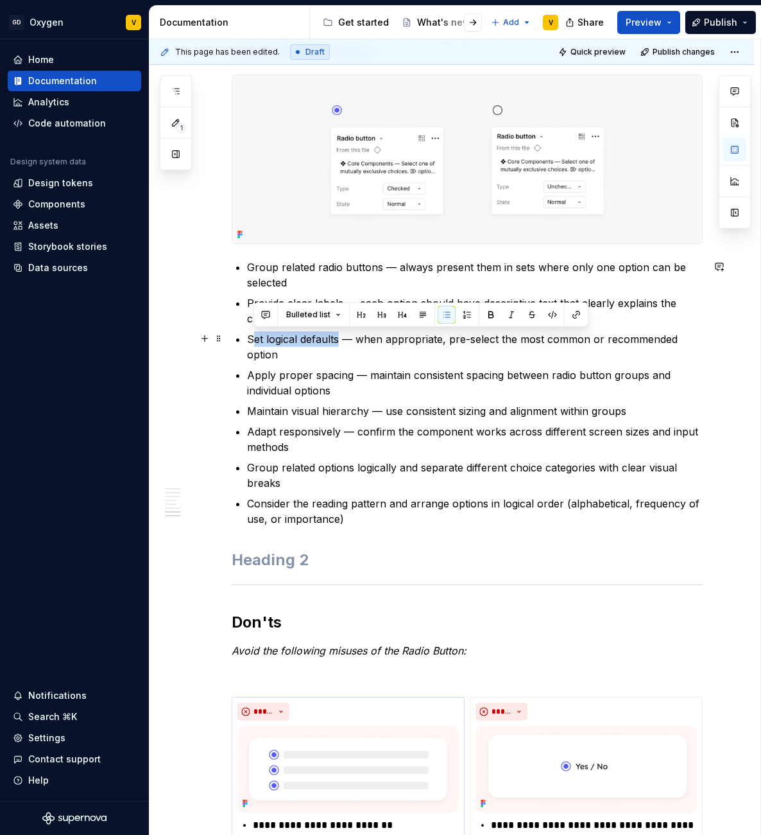
drag, startPoint x: 260, startPoint y: 339, endPoint x: 343, endPoint y: 340, distance: 82.8
click at [340, 340] on p "Set logical defaults — when appropriate, pre-select the most common or recommen…" at bounding box center [475, 346] width 456 height 31
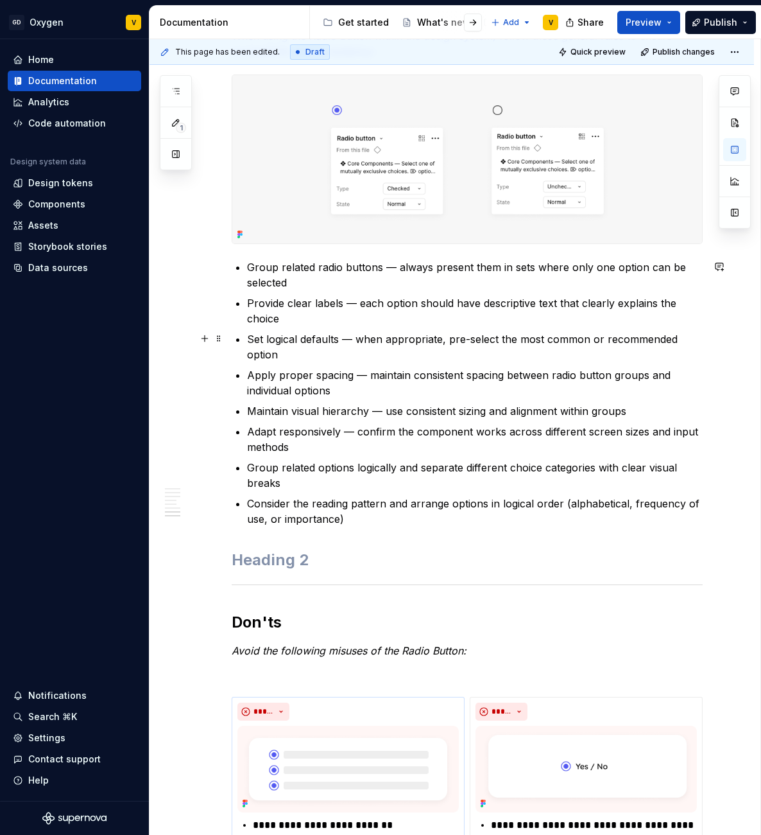
click at [345, 340] on p "Set logical defaults — when appropriate, pre-select the most common or recommen…" at bounding box center [475, 346] width 456 height 31
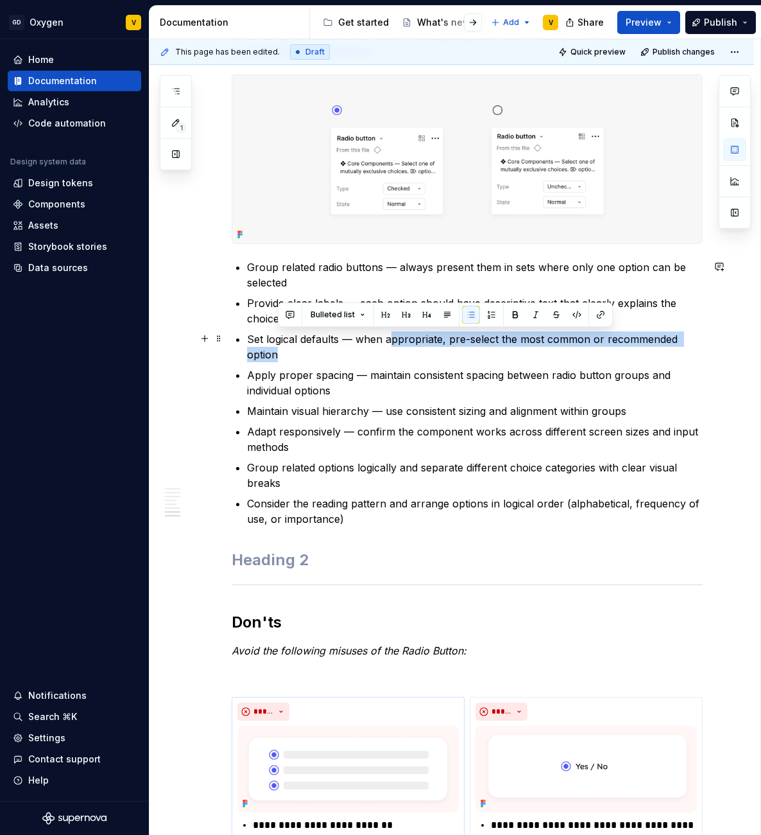
drag, startPoint x: 394, startPoint y: 342, endPoint x: 670, endPoint y: 350, distance: 276.8
click at [670, 350] on p "Set logical defaults — when appropriate, pre-select the most common or recommen…" at bounding box center [475, 346] width 456 height 31
click at [338, 358] on p "Set logical defaults — when appropriate, pre-select the most common or recommen…" at bounding box center [475, 346] width 456 height 31
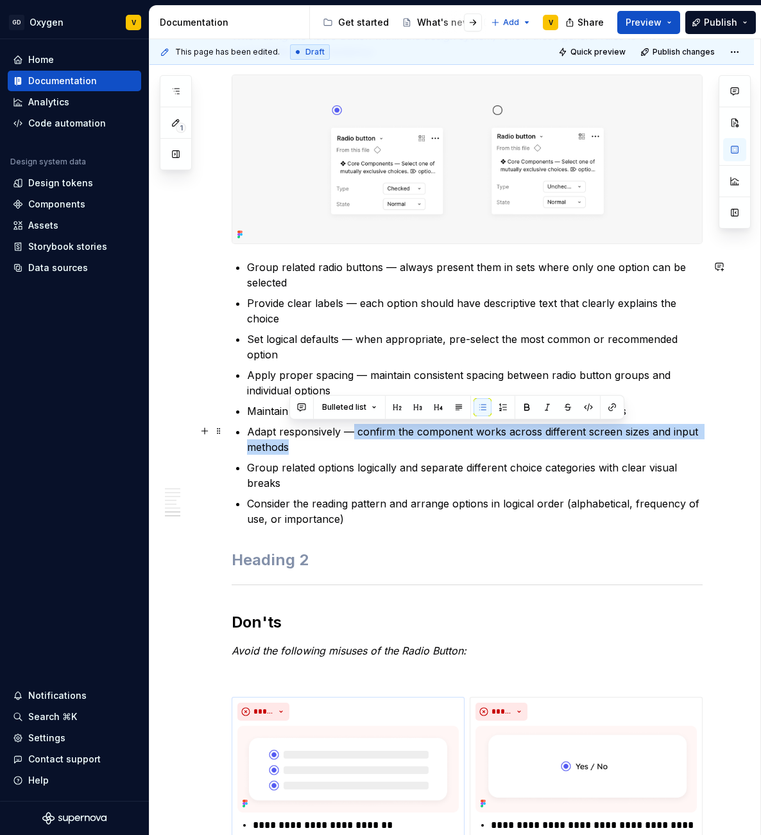
drag, startPoint x: 360, startPoint y: 430, endPoint x: 426, endPoint y: 443, distance: 67.4
click at [426, 443] on p "Adapt responsively — confirm the component works across different screen sizes …" at bounding box center [475, 439] width 456 height 31
click at [444, 449] on p "Adapt responsively — confirm the component works across different screen sizes …" at bounding box center [475, 439] width 456 height 31
drag, startPoint x: 298, startPoint y: 449, endPoint x: 239, endPoint y: 430, distance: 61.3
click at [247, 430] on li "Adapt responsively — confirm the component works across different screen sizes …" at bounding box center [475, 439] width 456 height 31
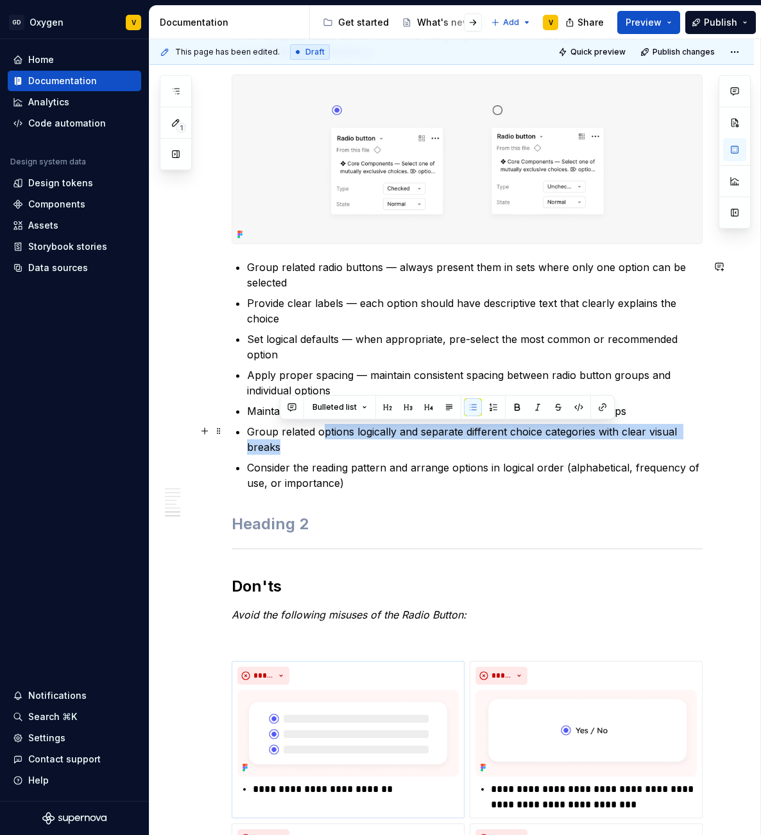
drag, startPoint x: 320, startPoint y: 433, endPoint x: 374, endPoint y: 442, distance: 55.4
click at [374, 442] on p "Group related options logically and separate different choice categories with c…" at bounding box center [475, 439] width 456 height 31
click at [303, 444] on p "Group related options logically and separate different choice categories with c…" at bounding box center [475, 439] width 456 height 31
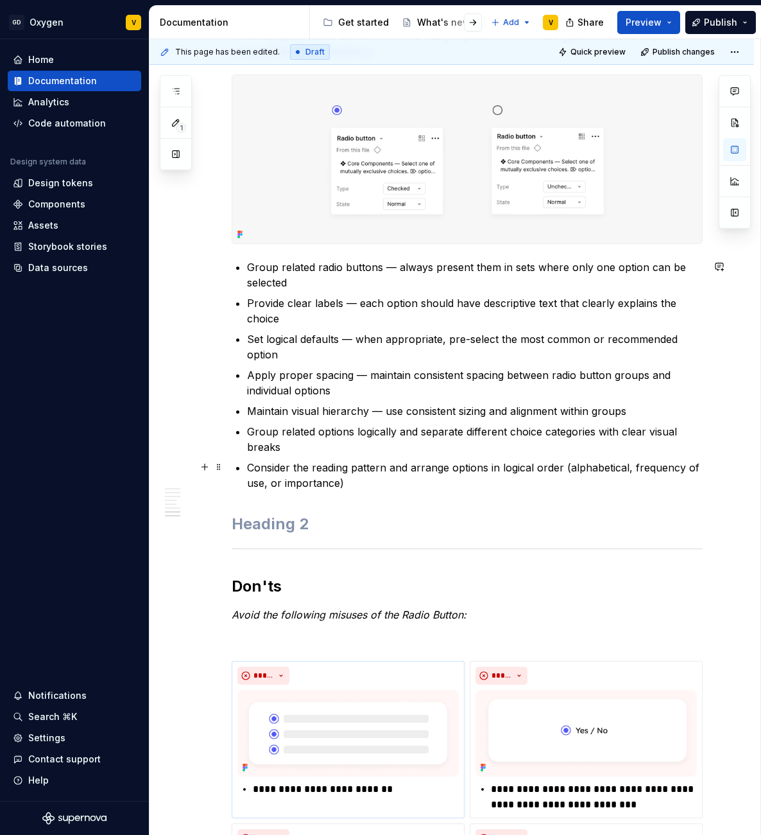
drag, startPoint x: 353, startPoint y: 481, endPoint x: 335, endPoint y: 480, distance: 18.0
click at [344, 480] on p "Consider the reading pattern and arrange options in logical order (alphabetical…" at bounding box center [475, 475] width 456 height 31
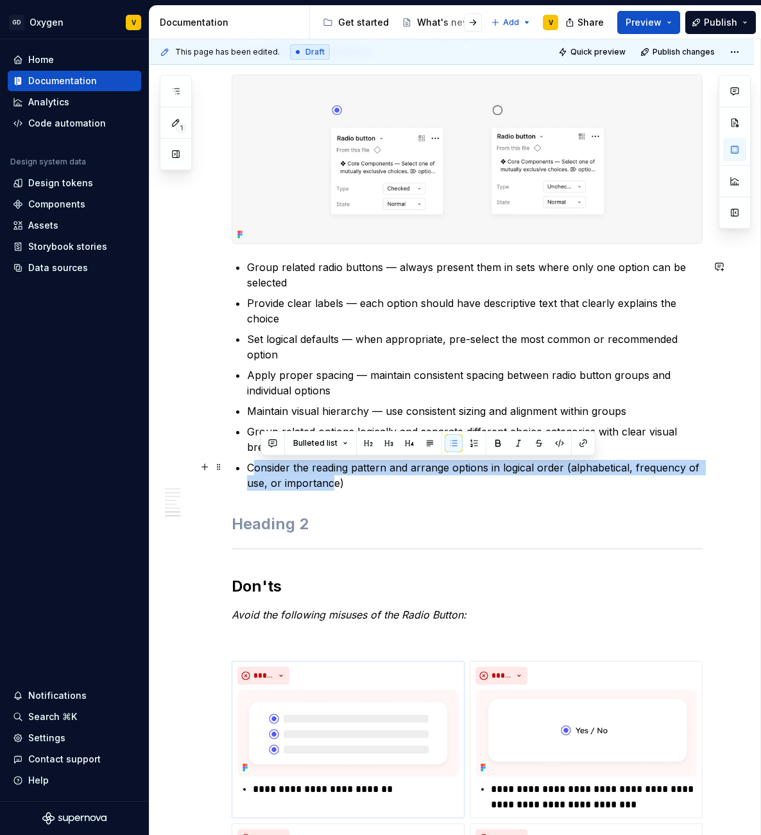
drag, startPoint x: 335, startPoint y: 480, endPoint x: 254, endPoint y: 461, distance: 83.0
click at [255, 461] on p "Consider the reading pattern and arrange options in logical order (alphabetical…" at bounding box center [475, 475] width 456 height 31
click at [253, 462] on p "Consider the reading pattern and arrange options in logical order (alphabetical…" at bounding box center [475, 475] width 456 height 31
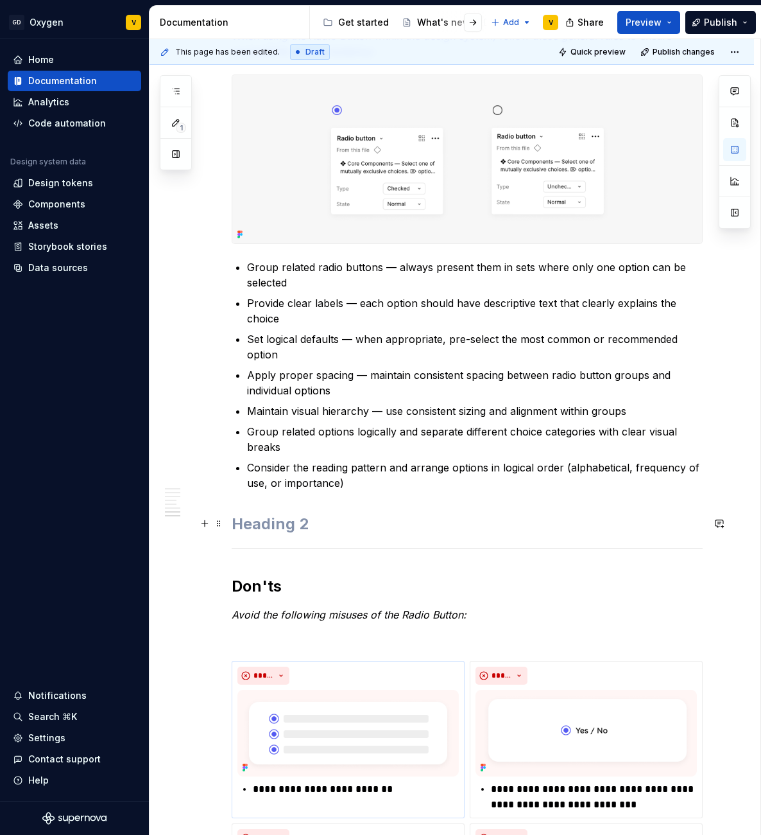
click at [299, 516] on h2 at bounding box center [467, 524] width 471 height 21
click at [216, 524] on span at bounding box center [219, 523] width 10 height 18
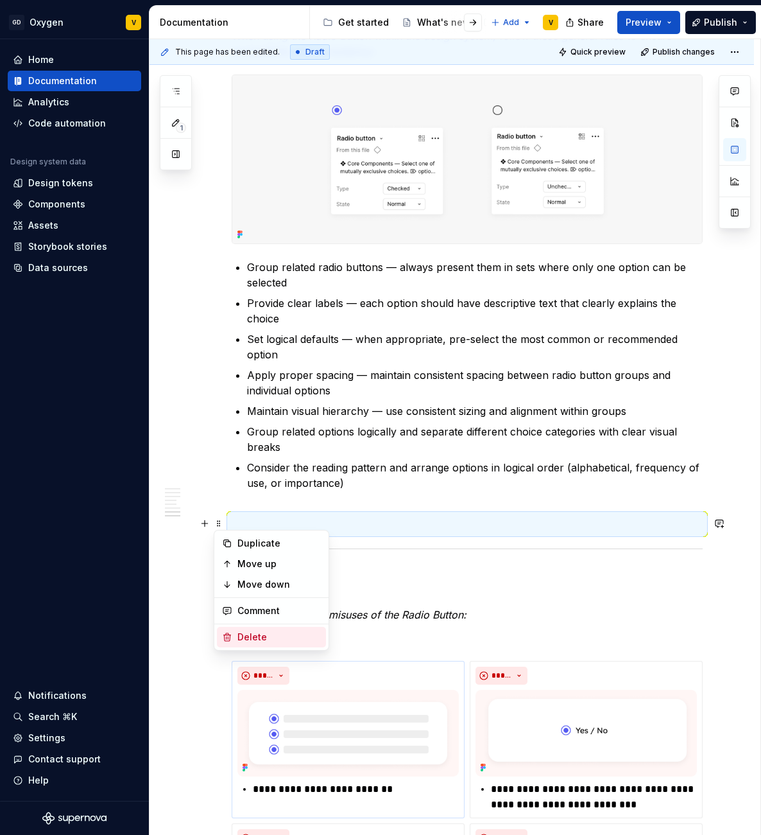
click at [272, 635] on div "Delete" at bounding box center [279, 636] width 83 height 13
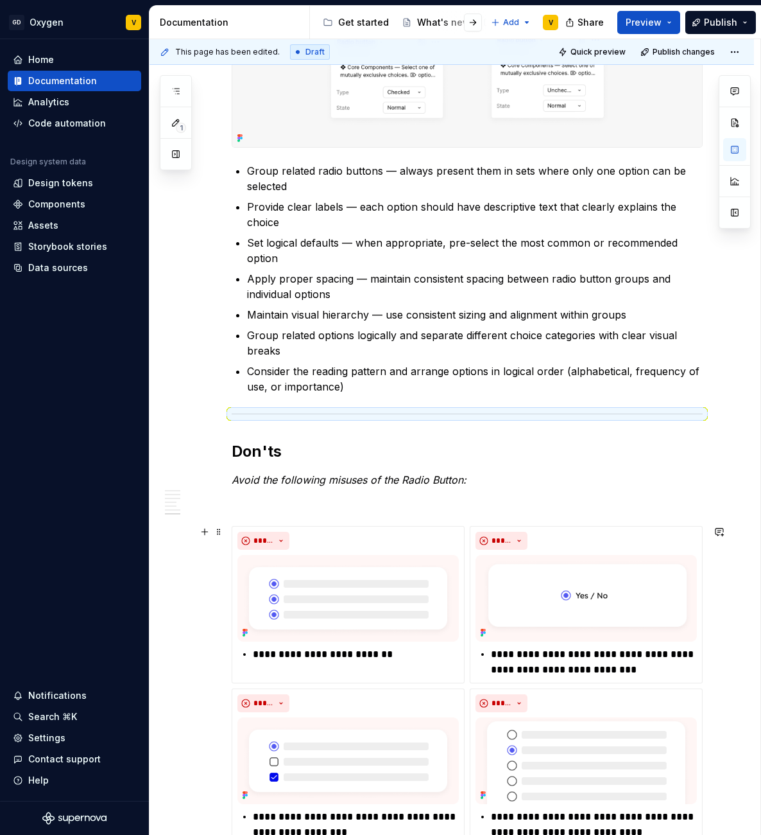
scroll to position [1446, 0]
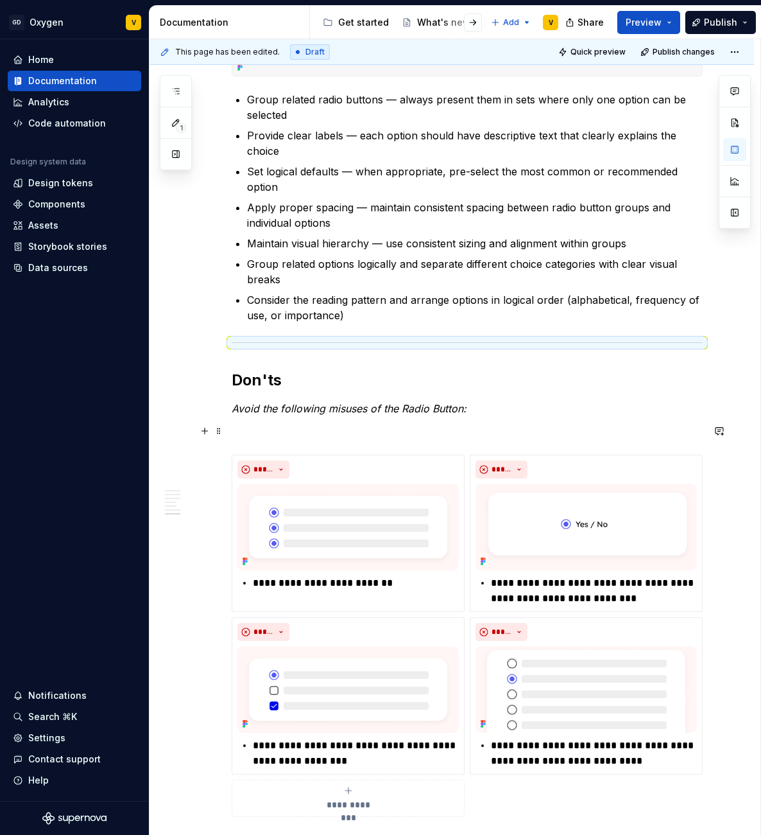
click at [256, 435] on p at bounding box center [467, 431] width 471 height 15
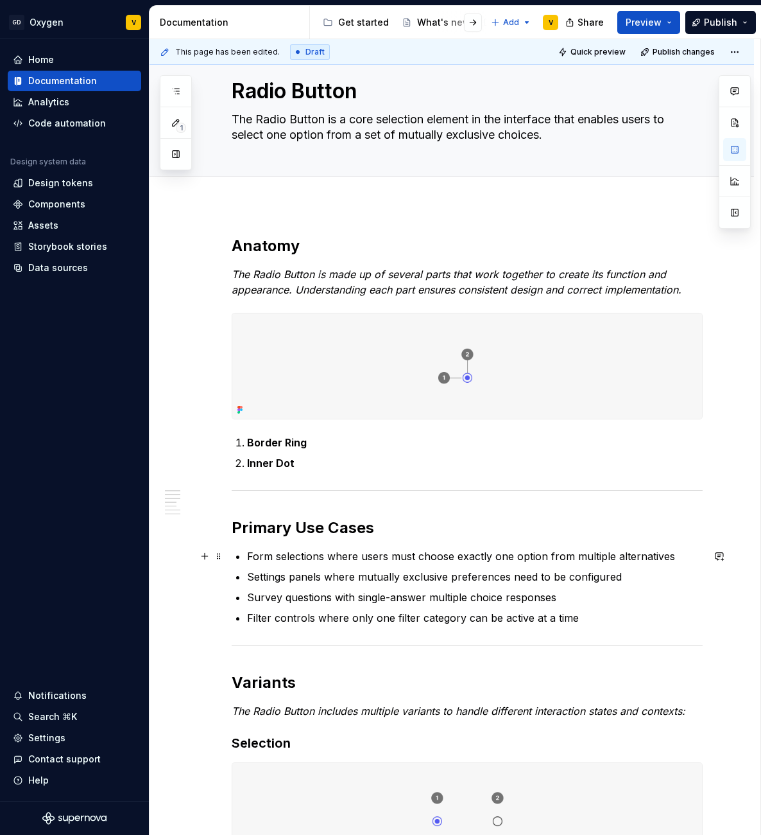
scroll to position [0, 0]
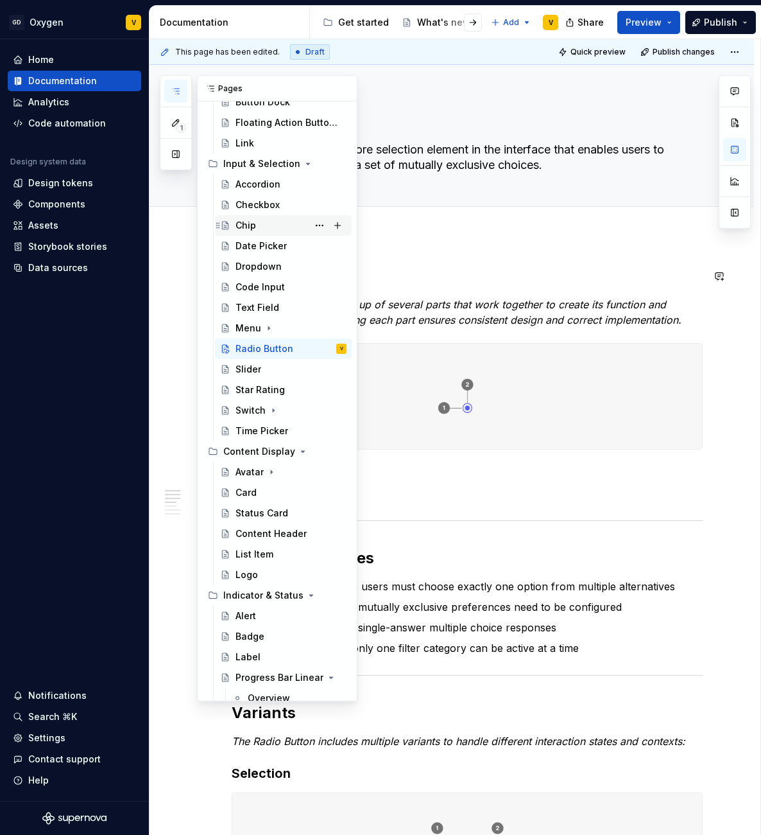
click at [257, 225] on div "Chip" at bounding box center [291, 225] width 111 height 18
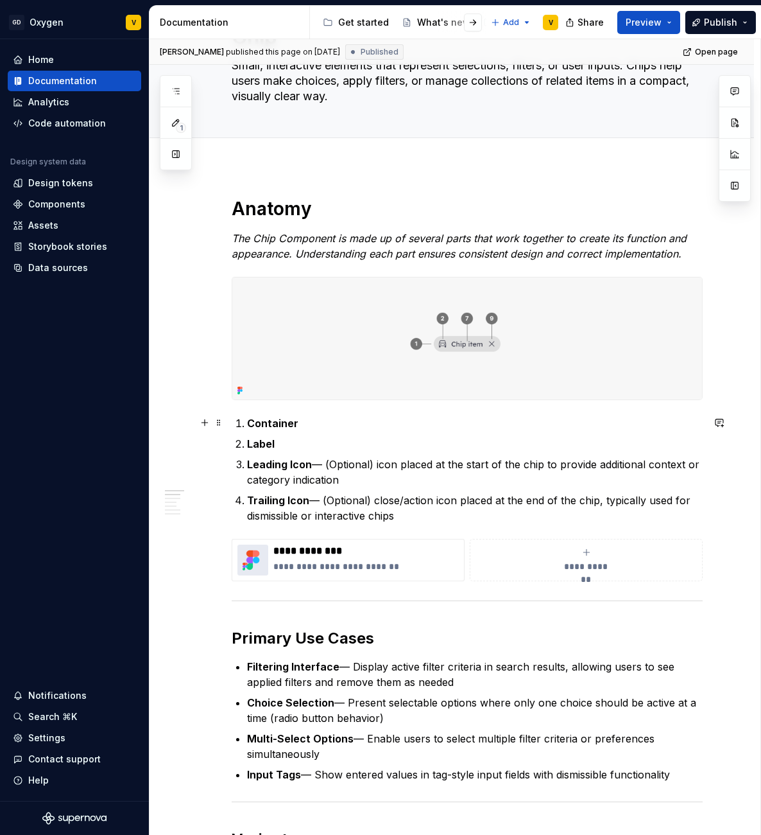
scroll to position [103, 0]
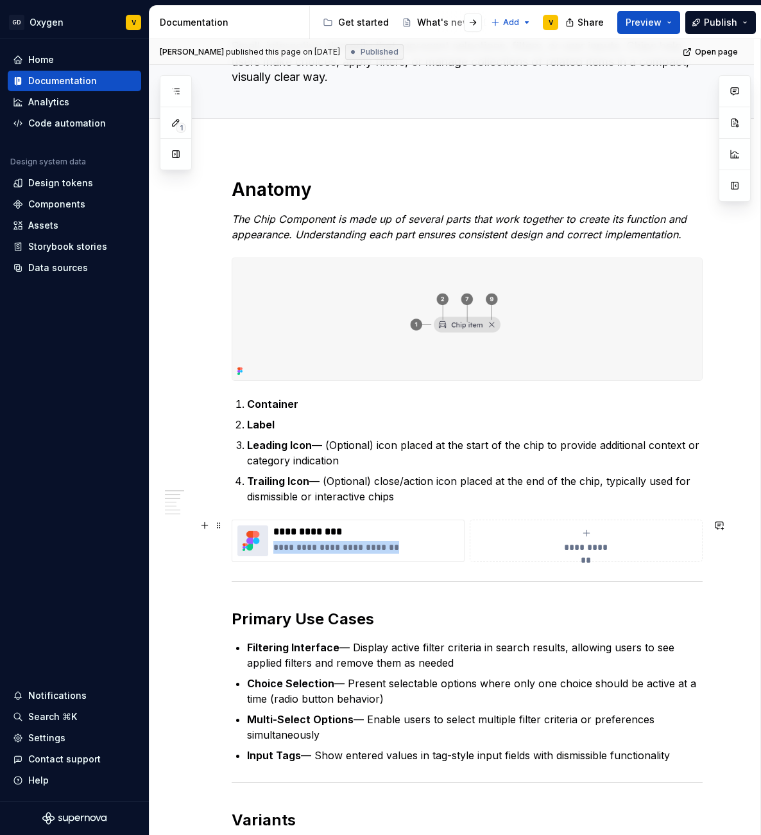
drag, startPoint x: 228, startPoint y: 513, endPoint x: 321, endPoint y: 565, distance: 106.6
click at [319, 562] on div "**********" at bounding box center [467, 540] width 471 height 42
click at [703, 560] on div "**********" at bounding box center [467, 540] width 471 height 42
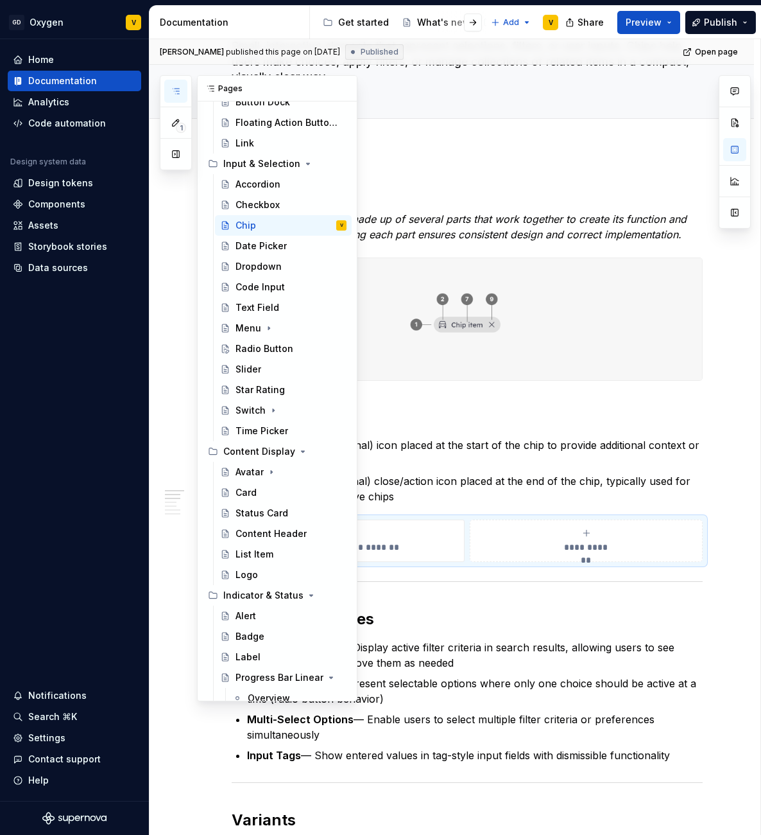
click at [177, 86] on icon "button" at bounding box center [176, 91] width 10 height 10
click at [264, 346] on div "Radio Button" at bounding box center [265, 348] width 58 height 13
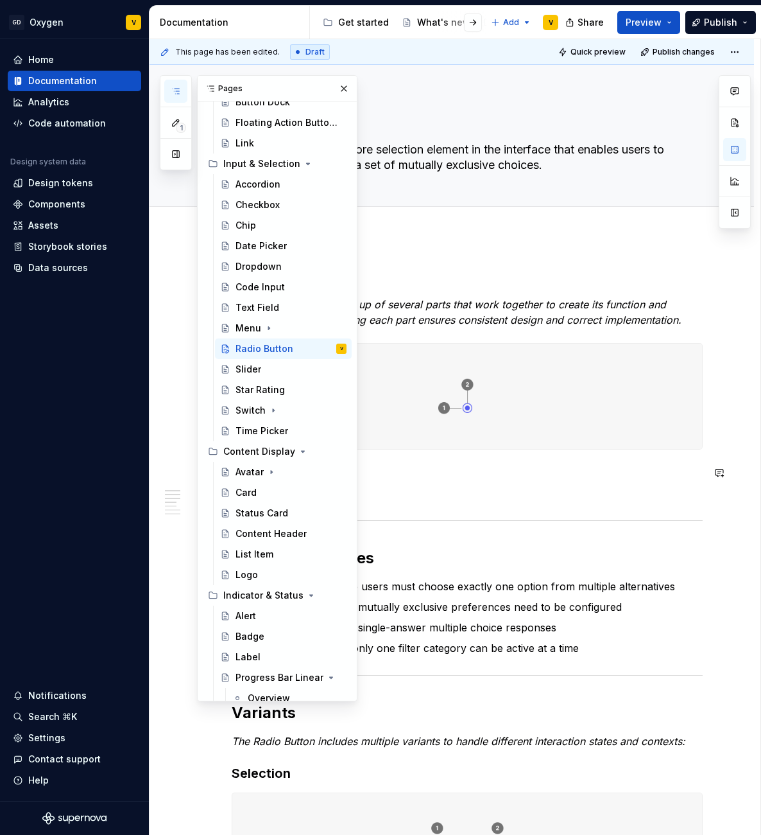
click at [441, 473] on p "Border Ring" at bounding box center [475, 472] width 456 height 15
click at [338, 85] on button "button" at bounding box center [344, 89] width 18 height 18
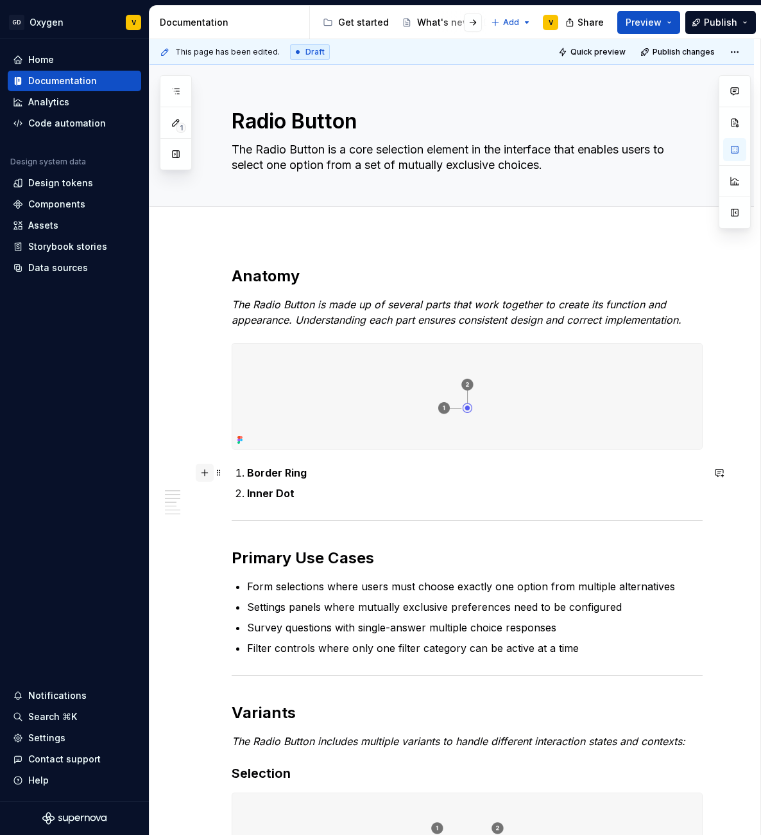
click at [206, 476] on button "button" at bounding box center [205, 472] width 18 height 18
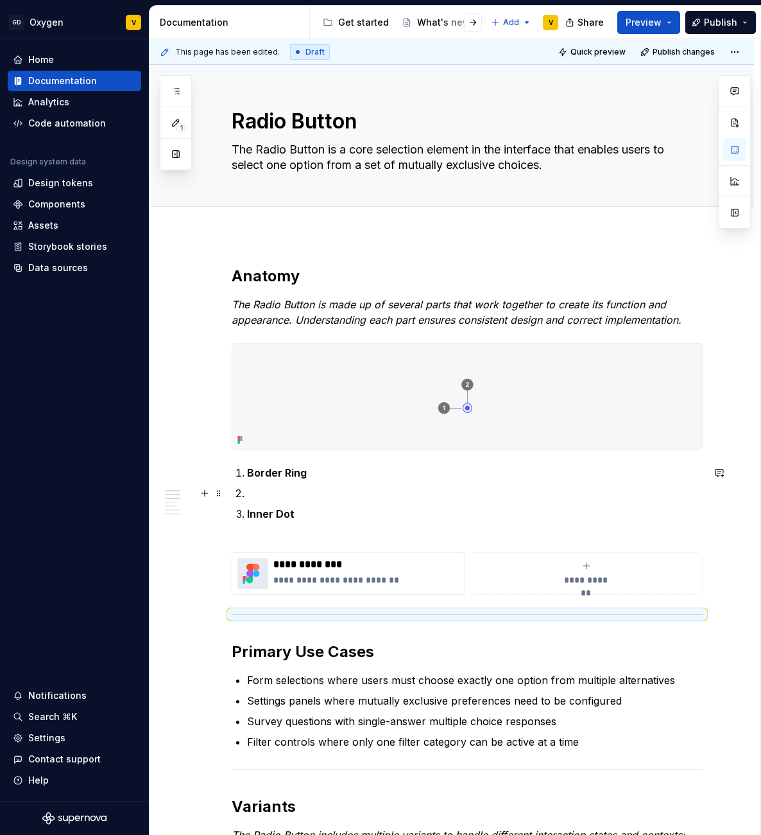
click at [275, 489] on p at bounding box center [475, 492] width 456 height 15
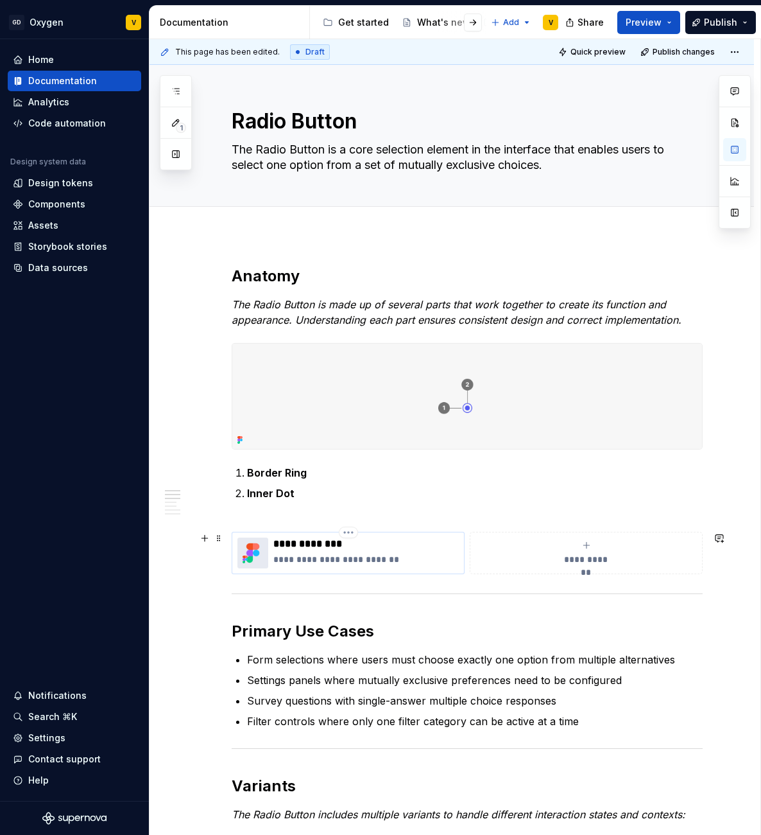
click at [419, 542] on p "**********" at bounding box center [366, 543] width 186 height 13
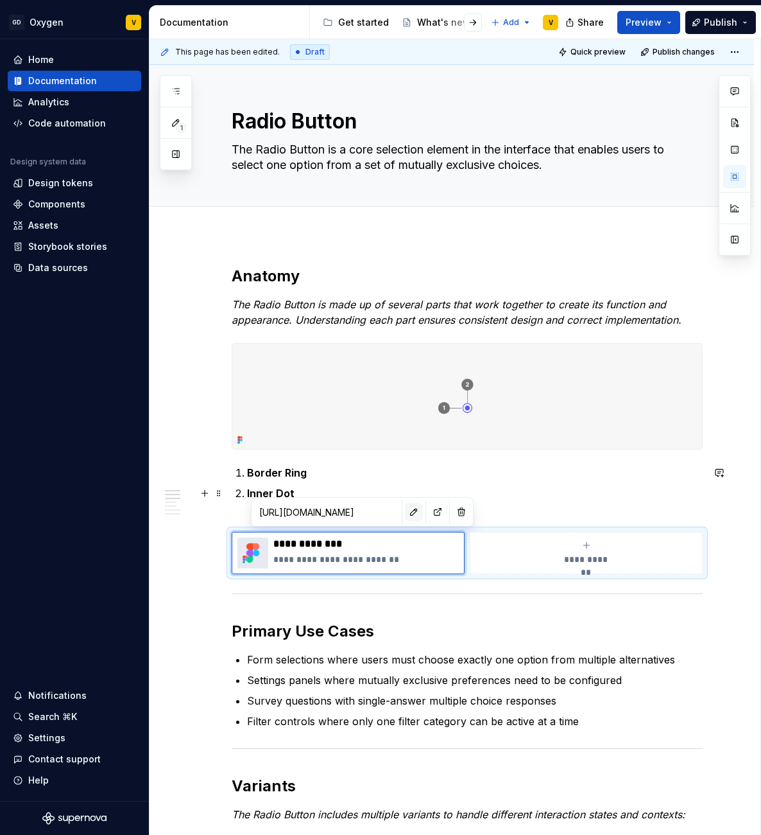
click at [405, 512] on button "button" at bounding box center [414, 512] width 18 height 18
type textarea "*"
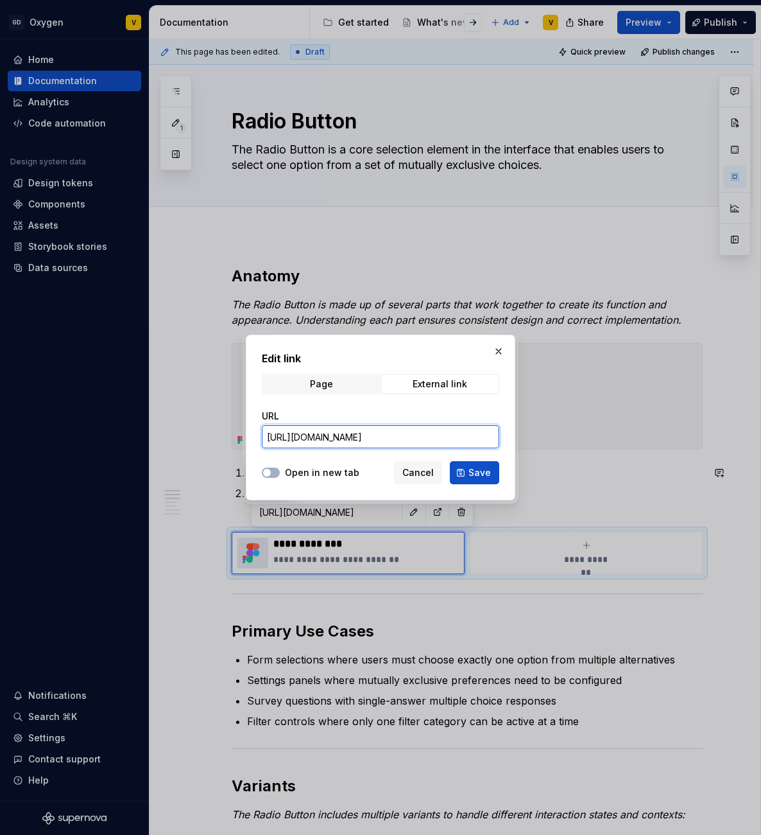
scroll to position [0, 582]
drag, startPoint x: 268, startPoint y: 437, endPoint x: 551, endPoint y: 440, distance: 282.5
click at [551, 440] on div "Edit link Page External link URL [URL][DOMAIN_NAME] Open in new tab Cancel Save" at bounding box center [380, 417] width 761 height 835
click at [273, 475] on button "Open in new tab" at bounding box center [271, 472] width 18 height 10
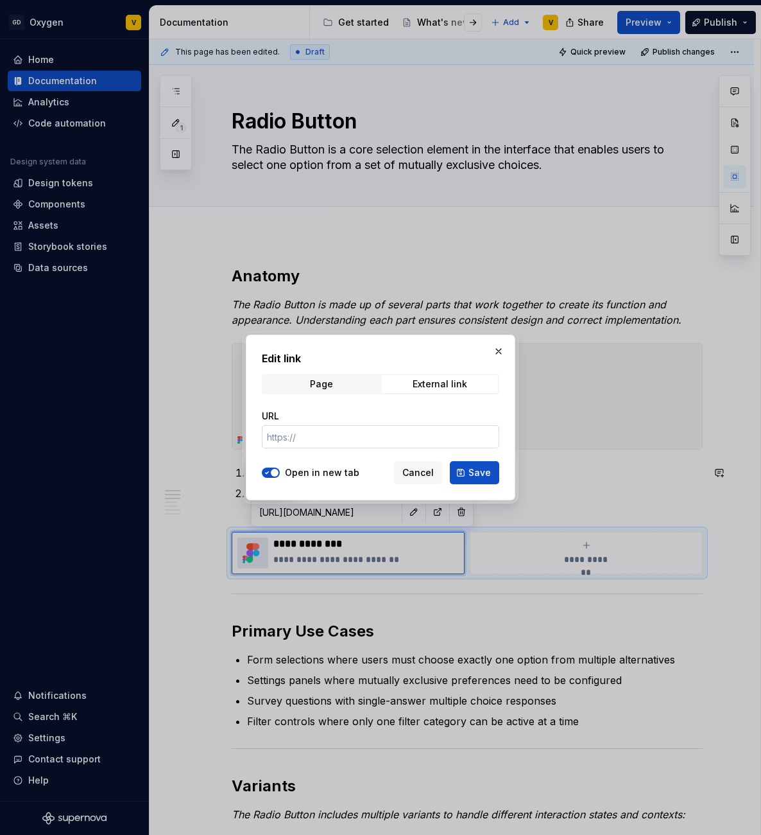
click at [289, 437] on input "URL" at bounding box center [381, 436] width 238 height 23
paste input "[URL][DOMAIN_NAME]"
type input "[URL][DOMAIN_NAME]"
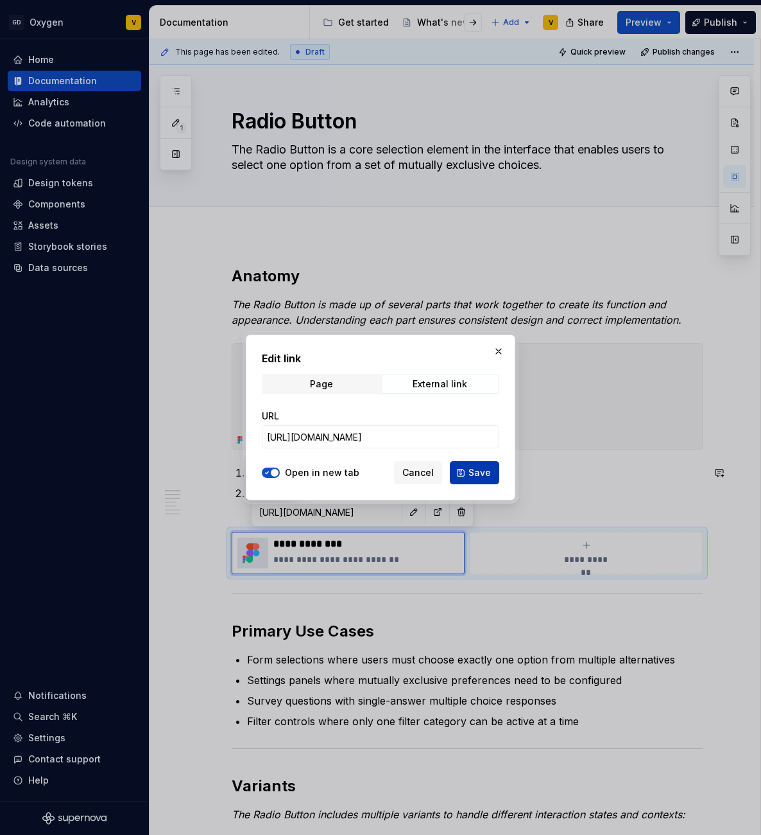
click at [493, 468] on button "Save" at bounding box center [474, 472] width 49 height 23
type textarea "*"
type input "[URL][DOMAIN_NAME]"
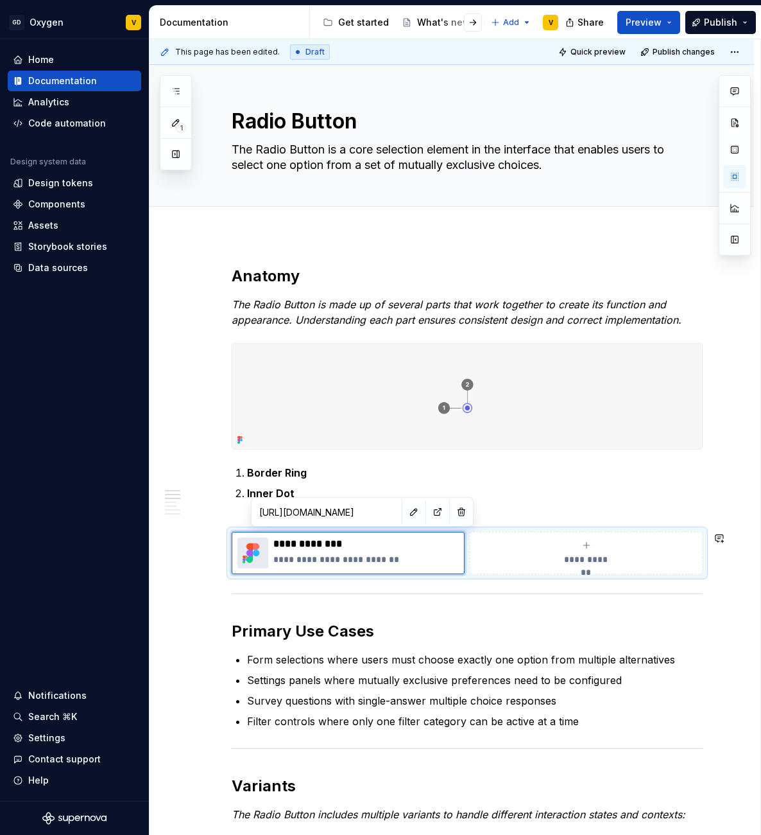
click at [347, 533] on html "GD Oxygen V Home Documentation Analytics Code automation Design system data Des…" at bounding box center [380, 417] width 761 height 835
click at [386, 512] on html "GD Oxygen V Home Documentation Analytics Code automation Design system data Des…" at bounding box center [380, 417] width 761 height 835
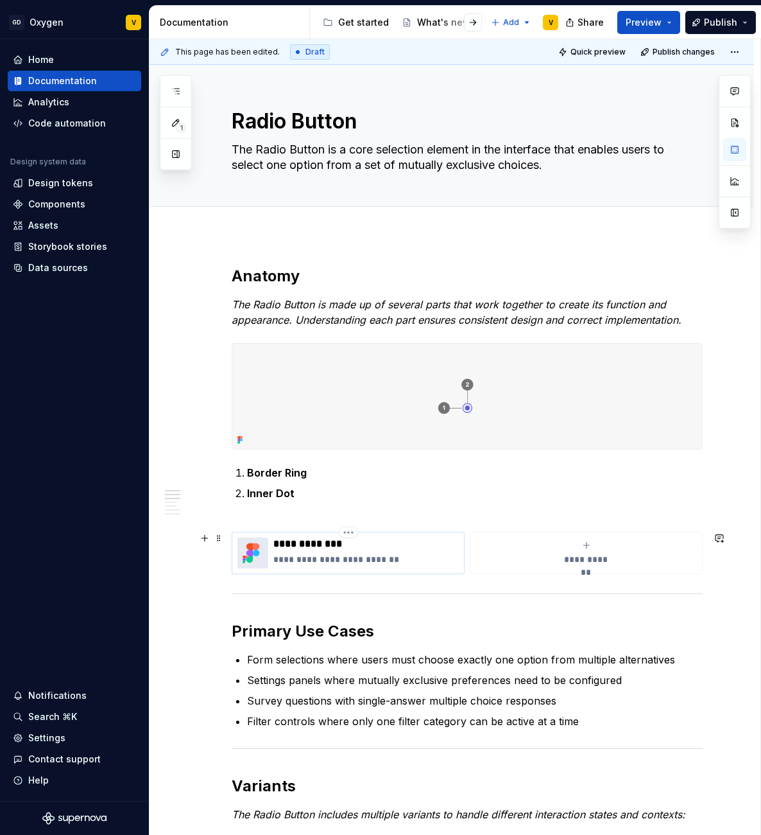
click at [358, 541] on p "**********" at bounding box center [366, 543] width 186 height 13
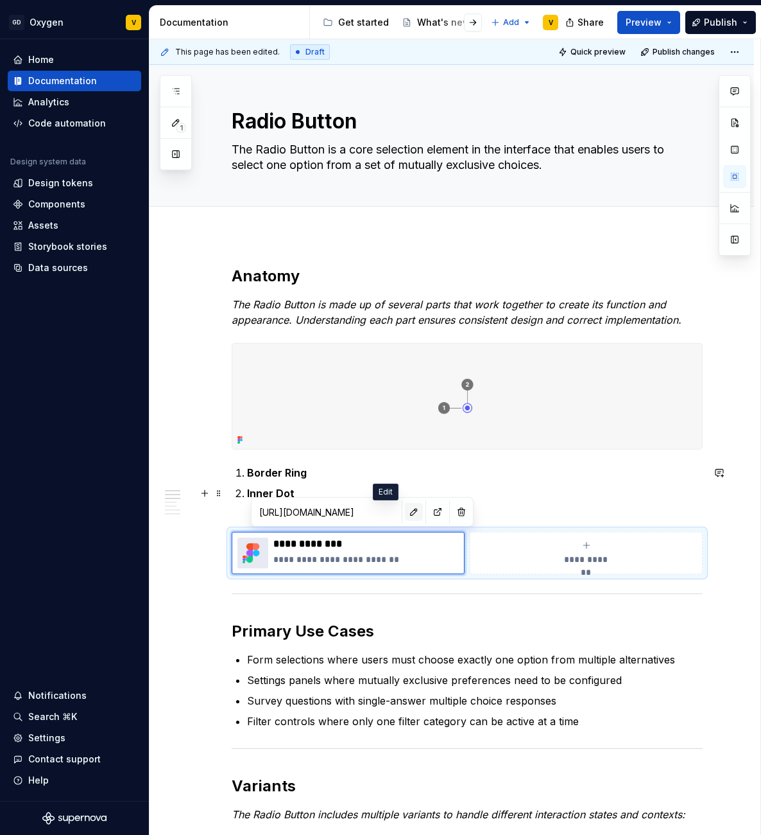
click at [405, 514] on button "button" at bounding box center [414, 512] width 18 height 18
type textarea "*"
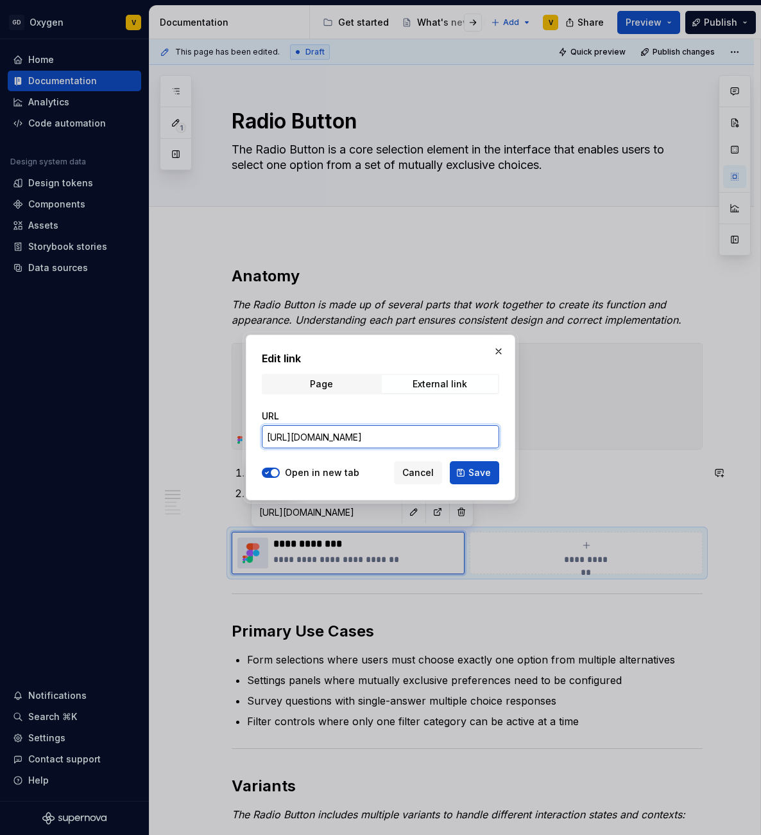
scroll to position [0, 585]
drag, startPoint x: 266, startPoint y: 437, endPoint x: 553, endPoint y: 442, distance: 287.0
click at [553, 442] on div "Edit link Page External link URL [URL][DOMAIN_NAME] Open in new tab Cancel Save" at bounding box center [380, 417] width 761 height 835
paste input "[URL][DOMAIN_NAME]"
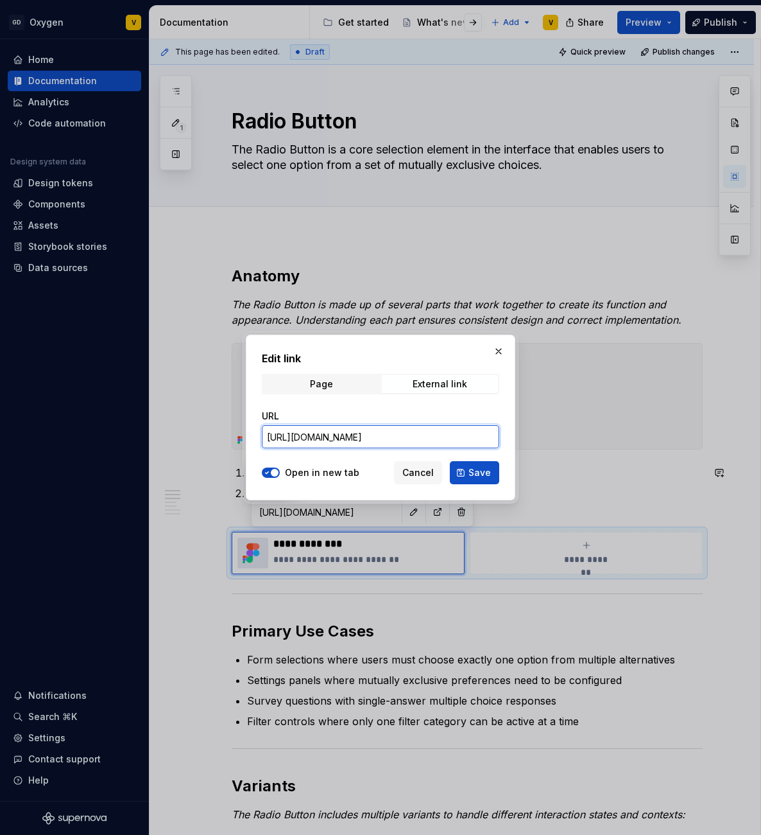
scroll to position [0, 583]
type input "[URL][DOMAIN_NAME]"
click at [461, 474] on button "Save" at bounding box center [474, 472] width 49 height 23
type textarea "*"
type input "[URL][DOMAIN_NAME]"
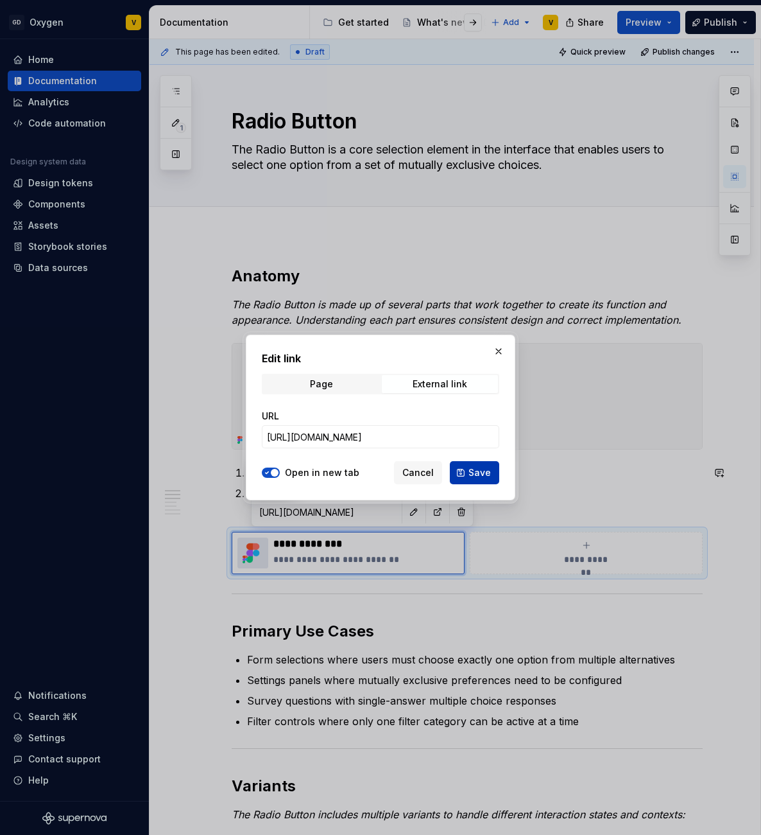
scroll to position [0, 0]
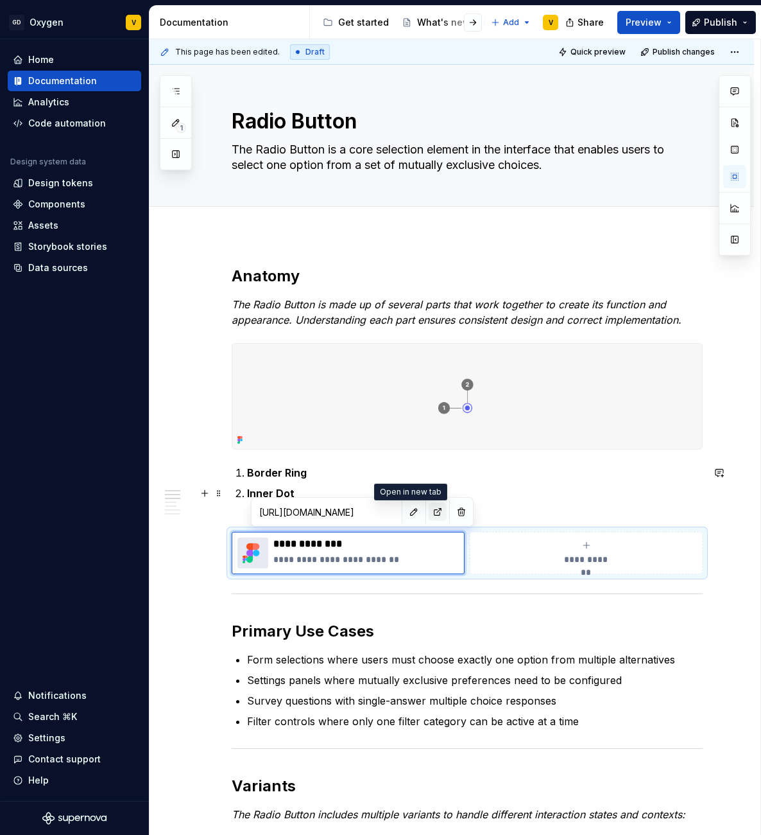
click at [429, 514] on button "button" at bounding box center [438, 512] width 18 height 18
click at [357, 555] on p "**********" at bounding box center [366, 559] width 186 height 13
click at [429, 509] on button "button" at bounding box center [438, 512] width 18 height 18
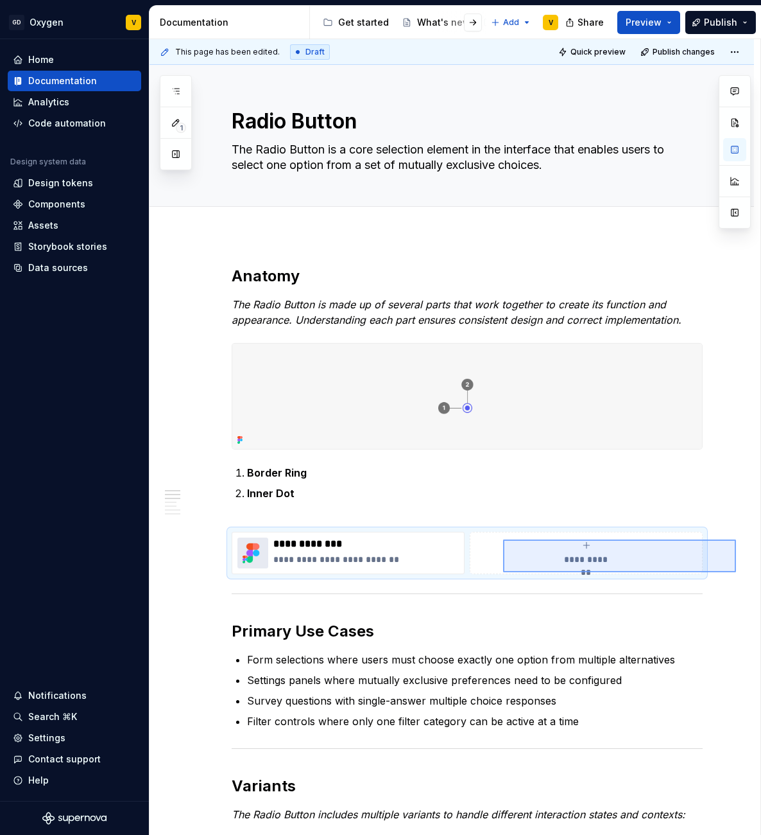
drag, startPoint x: 736, startPoint y: 572, endPoint x: 484, endPoint y: 542, distance: 254.0
click at [485, 542] on div "**********" at bounding box center [455, 437] width 611 height 796
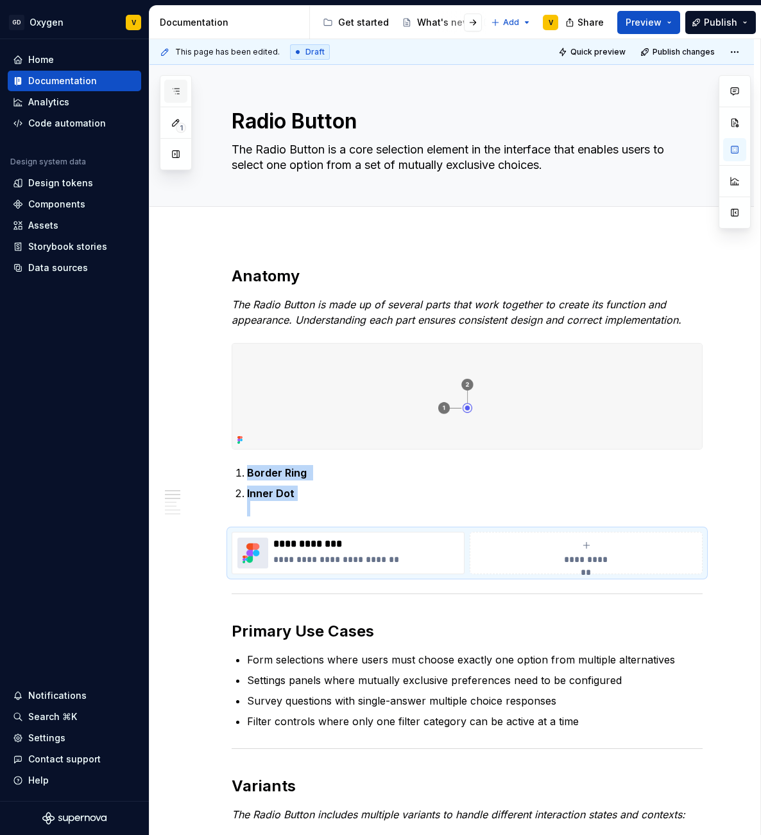
click at [178, 91] on icon "button" at bounding box center [176, 91] width 6 height 5
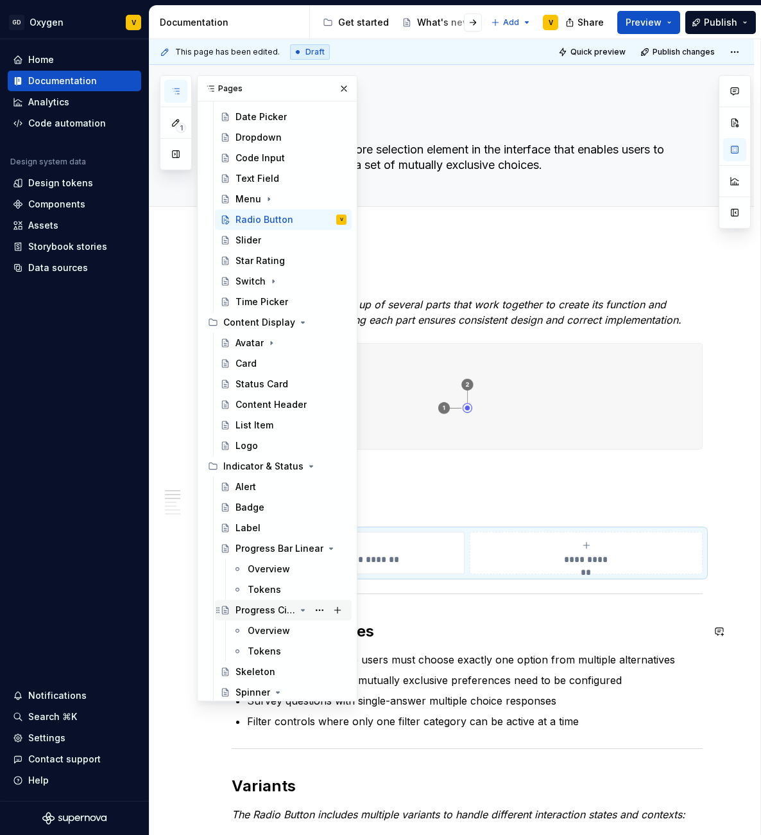
scroll to position [394, 0]
click at [301, 547] on div "Progress Bar Linear" at bounding box center [291, 547] width 111 height 18
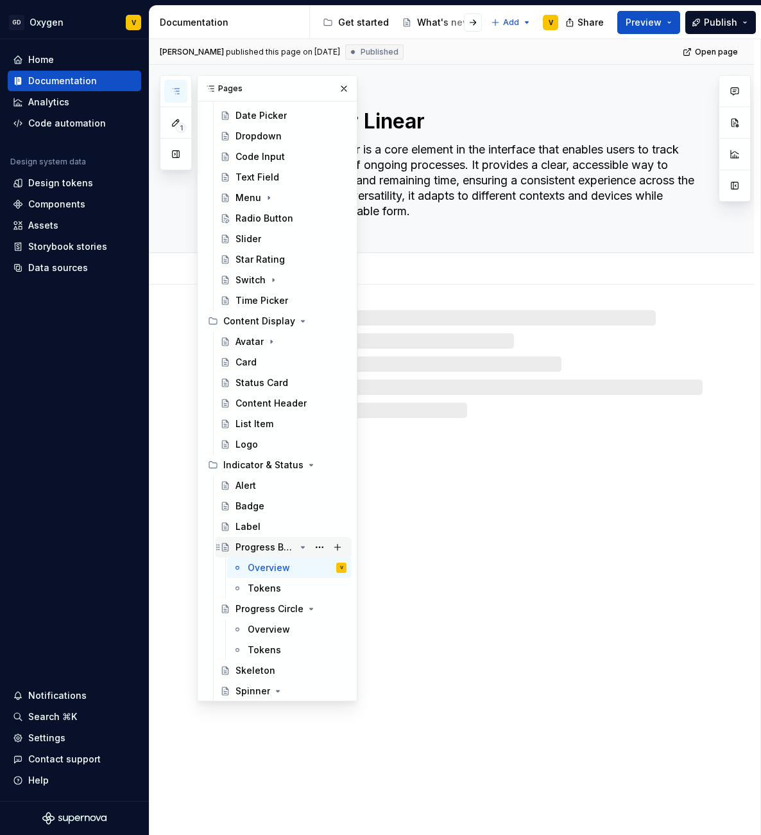
click at [302, 546] on icon "Page tree" at bounding box center [303, 546] width 3 height 1
click at [298, 566] on icon "Page tree" at bounding box center [303, 567] width 10 height 10
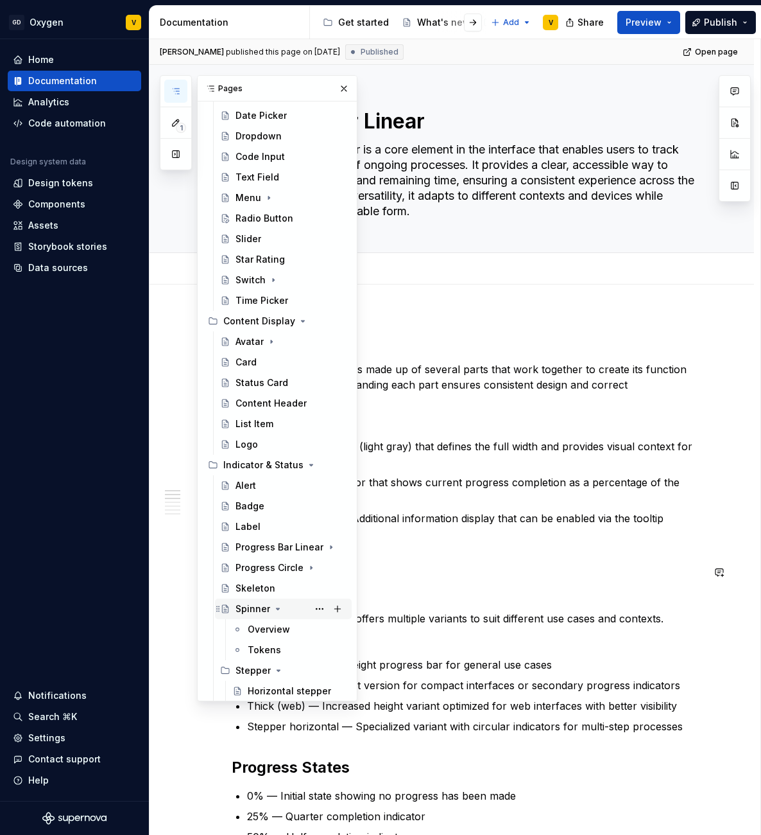
click at [275, 612] on icon "Page tree" at bounding box center [278, 608] width 10 height 10
click at [278, 628] on icon "Page tree" at bounding box center [278, 628] width 3 height 1
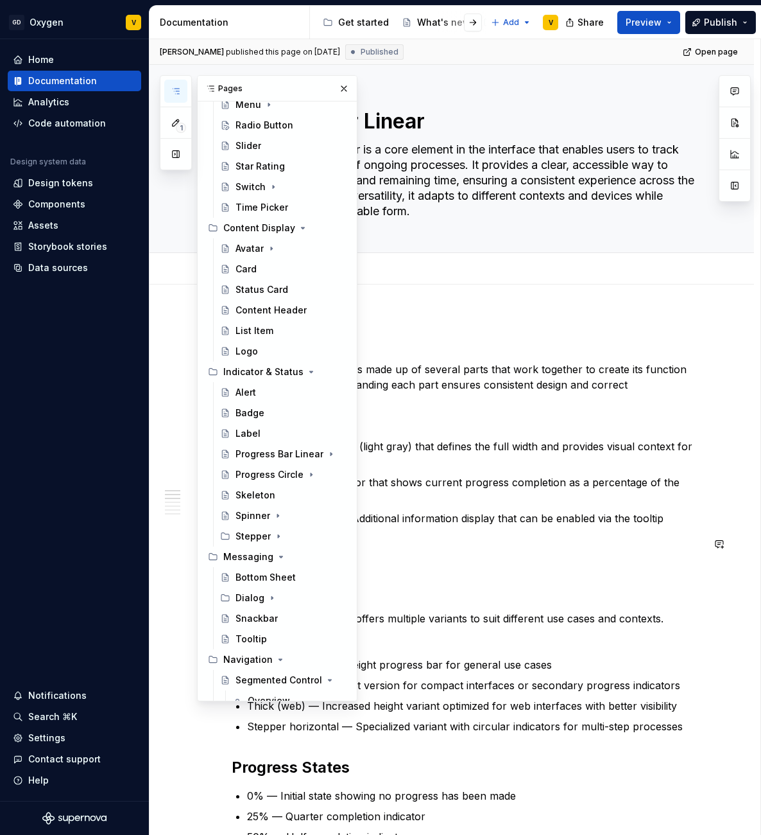
scroll to position [489, 0]
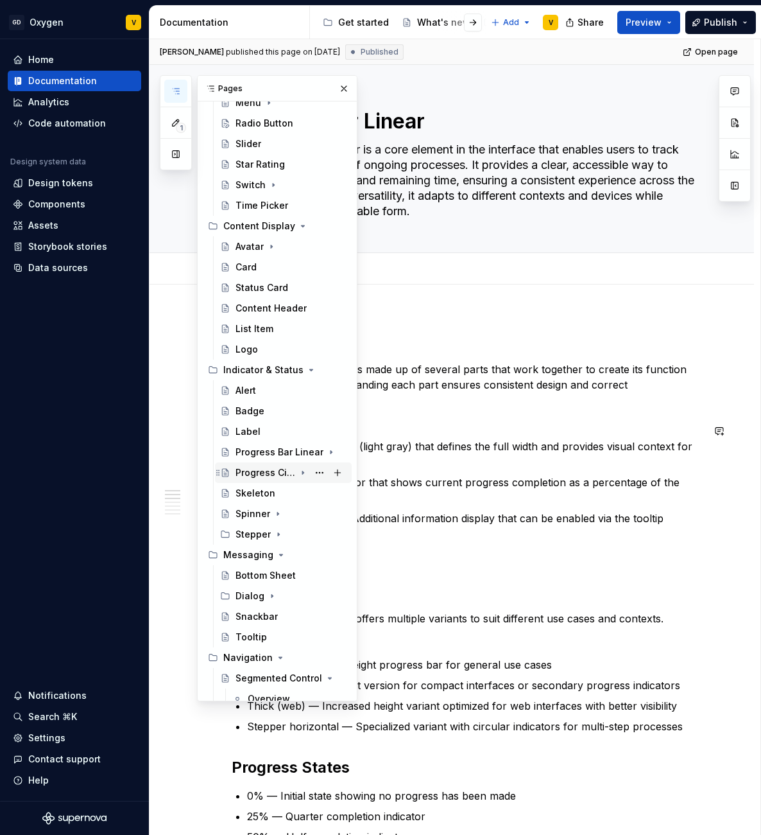
click at [273, 473] on div "Progress Circle" at bounding box center [266, 472] width 60 height 13
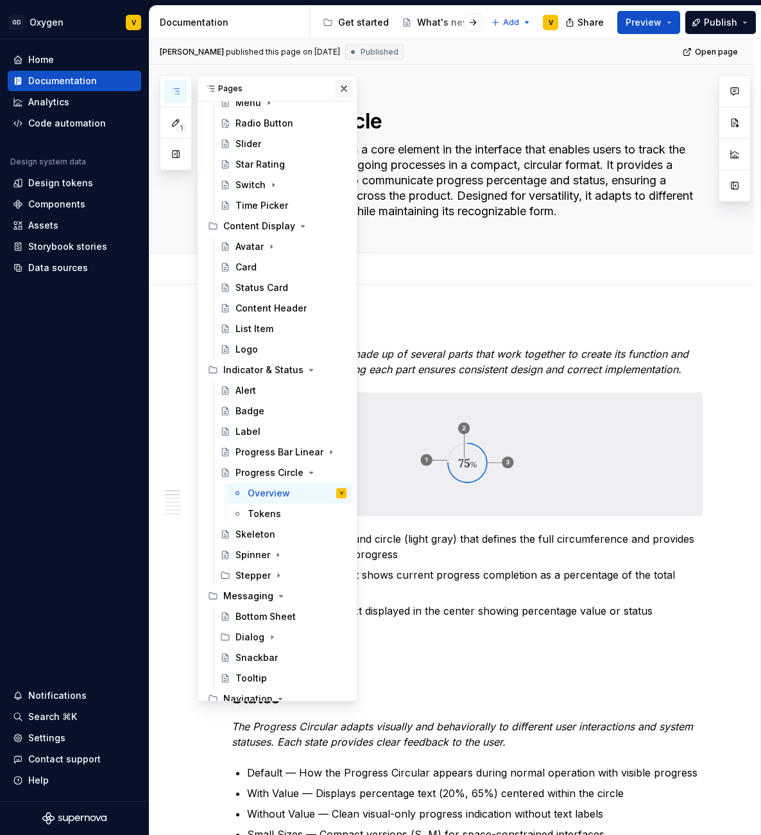
click at [336, 90] on button "button" at bounding box center [344, 89] width 18 height 18
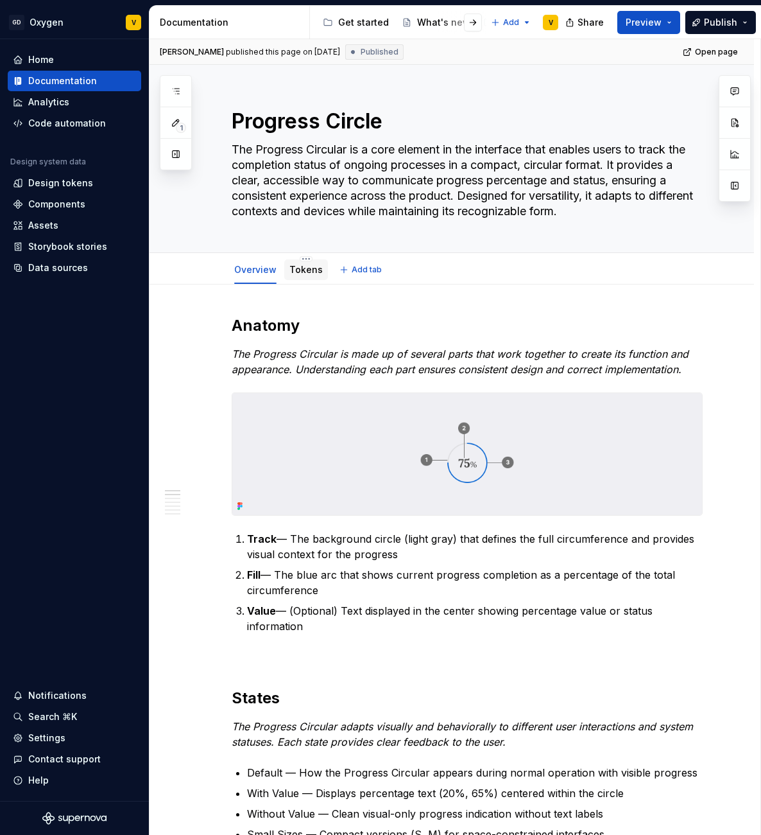
click at [301, 275] on div "Tokens" at bounding box center [306, 269] width 33 height 13
click at [304, 272] on link "Tokens" at bounding box center [306, 269] width 33 height 11
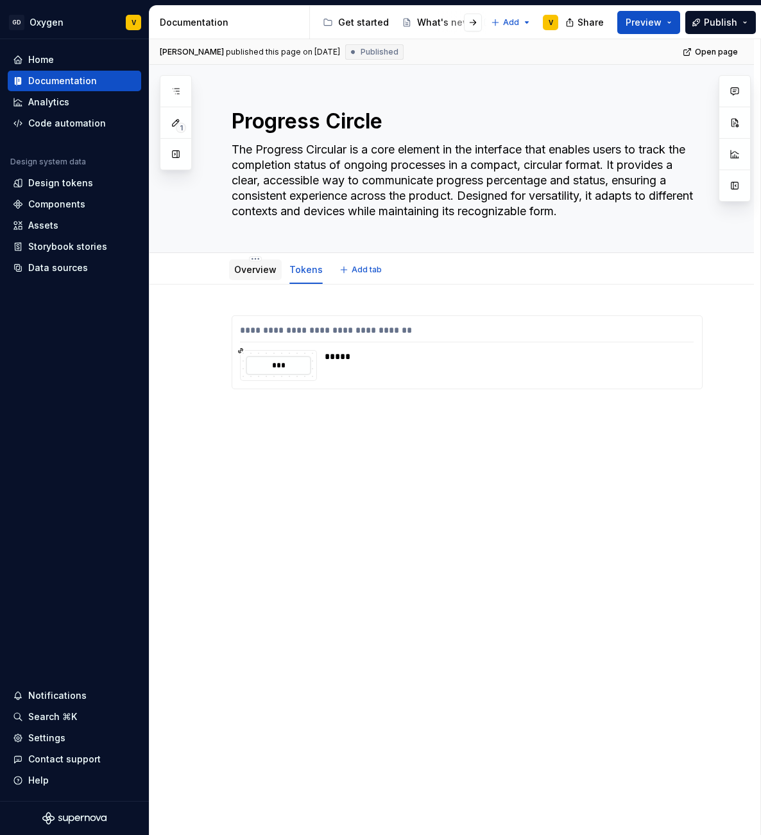
click at [252, 275] on div "Overview" at bounding box center [255, 269] width 42 height 13
click at [260, 276] on div "Overview" at bounding box center [255, 269] width 42 height 15
click at [247, 268] on link "Overview" at bounding box center [255, 269] width 42 height 11
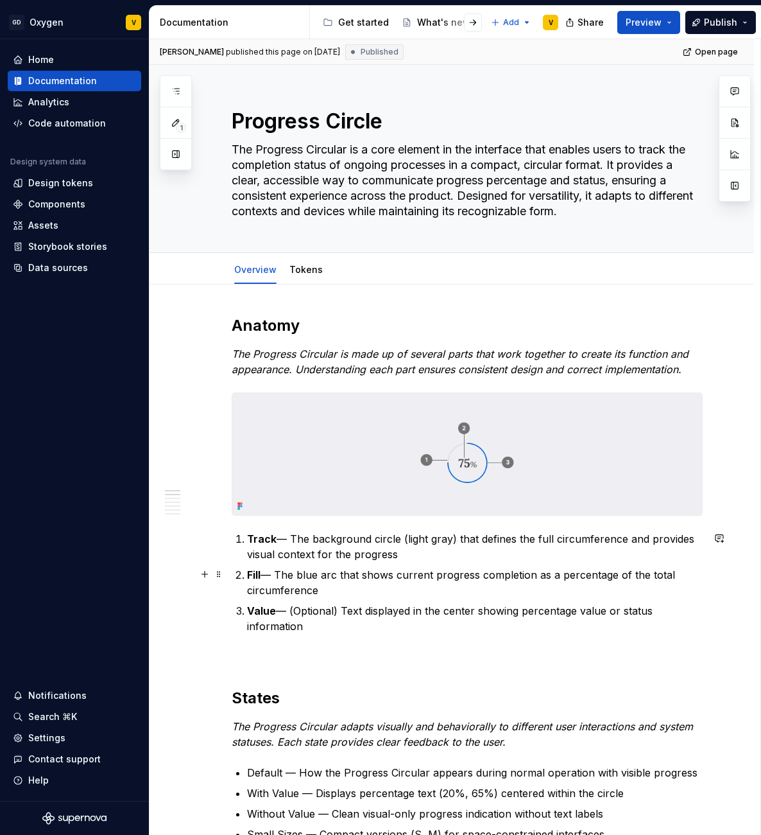
scroll to position [10, 0]
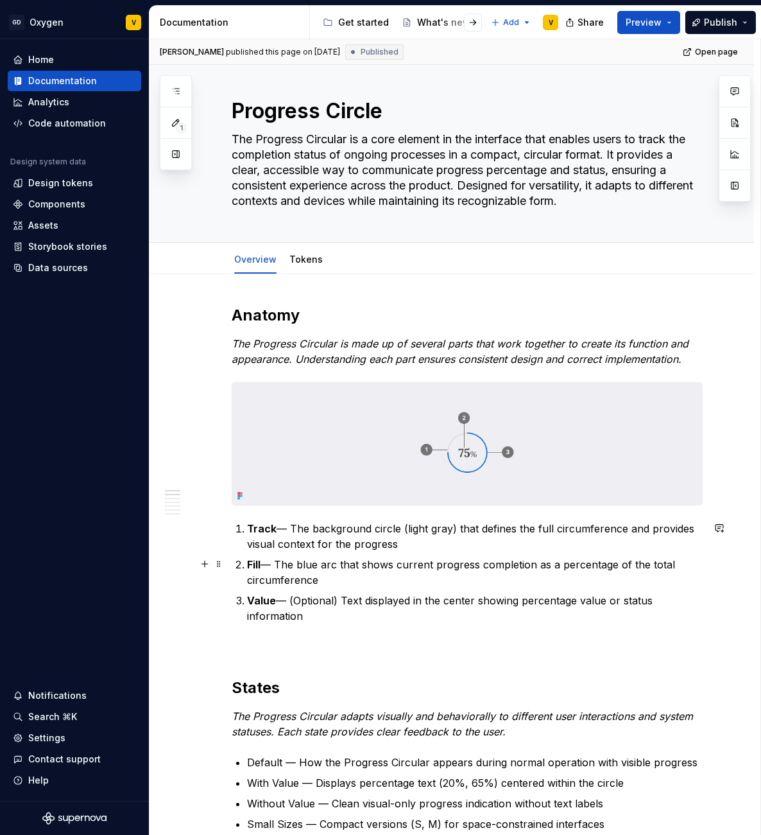
type textarea "*"
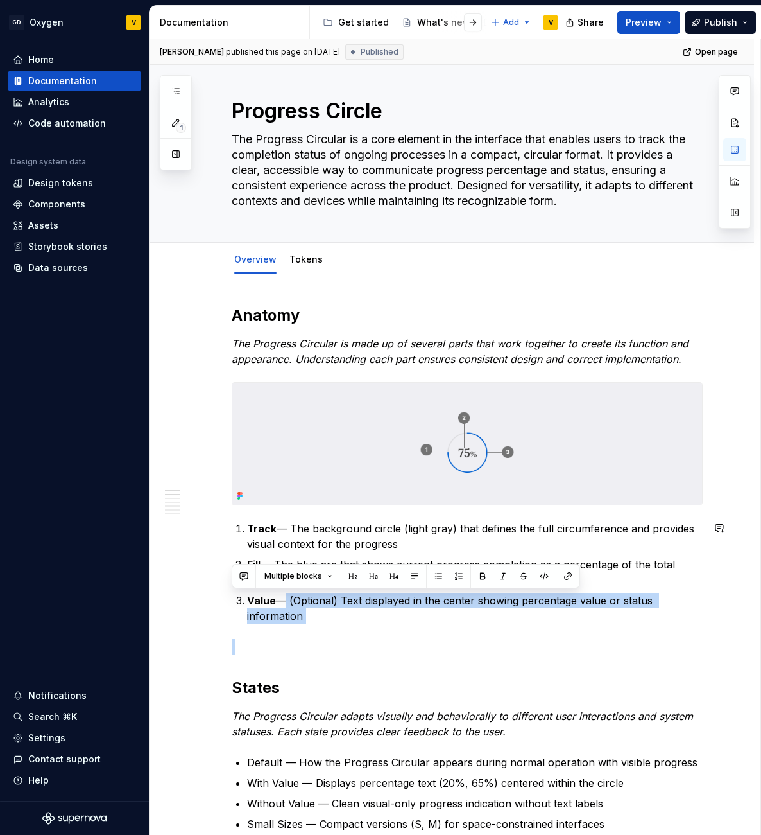
drag, startPoint x: 279, startPoint y: 600, endPoint x: 331, endPoint y: 623, distance: 56.9
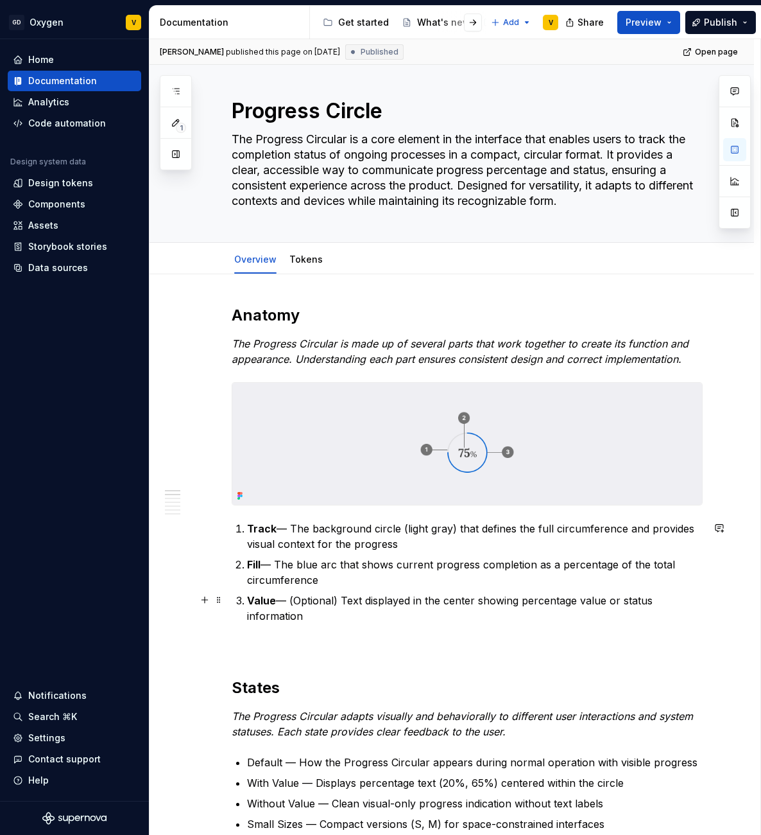
click at [292, 600] on p "Value — (Optional) Text displayed in the center showing percentage value or sta…" at bounding box center [475, 608] width 456 height 31
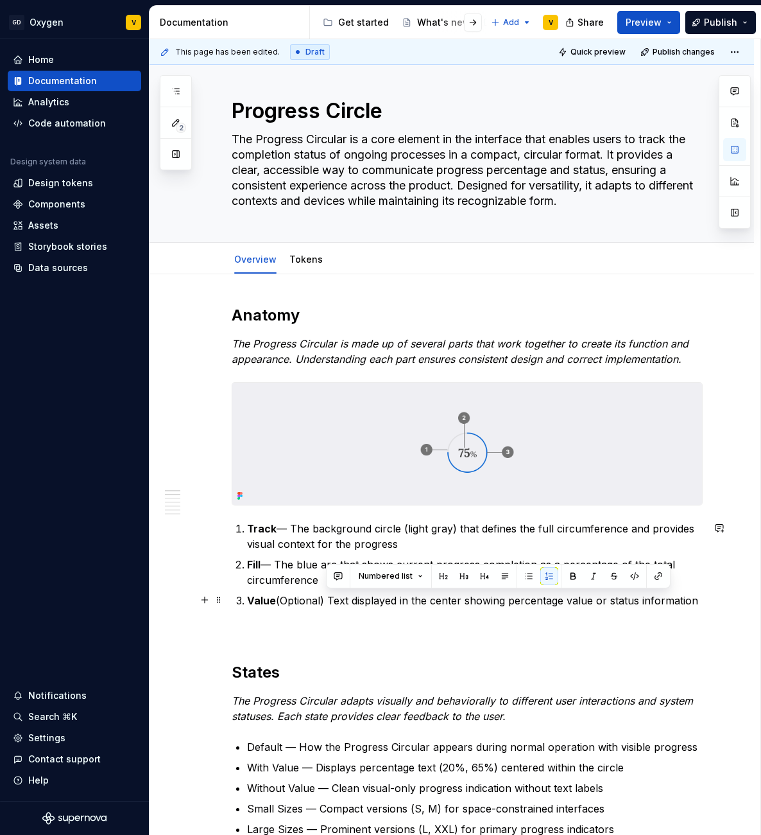
drag, startPoint x: 325, startPoint y: 601, endPoint x: 701, endPoint y: 601, distance: 375.5
click at [701, 601] on p "Value (Optional) Text displayed in the center showing percentage value or statu…" at bounding box center [475, 600] width 456 height 15
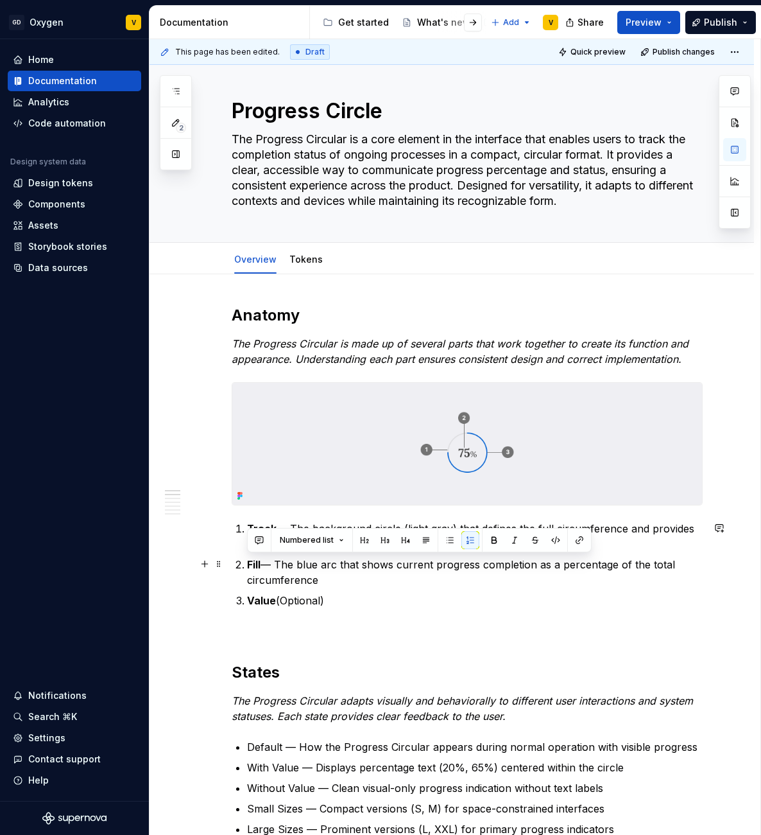
drag, startPoint x: 350, startPoint y: 576, endPoint x: 246, endPoint y: 555, distance: 106.8
click at [247, 557] on li "Fill — The blue arc that shows current progress completion as a percentage of t…" at bounding box center [475, 572] width 456 height 31
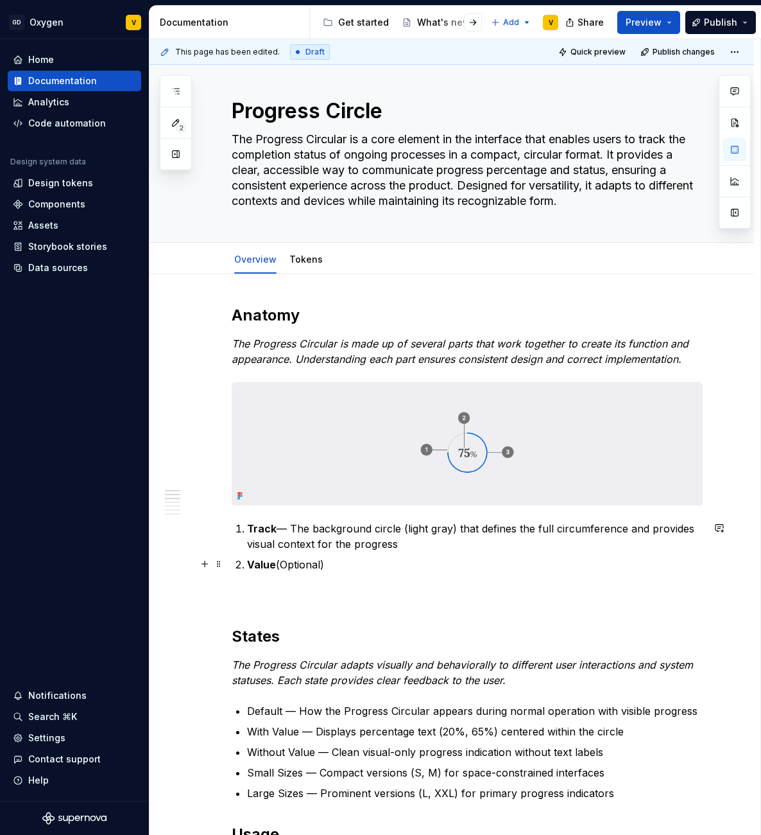
click at [346, 569] on p "Value (Optional)" at bounding box center [475, 564] width 456 height 15
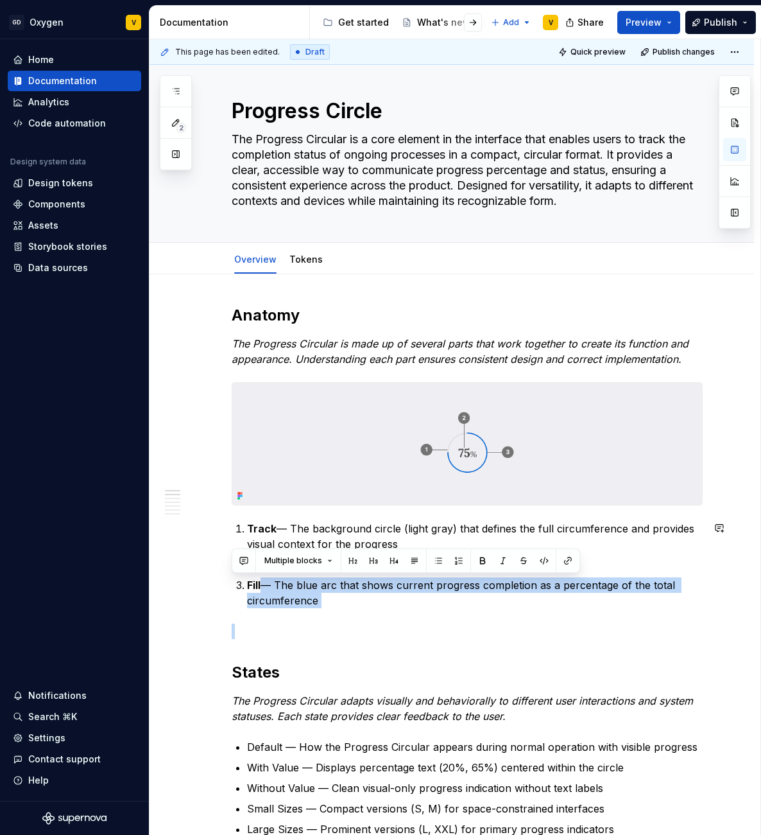
drag, startPoint x: 263, startPoint y: 587, endPoint x: 350, endPoint y: 619, distance: 92.8
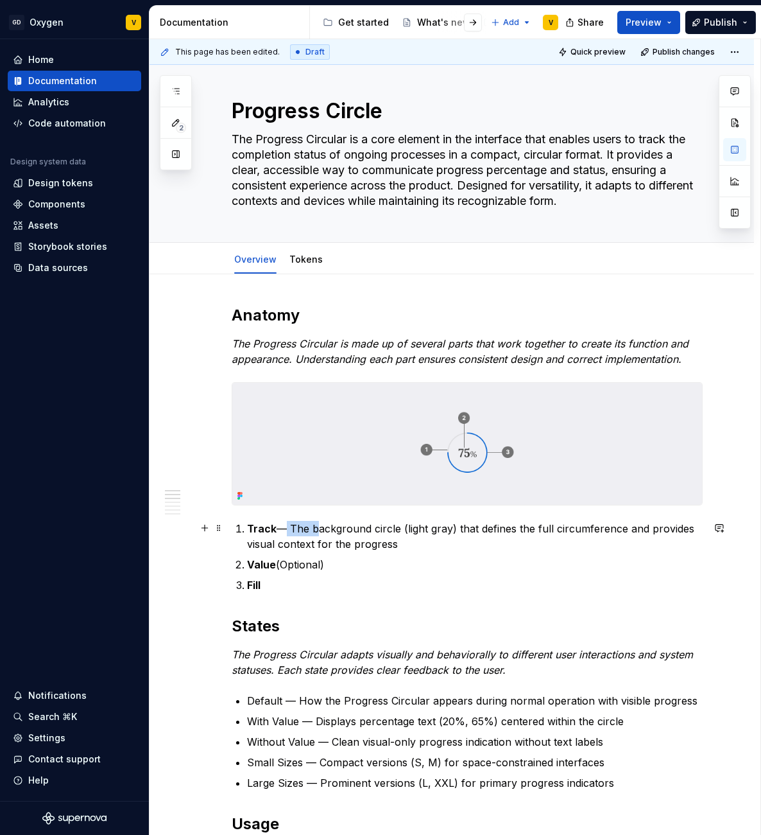
drag, startPoint x: 277, startPoint y: 529, endPoint x: 378, endPoint y: 539, distance: 101.2
click at [324, 536] on p "Track — The background circle (light gray) that defines the full circumference …" at bounding box center [475, 536] width 456 height 31
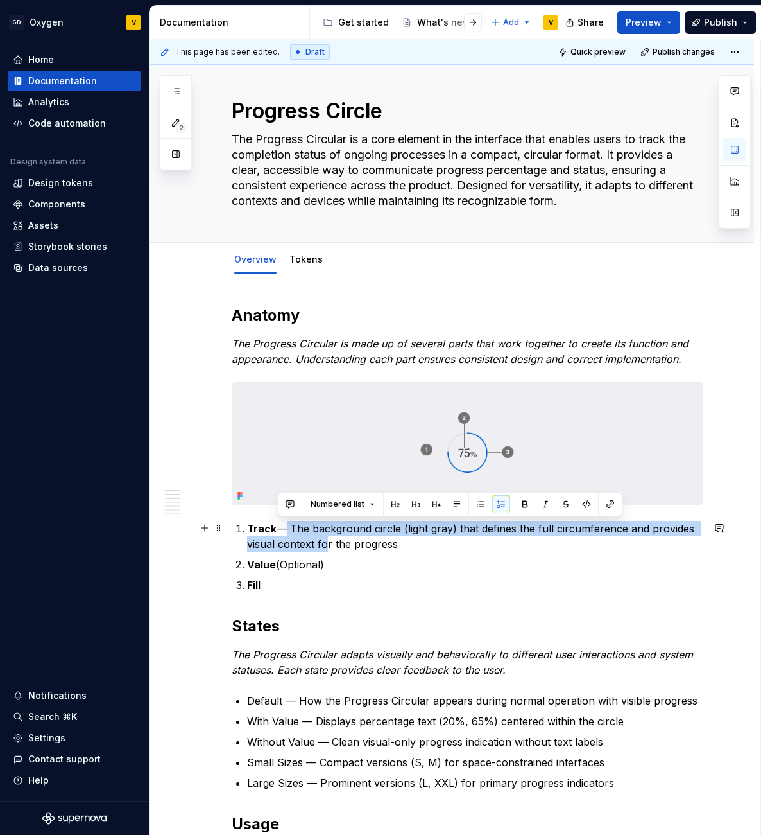
click at [393, 539] on p "Track — The background circle (light gray) that defines the full circumference …" at bounding box center [475, 536] width 456 height 31
drag, startPoint x: 411, startPoint y: 544, endPoint x: 275, endPoint y: 530, distance: 136.2
click at [275, 530] on p "Track — The background circle (light gray) that defines the full circumference …" at bounding box center [475, 536] width 456 height 31
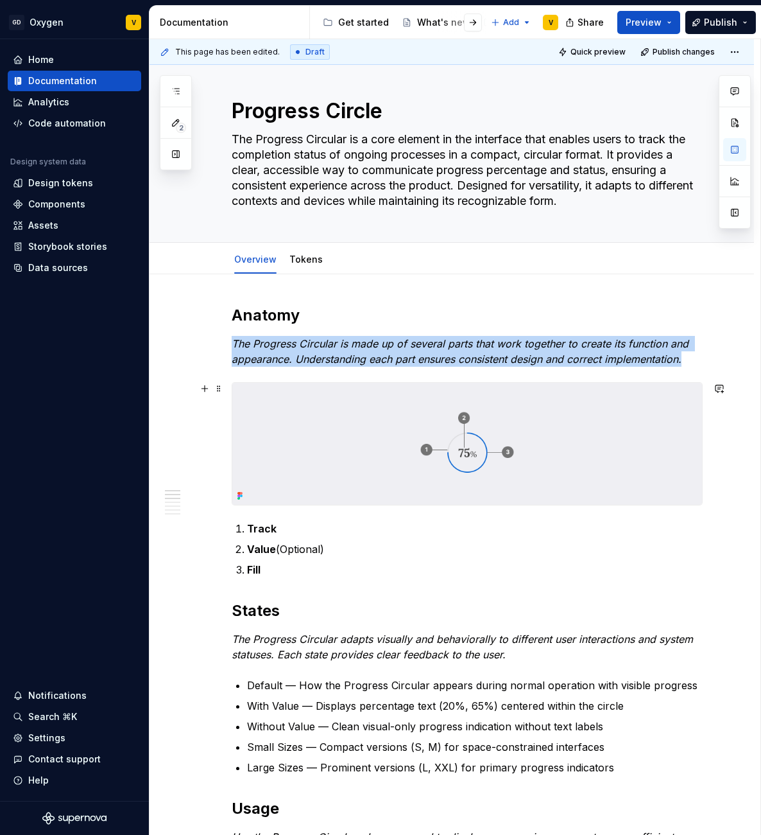
click at [501, 440] on img at bounding box center [467, 444] width 470 height 122
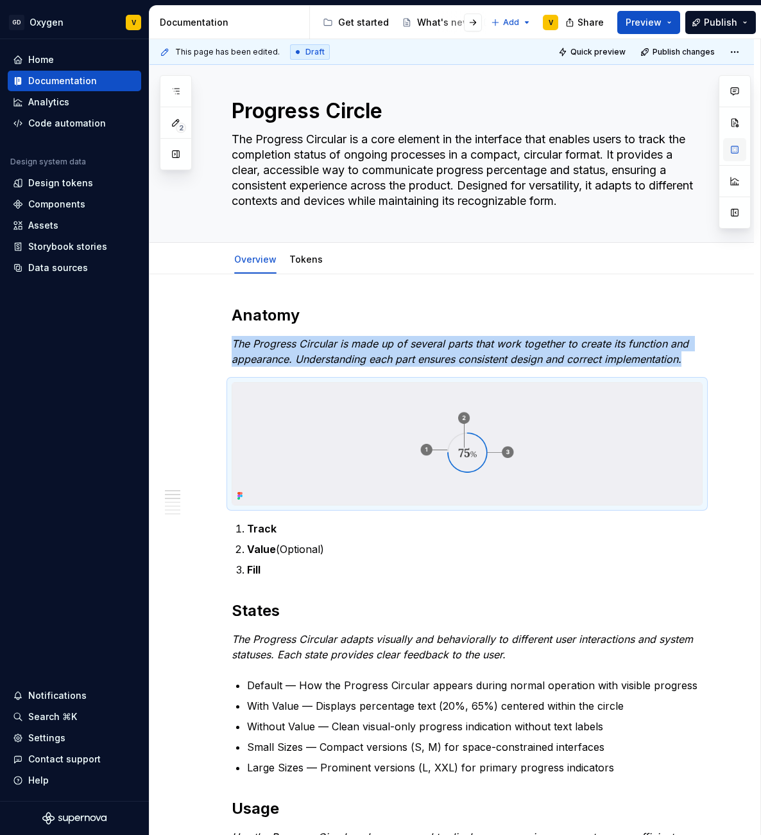
click at [731, 148] on button "button" at bounding box center [734, 149] width 23 height 23
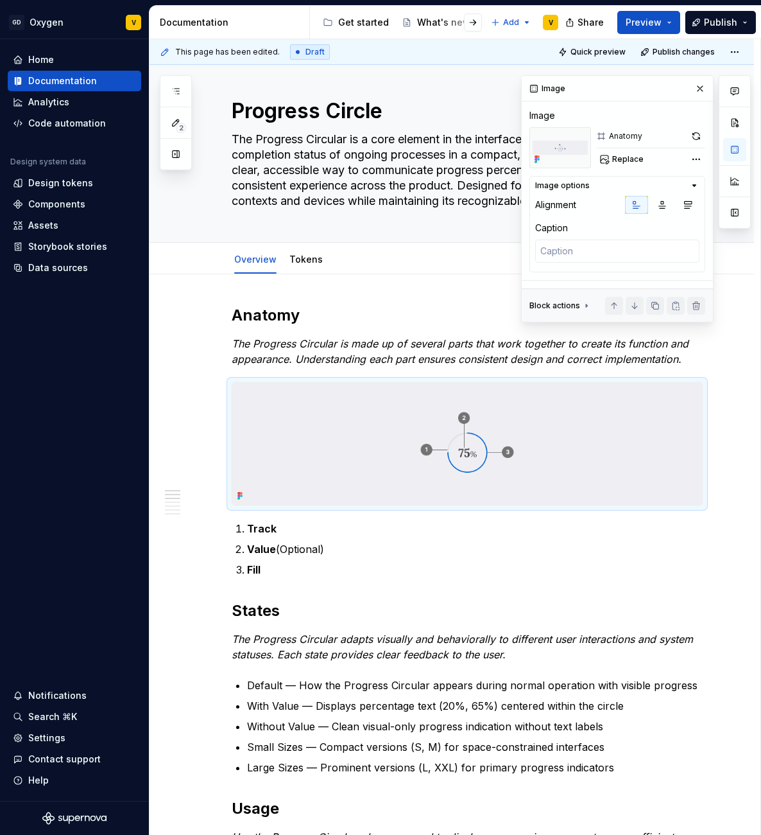
click at [628, 171] on div "Image Image Anatomy Replace Image options Alignment Caption Block actions Move …" at bounding box center [617, 199] width 191 height 246
click at [616, 155] on span "Replace" at bounding box center [627, 159] width 31 height 10
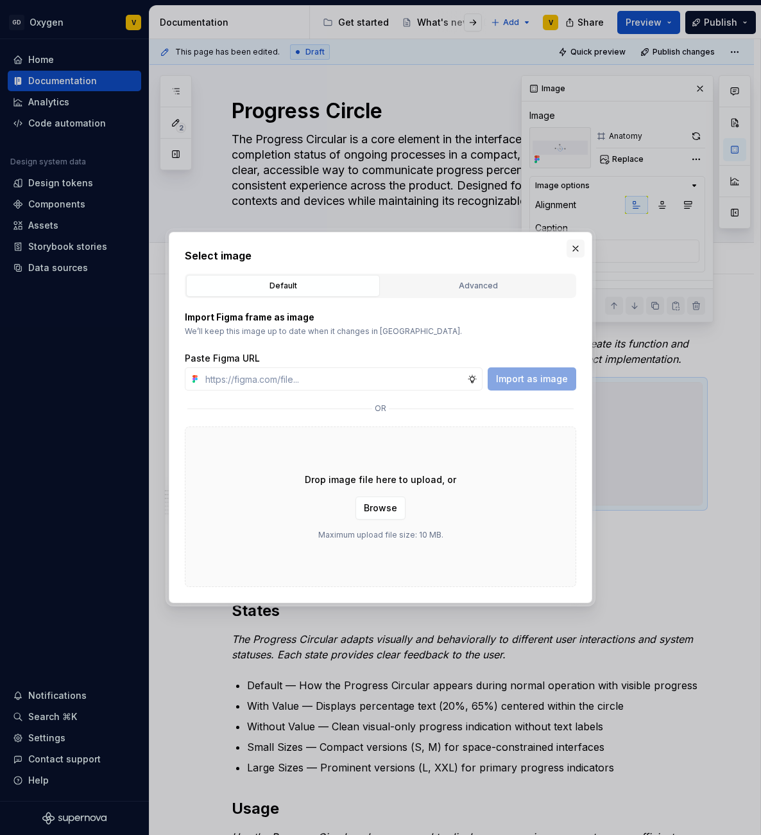
type textarea "*"
type input "[URL][DOMAIN_NAME]"
click at [521, 380] on span "Import as image" at bounding box center [532, 378] width 72 height 13
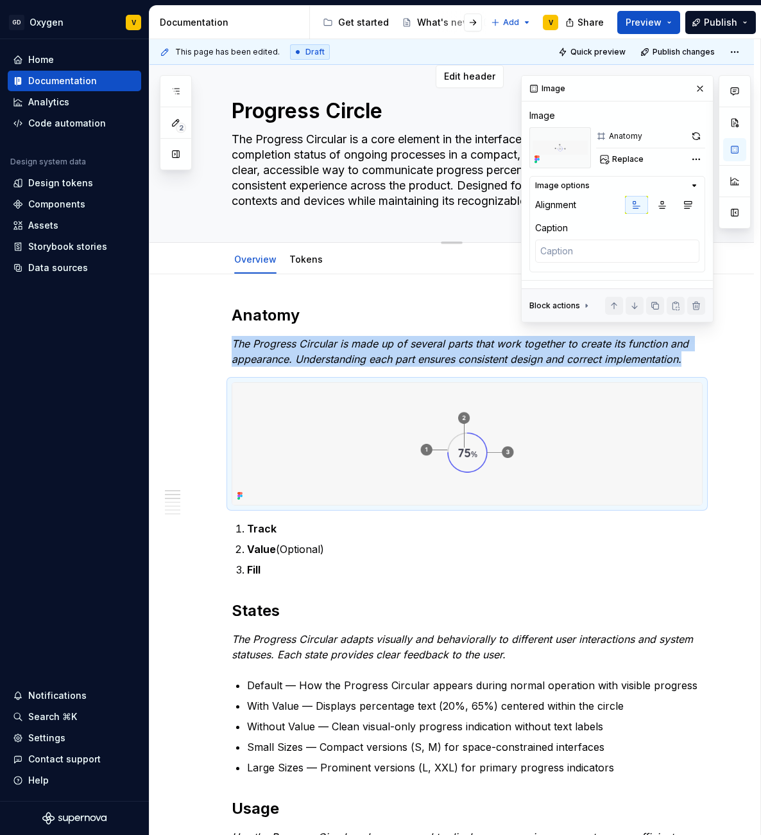
click at [335, 99] on textarea "Progress Circle" at bounding box center [464, 111] width 471 height 31
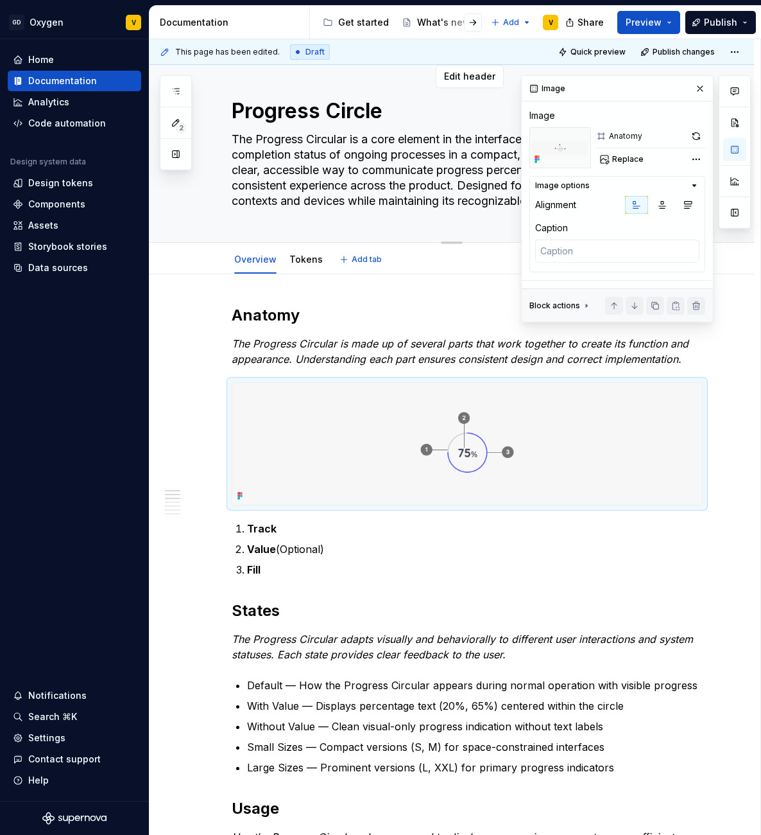
click at [335, 99] on textarea "Progress Circle" at bounding box center [464, 111] width 471 height 31
click at [327, 106] on textarea "Progress Circle" at bounding box center [464, 111] width 471 height 31
drag, startPoint x: 324, startPoint y: 109, endPoint x: 395, endPoint y: 118, distance: 72.5
click at [395, 118] on textarea "Progress Circle" at bounding box center [464, 111] width 471 height 31
click at [411, 129] on textarea "The Progress Circular is a core element in the interface that enables users to …" at bounding box center [464, 170] width 471 height 82
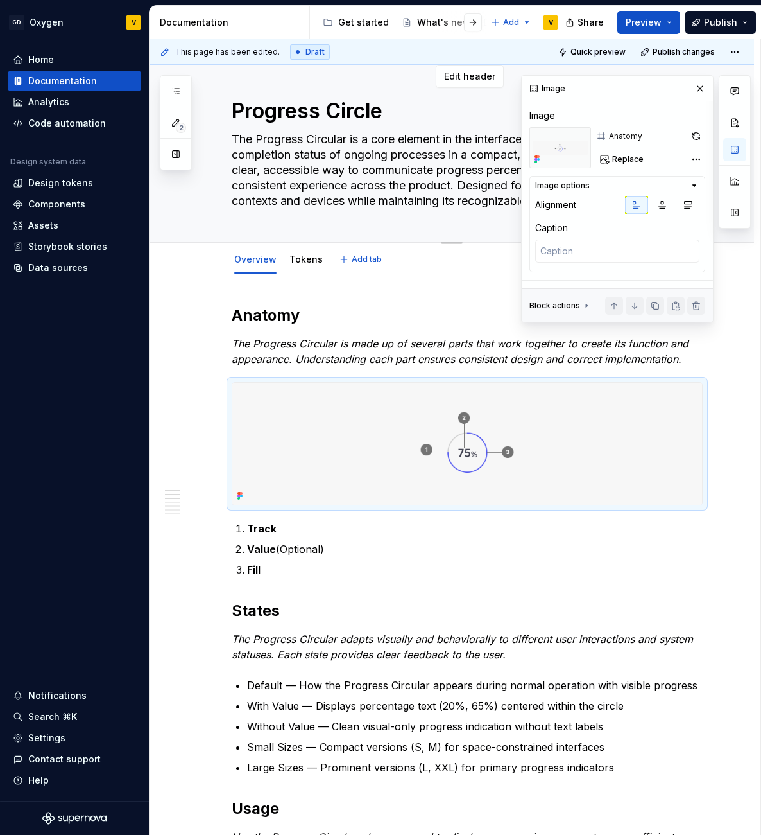
click at [433, 105] on textarea "Progress Circle" at bounding box center [464, 111] width 471 height 31
click at [349, 119] on textarea "Progress Circle" at bounding box center [464, 111] width 471 height 31
type textarea "*"
click at [349, 119] on textarea "Progress Circle" at bounding box center [464, 111] width 471 height 31
click at [329, 114] on textarea "Progress Circle" at bounding box center [464, 111] width 471 height 31
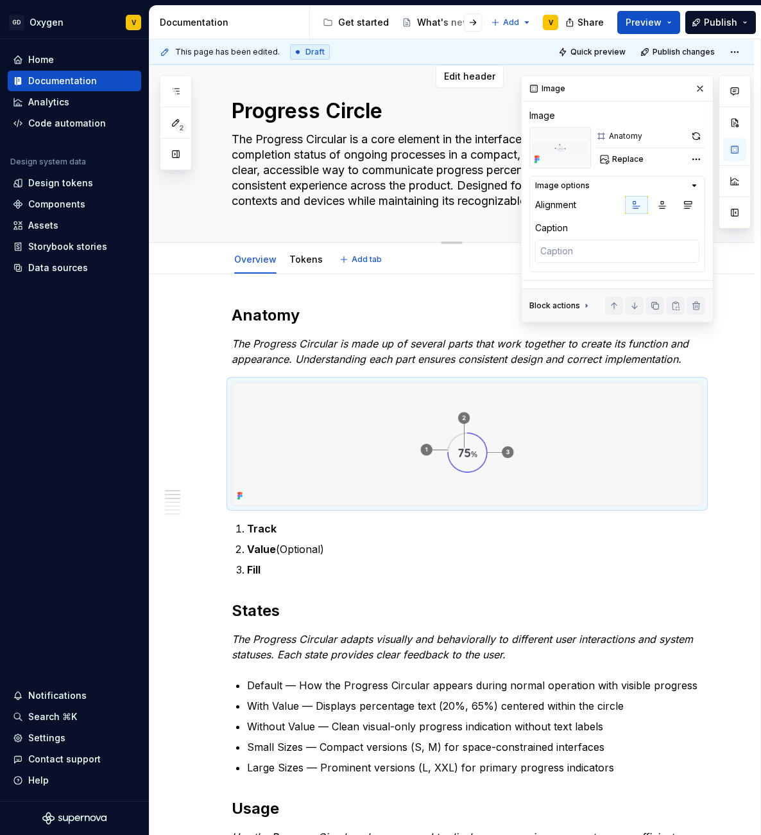
drag, startPoint x: 329, startPoint y: 114, endPoint x: 400, endPoint y: 115, distance: 71.3
click at [400, 115] on textarea "Progress Circle" at bounding box center [464, 111] width 471 height 31
paste textarea "circular"
type textarea "Progress circular"
type textarea "*"
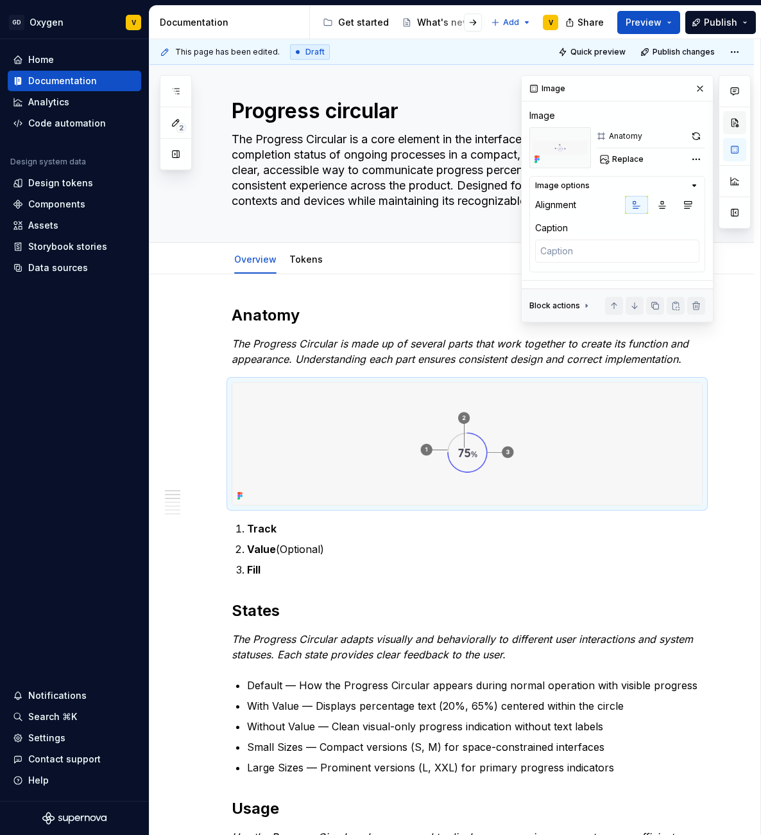
scroll to position [5, 0]
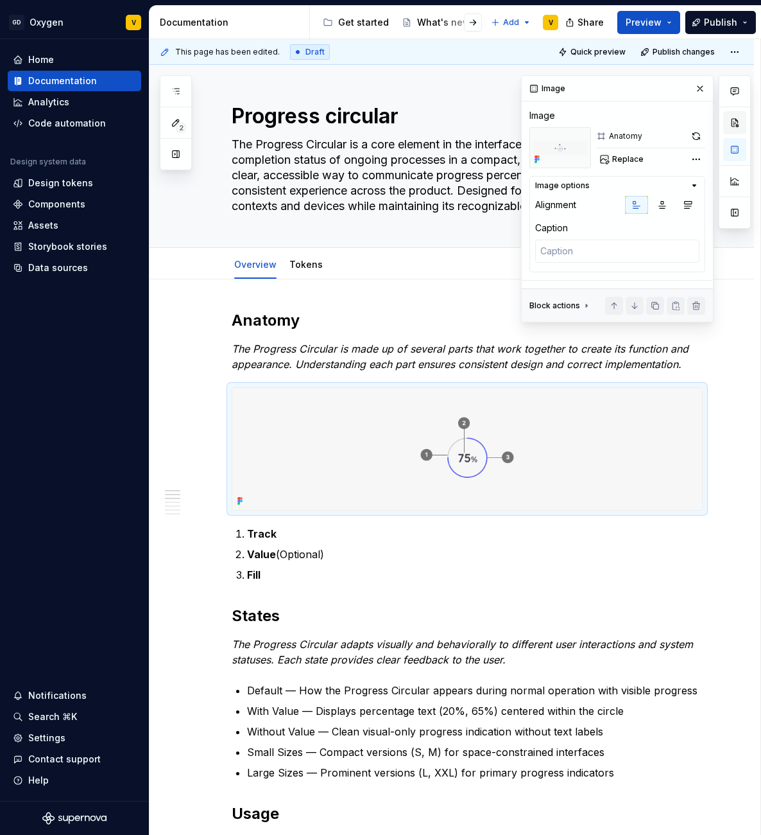
type textarea "Progress circular"
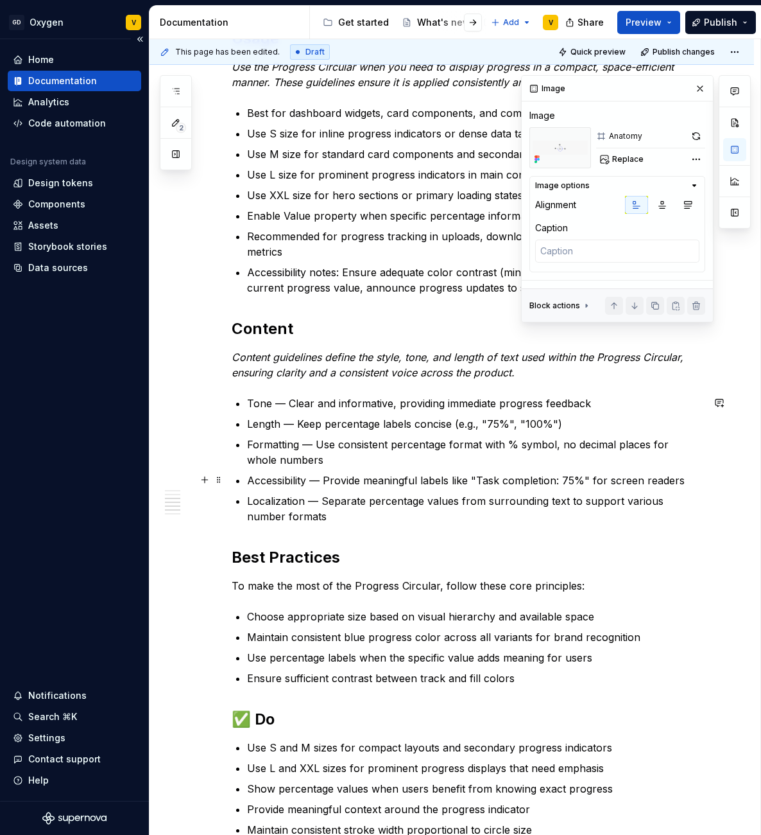
scroll to position [548, 0]
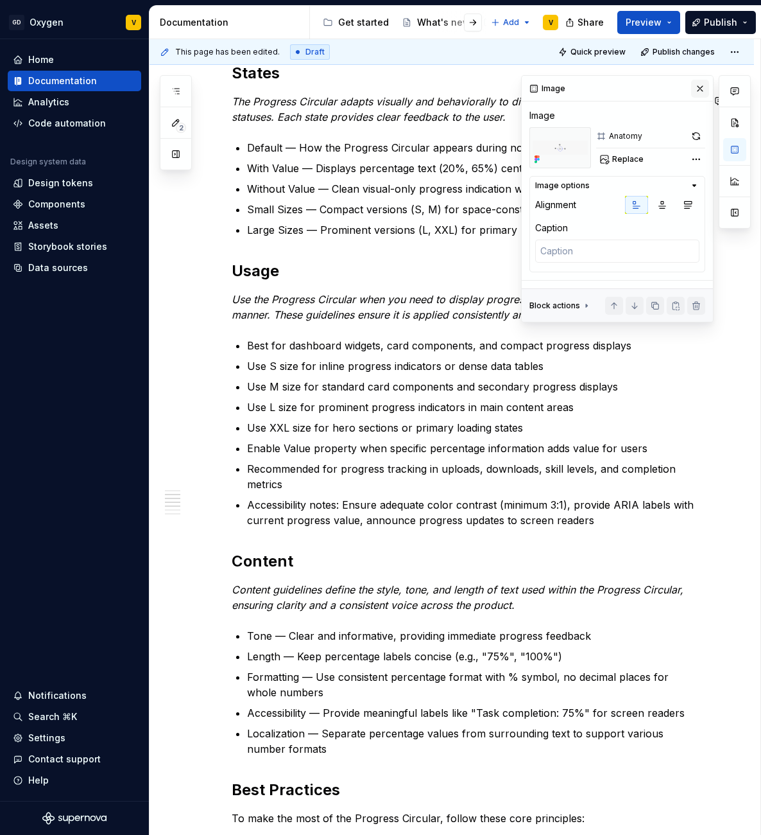
click at [704, 91] on button "button" at bounding box center [700, 89] width 18 height 18
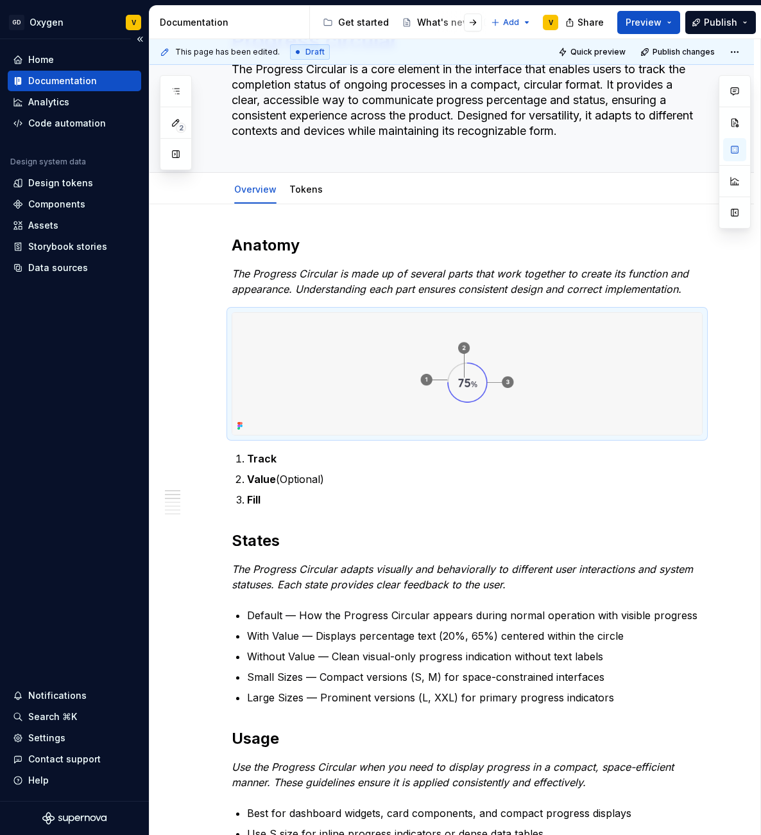
scroll to position [0, 0]
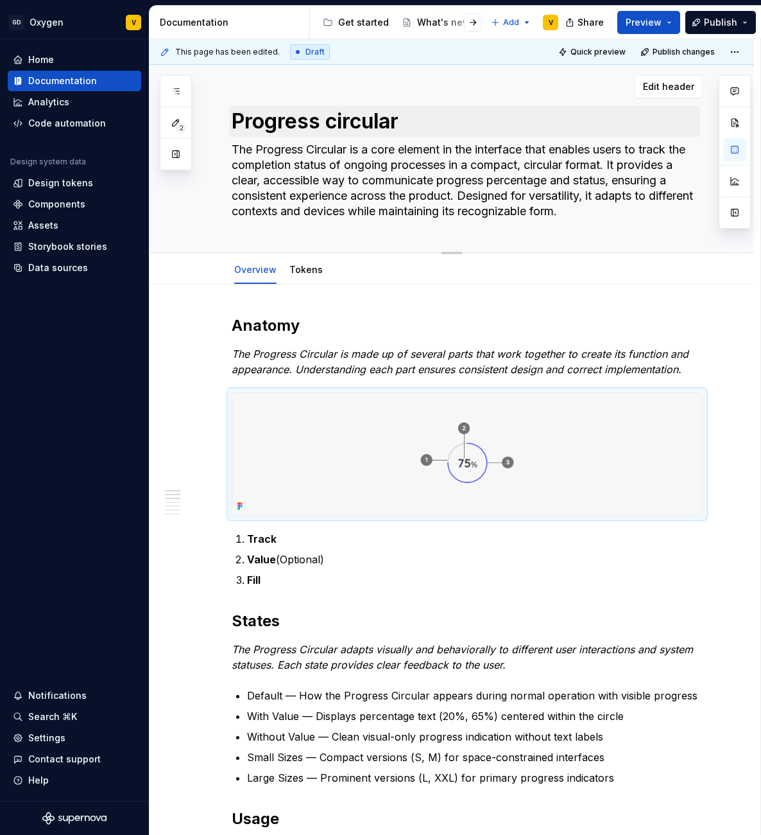
type textarea "*"
click at [231, 123] on textarea "Progress circular" at bounding box center [464, 121] width 471 height 31
drag, startPoint x: 232, startPoint y: 123, endPoint x: 420, endPoint y: 124, distance: 188.1
click at [420, 125] on textarea "Progress circular" at bounding box center [464, 121] width 471 height 31
paste textarea "Circular Progress B"
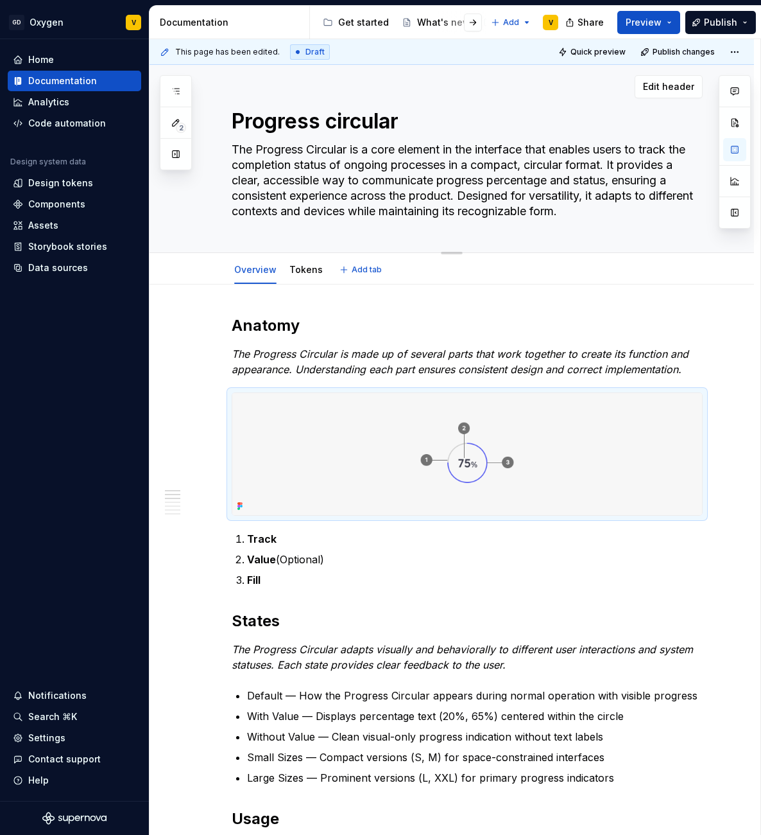
type textarea "Circular Progress Bar"
type textarea "*"
type textarea "Circular Progress Bar"
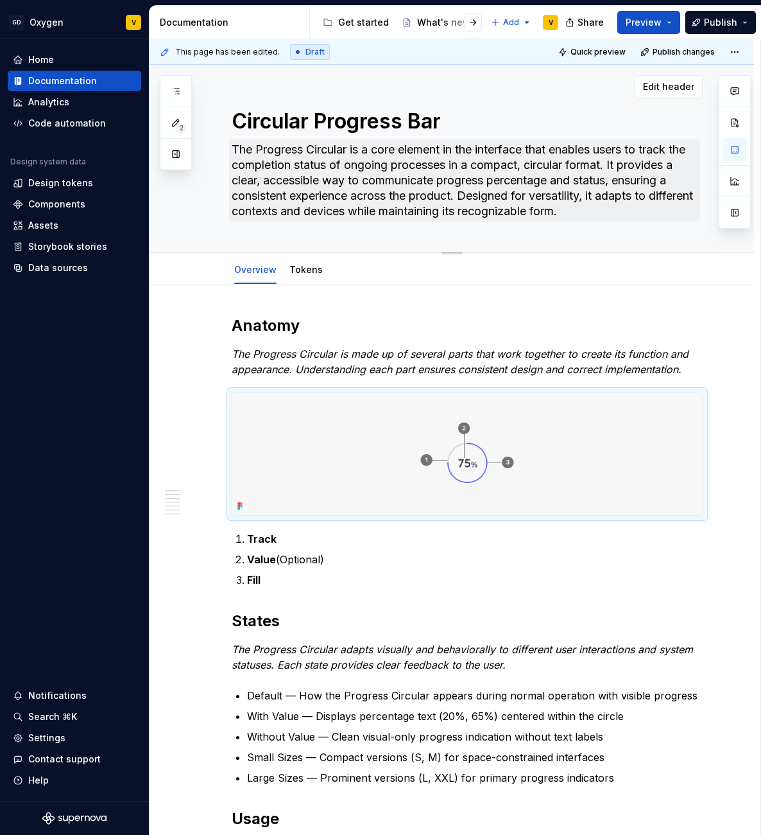
type textarea "*"
paste textarea "Circular Progress Bar is a visual indicator component that enables users to tra…"
type textarea "The Circular Progress Bar is a visual indicator component that enables users to…"
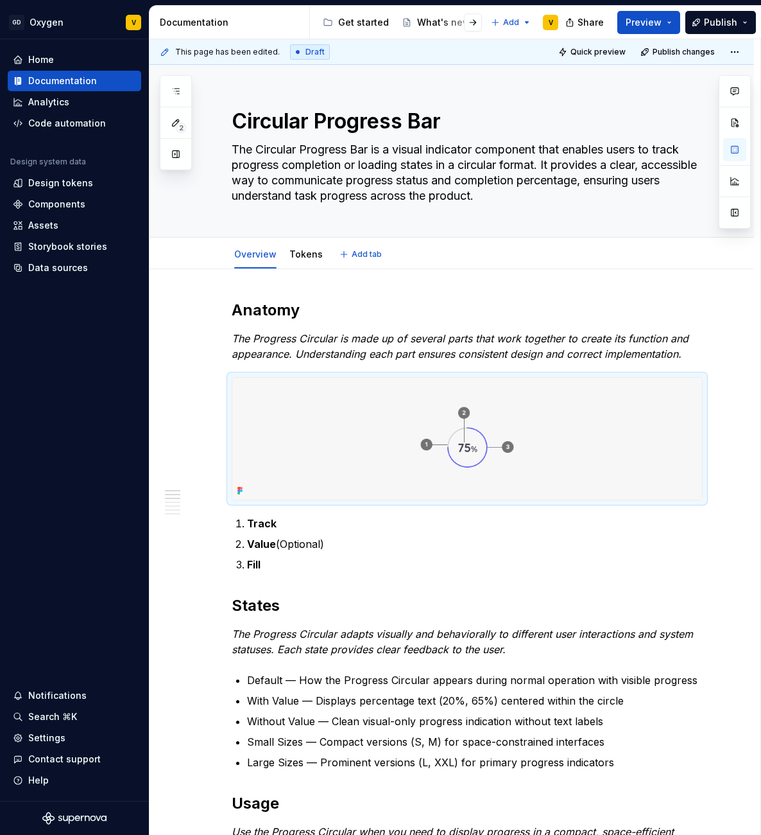
type textarea "*"
type textarea "The Circular Progress Bar is a visual indicator component that enables users to…"
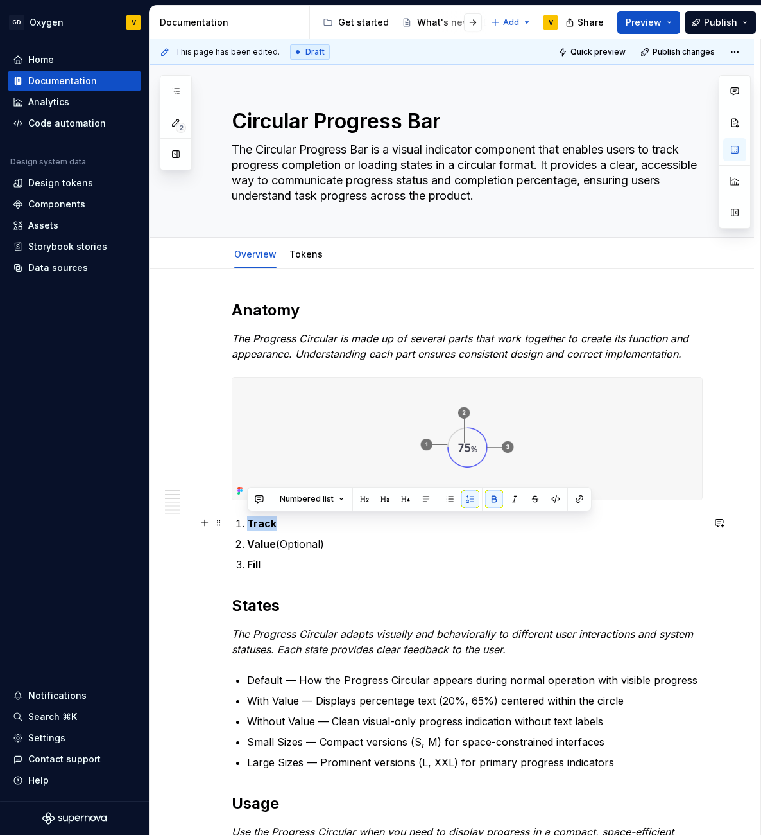
drag, startPoint x: 247, startPoint y: 523, endPoint x: 282, endPoint y: 529, distance: 35.8
click at [282, 529] on p "Track" at bounding box center [475, 522] width 456 height 15
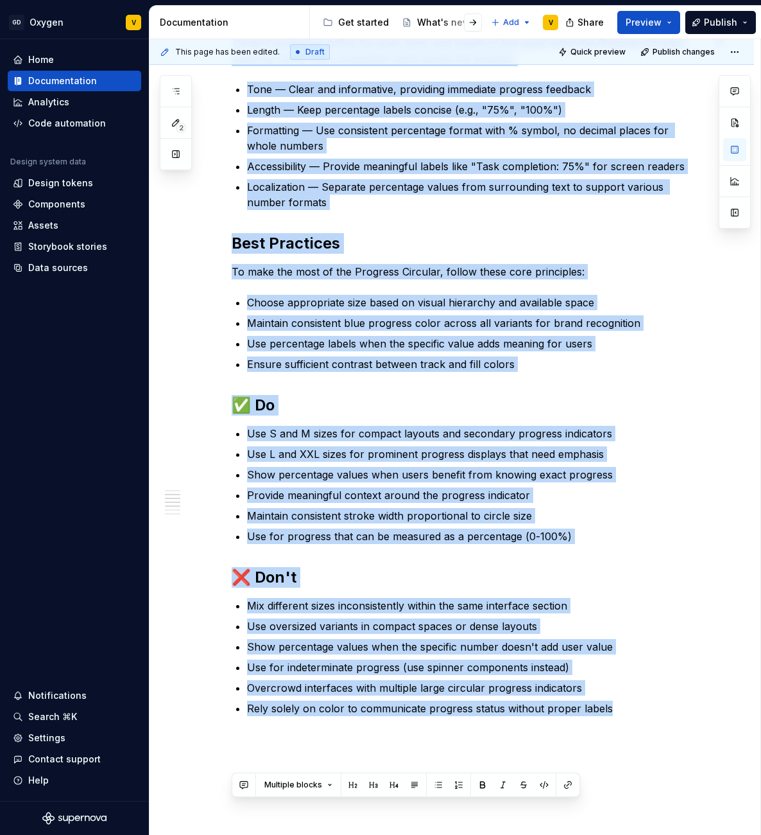
scroll to position [1224, 0]
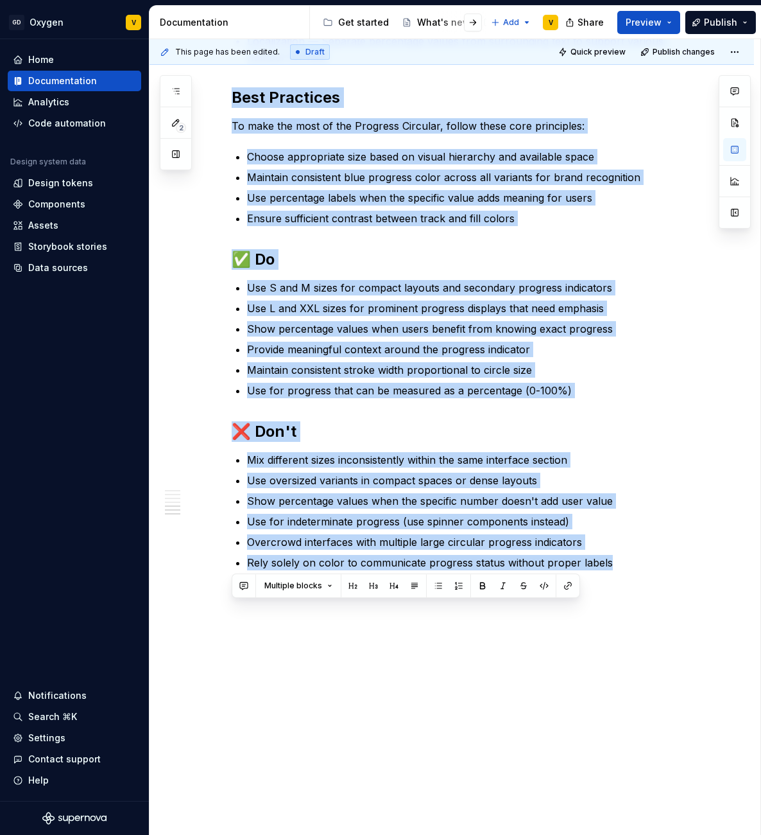
drag, startPoint x: 232, startPoint y: 407, endPoint x: 648, endPoint y: 849, distance: 606.7
click at [648, 834] on html "GD Oxygen V Home Documentation Analytics Code automation Design system data Des…" at bounding box center [380, 417] width 761 height 835
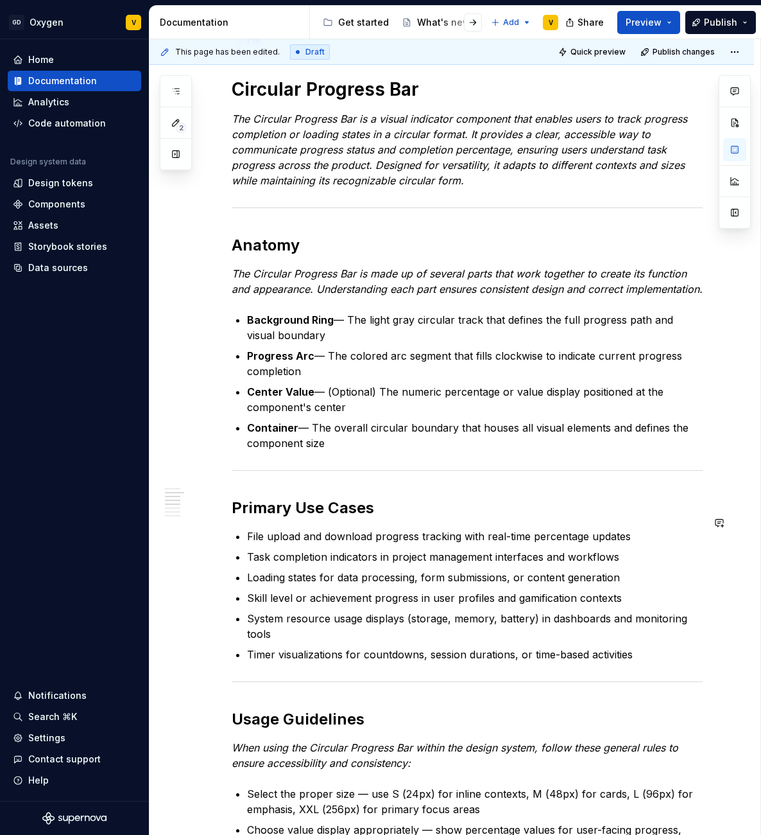
scroll to position [419, 0]
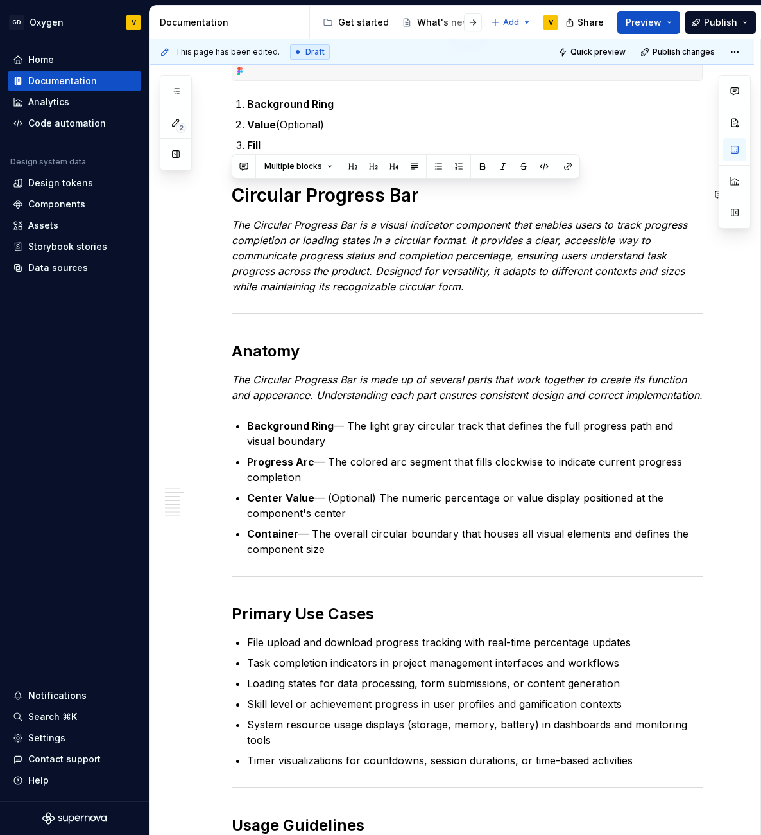
drag, startPoint x: 352, startPoint y: 569, endPoint x: 234, endPoint y: 181, distance: 405.3
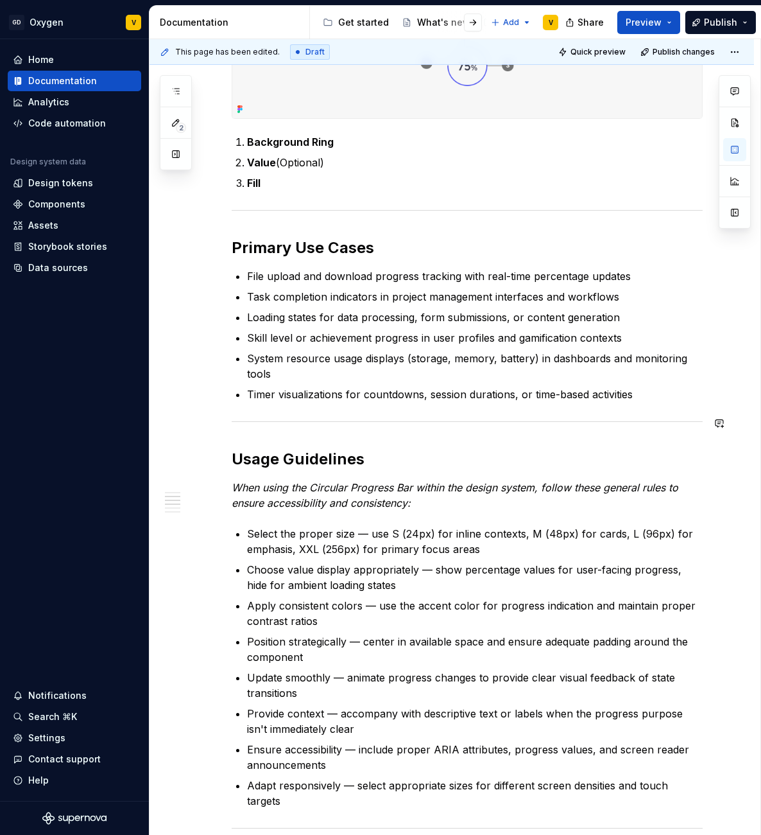
scroll to position [449, 0]
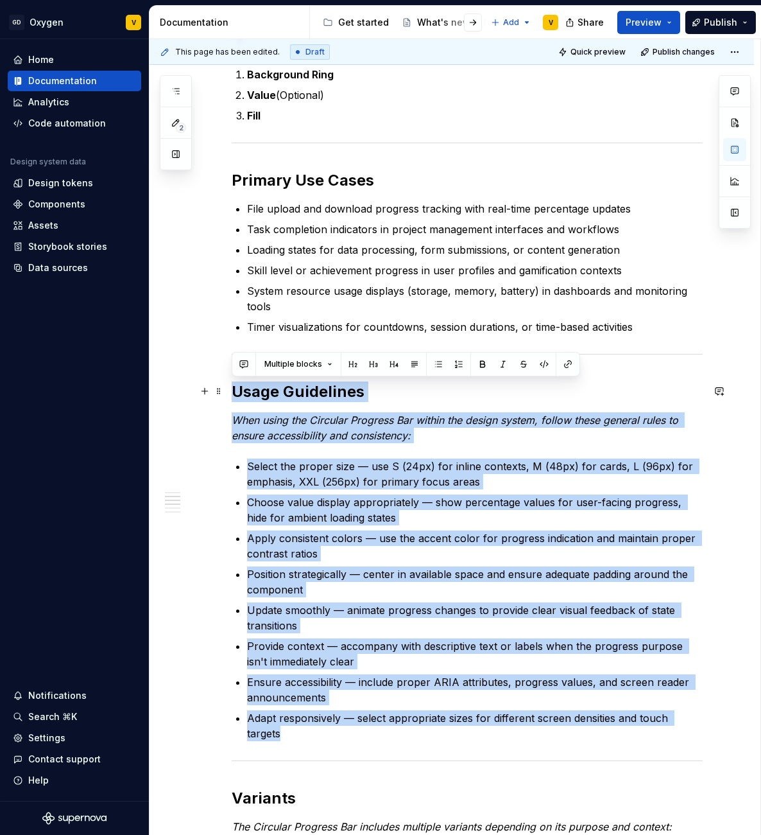
drag, startPoint x: 288, startPoint y: 736, endPoint x: 229, endPoint y: 387, distance: 354.2
click at [229, 387] on div "Anatomy The Progress Circular is made up of several parts that work together to…" at bounding box center [452, 850] width 605 height 2061
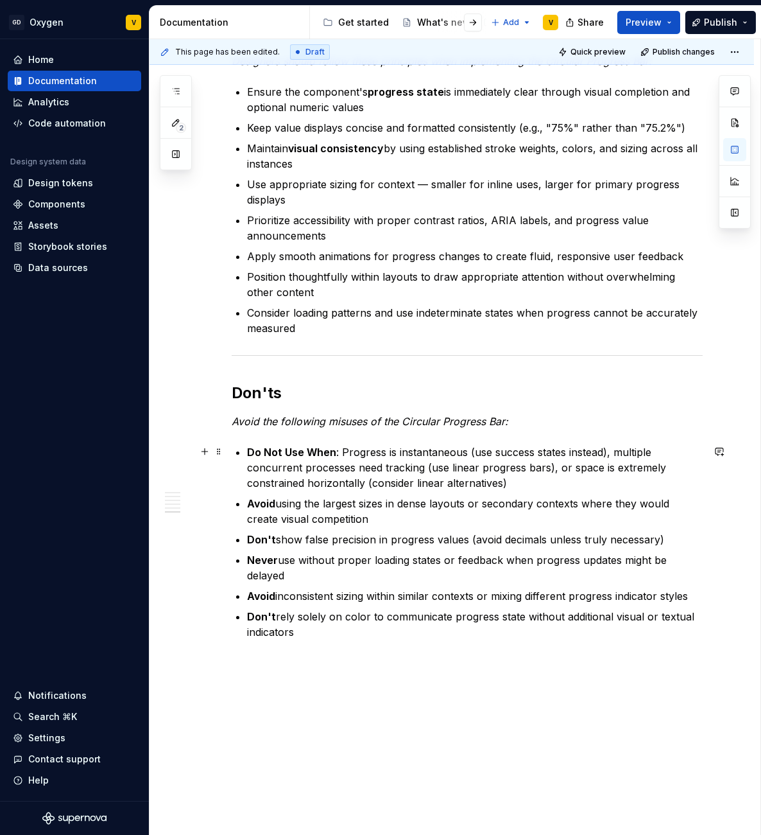
scroll to position [1494, 0]
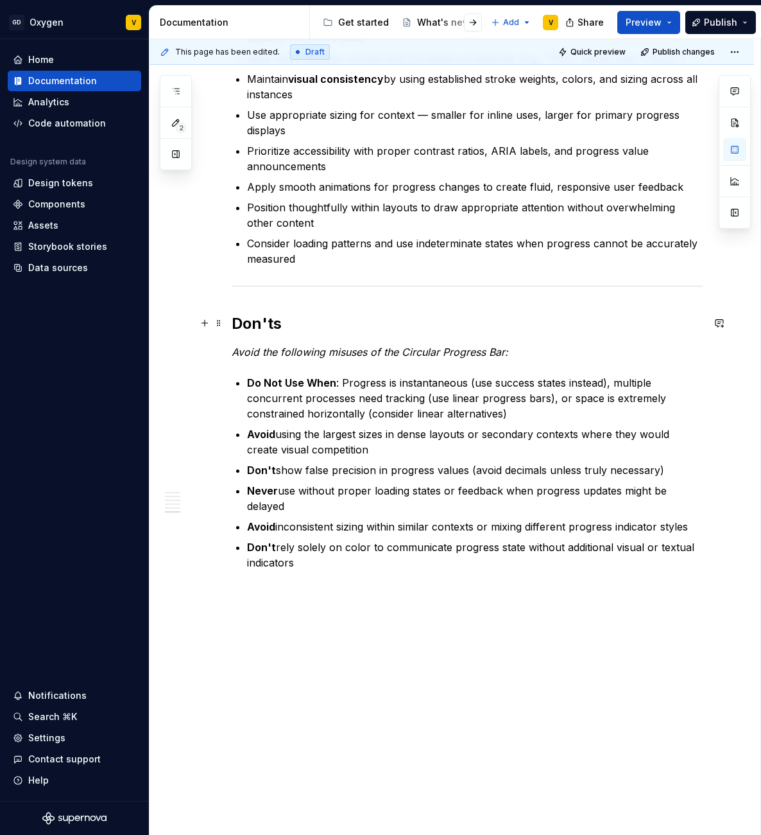
click at [236, 320] on h2 "Don'ts" at bounding box center [467, 323] width 471 height 21
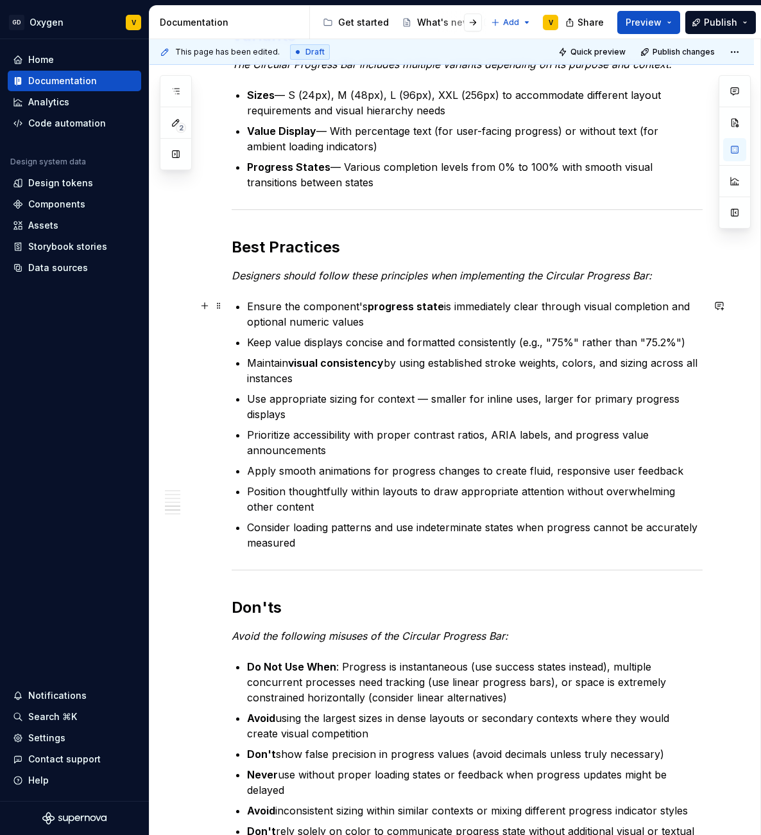
scroll to position [1172, 0]
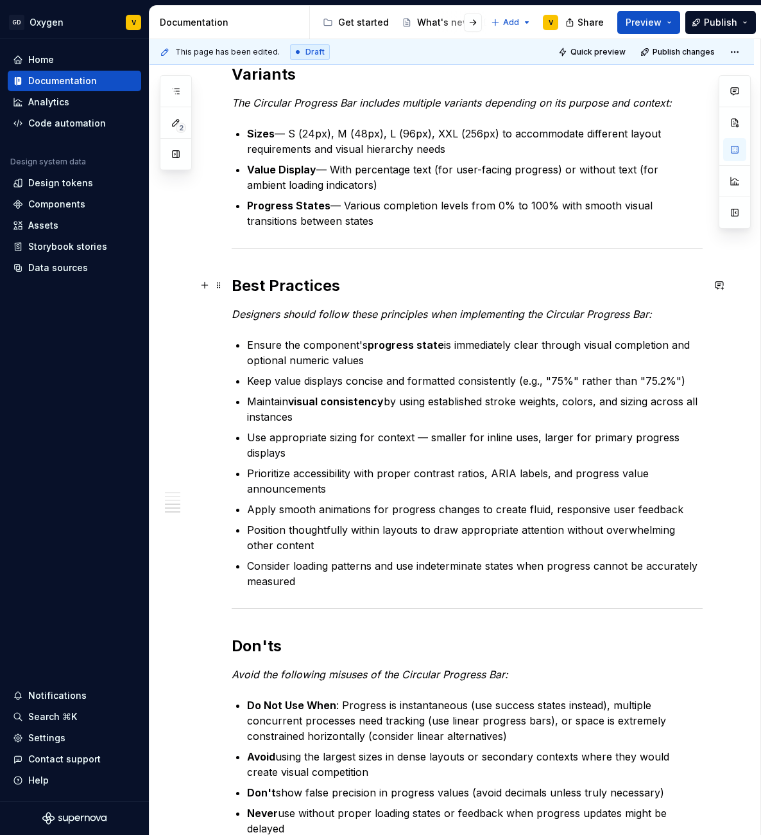
click at [232, 284] on h2 "Best Practices" at bounding box center [467, 285] width 471 height 21
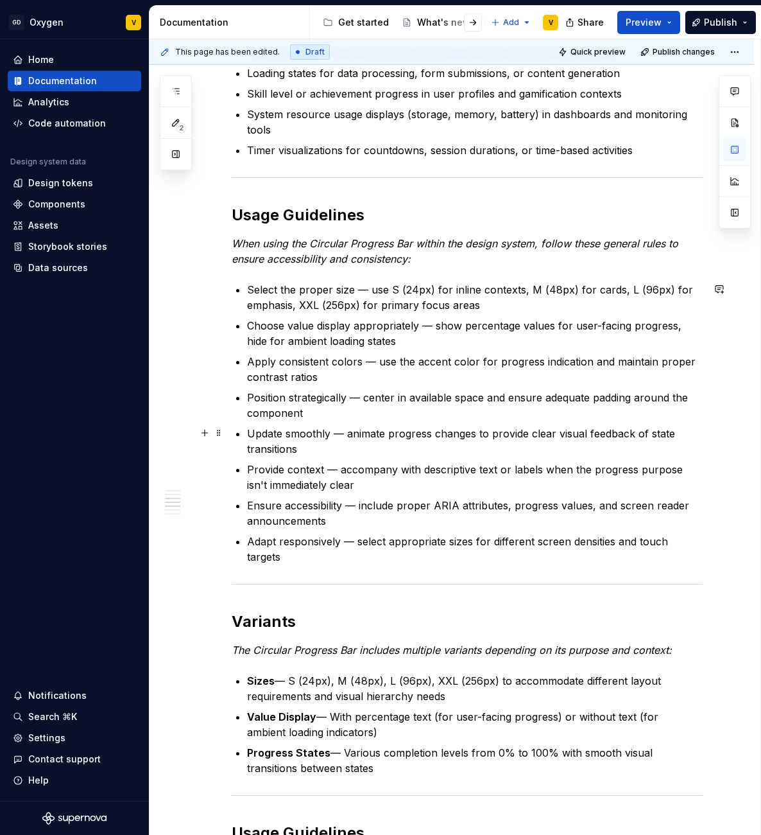
scroll to position [615, 0]
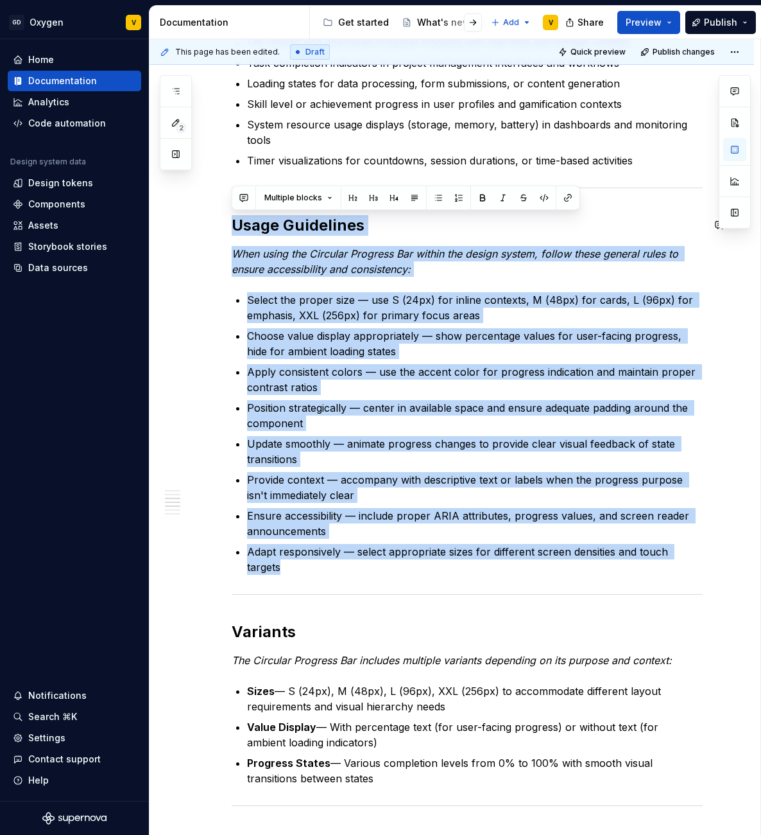
drag, startPoint x: 310, startPoint y: 579, endPoint x: 230, endPoint y: 211, distance: 376.3
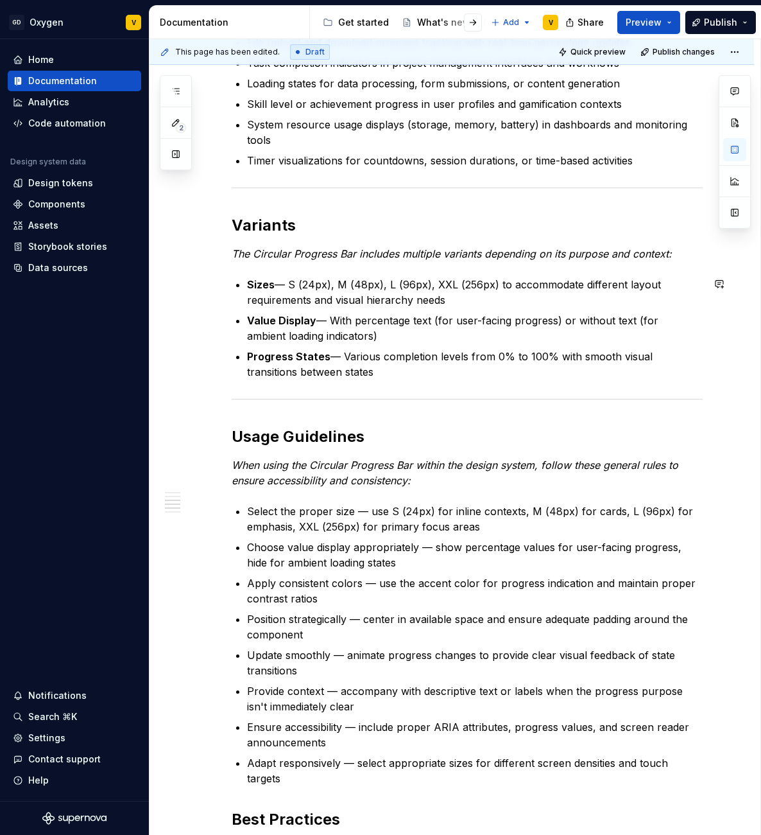
click at [283, 277] on p "Sizes — S (24px), M (48px), L (96px), XXL (256px) to accommodate different layo…" at bounding box center [475, 292] width 456 height 31
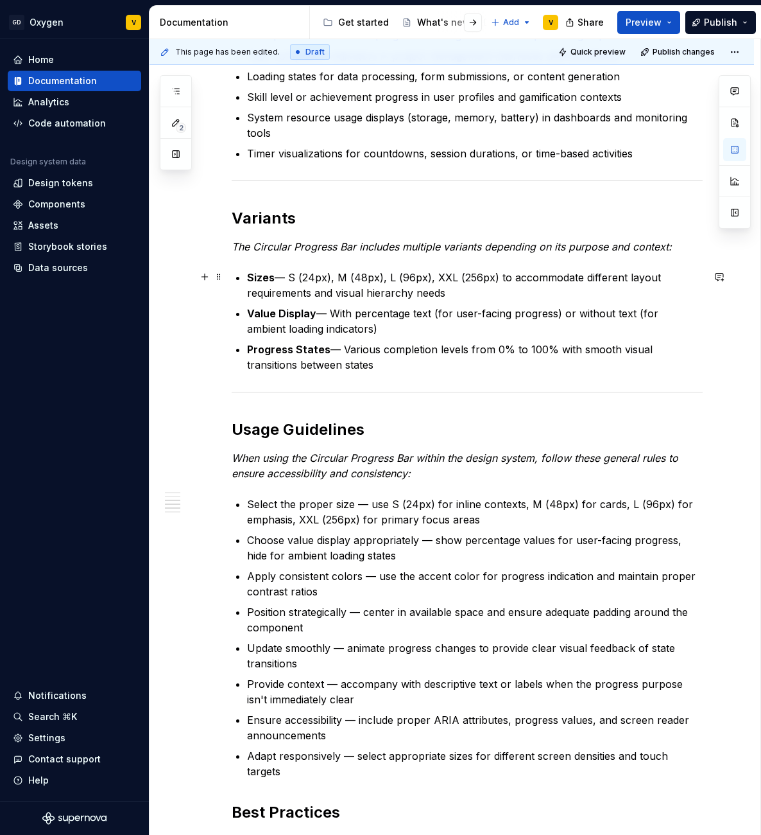
scroll to position [623, 0]
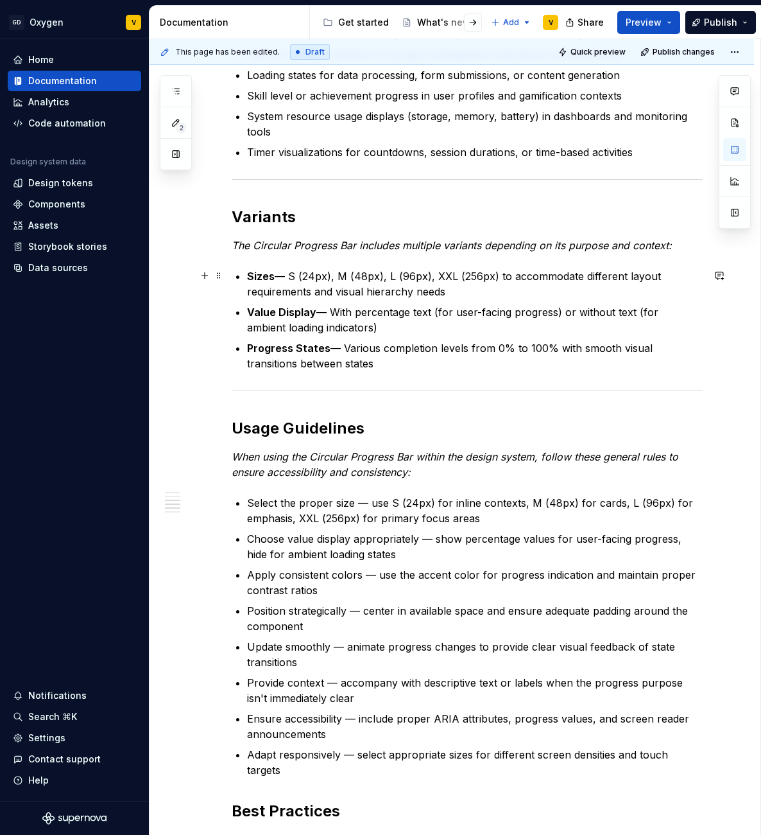
click at [276, 274] on p "Sizes — S (24px), M (48px), L (96px), XXL (256px) to accommodate different layo…" at bounding box center [475, 283] width 456 height 31
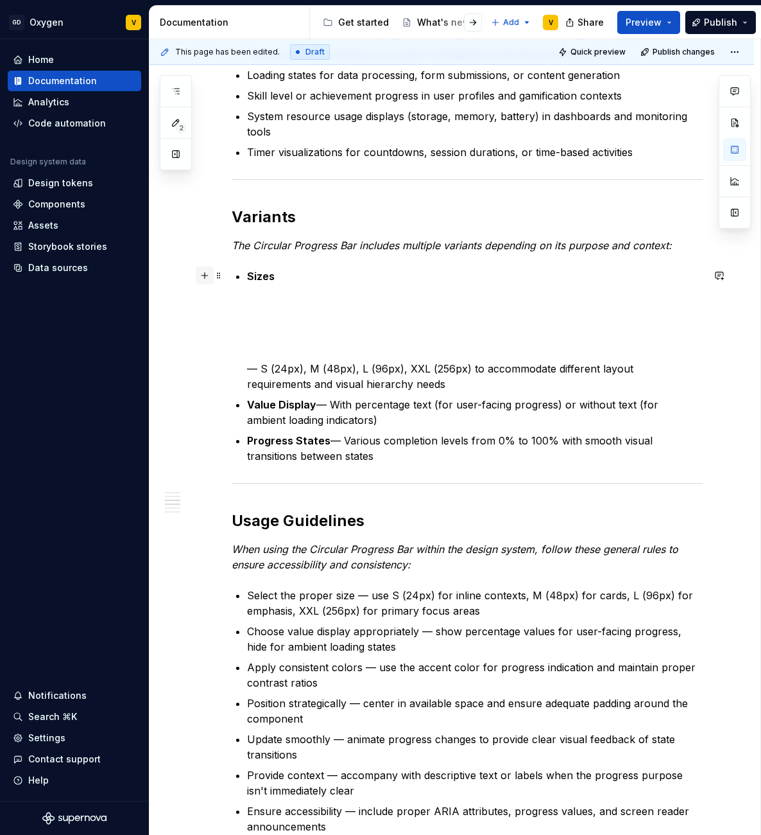
click at [205, 281] on button "button" at bounding box center [205, 275] width 18 height 18
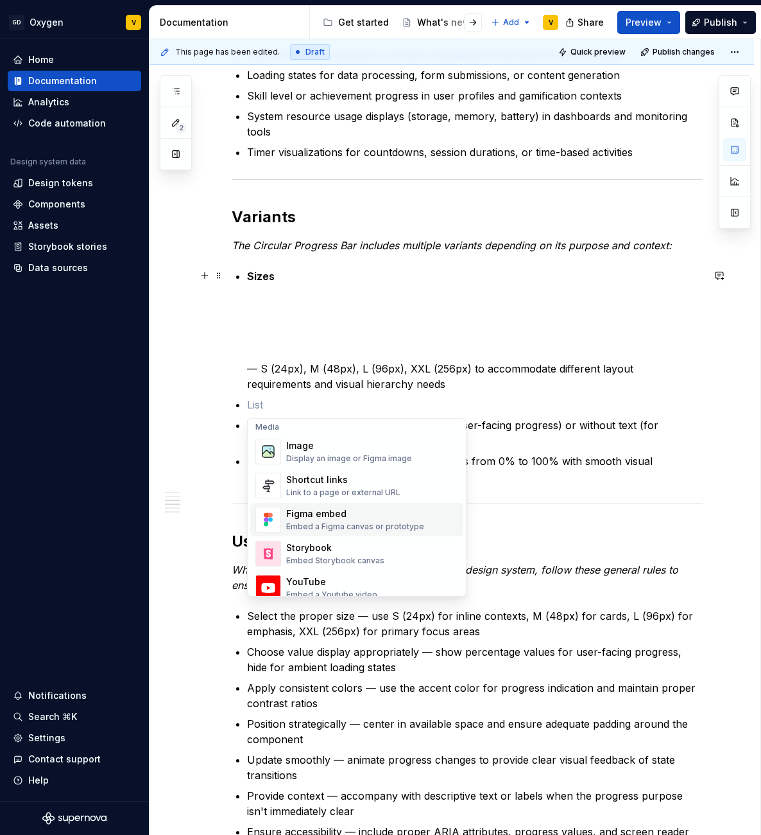
scroll to position [555, 0]
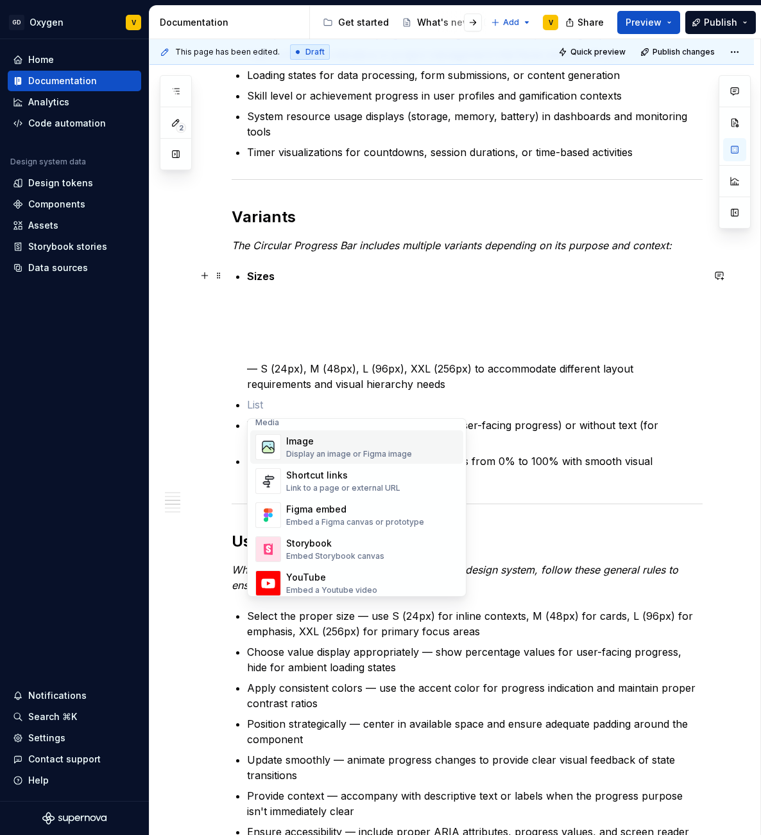
click at [307, 447] on div "Image Display an image or Figma image" at bounding box center [349, 447] width 126 height 24
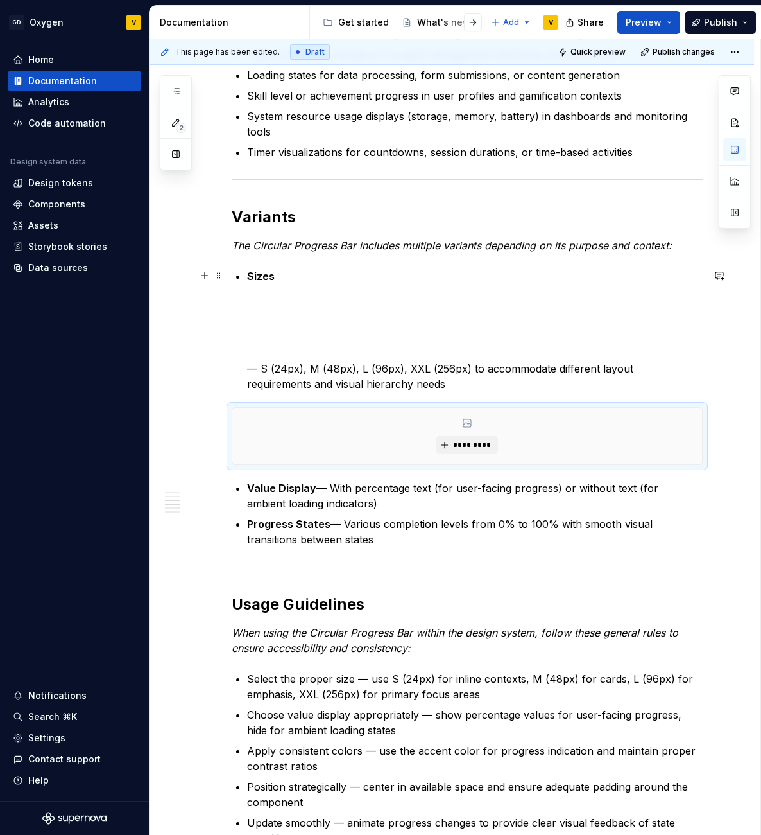
drag, startPoint x: 607, startPoint y: 434, endPoint x: 599, endPoint y: 313, distance: 120.9
click at [599, 313] on div "Anatomy The Progress Circular is made up of several parts that work together to…" at bounding box center [467, 634] width 471 height 1917
drag, startPoint x: 317, startPoint y: 436, endPoint x: 306, endPoint y: 296, distance: 140.4
click at [306, 296] on div "Anatomy The Progress Circular is made up of several parts that work together to…" at bounding box center [467, 634] width 471 height 1917
click at [302, 350] on p "Sizes — S (24px), M (48px), L (96px), XXL (256px) to accommodate different layo…" at bounding box center [475, 329] width 456 height 123
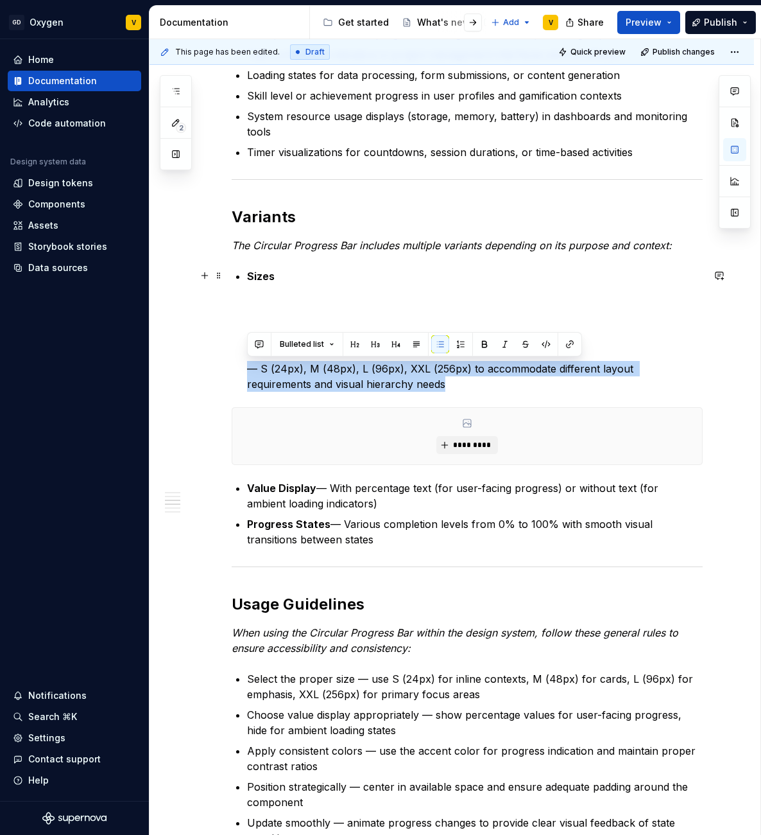
drag, startPoint x: 242, startPoint y: 369, endPoint x: 417, endPoint y: 391, distance: 176.0
click at [417, 391] on div "Anatomy The Progress Circular is made up of several parts that work together to…" at bounding box center [467, 634] width 471 height 1917
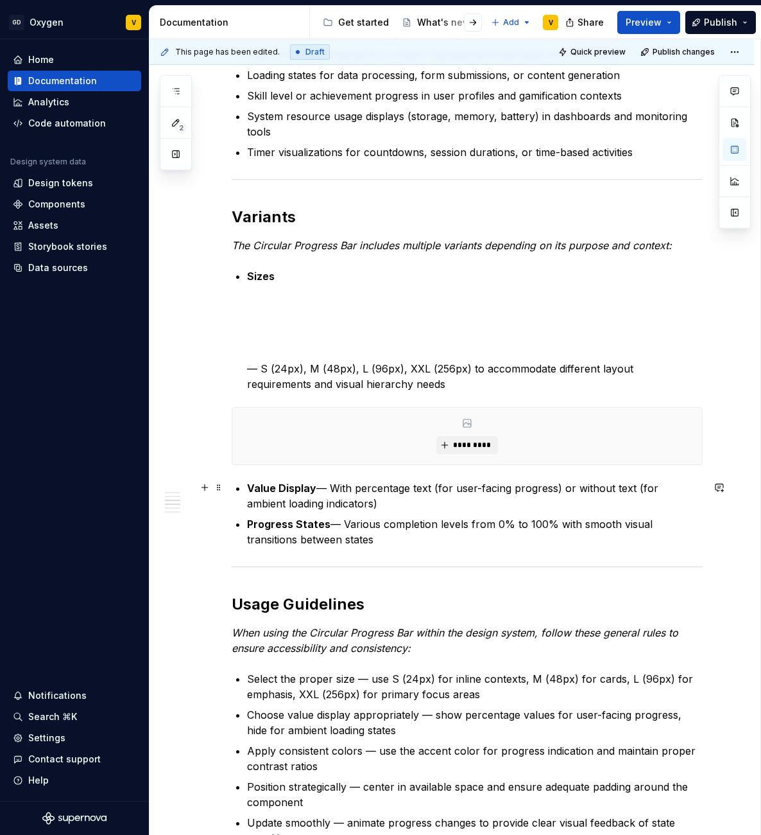
click at [247, 487] on strong "Value Display" at bounding box center [281, 487] width 69 height 13
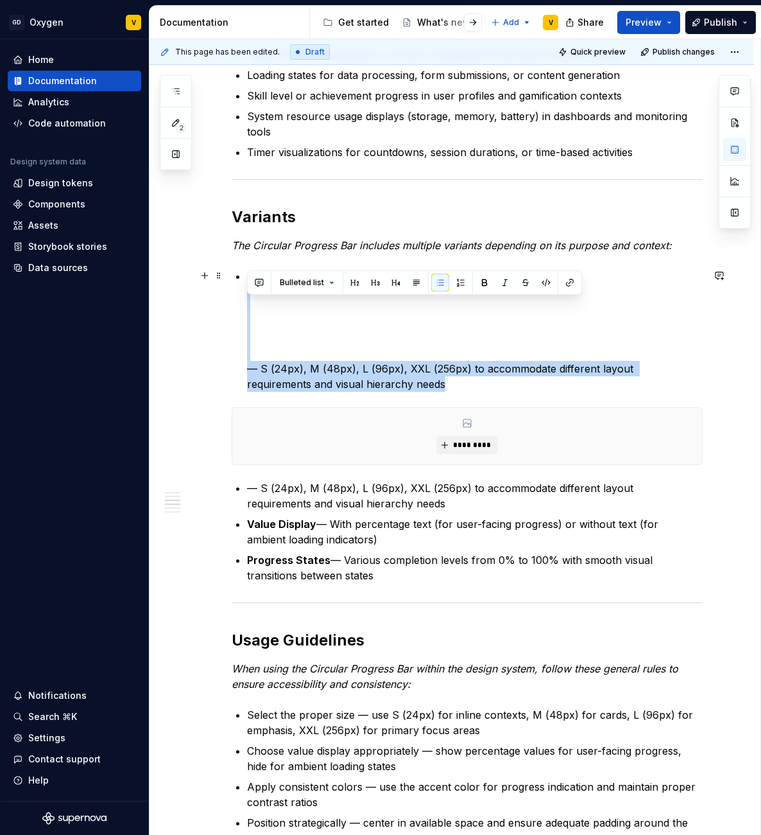
drag, startPoint x: 394, startPoint y: 389, endPoint x: 195, endPoint y: 307, distance: 215.3
click at [195, 307] on div "Anatomy The Progress Circular is made up of several parts that work together to…" at bounding box center [452, 770] width 605 height 2249
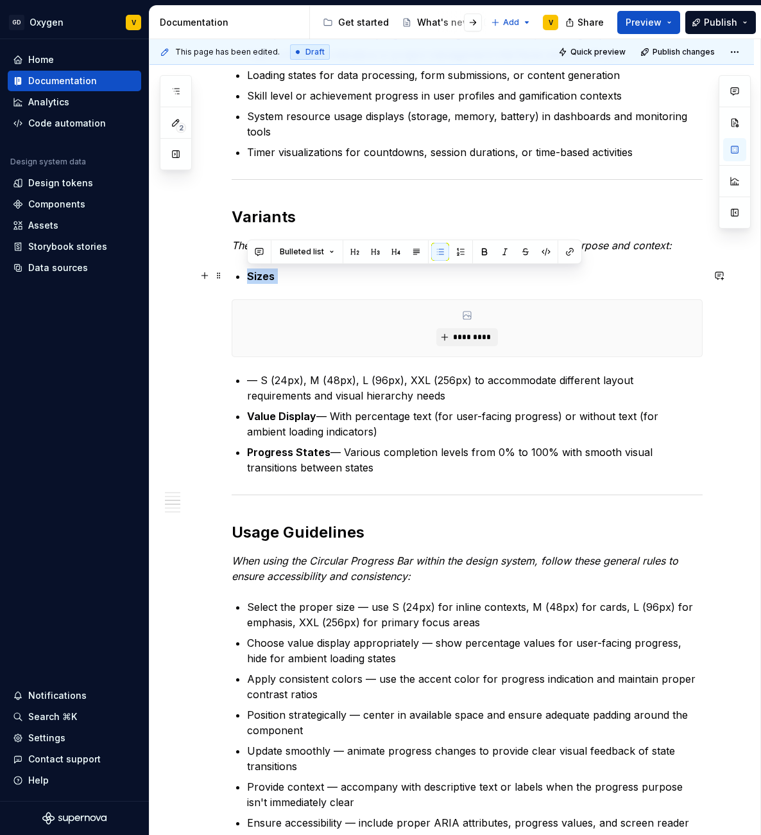
drag, startPoint x: 294, startPoint y: 281, endPoint x: 234, endPoint y: 269, distance: 61.4
click at [234, 269] on div "Anatomy The Progress Circular is made up of several parts that work together to…" at bounding box center [467, 598] width 471 height 1845
click at [373, 254] on button "button" at bounding box center [376, 252] width 18 height 18
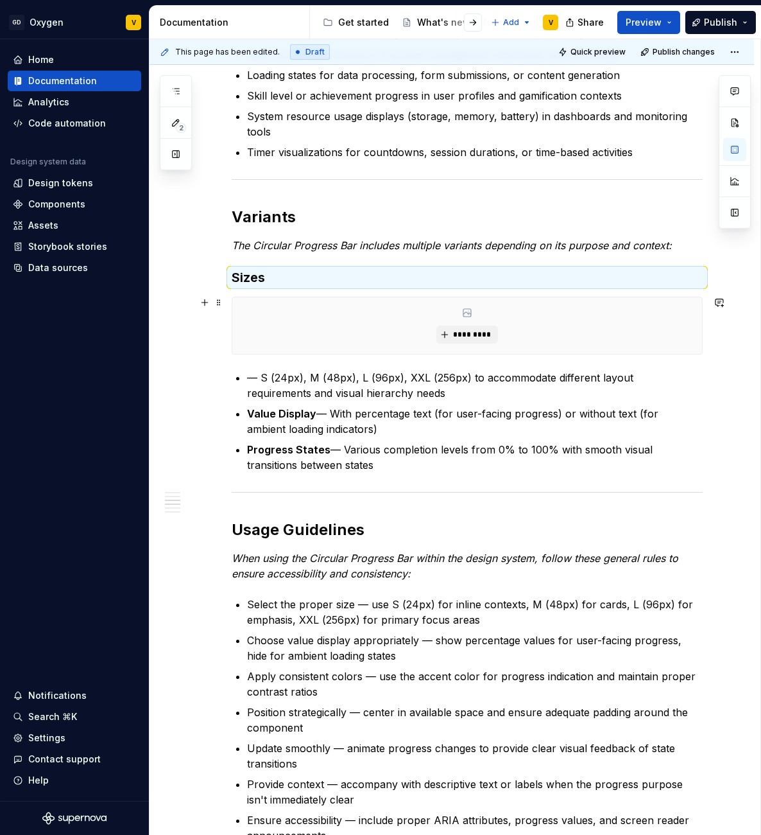
click at [300, 304] on div "*********" at bounding box center [467, 325] width 470 height 56
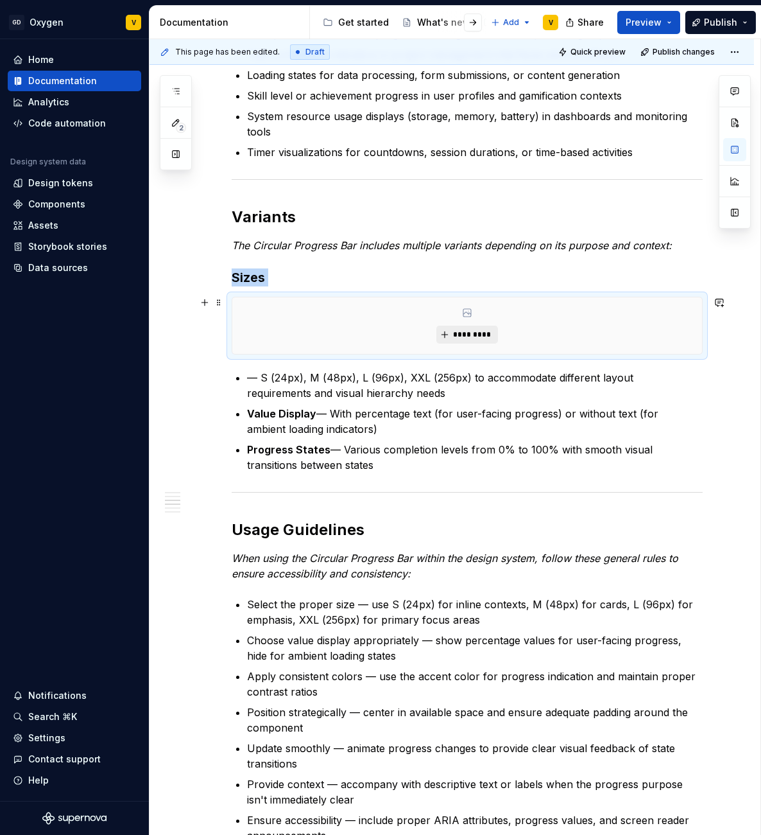
click at [461, 331] on span "*********" at bounding box center [472, 334] width 39 height 10
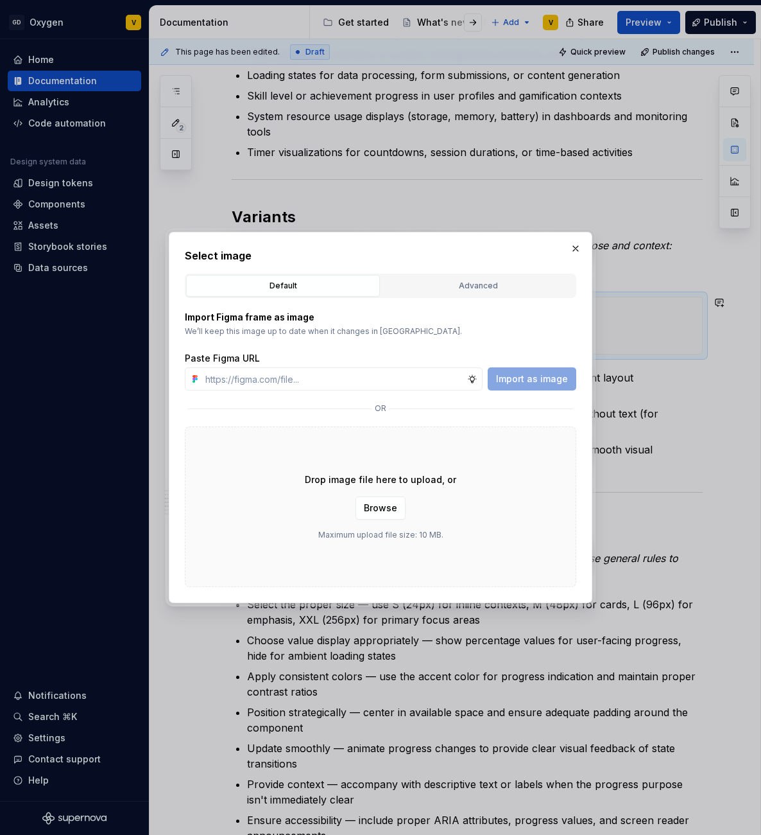
type textarea "*"
type input "[URL][DOMAIN_NAME]"
click at [546, 372] on span "Import as image" at bounding box center [532, 378] width 72 height 13
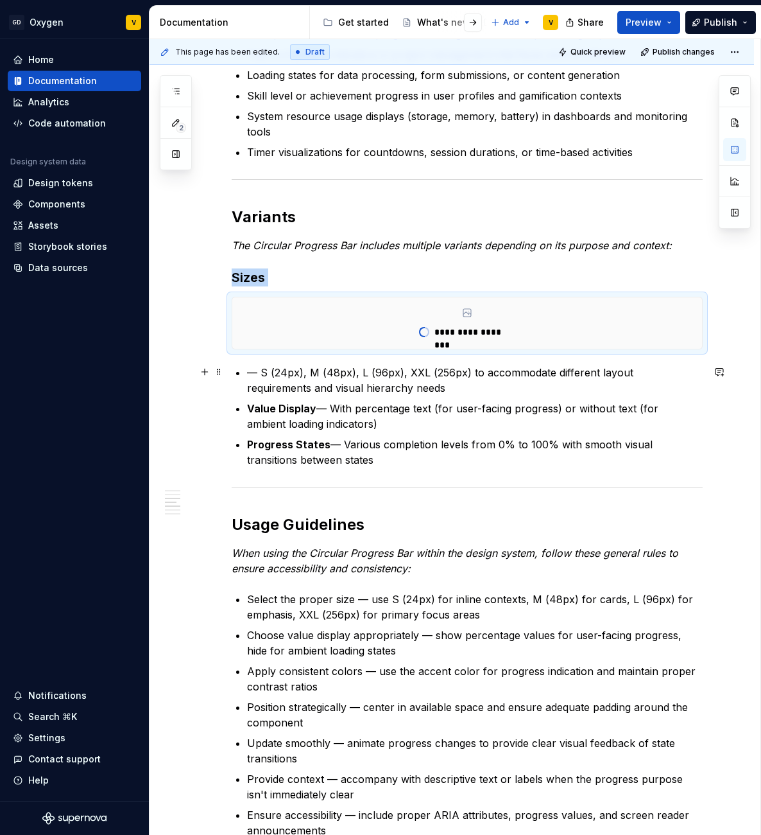
click at [268, 372] on p "— S (24px), M (48px), L (96px), XXL (256px) to accommodate different layout req…" at bounding box center [475, 380] width 456 height 31
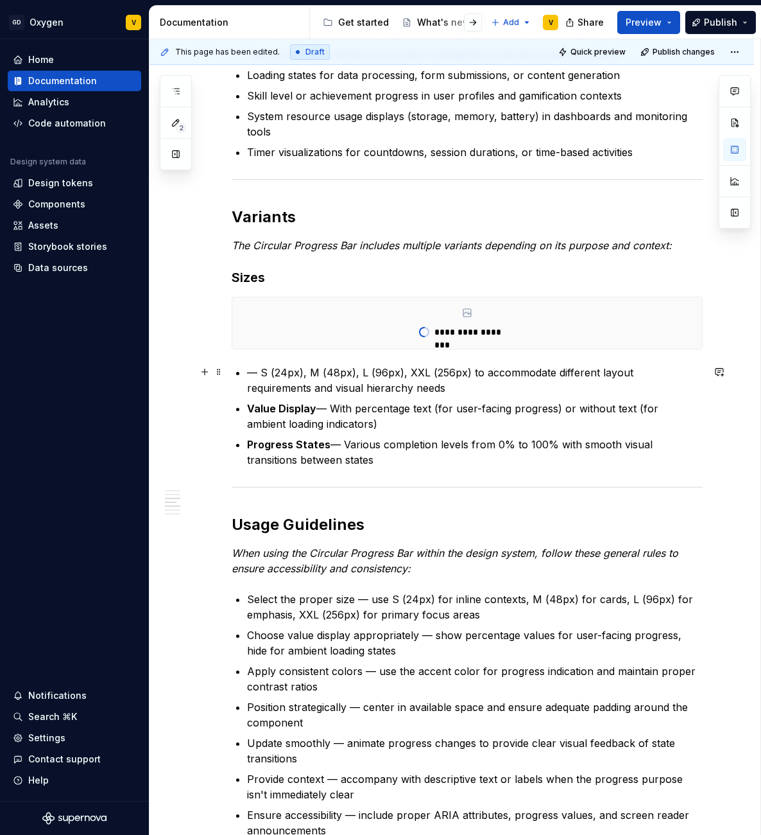
click at [378, 390] on p "— S (24px), M (48px), L (96px), XXL (256px) to accommodate different layout req…" at bounding box center [475, 380] width 456 height 31
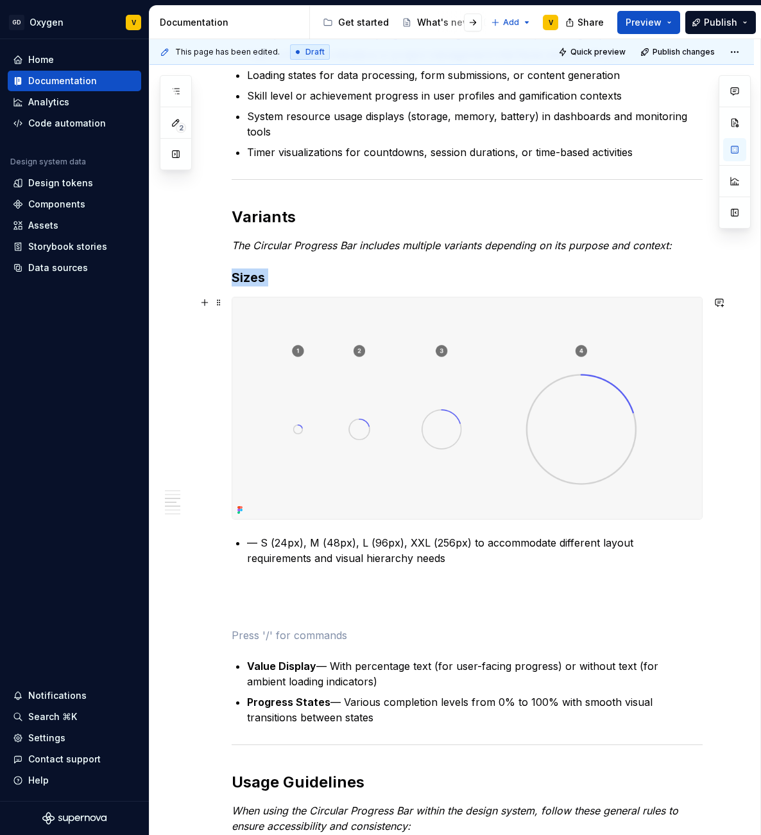
click at [307, 370] on img at bounding box center [467, 407] width 470 height 221
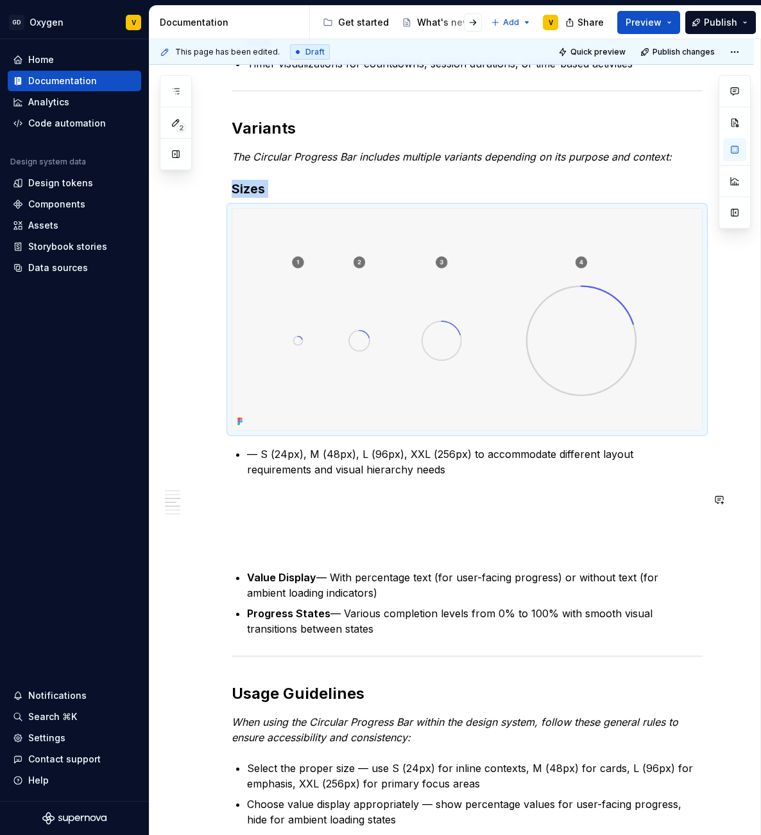
scroll to position [714, 0]
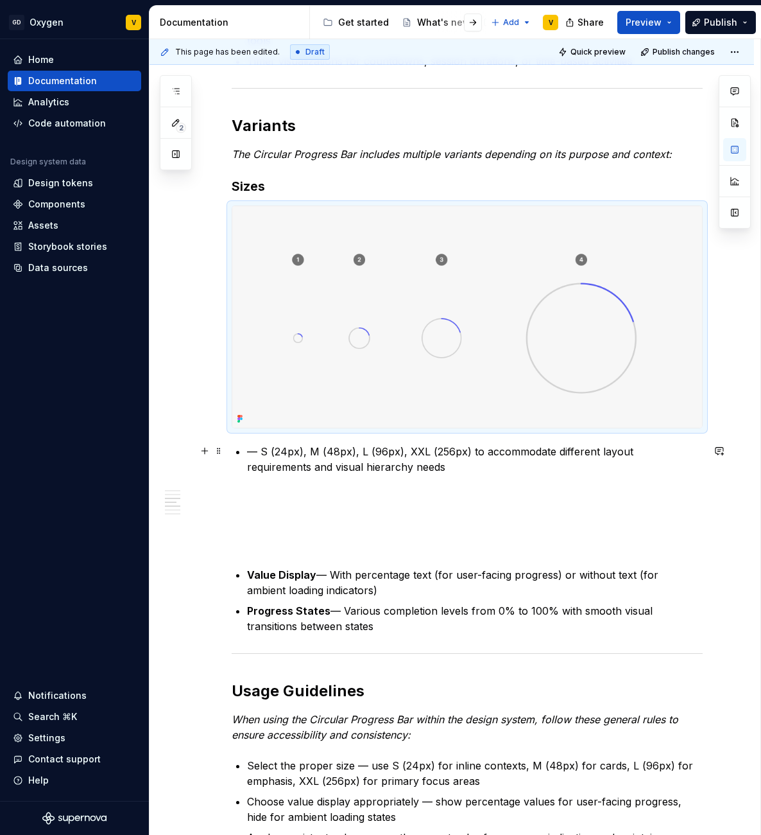
click at [308, 453] on p "— S (24px), M (48px), L (96px), XXL (256px) to accommodate different layout req…" at bounding box center [475, 459] width 456 height 31
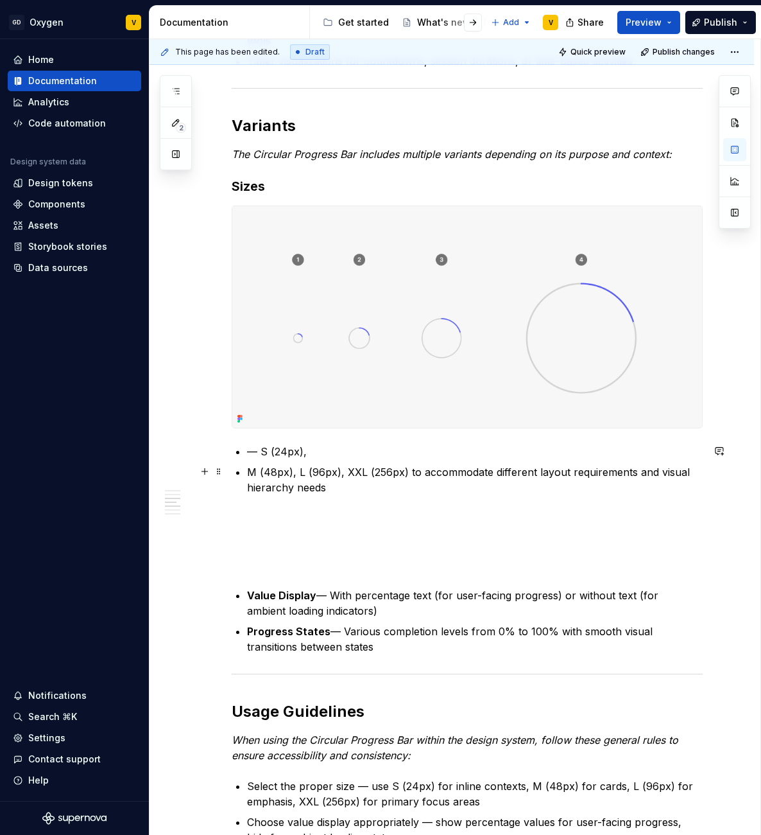
click at [297, 472] on p "M (48px), L (96px), XXL (256px) to accommodate different layout requirements an…" at bounding box center [475, 479] width 456 height 31
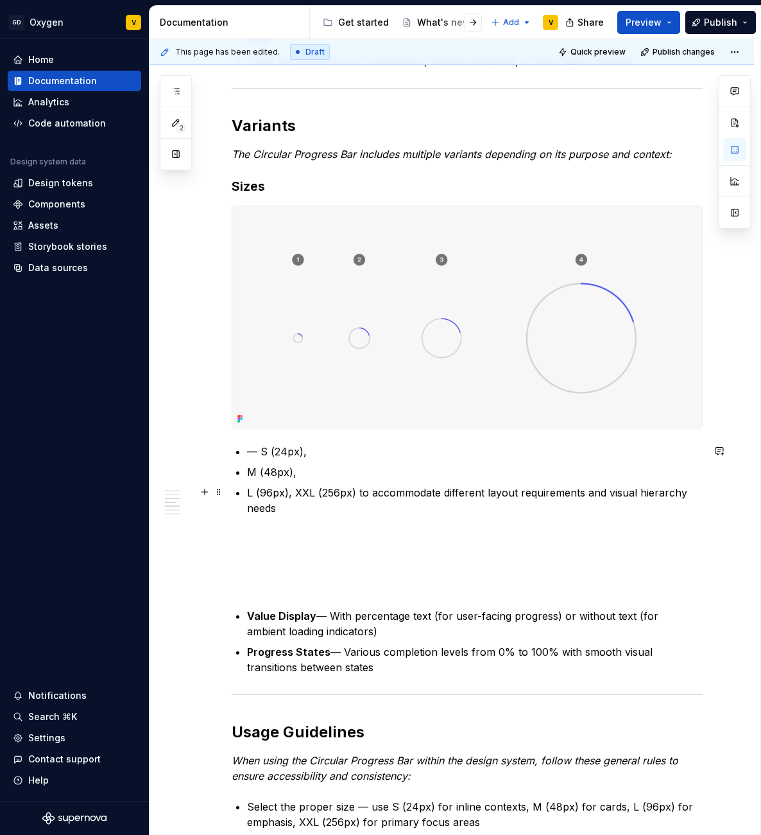
click at [294, 493] on p "L (96px), XXL (256px) to accommodate different layout requirements and visual h…" at bounding box center [475, 500] width 456 height 31
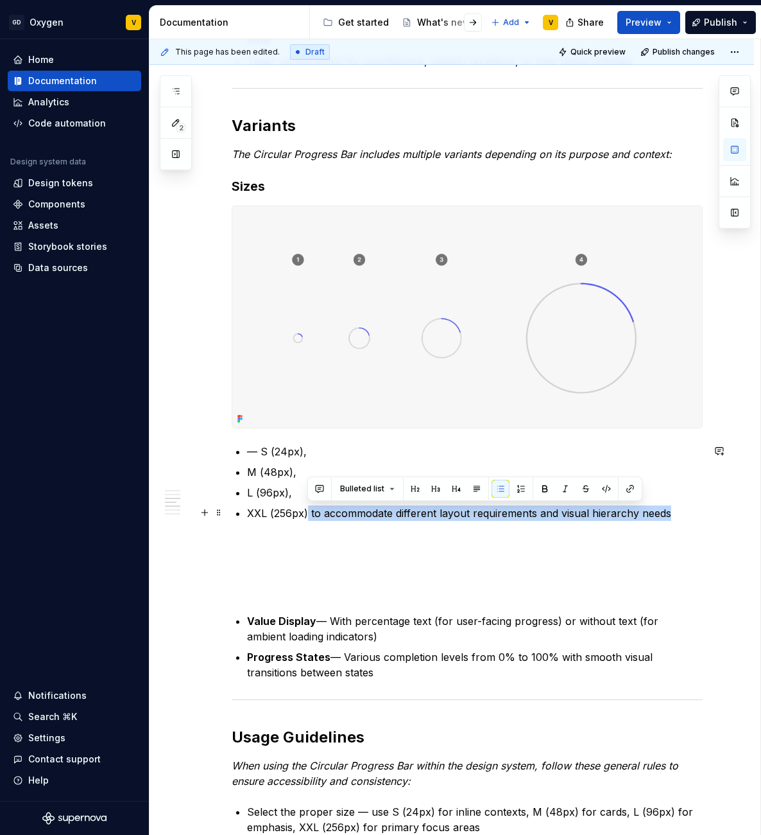
drag, startPoint x: 307, startPoint y: 514, endPoint x: 688, endPoint y: 509, distance: 380.7
click at [687, 510] on p "XXL (256px) to accommodate different layout requirements and visual hierarchy n…" at bounding box center [475, 512] width 456 height 15
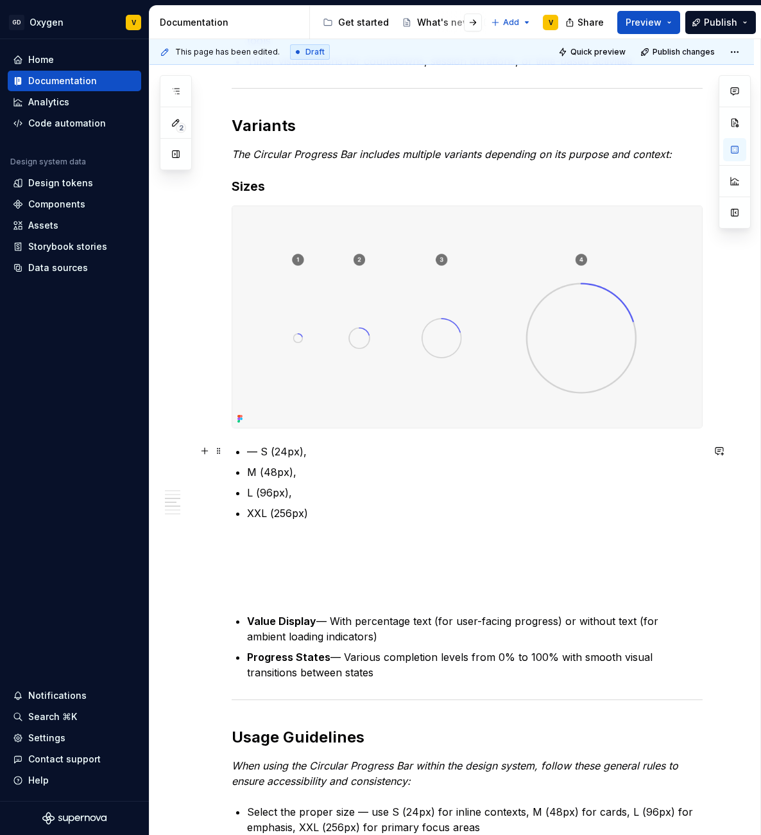
click at [260, 450] on p "— S (24px)," at bounding box center [475, 451] width 456 height 15
click at [307, 492] on p "L (96px)," at bounding box center [475, 492] width 456 height 15
click at [298, 474] on p "M (48px)," at bounding box center [475, 471] width 456 height 15
click at [295, 456] on p "S (24px)," at bounding box center [475, 451] width 456 height 15
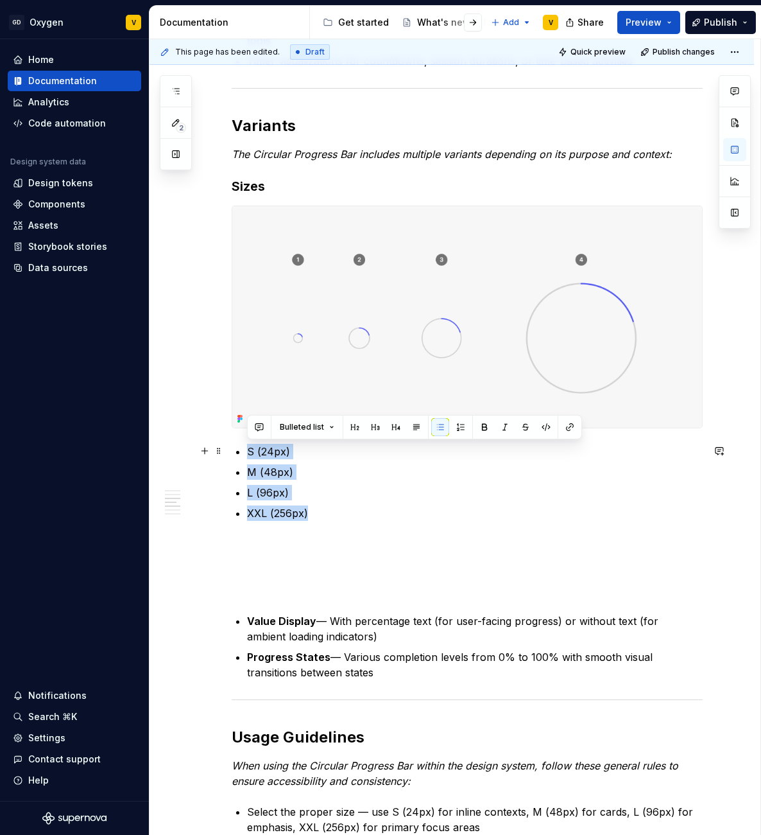
drag, startPoint x: 318, startPoint y: 515, endPoint x: 230, endPoint y: 448, distance: 111.3
click at [230, 448] on div "Anatomy The Progress Circular is made up of several parts that work together to…" at bounding box center [452, 773] width 605 height 2437
click at [485, 425] on button "button" at bounding box center [485, 427] width 18 height 18
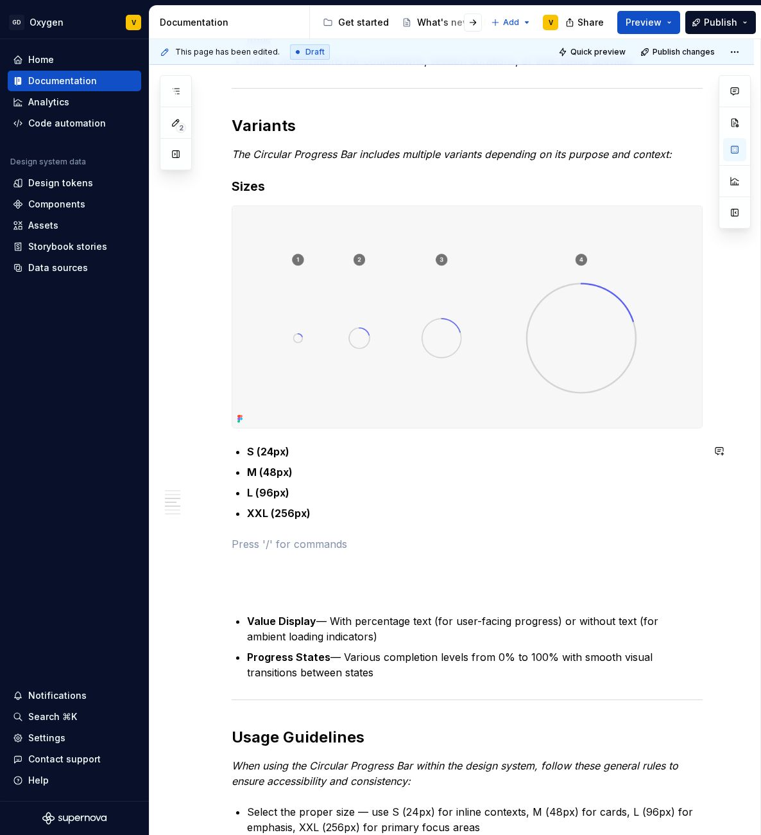
click at [365, 528] on div "Anatomy The Progress Circular is made up of several parts that work together to…" at bounding box center [467, 655] width 471 height 2141
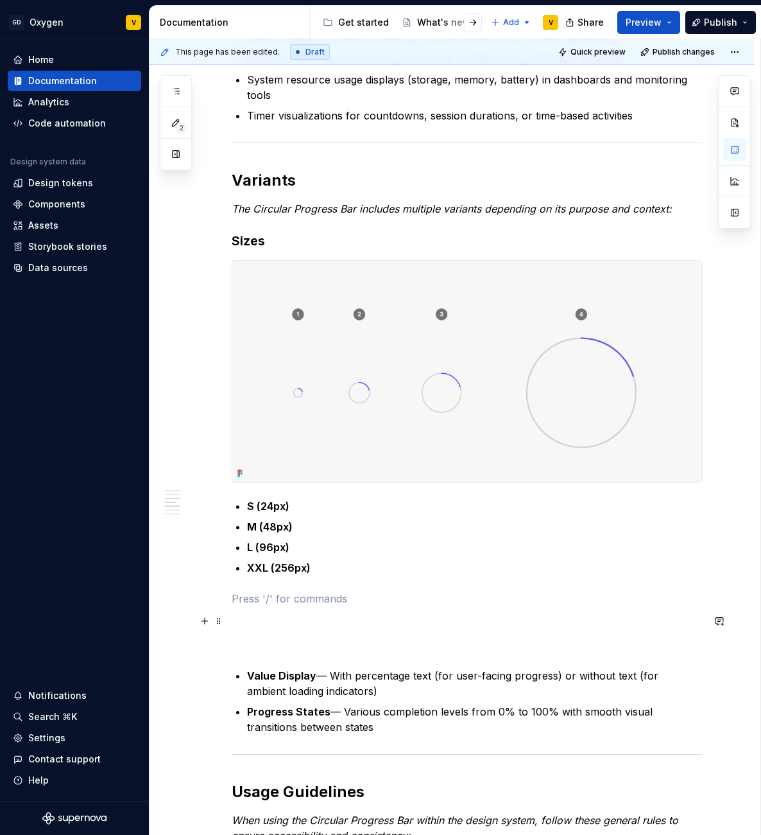
scroll to position [661, 0]
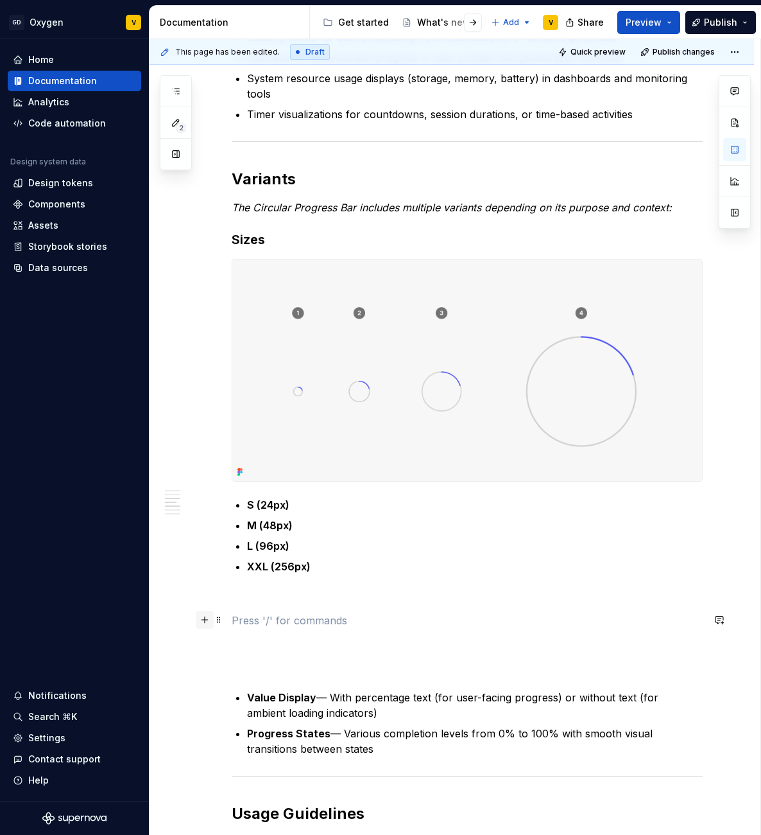
click at [198, 619] on button "button" at bounding box center [205, 619] width 18 height 18
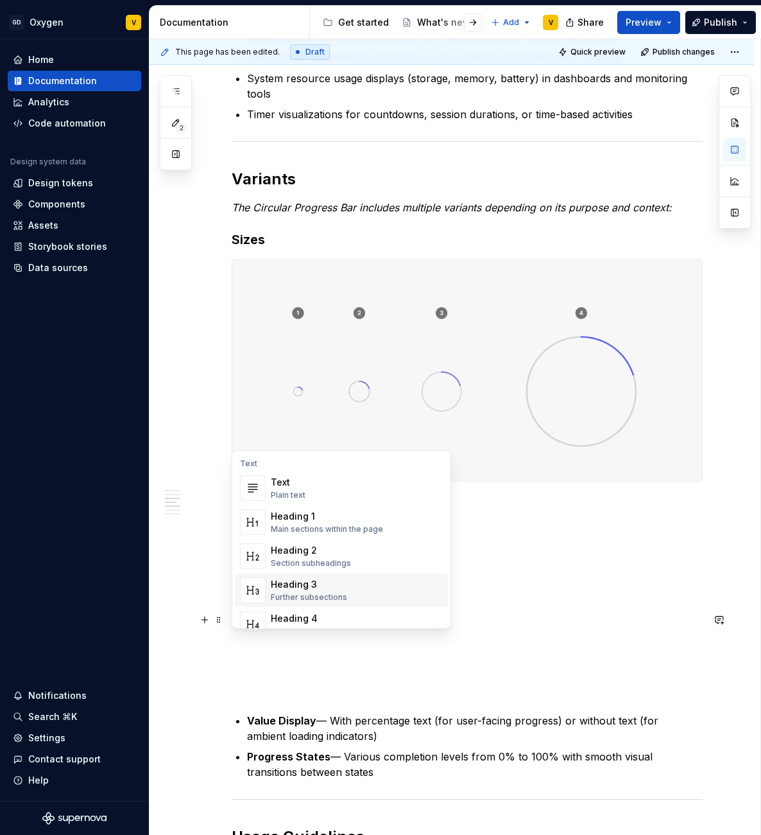
click at [281, 578] on div "Heading 3" at bounding box center [309, 584] width 76 height 13
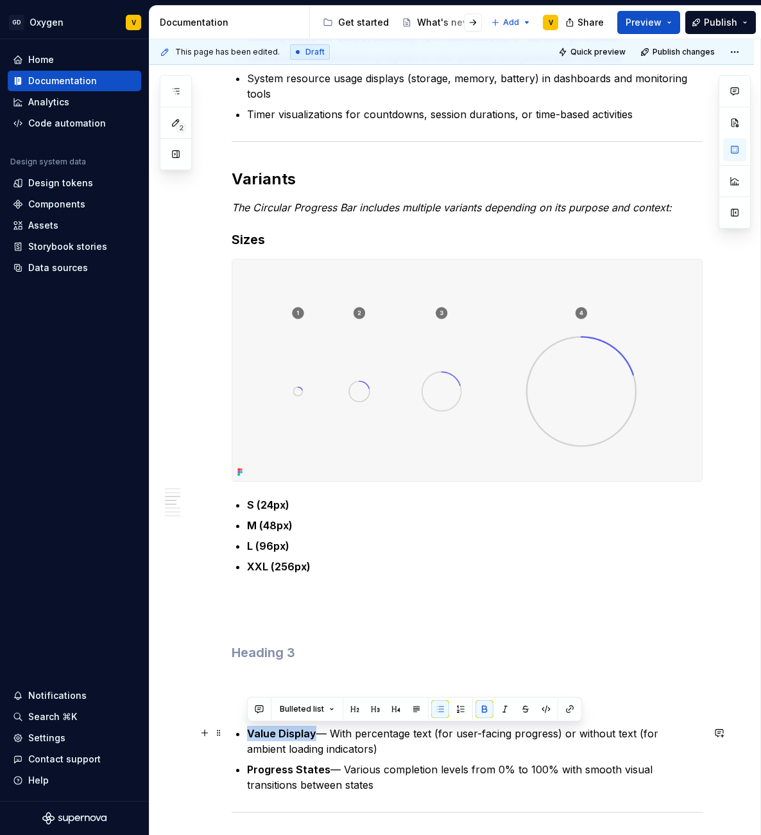
drag, startPoint x: 313, startPoint y: 730, endPoint x: 229, endPoint y: 737, distance: 85.0
click at [262, 648] on h3 at bounding box center [467, 652] width 471 height 18
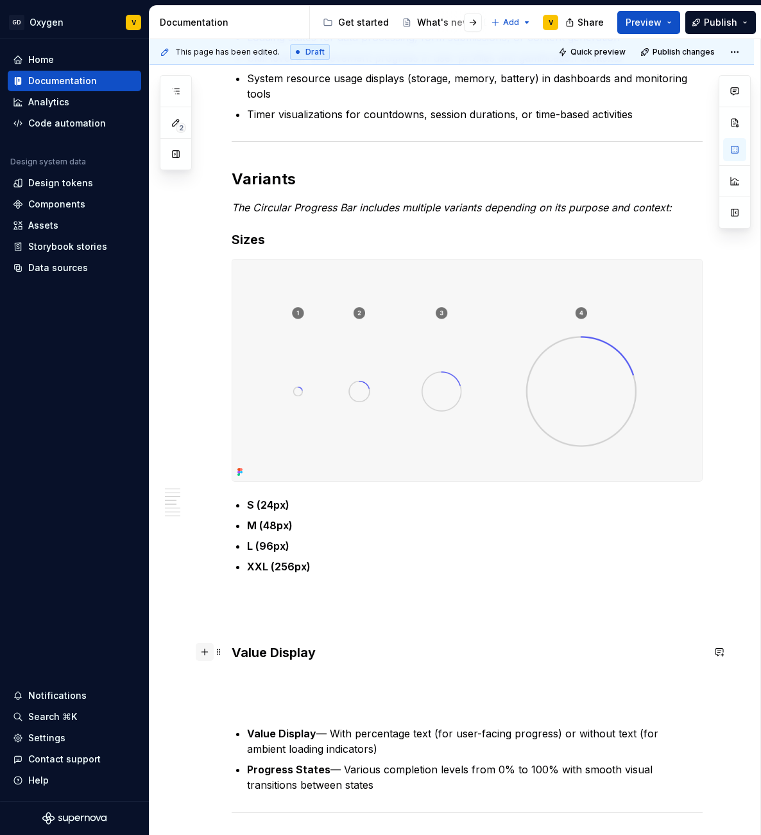
click at [207, 647] on button "button" at bounding box center [205, 652] width 18 height 18
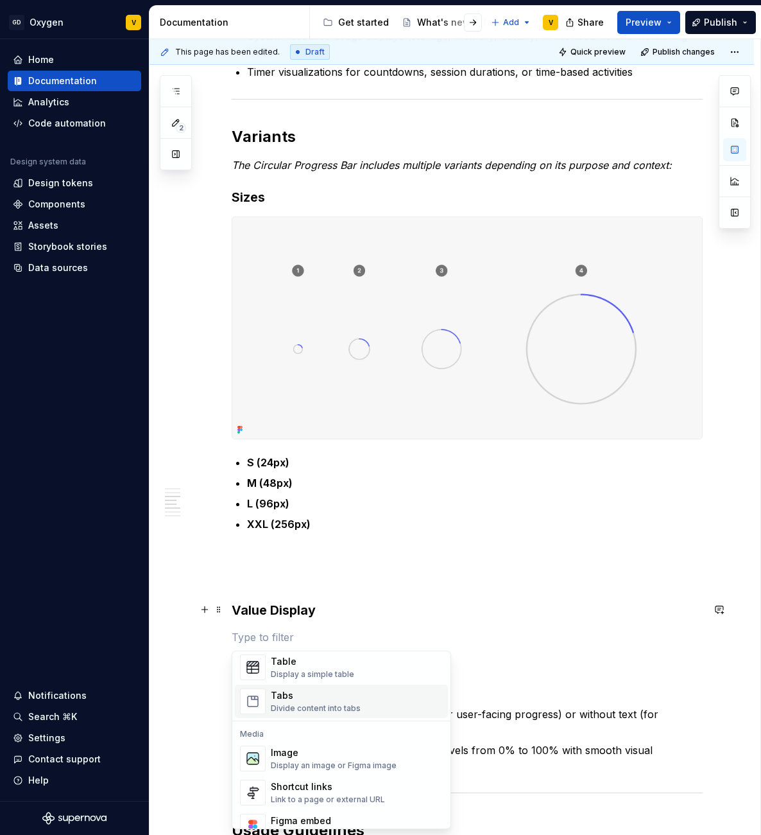
scroll to position [491, 0]
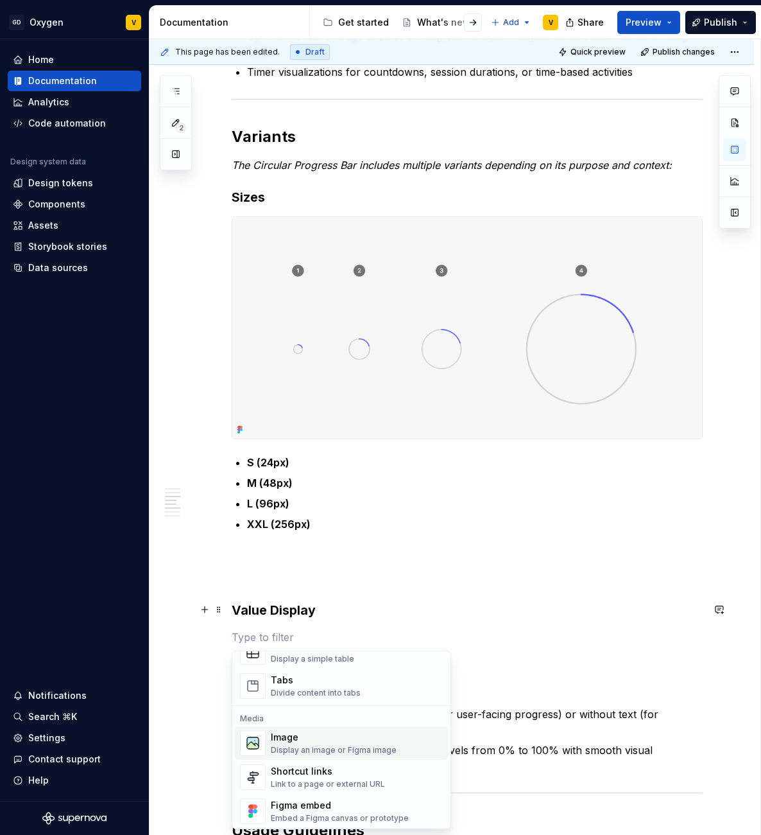
click at [306, 745] on div "Display an image or Figma image" at bounding box center [334, 750] width 126 height 10
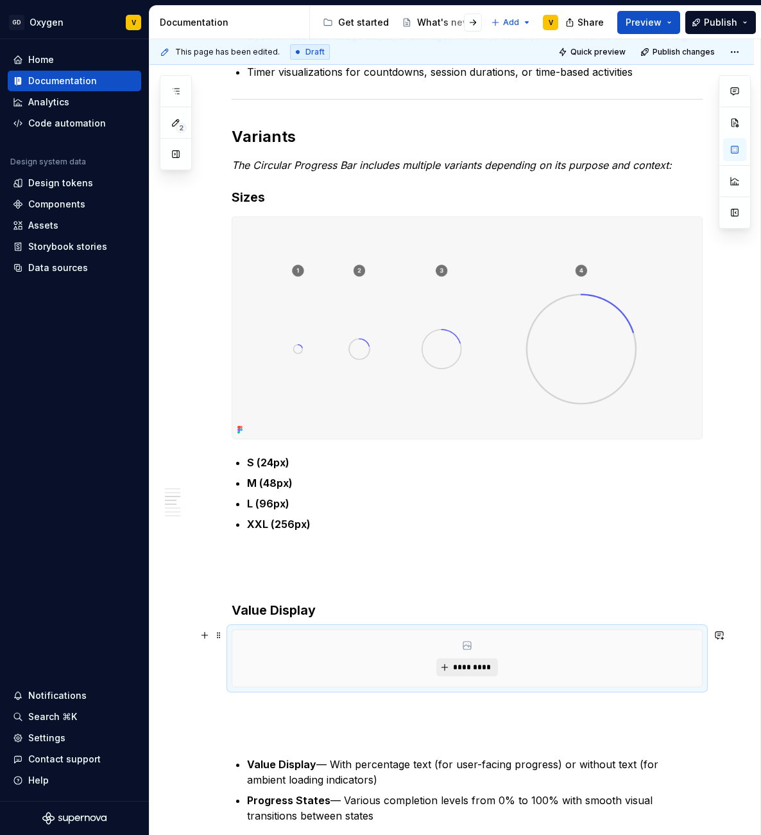
click at [480, 664] on span "*********" at bounding box center [472, 667] width 39 height 10
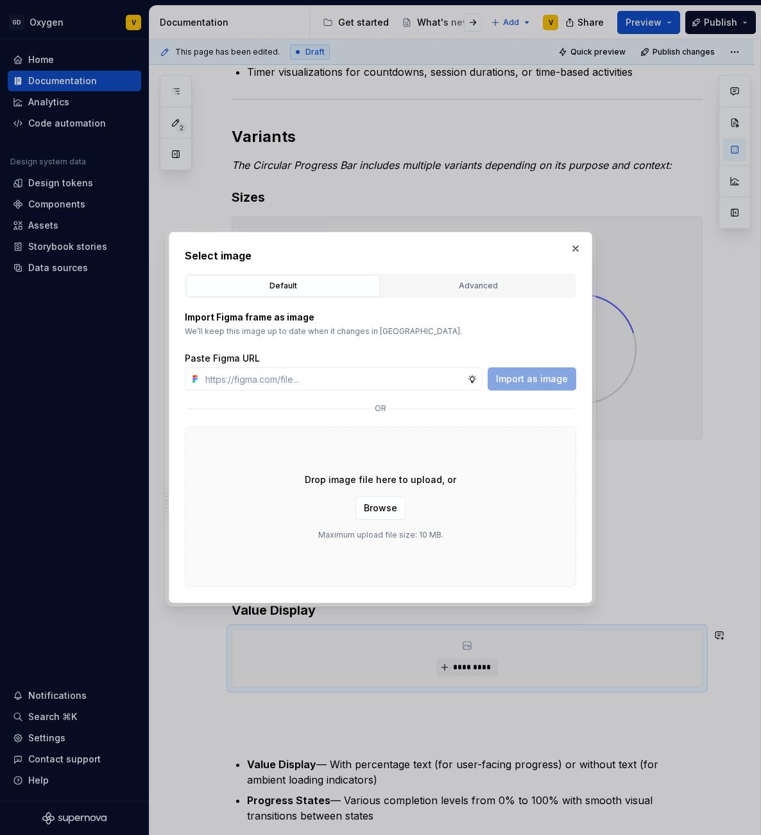
type textarea "*"
type input "[URL][DOMAIN_NAME]"
click at [503, 378] on span "Import as image" at bounding box center [532, 378] width 72 height 13
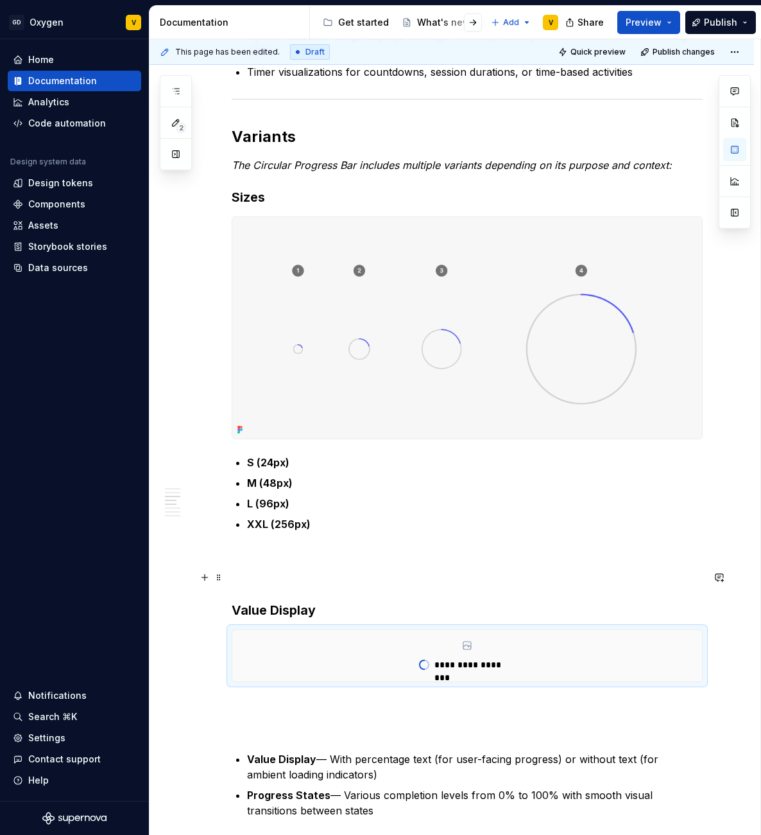
click at [269, 576] on p at bounding box center [467, 577] width 471 height 15
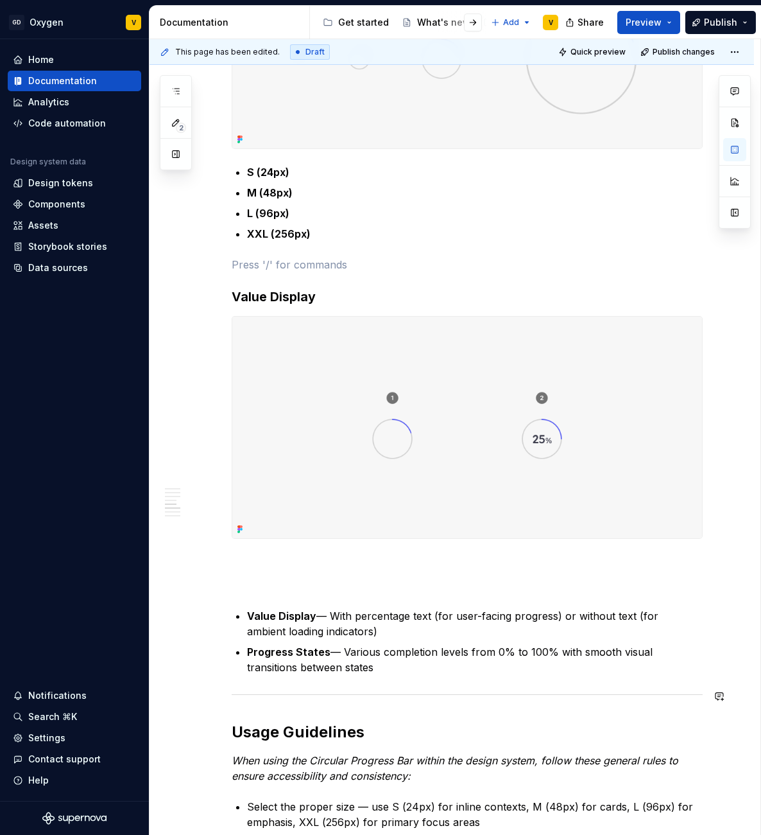
scroll to position [999, 0]
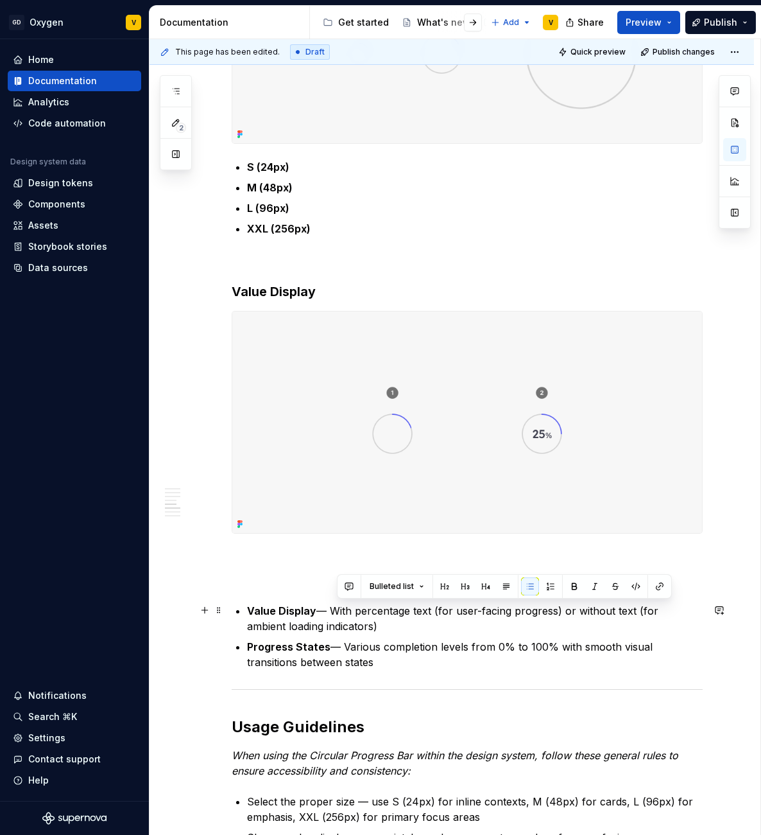
drag, startPoint x: 574, startPoint y: 610, endPoint x: 588, endPoint y: 623, distance: 18.7
click at [588, 623] on p "Value Display — With percentage text (for user-facing progress) or without text…" at bounding box center [475, 618] width 456 height 31
click at [311, 546] on div "Anatomy The Progress Circular is made up of several parts that work together to…" at bounding box center [467, 508] width 471 height 2415
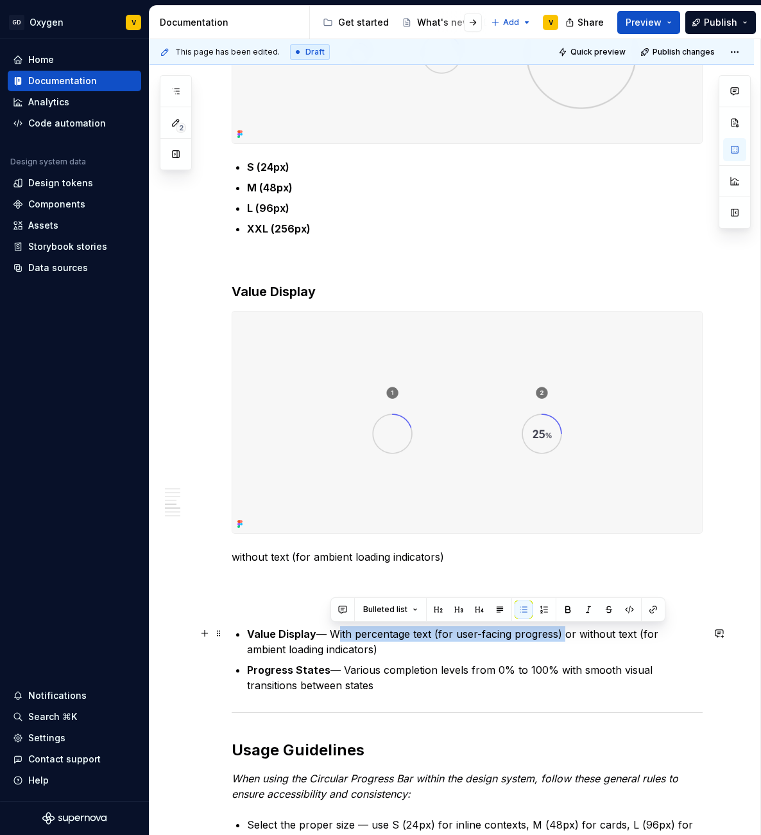
drag, startPoint x: 333, startPoint y: 632, endPoint x: 559, endPoint y: 638, distance: 226.7
click at [559, 638] on p "Value Display — With percentage text (for user-facing progress) or without text…" at bounding box center [475, 641] width 456 height 31
click at [250, 580] on p at bounding box center [467, 579] width 471 height 15
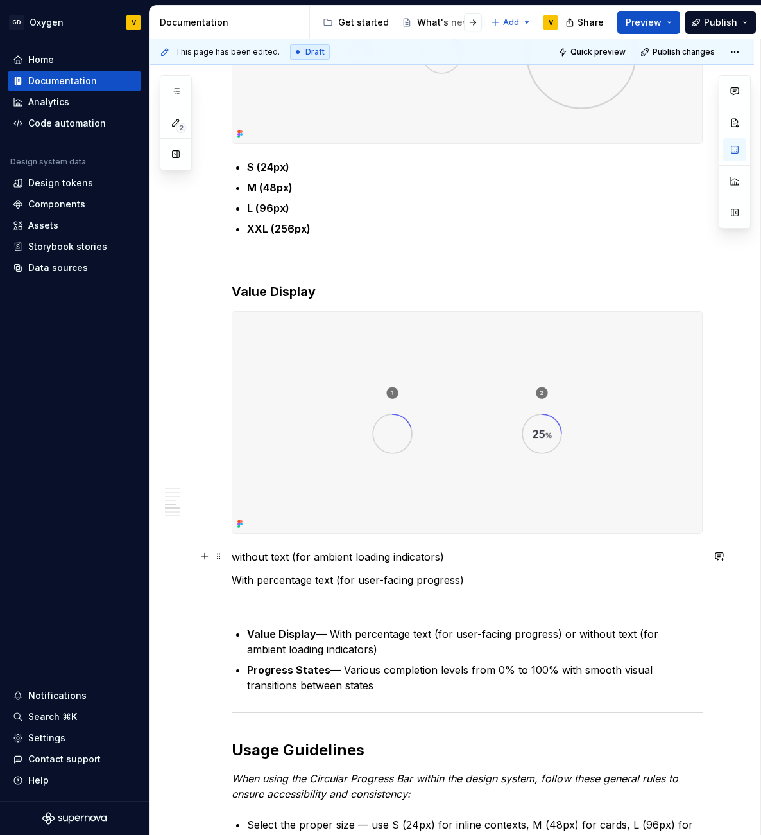
click at [242, 557] on p "without text (for ambient loading indicators)" at bounding box center [467, 556] width 471 height 15
click at [234, 555] on p "Without text (for ambient loading indicators)" at bounding box center [467, 556] width 471 height 15
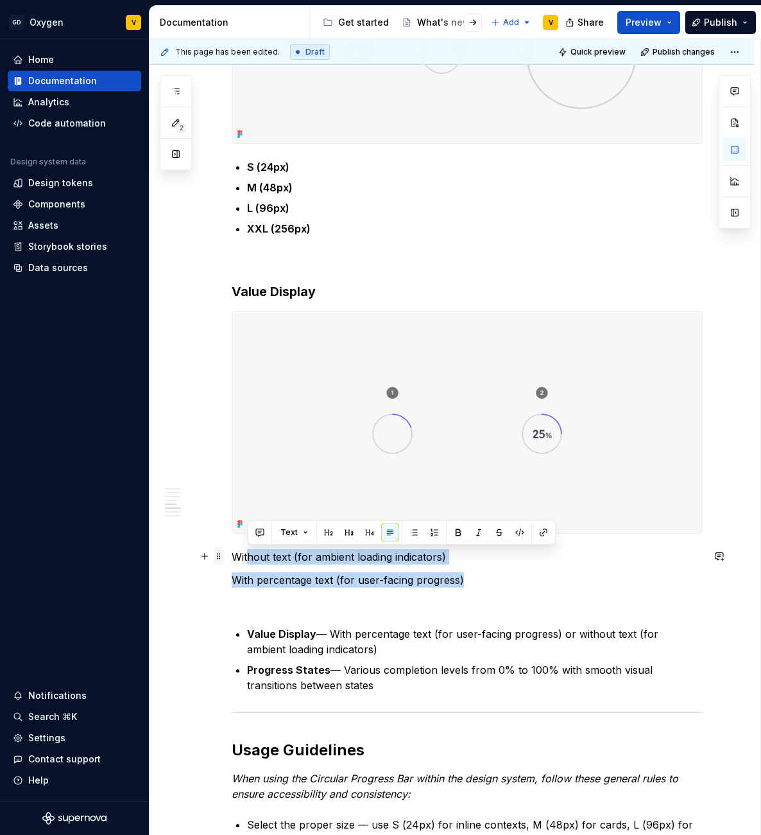
drag, startPoint x: 465, startPoint y: 584, endPoint x: 220, endPoint y: 561, distance: 246.2
click at [232, 561] on div "Anatomy The Progress Circular is made up of several parts that work together to…" at bounding box center [467, 527] width 471 height 2453
click at [299, 562] on p "Without text (for ambient loading indicators)" at bounding box center [467, 556] width 471 height 15
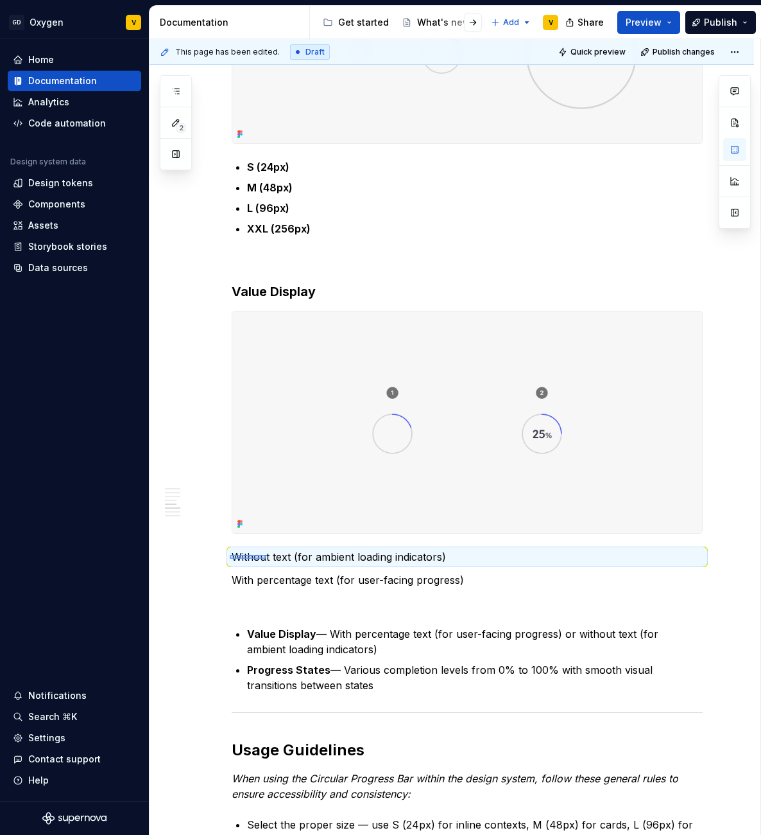
drag, startPoint x: 230, startPoint y: 555, endPoint x: 344, endPoint y: 565, distance: 114.7
click at [281, 560] on div "This page has been edited. Draft Quick preview Publish changes Circular Progres…" at bounding box center [455, 437] width 611 height 796
click at [409, 573] on p "With percentage text (for user-facing progress)" at bounding box center [467, 579] width 471 height 15
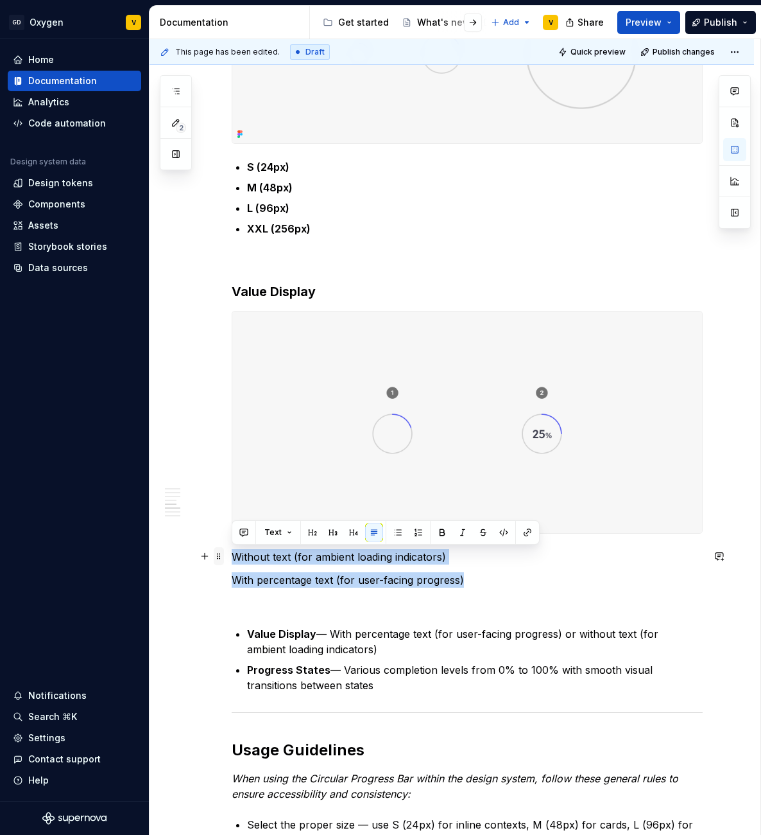
drag, startPoint x: 472, startPoint y: 578, endPoint x: 217, endPoint y: 548, distance: 257.3
click at [232, 548] on div "Anatomy The Progress Circular is made up of several parts that work together to…" at bounding box center [467, 527] width 471 height 2453
click at [413, 529] on button "button" at bounding box center [419, 532] width 18 height 18
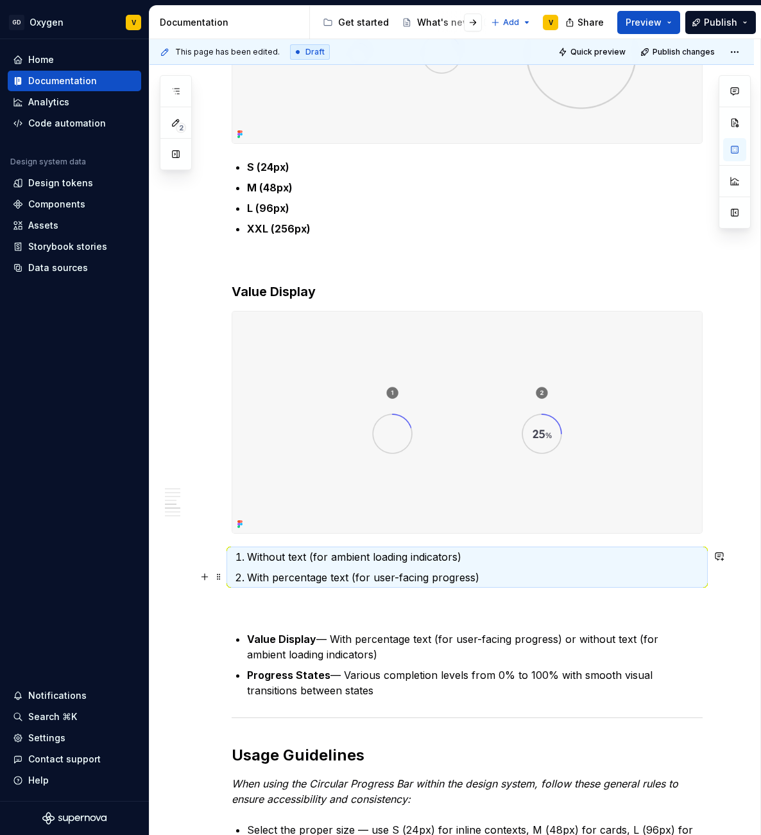
click at [526, 582] on p "With percentage text (for user-facing progress)" at bounding box center [475, 576] width 456 height 15
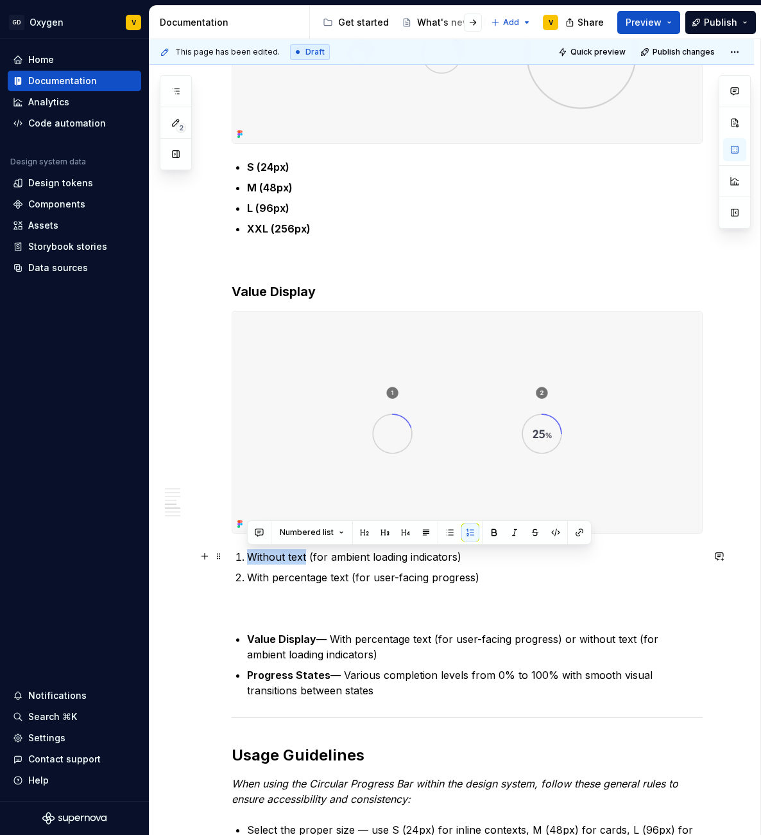
drag, startPoint x: 245, startPoint y: 556, endPoint x: 304, endPoint y: 561, distance: 59.9
click at [304, 561] on li "Without text (for ambient loading indicators)" at bounding box center [475, 556] width 456 height 15
click at [293, 555] on p "Without text (for ambient loading indicators)" at bounding box center [475, 556] width 456 height 15
drag, startPoint x: 287, startPoint y: 555, endPoint x: 306, endPoint y: 557, distance: 18.8
click at [306, 557] on p "Without text (for ambient loading indicators)" at bounding box center [475, 556] width 456 height 15
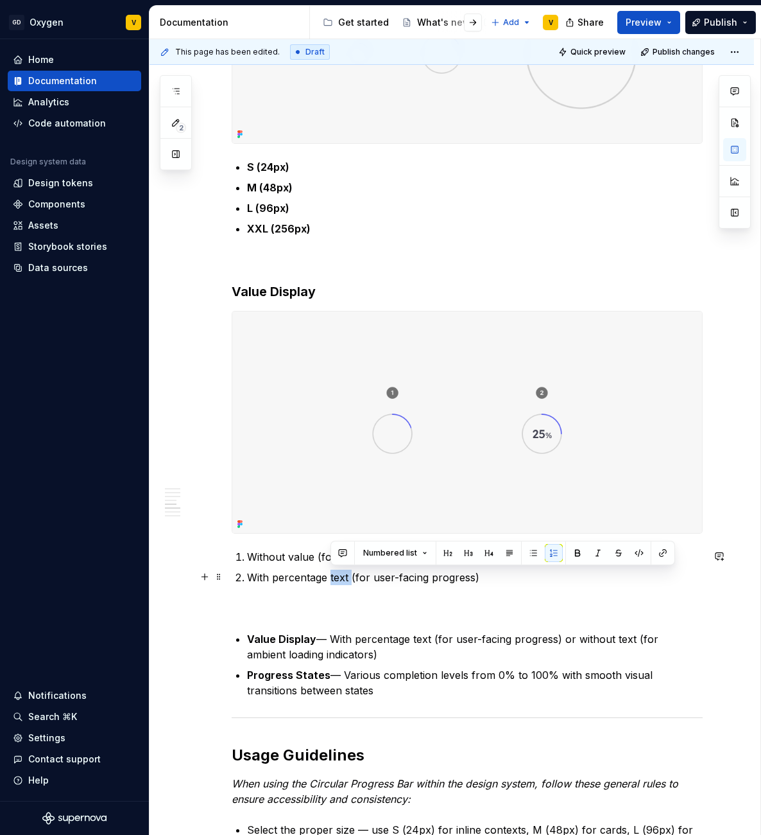
drag, startPoint x: 330, startPoint y: 578, endPoint x: 350, endPoint y: 580, distance: 20.6
click at [350, 580] on p "With percentage text (for user-facing progress)" at bounding box center [475, 576] width 456 height 15
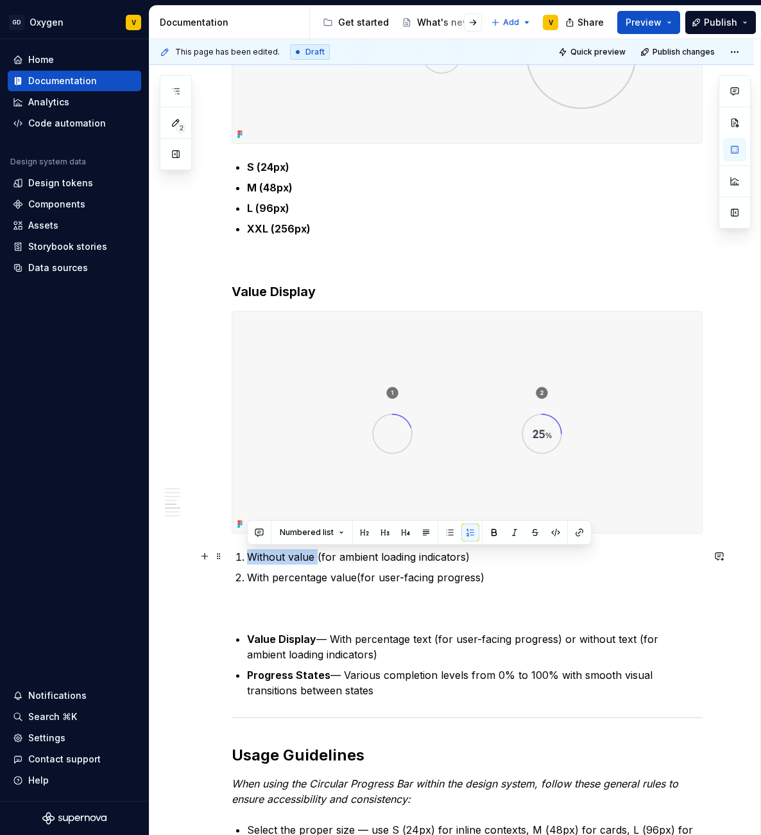
drag, startPoint x: 315, startPoint y: 557, endPoint x: 246, endPoint y: 550, distance: 69.7
click at [247, 550] on li "Without value (for ambient loading indicators)" at bounding box center [475, 556] width 456 height 15
click at [492, 533] on button "button" at bounding box center [494, 532] width 18 height 18
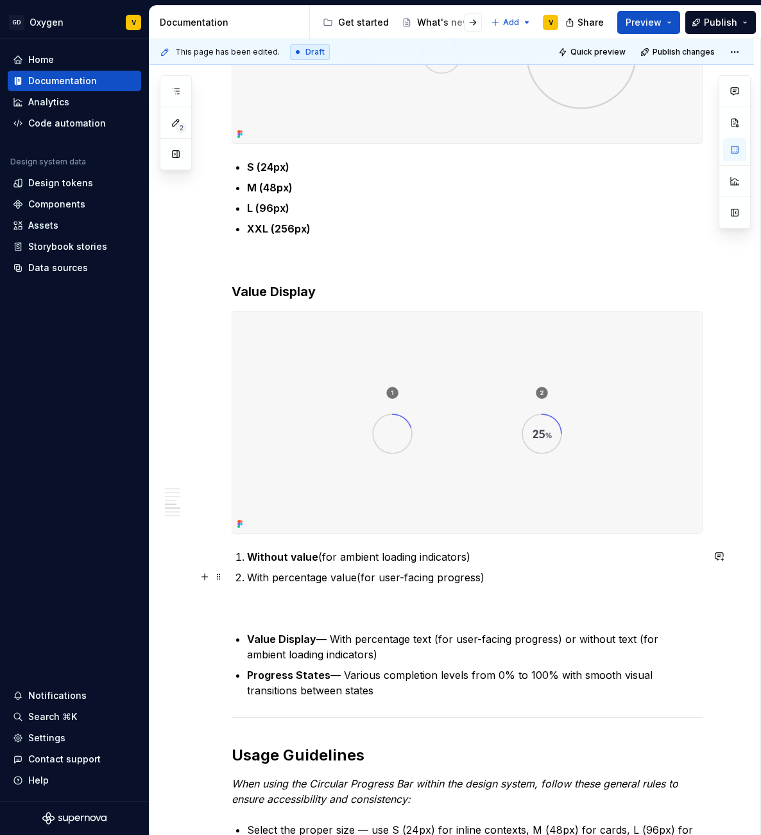
click at [357, 579] on p "With percentage value(for user-facing progress)" at bounding box center [475, 576] width 456 height 15
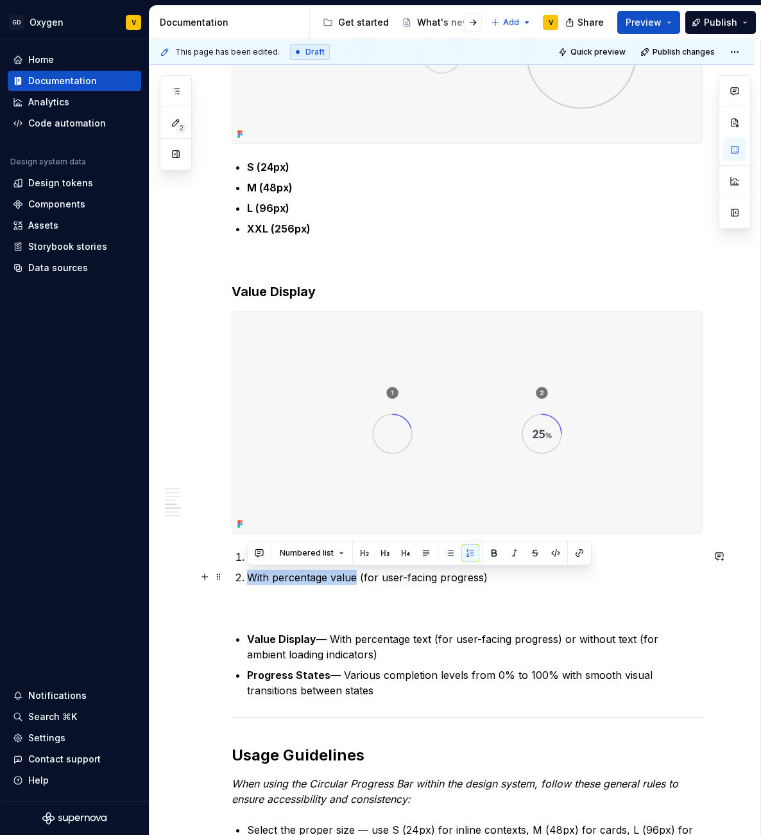
drag, startPoint x: 355, startPoint y: 576, endPoint x: 238, endPoint y: 578, distance: 117.5
click at [247, 578] on li "With percentage value (for user-facing progress)" at bounding box center [475, 576] width 456 height 15
click at [489, 553] on button "button" at bounding box center [494, 553] width 18 height 18
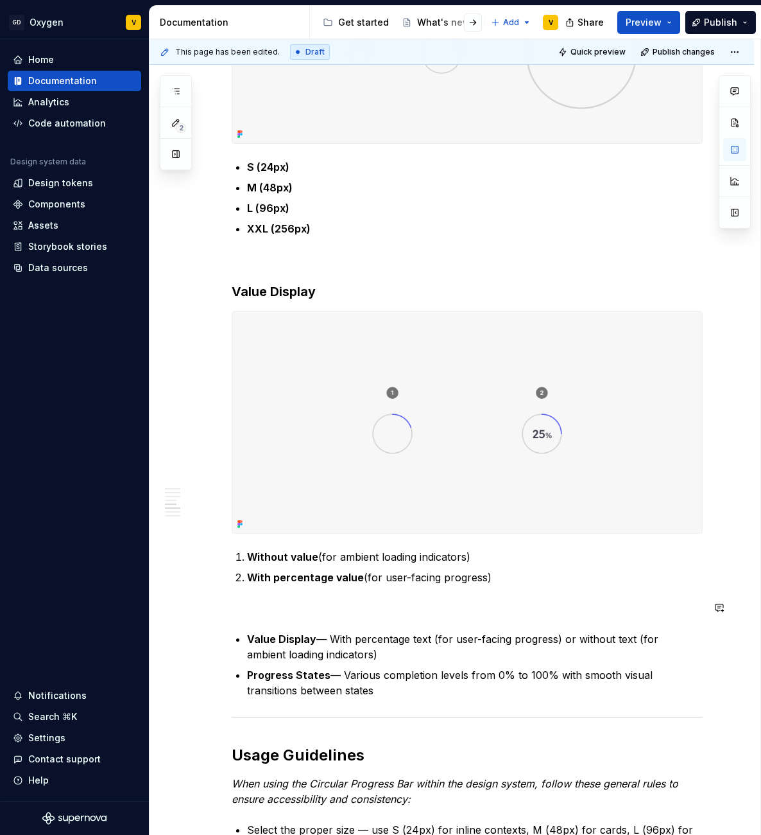
click at [382, 625] on div "Anatomy The Progress Circular is made up of several parts that work together to…" at bounding box center [467, 522] width 471 height 2443
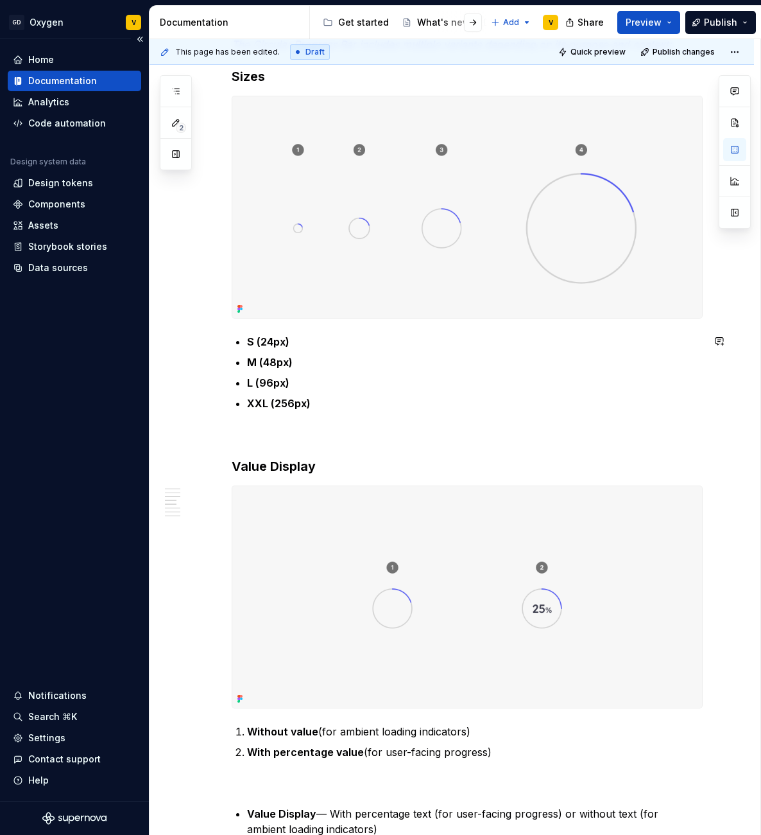
scroll to position [675, 0]
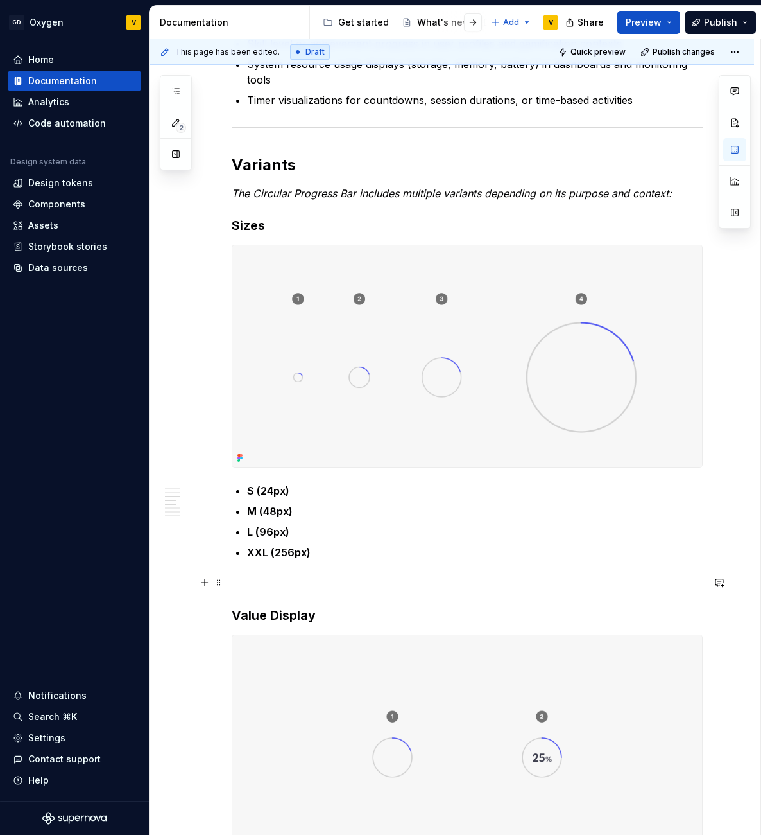
click at [246, 585] on p at bounding box center [467, 582] width 471 height 15
click at [234, 580] on strong "Value Display" at bounding box center [274, 583] width 84 height 15
click at [232, 222] on strong "Sizes" at bounding box center [248, 225] width 33 height 15
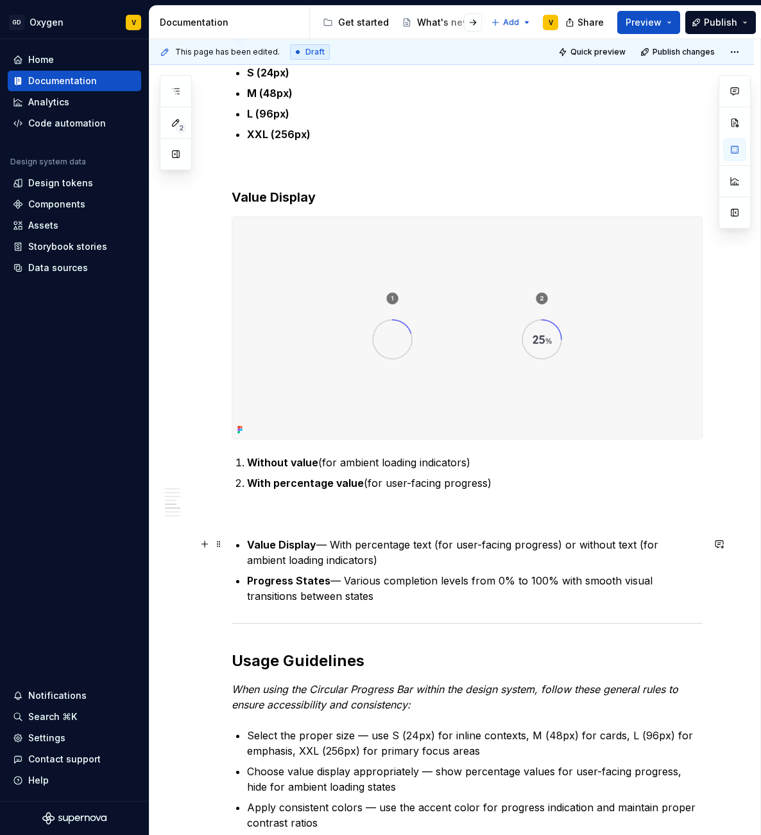
scroll to position [1100, 0]
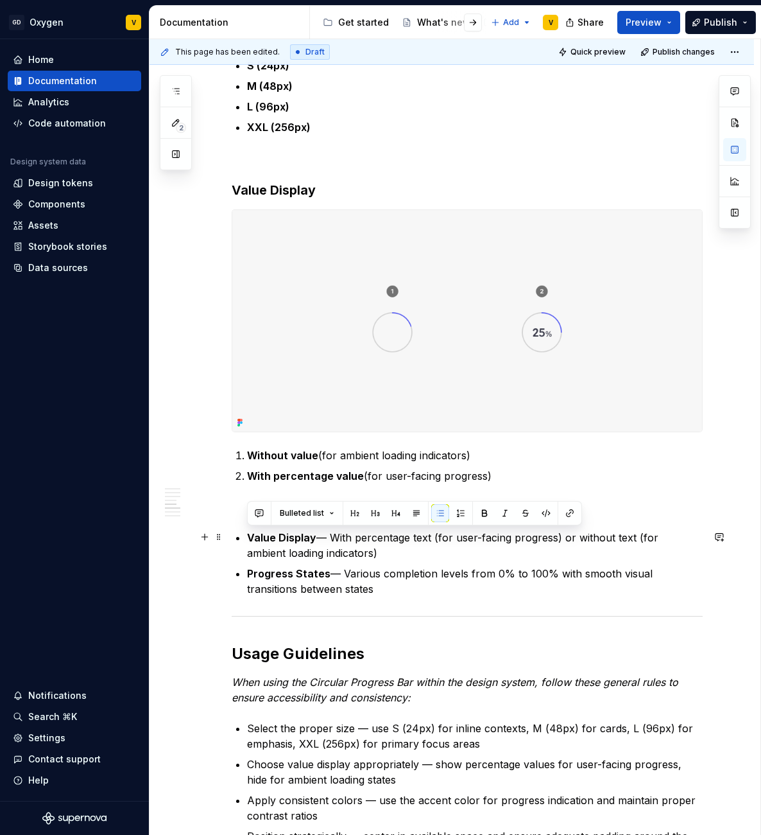
drag, startPoint x: 376, startPoint y: 591, endPoint x: 229, endPoint y: 530, distance: 158.9
click at [229, 530] on div "Anatomy The Progress Circular is made up of several parts that work together to…" at bounding box center [452, 539] width 605 height 2740
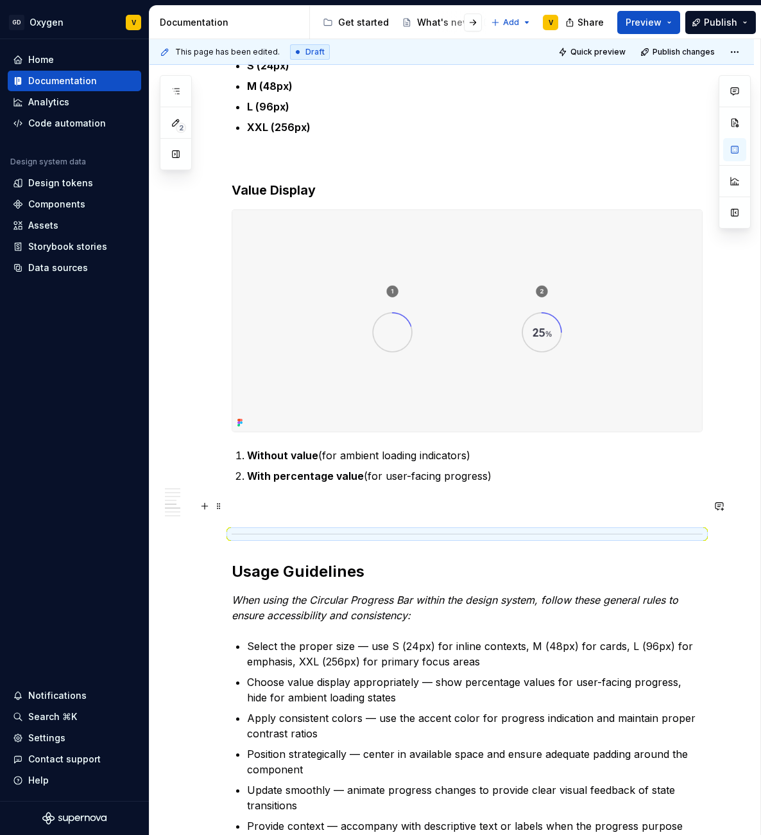
click at [289, 513] on p at bounding box center [467, 506] width 471 height 15
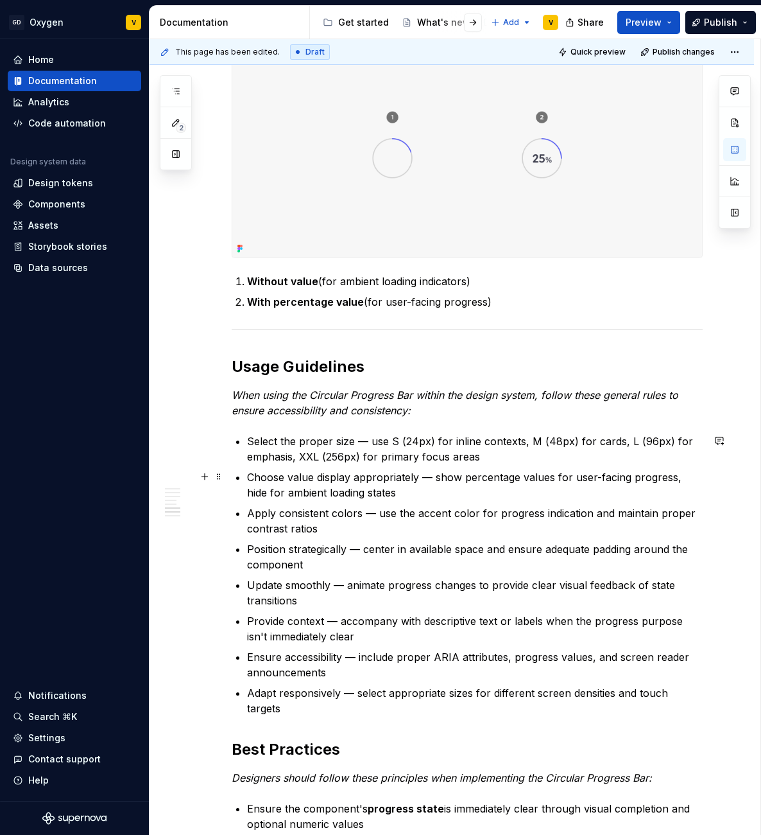
scroll to position [1275, 0]
click at [435, 404] on p "When using the Circular Progress Bar within the design system, follow these gen…" at bounding box center [467, 401] width 471 height 31
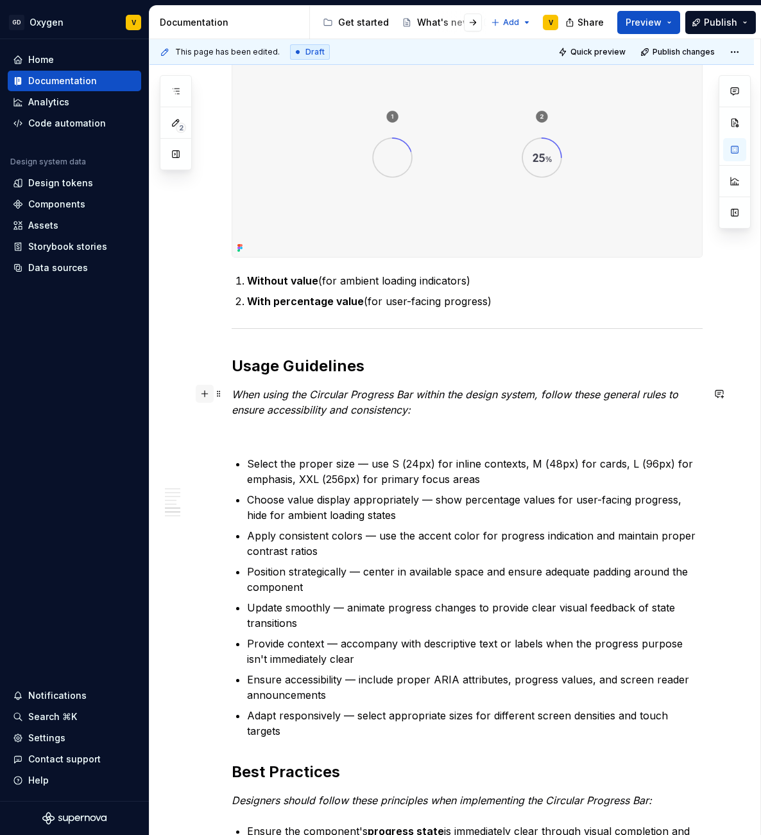
click at [206, 395] on button "button" at bounding box center [205, 394] width 18 height 18
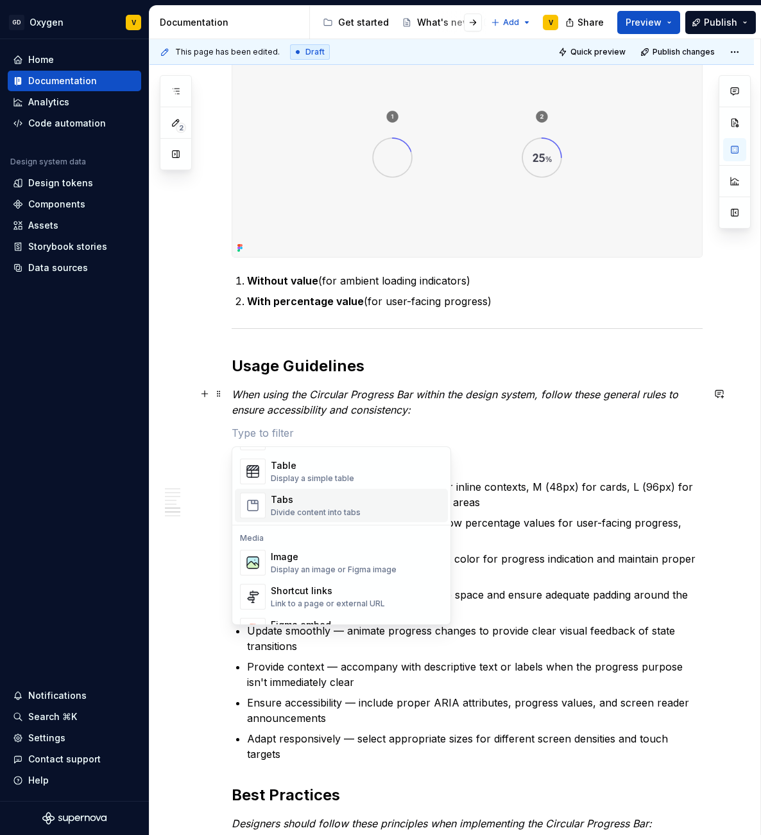
scroll to position [495, 0]
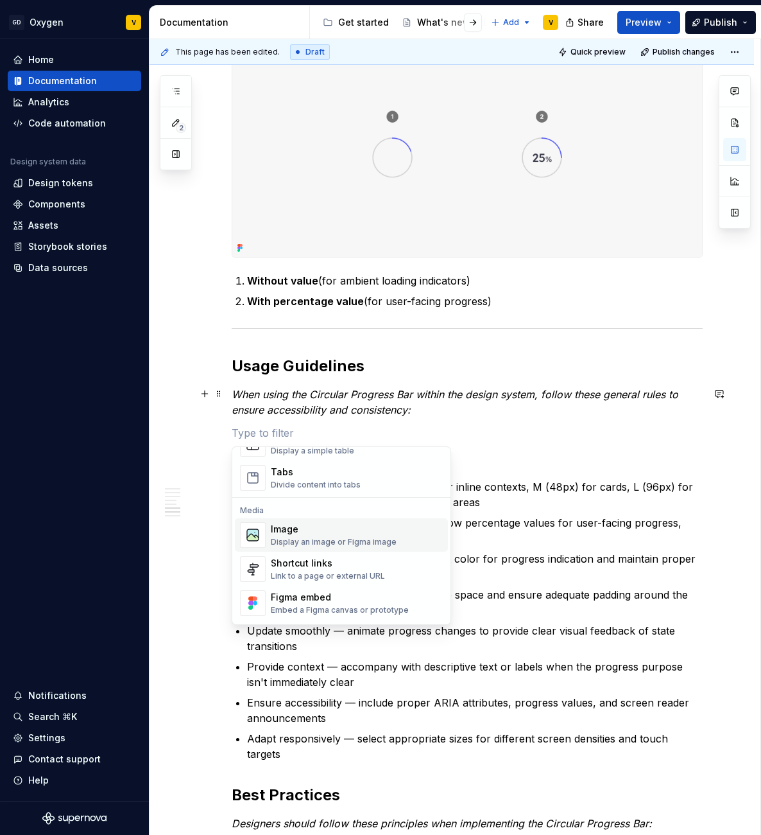
click at [336, 530] on div "Image" at bounding box center [334, 529] width 126 height 13
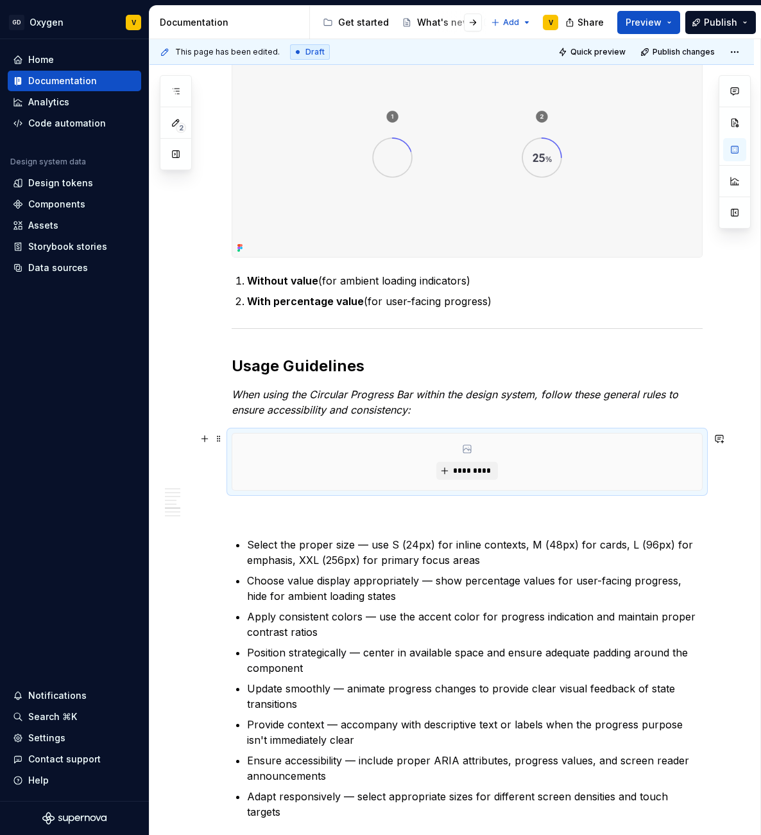
click at [458, 478] on div "*********" at bounding box center [467, 461] width 470 height 56
click at [458, 473] on span "*********" at bounding box center [472, 470] width 39 height 10
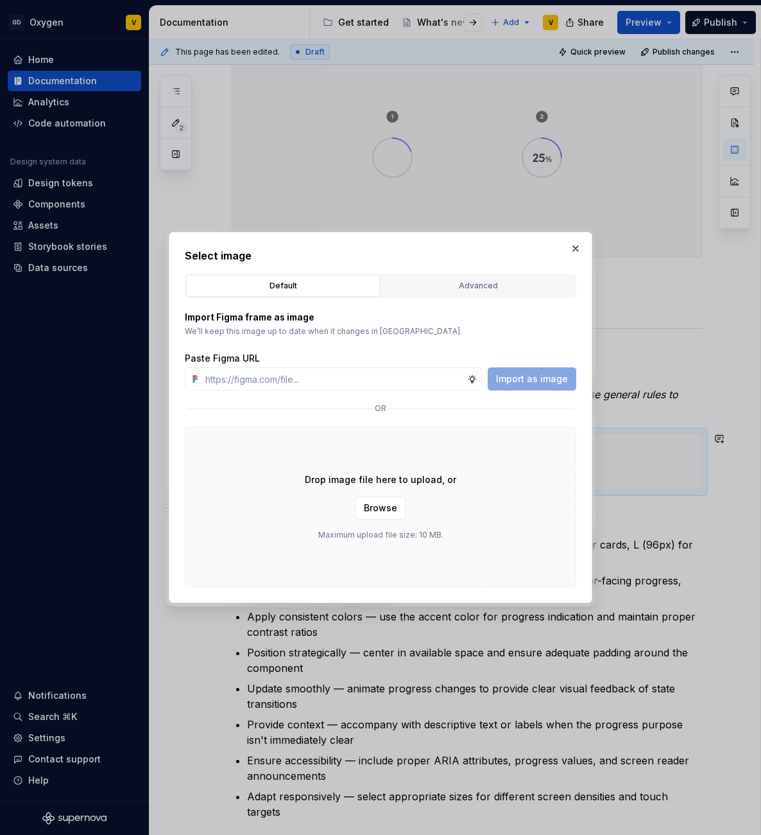
type textarea "*"
type input "[URL][DOMAIN_NAME]"
click at [514, 384] on span "Import as image" at bounding box center [532, 378] width 72 height 13
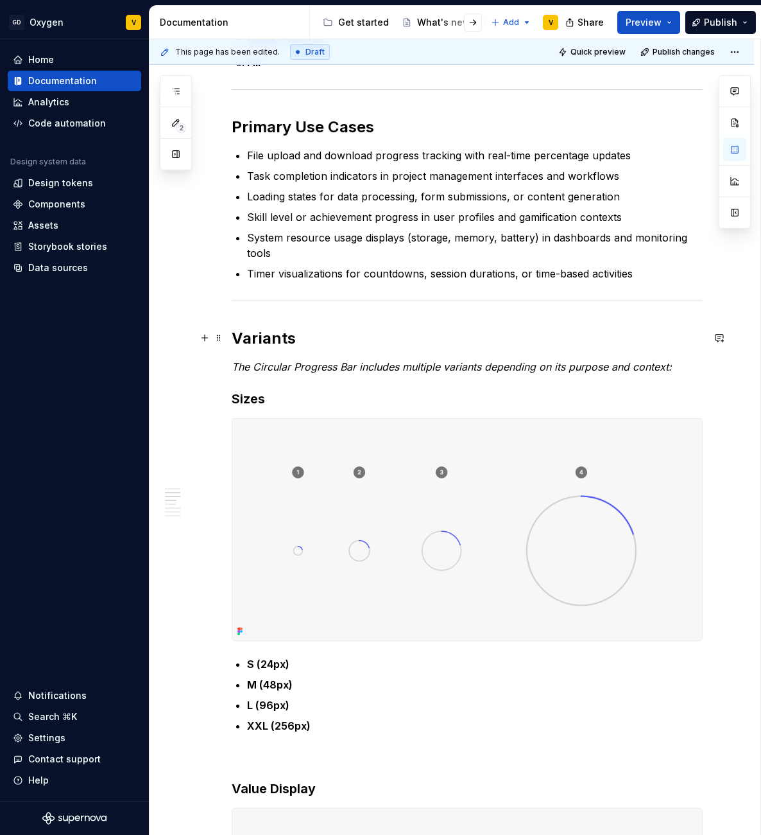
scroll to position [578, 0]
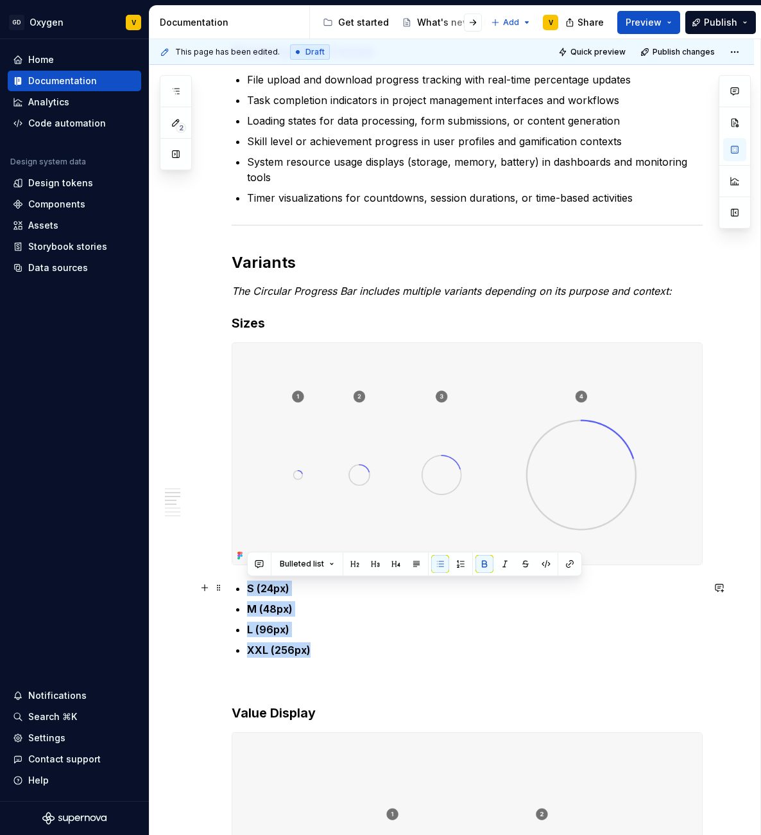
drag, startPoint x: 320, startPoint y: 646, endPoint x: 240, endPoint y: 571, distance: 109.9
click at [456, 567] on button "button" at bounding box center [461, 564] width 18 height 18
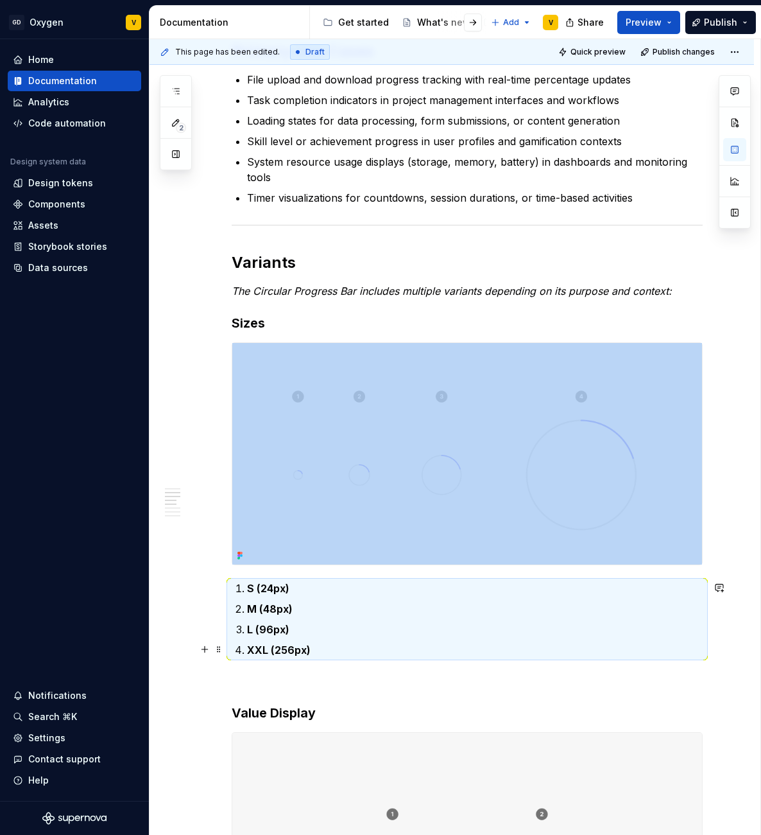
click at [358, 644] on p "XXL (256px)" at bounding box center [475, 649] width 456 height 15
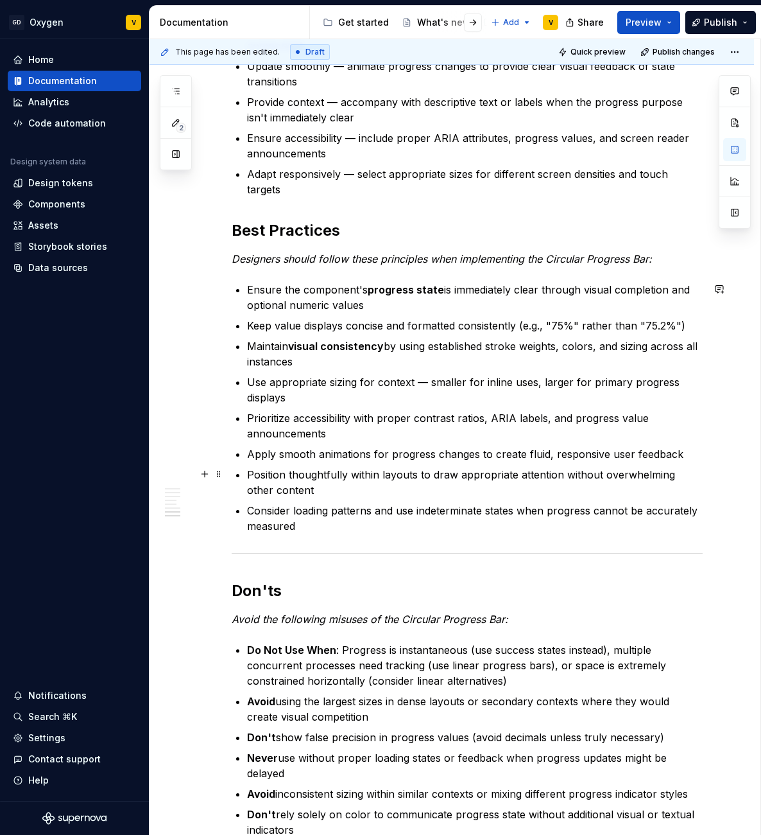
scroll to position [1966, 0]
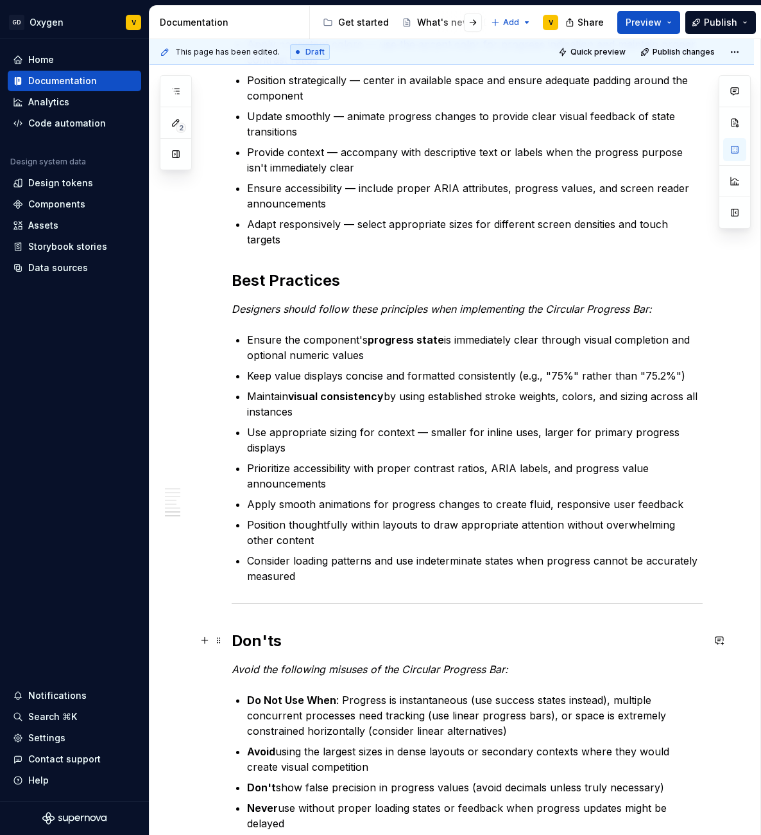
click at [276, 640] on h2 "Don'ts" at bounding box center [467, 640] width 471 height 21
click at [282, 639] on h2 "Don'ts❌ Don't" at bounding box center [467, 640] width 471 height 21
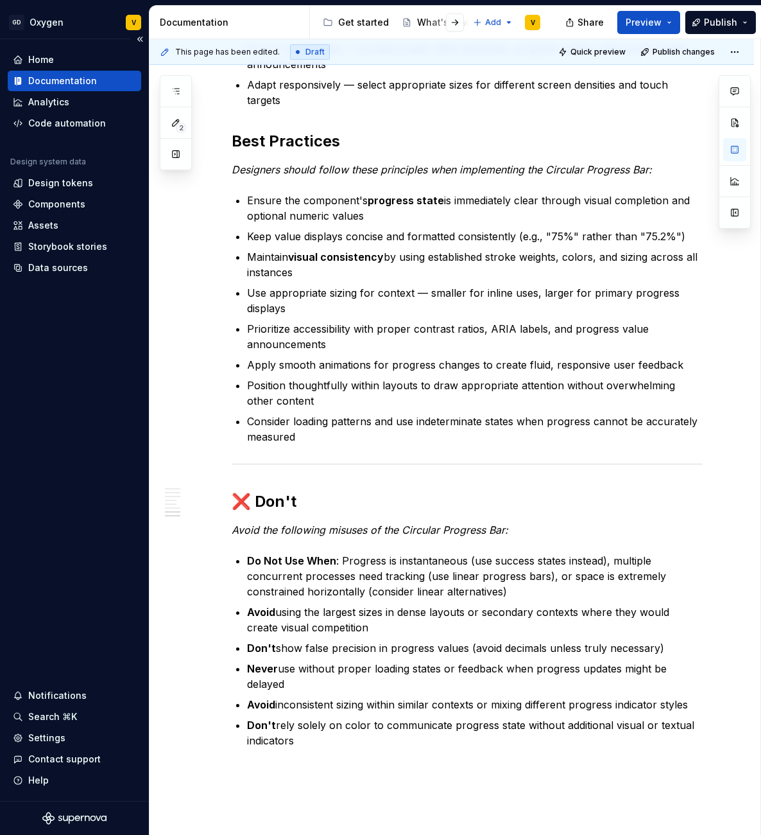
scroll to position [2106, 0]
type textarea "*"
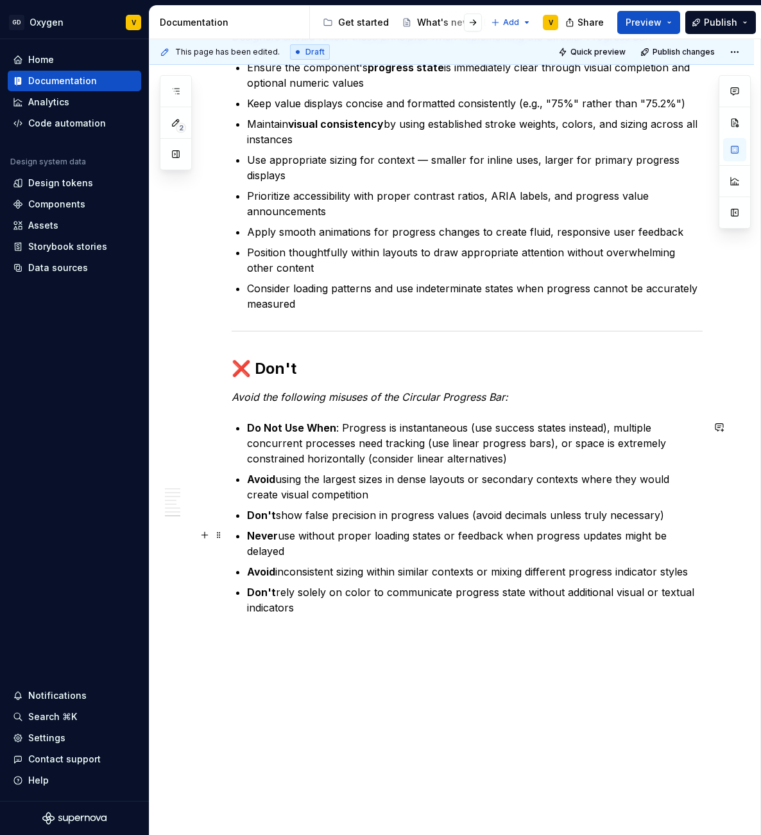
scroll to position [2283, 0]
